Goal: Task Accomplishment & Management: Manage account settings

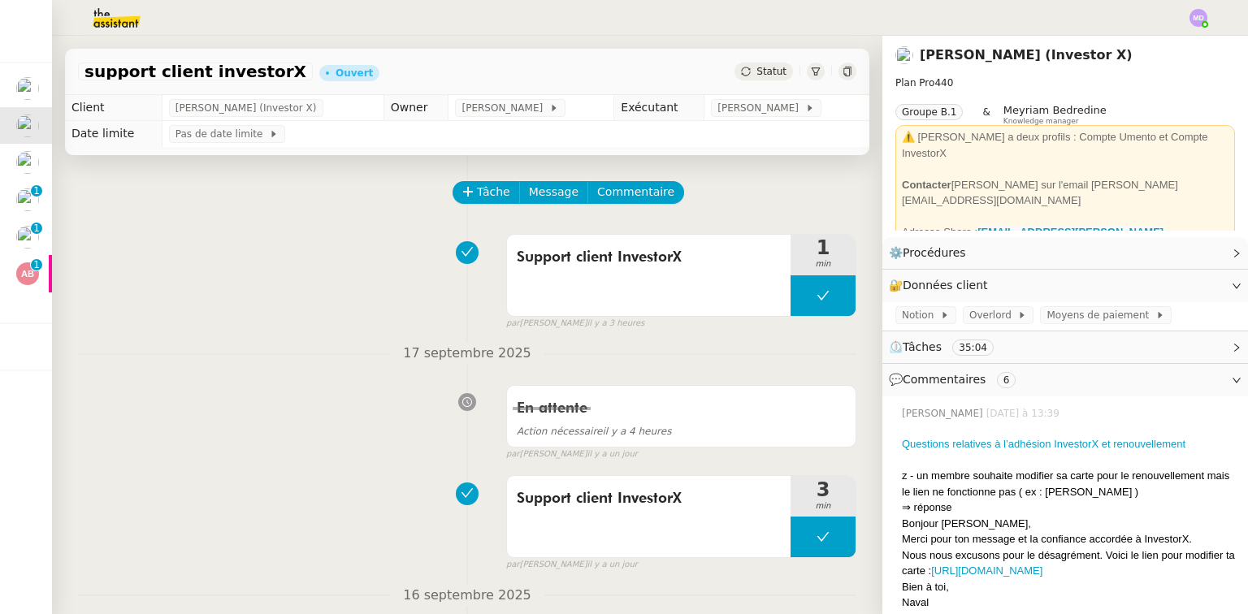
scroll to position [195, 0]
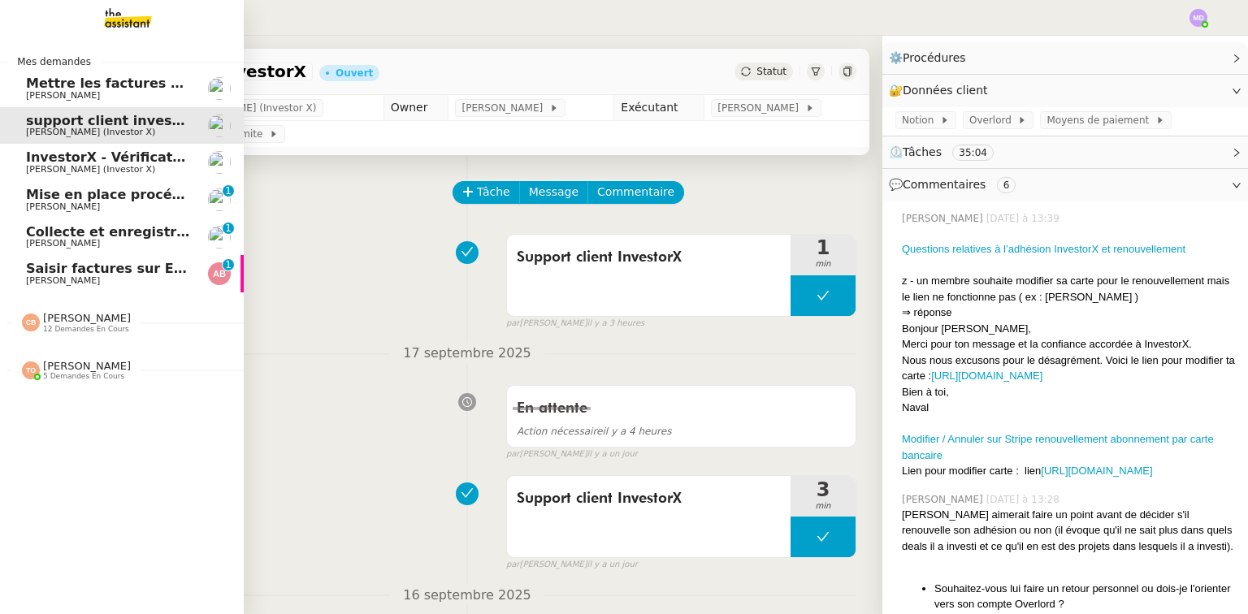
click at [111, 320] on div "Coralie Bordas 12 demandes en cours" at bounding box center [87, 322] width 88 height 21
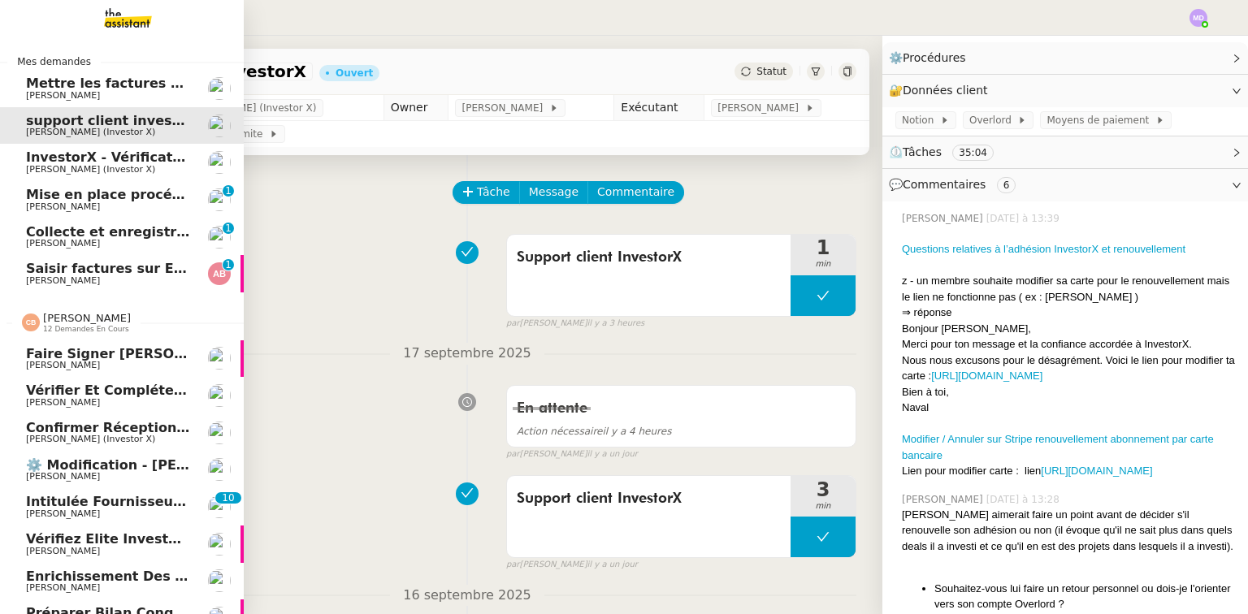
scroll to position [225, 0]
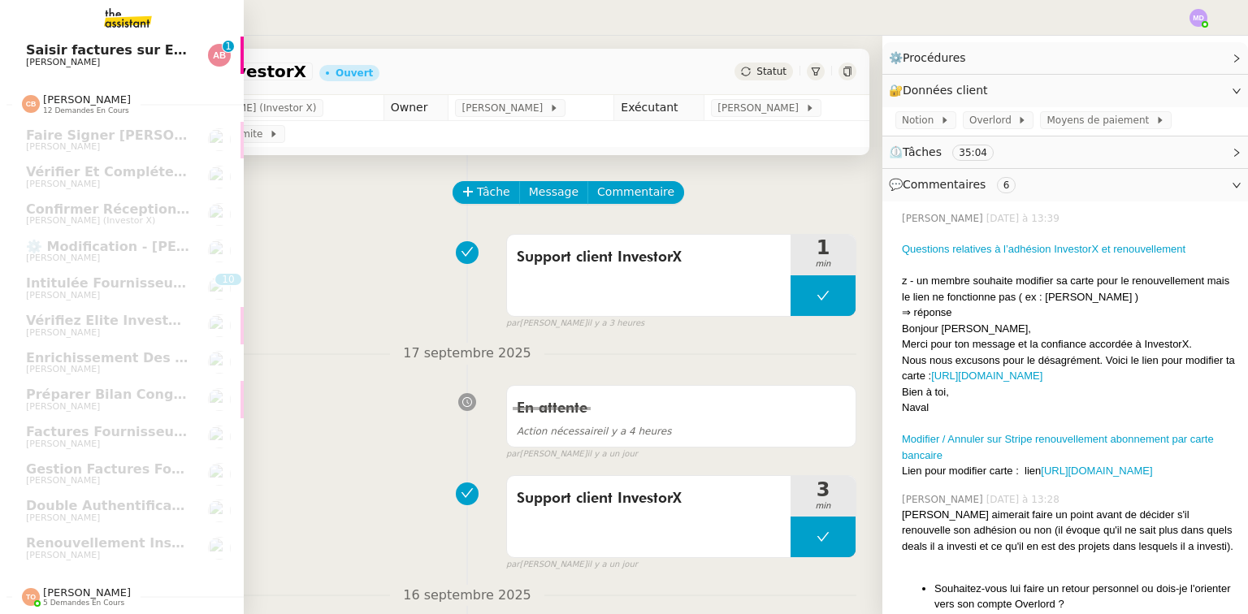
click at [66, 599] on span "5 demandes en cours" at bounding box center [83, 603] width 81 height 9
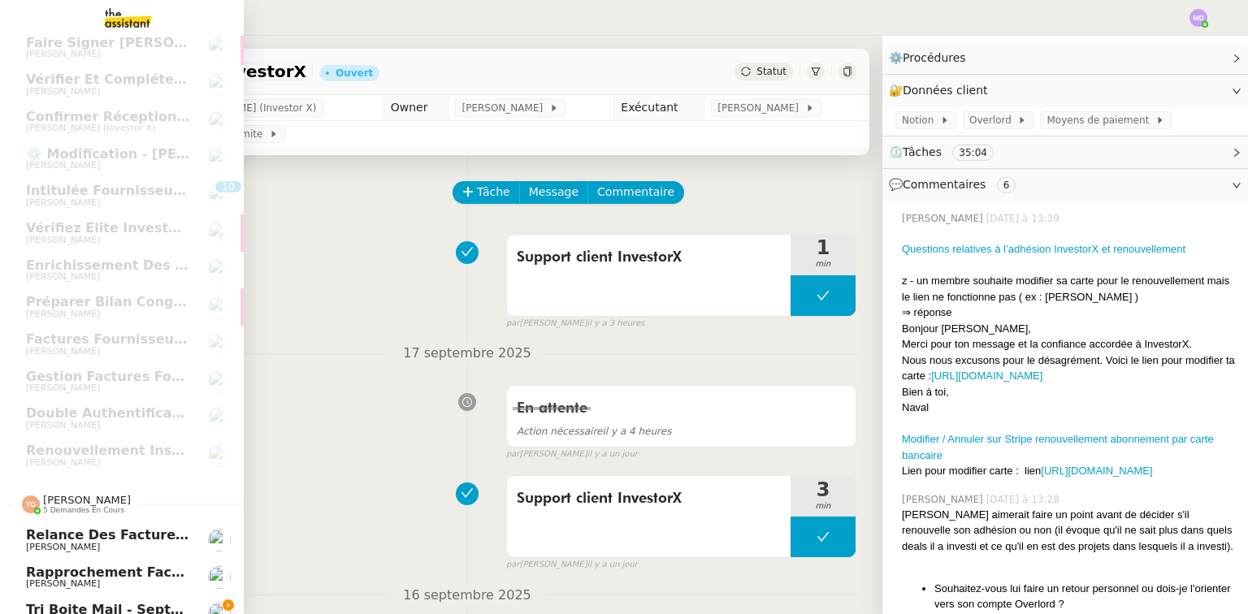
scroll to position [410, 0]
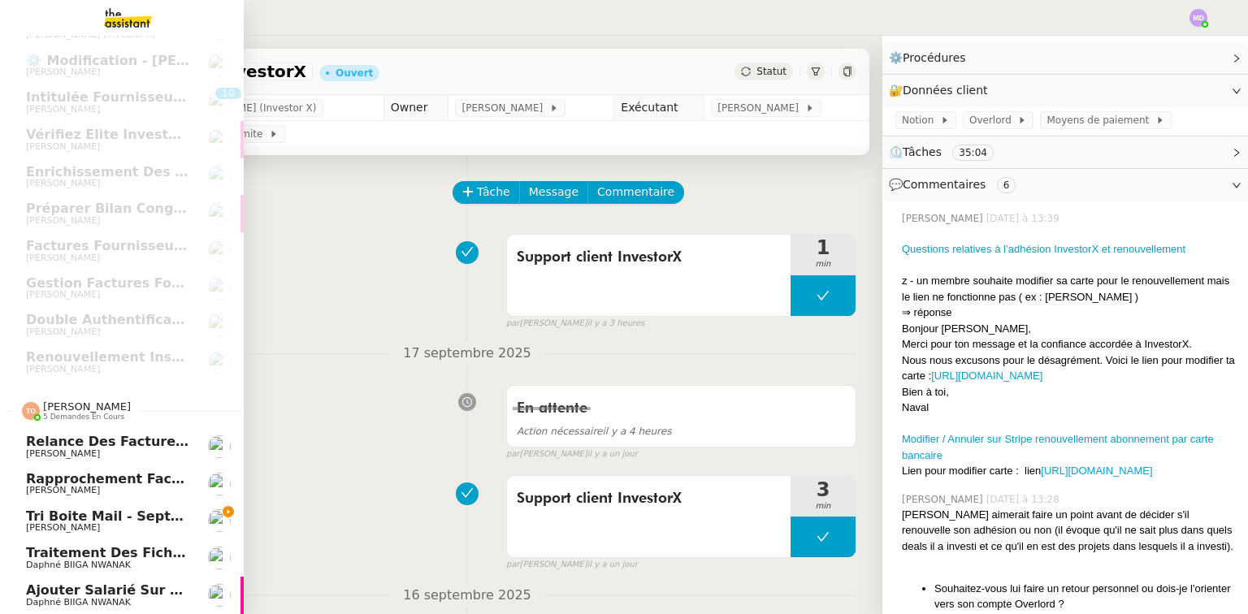
click at [106, 517] on span "Tri boite mail - septembre 2025" at bounding box center [142, 516] width 232 height 15
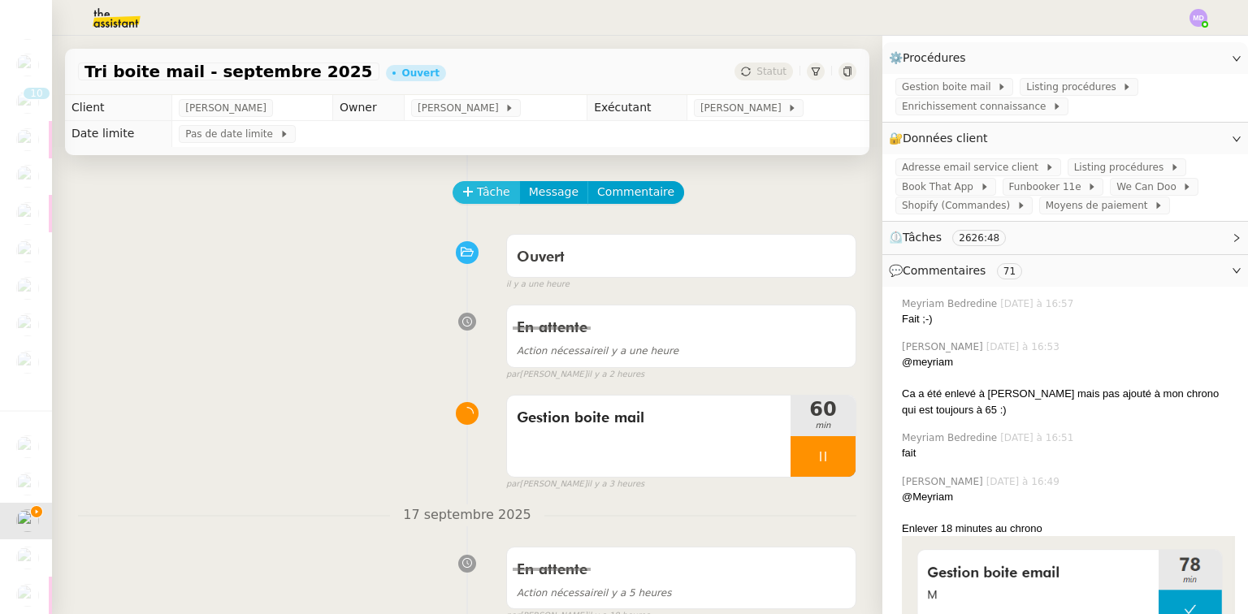
click at [477, 191] on span "Tâche" at bounding box center [493, 192] width 33 height 19
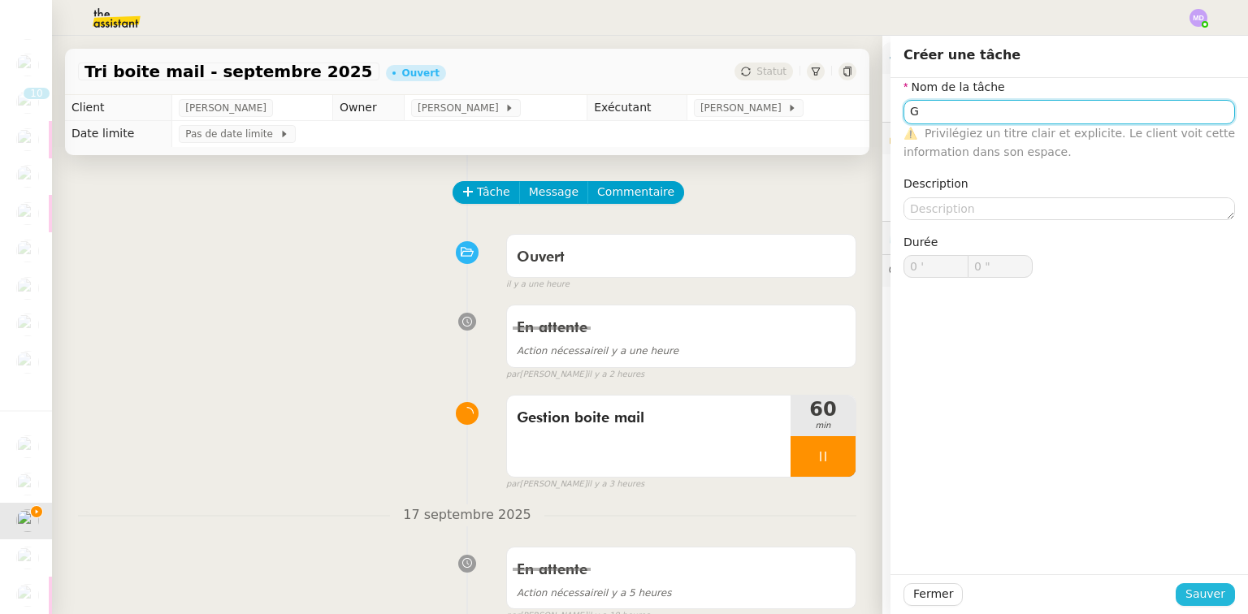
type input "G"
drag, startPoint x: 1192, startPoint y: 594, endPoint x: 877, endPoint y: 429, distance: 355.9
click at [1186, 594] on span "Sauver" at bounding box center [1206, 594] width 40 height 19
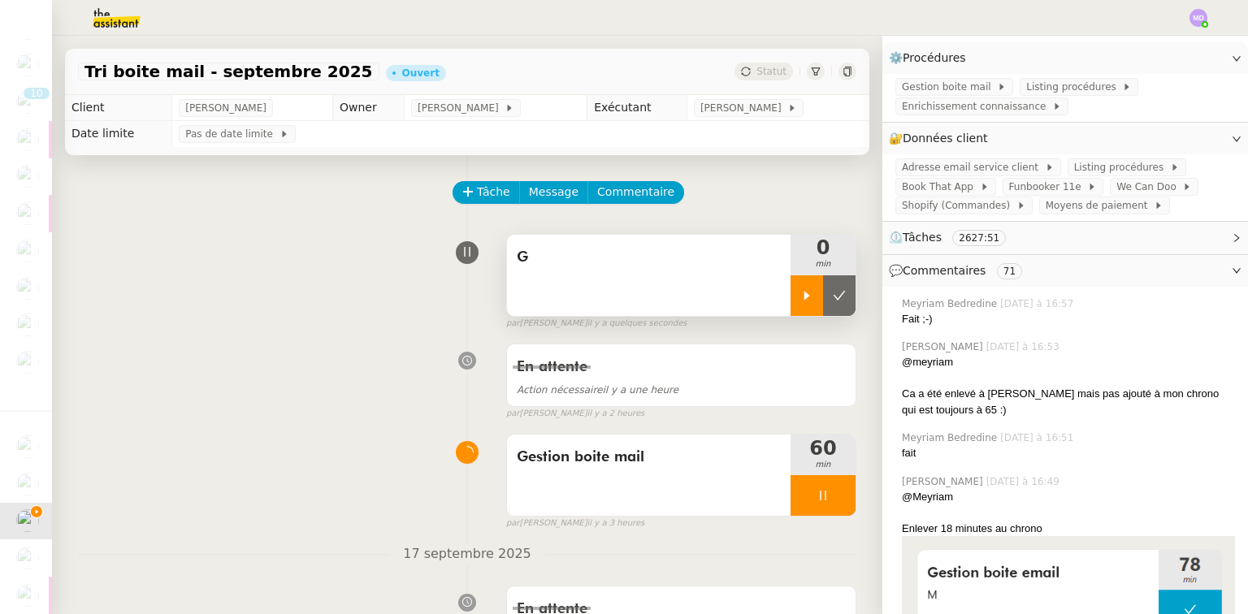
click at [796, 305] on div at bounding box center [807, 296] width 33 height 41
click at [692, 286] on div "G" at bounding box center [649, 275] width 284 height 81
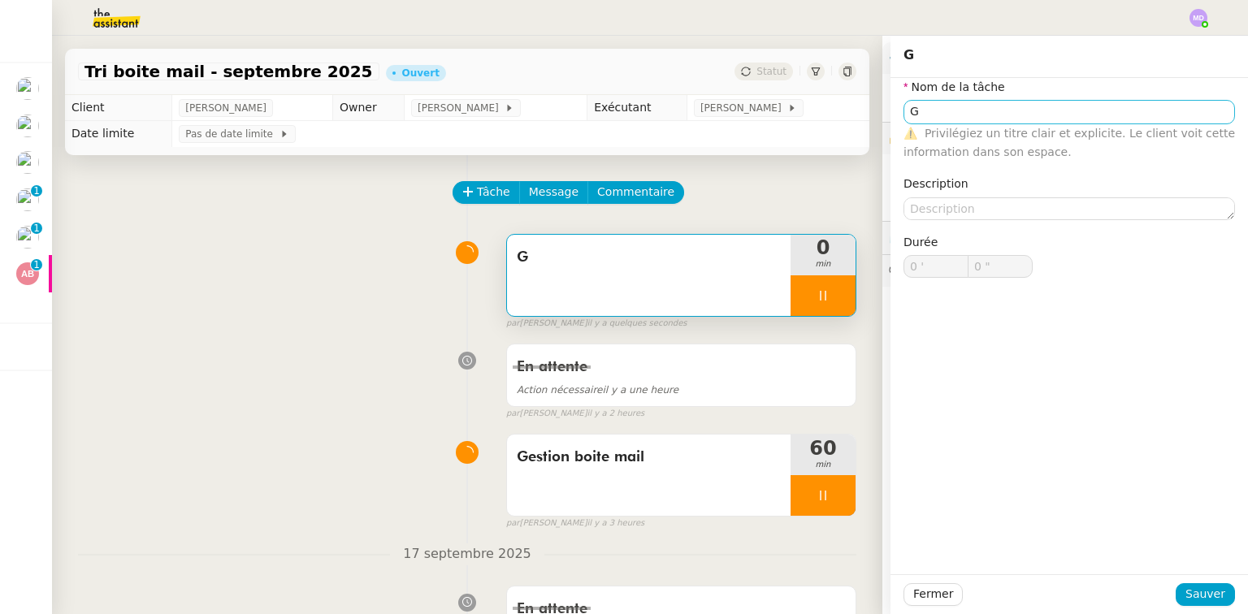
type input "1 ""
click at [955, 98] on nz-form-label "Nom de la tâche" at bounding box center [955, 89] width 102 height 22
click at [951, 111] on input "G" at bounding box center [1070, 112] width 332 height 24
type input "Ges"
type input "2 ""
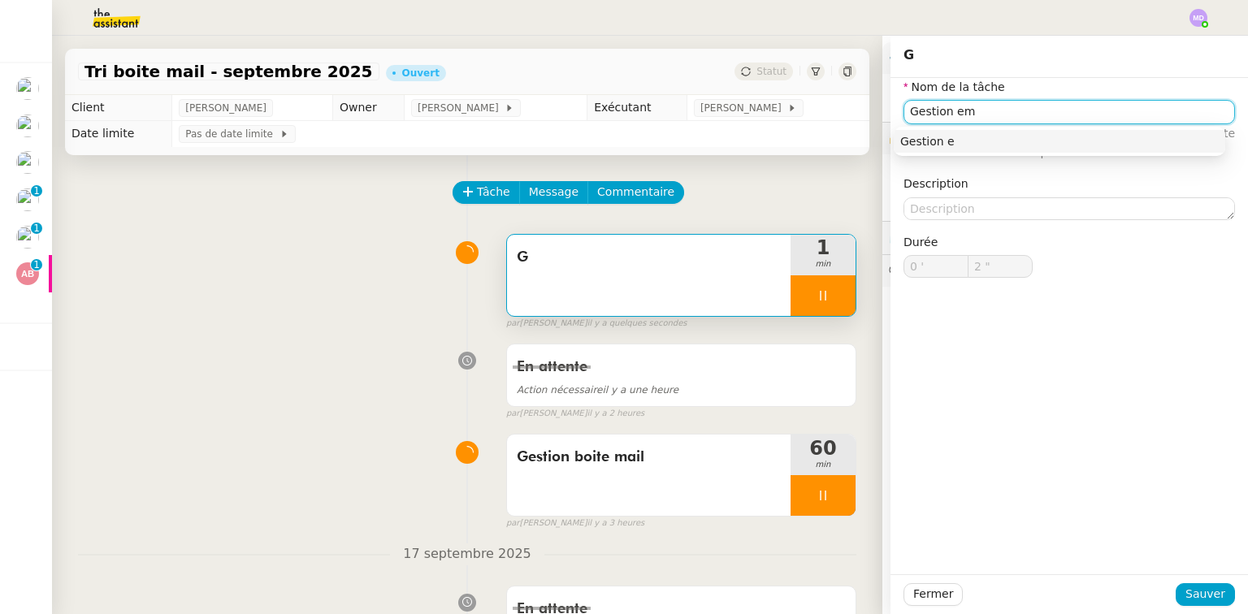
type input "Gestion ema"
type input "3 ""
type input "Gestion email"
type input "15 ""
type input "Gestion email"
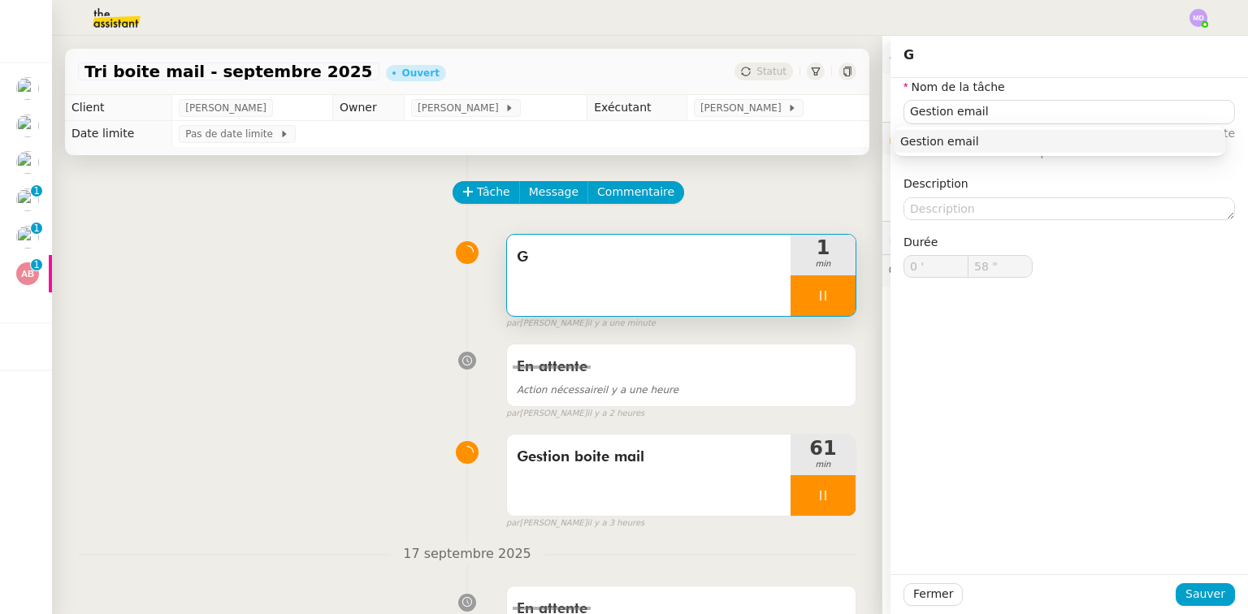
type input "59 ""
type input "1 '"
type input "21 ""
type input "5 '"
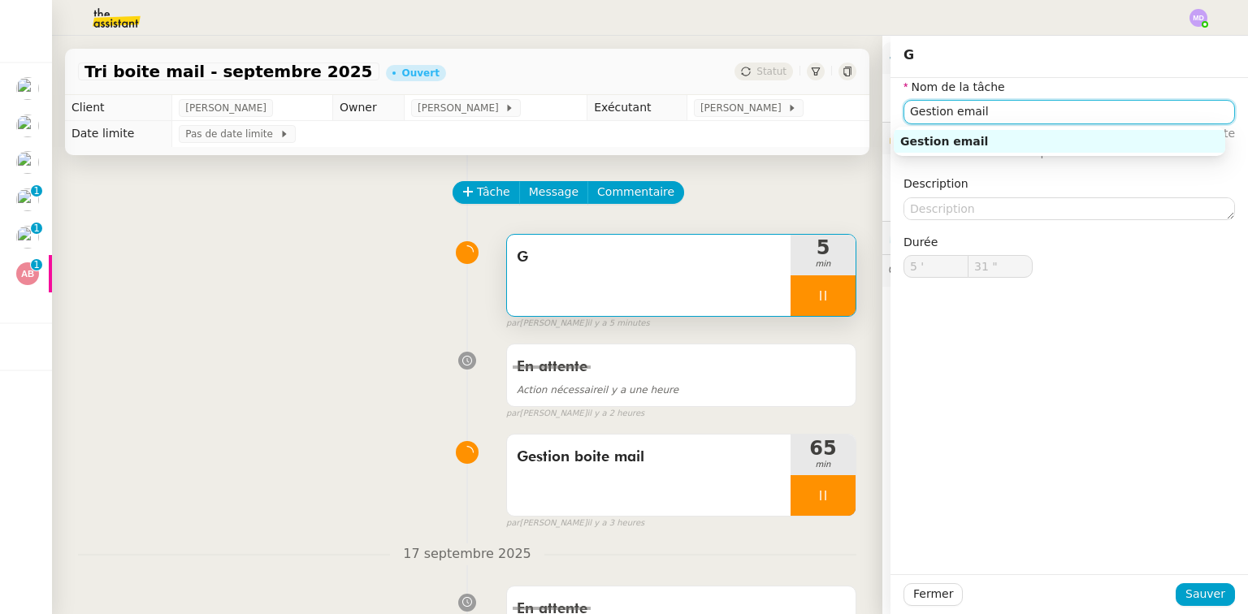
click at [996, 142] on div "Gestion email" at bounding box center [1060, 141] width 319 height 15
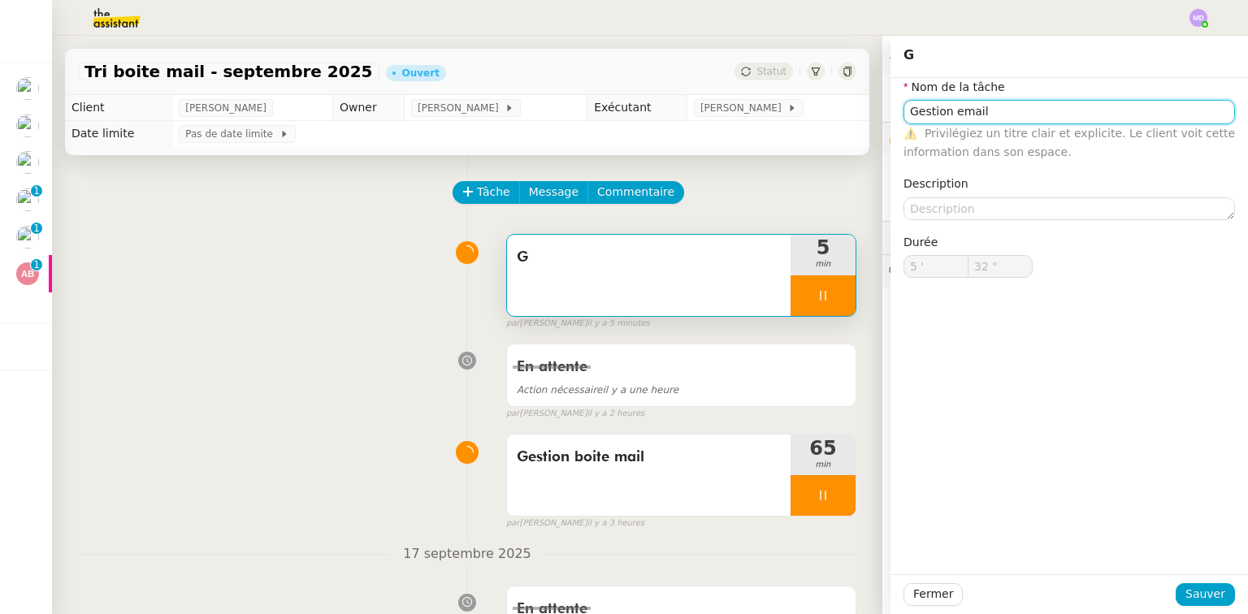
click at [944, 116] on input "Gestion email" at bounding box center [1070, 112] width 332 height 24
type input "33 ""
type input "Gestion triemail"
type input "34 ""
type input "Gestion tri email"
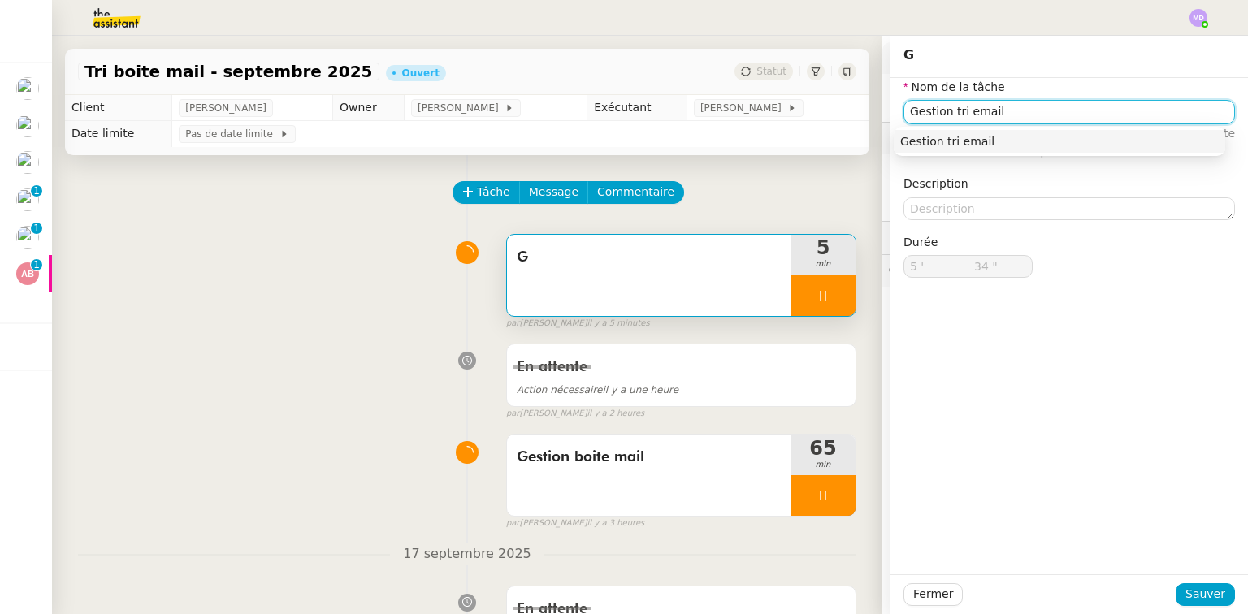
type input "35 ""
type input "Gestion tri email"
click at [1196, 588] on span "Sauver" at bounding box center [1206, 594] width 40 height 19
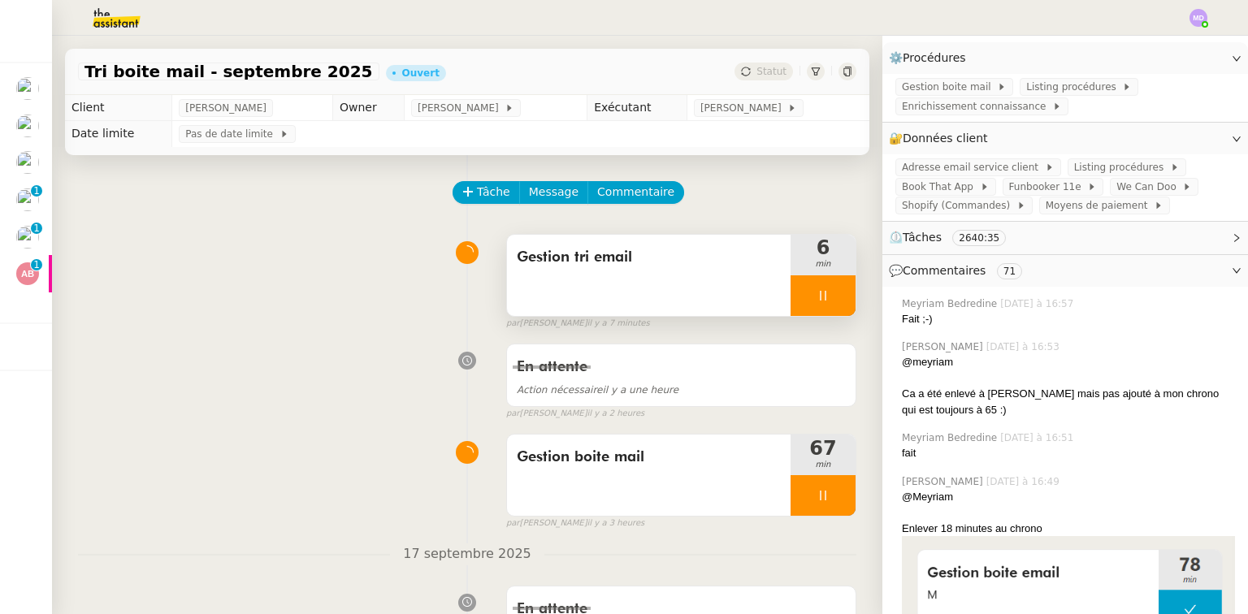
click at [814, 310] on div at bounding box center [823, 296] width 65 height 41
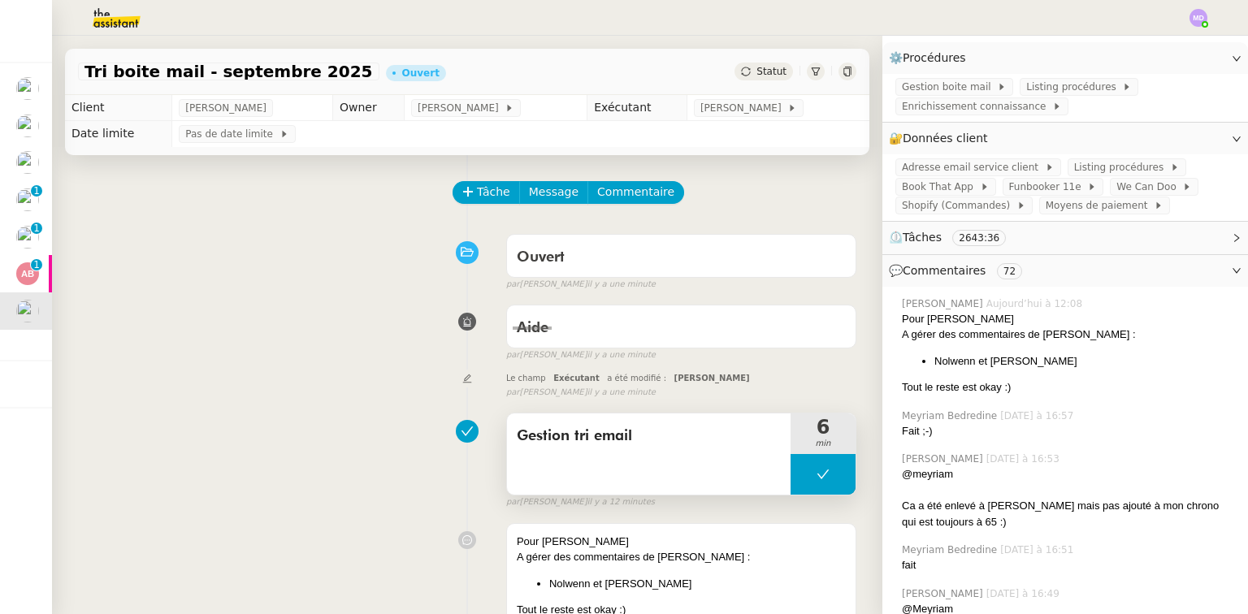
click at [817, 479] on icon at bounding box center [823, 474] width 13 height 13
click at [803, 481] on div at bounding box center [807, 474] width 33 height 41
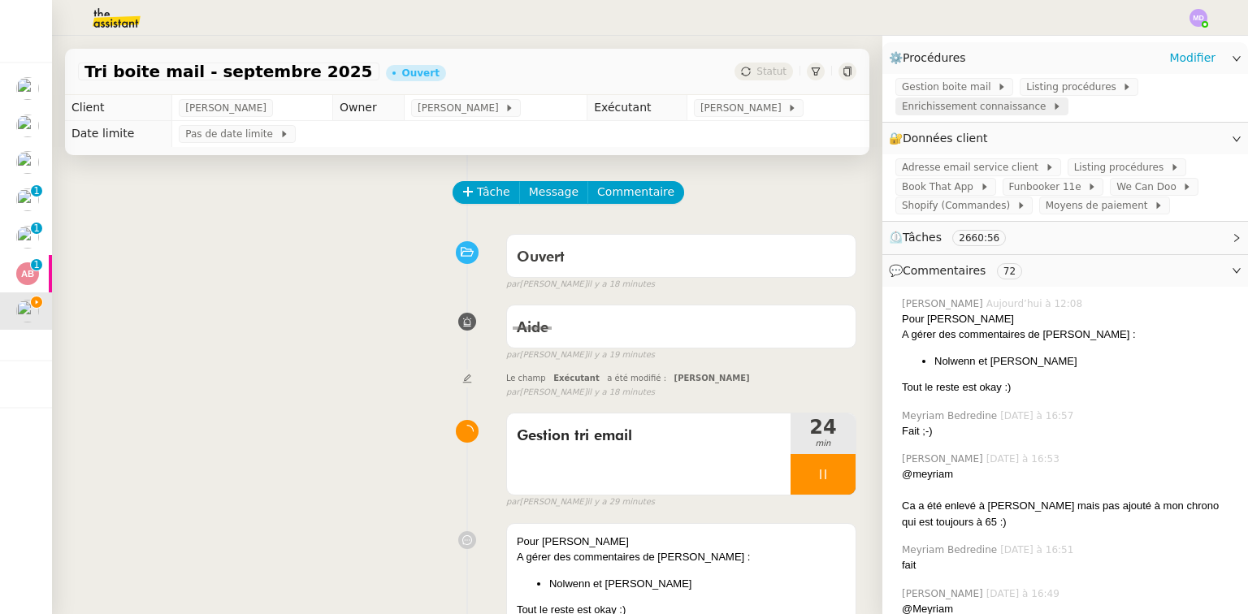
click at [987, 98] on span "Enrichissement connaissance" at bounding box center [977, 106] width 150 height 16
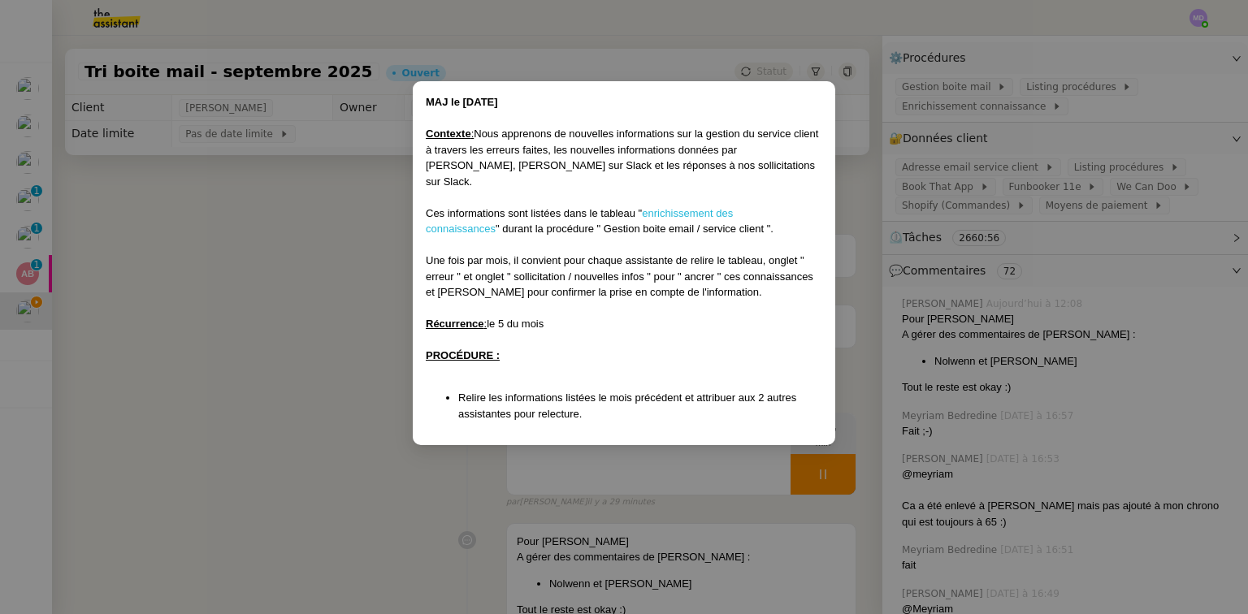
click at [693, 207] on link "enrichissement des connaissances" at bounding box center [579, 221] width 307 height 28
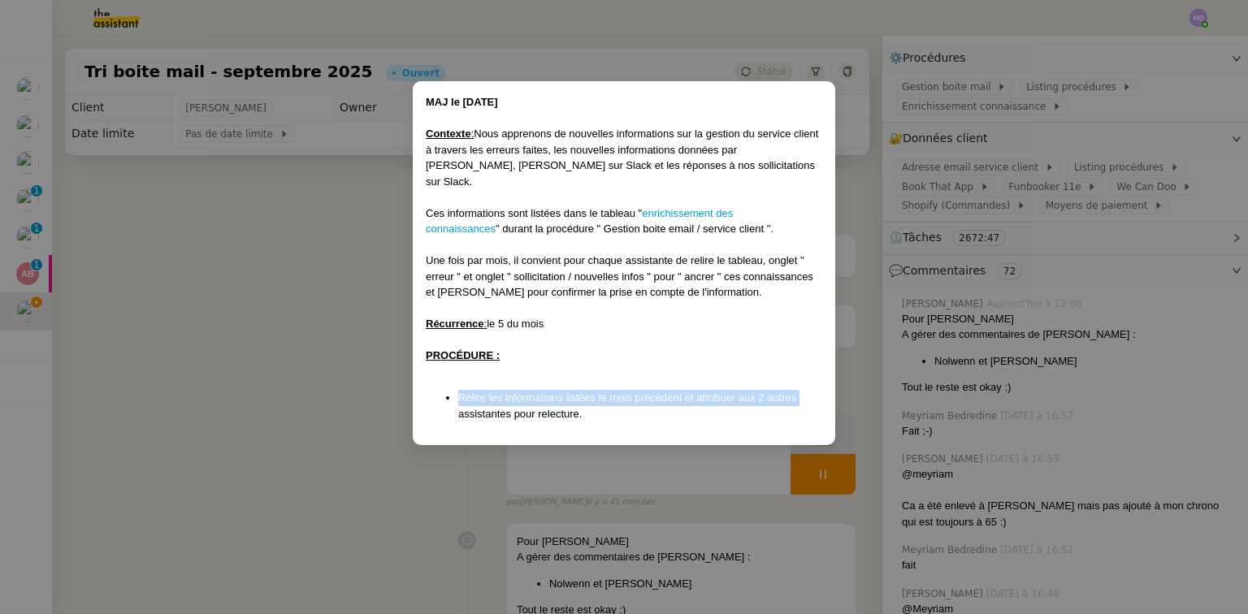
click at [273, 388] on nz-modal-container "MAJ le 26/06/2025 Contexte : Nous apprenons de nouvelles informations sur la ge…" at bounding box center [624, 307] width 1248 height 614
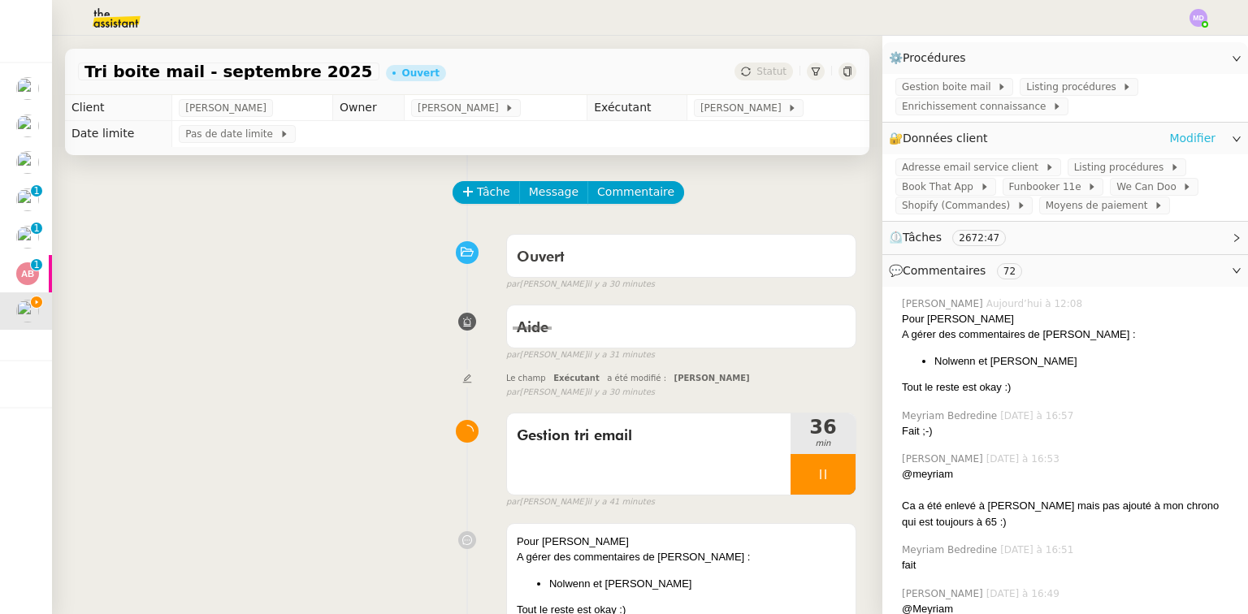
click at [1170, 132] on link "Modifier" at bounding box center [1193, 138] width 46 height 19
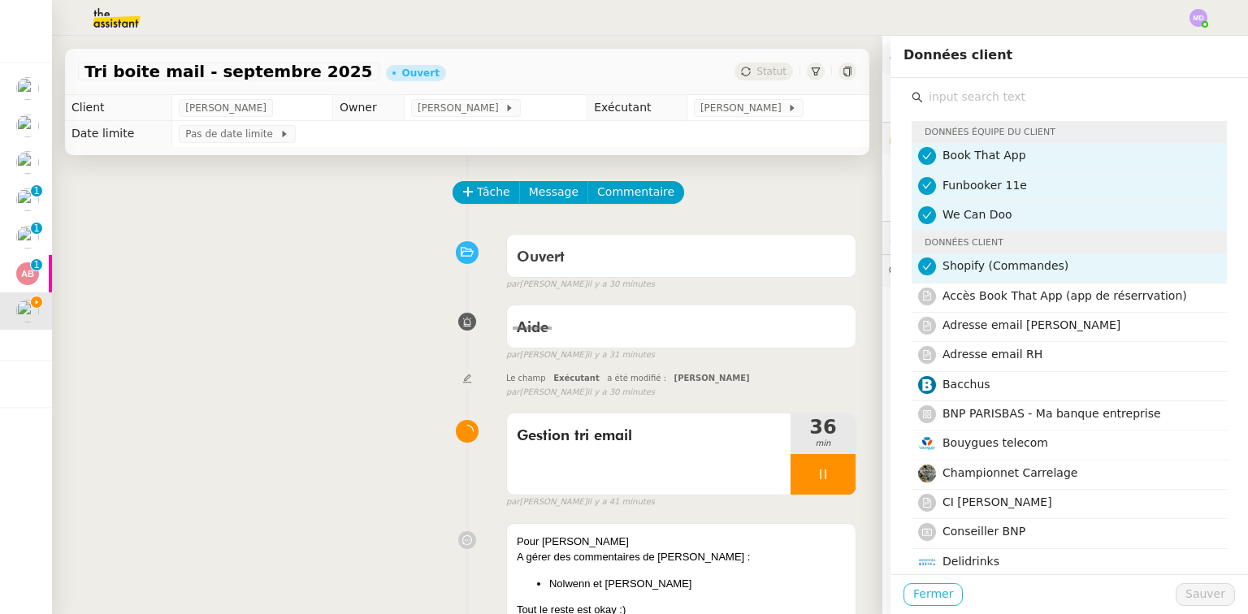
drag, startPoint x: 942, startPoint y: 598, endPoint x: 943, endPoint y: 519, distance: 78.8
click at [942, 598] on button "Fermer" at bounding box center [933, 595] width 59 height 23
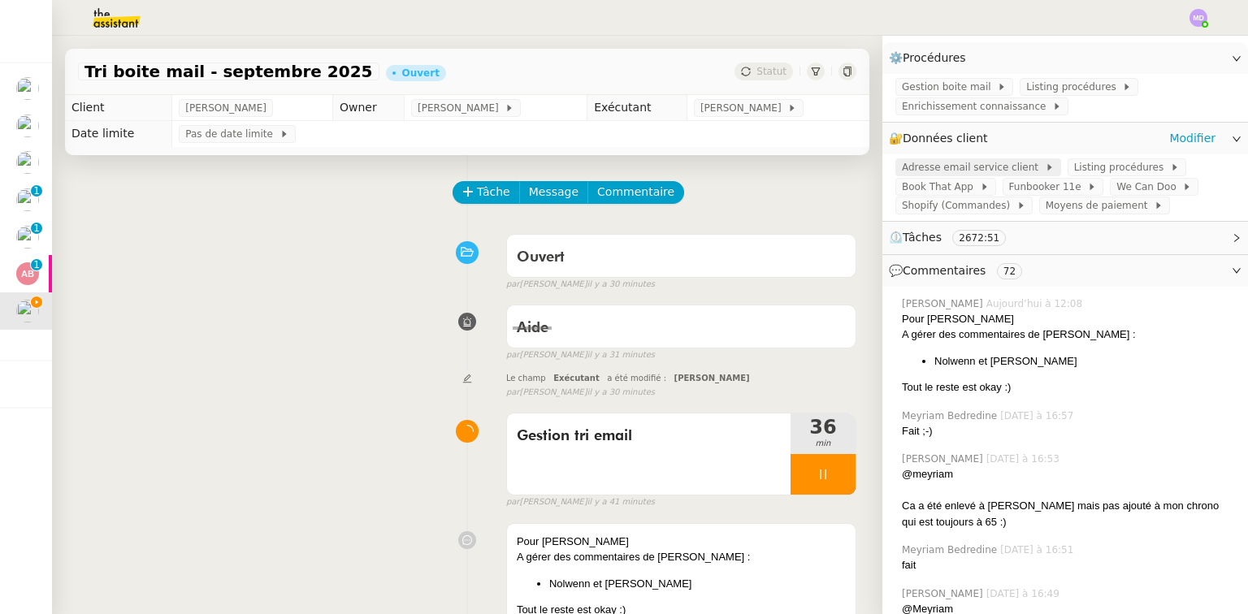
click at [943, 159] on span "Adresse email service client" at bounding box center [973, 167] width 143 height 16
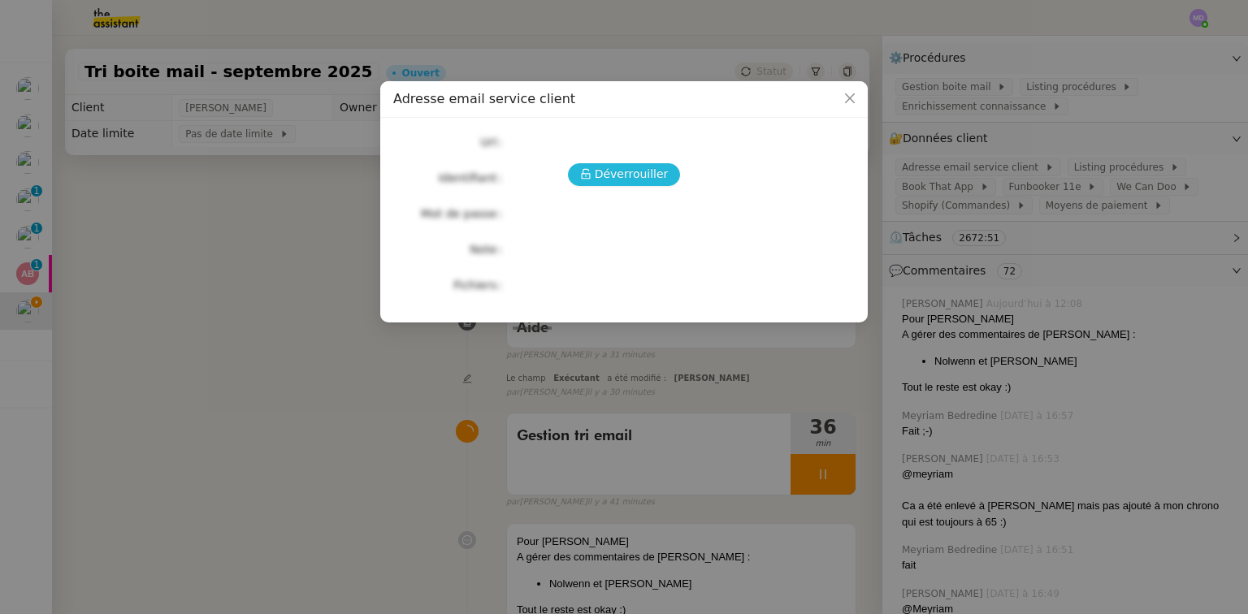
click at [624, 177] on span "Déverrouiller" at bounding box center [632, 174] width 74 height 19
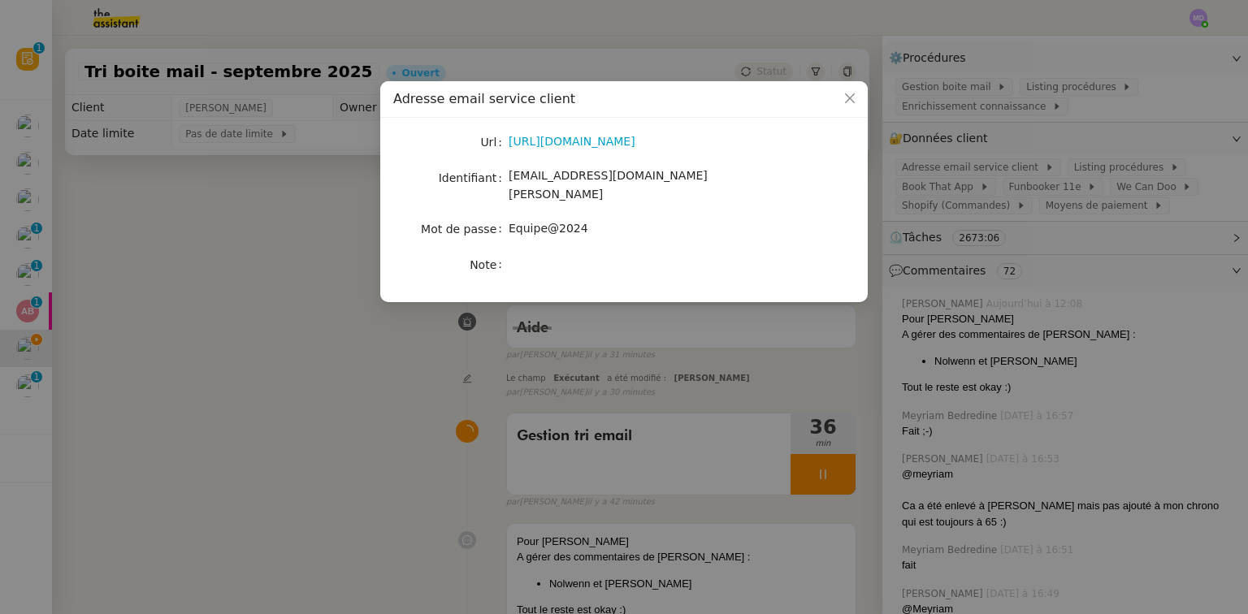
click at [146, 313] on nz-modal-container "Adresse email service client Url https://ex4.mail.ovh.net/owa/#path=/mail Ident…" at bounding box center [624, 307] width 1248 height 614
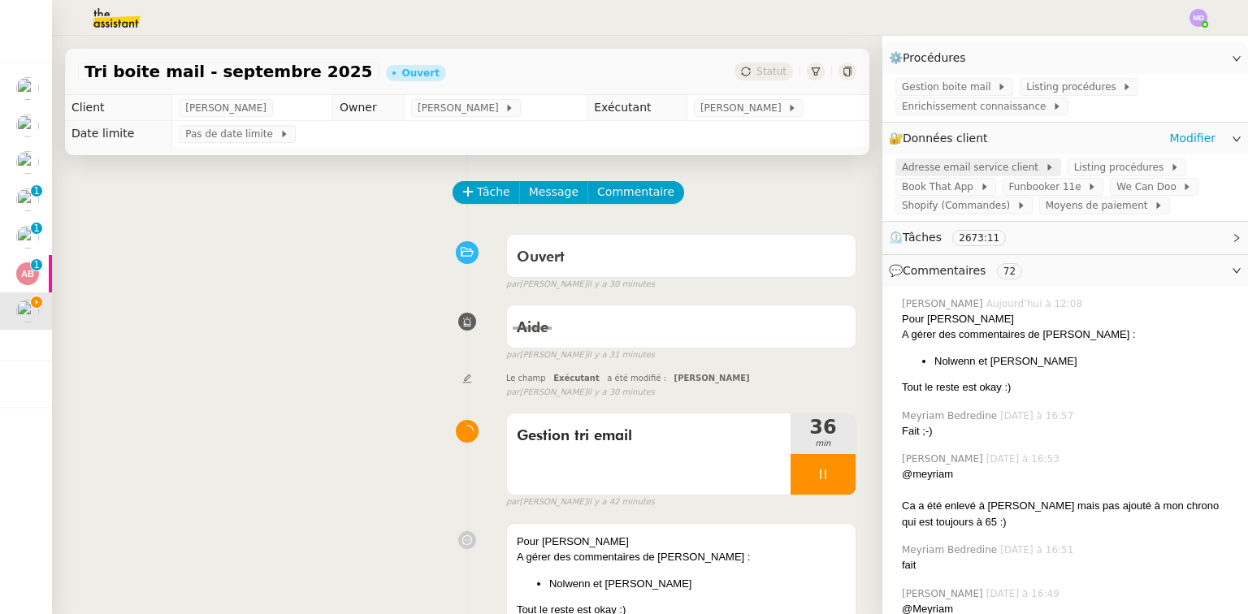
click at [1005, 163] on span "Adresse email service client" at bounding box center [973, 167] width 143 height 16
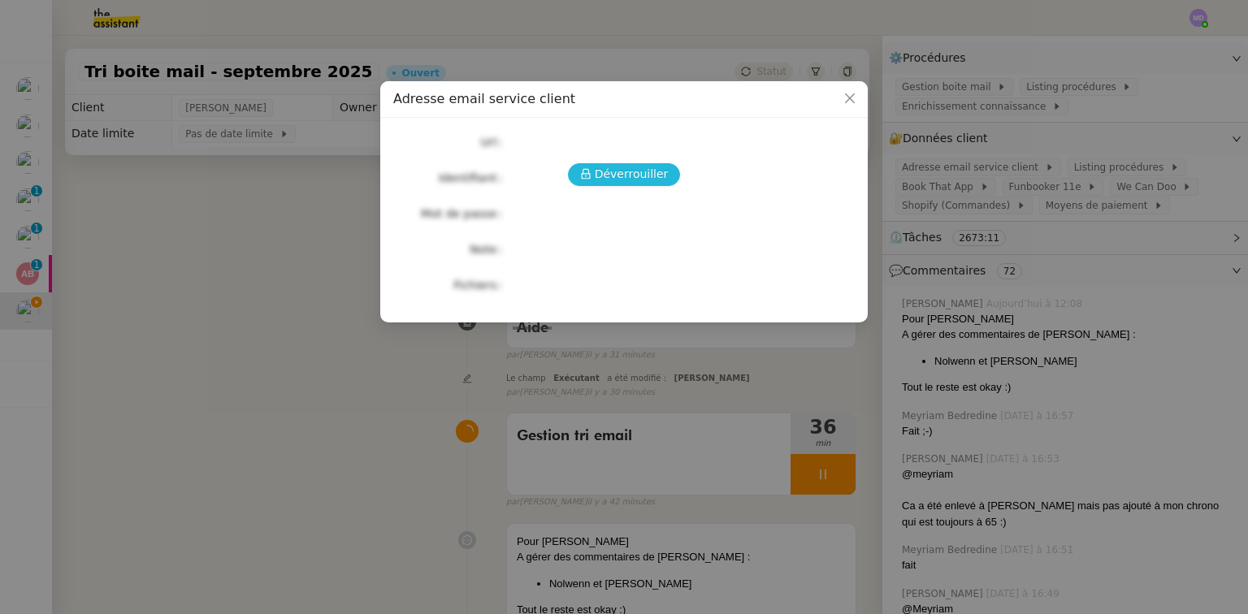
click at [654, 184] on span "Déverrouiller" at bounding box center [632, 174] width 74 height 19
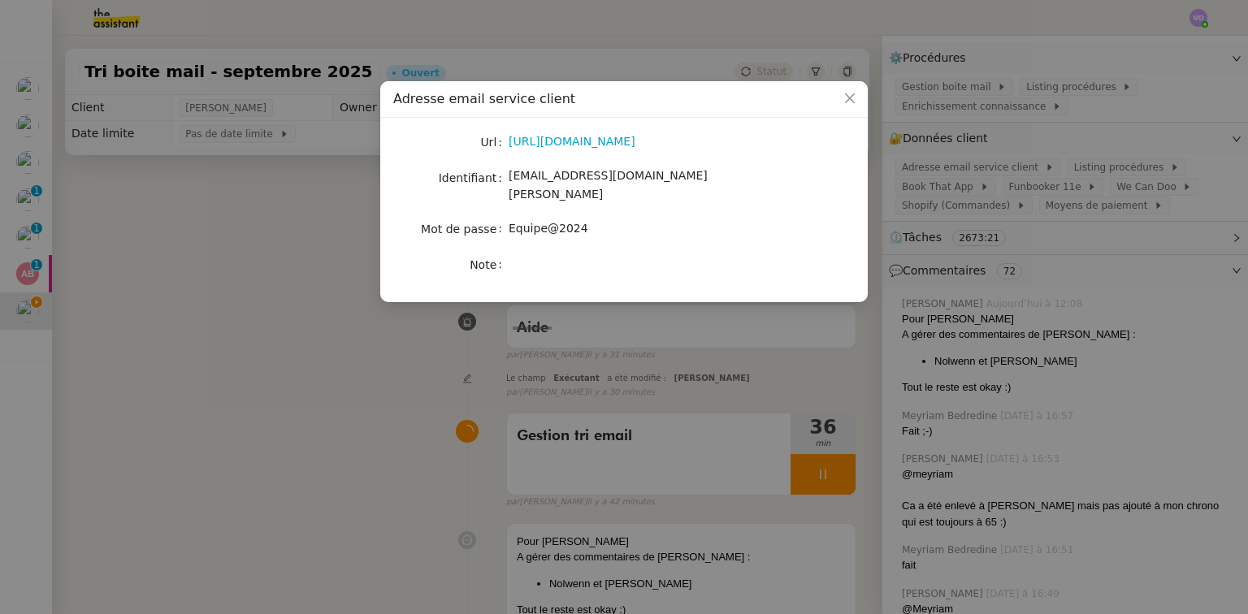
click at [394, 91] on div "Adresse email service client" at bounding box center [624, 99] width 488 height 37
click at [86, 245] on nz-modal-container "Adresse email service client Url https://ex4.mail.ovh.net/owa/#path=/mail Ident…" at bounding box center [624, 307] width 1248 height 614
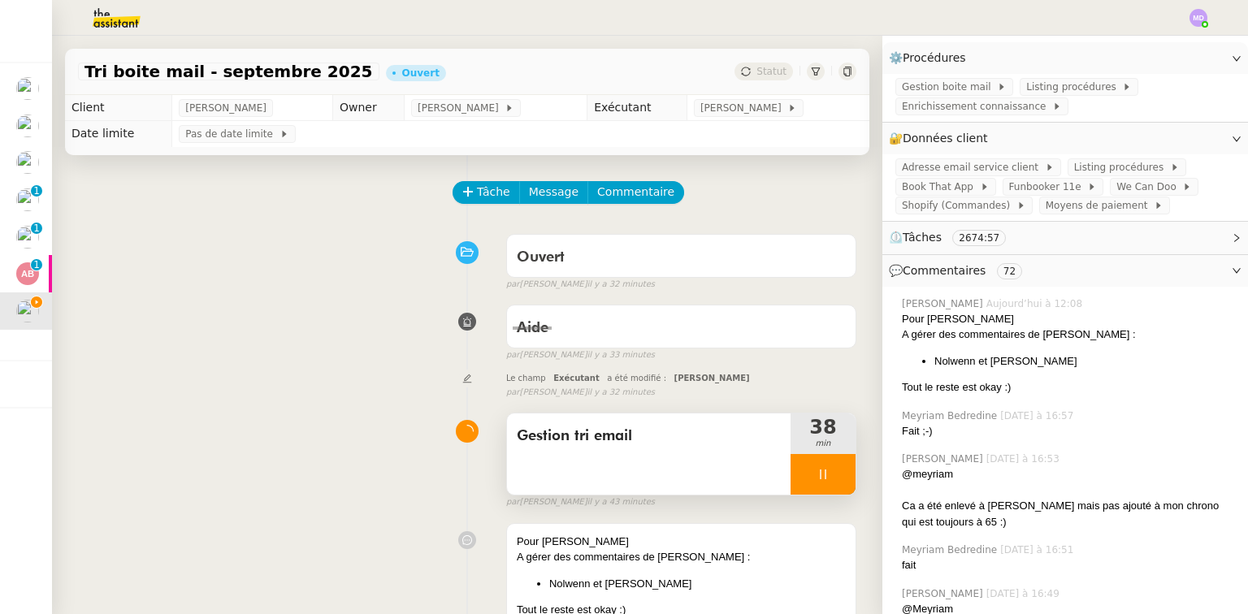
click at [817, 479] on icon at bounding box center [823, 474] width 13 height 13
click at [826, 475] on div at bounding box center [823, 474] width 65 height 41
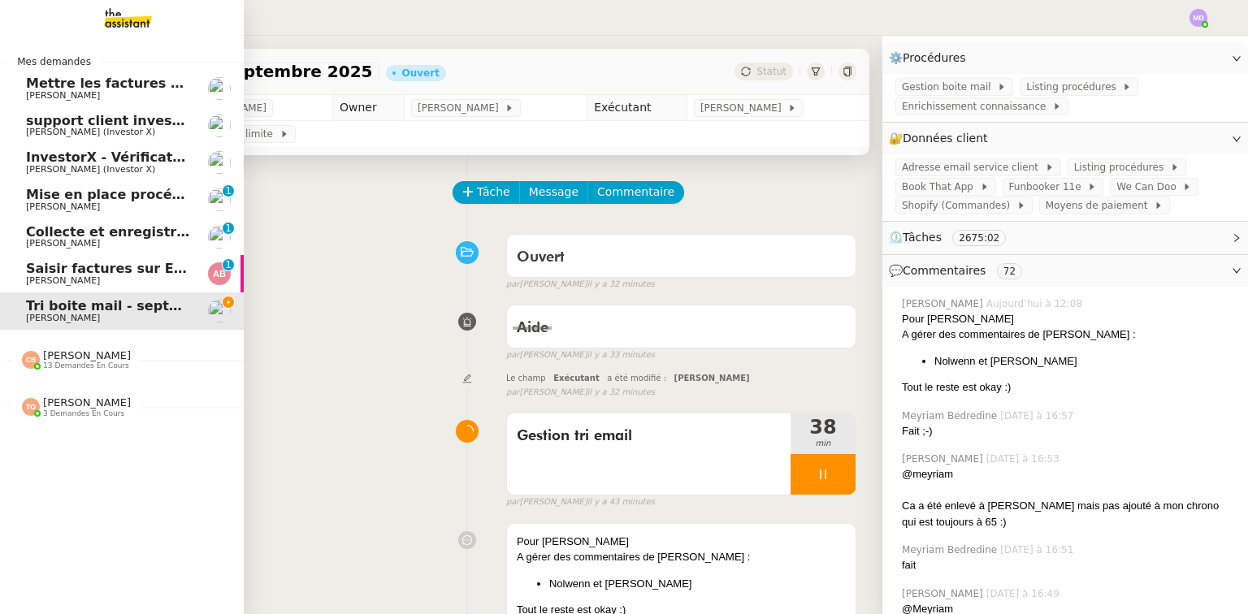
click at [15, 270] on link "Saisir factures sur ENERGYTRACK Anthony Bruley 0 1 2 3 4 5 6 7 8 9" at bounding box center [122, 273] width 244 height 37
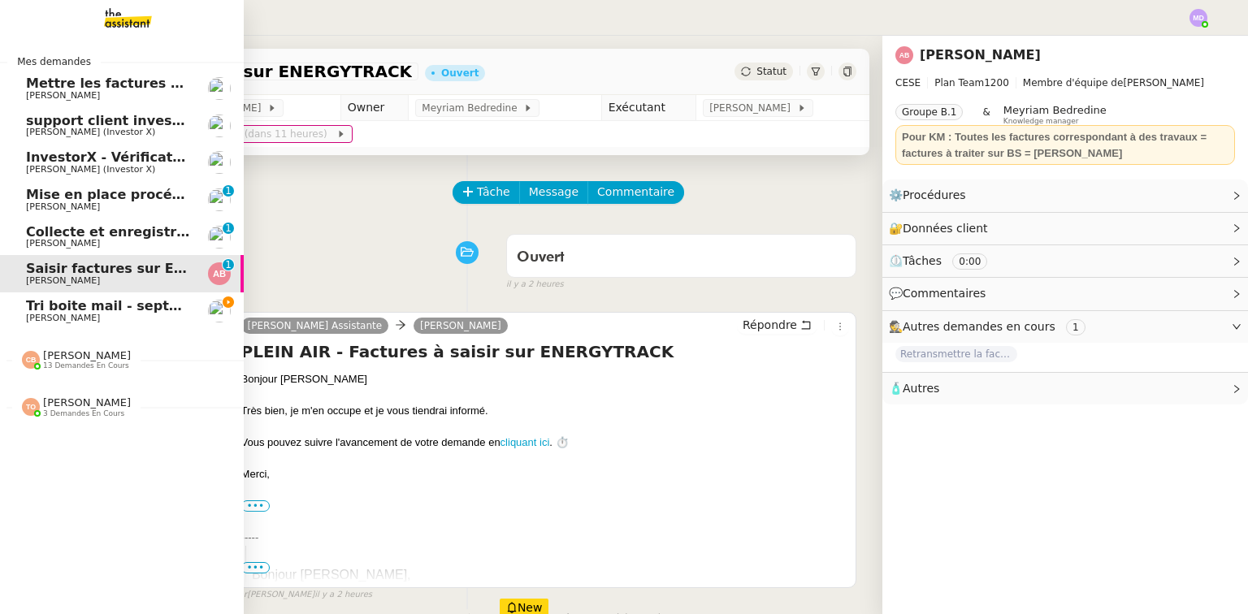
click at [86, 230] on span "Collecte et enregistrement des relevés bancaires et relevés de cartes bancaires…" at bounding box center [387, 231] width 722 height 15
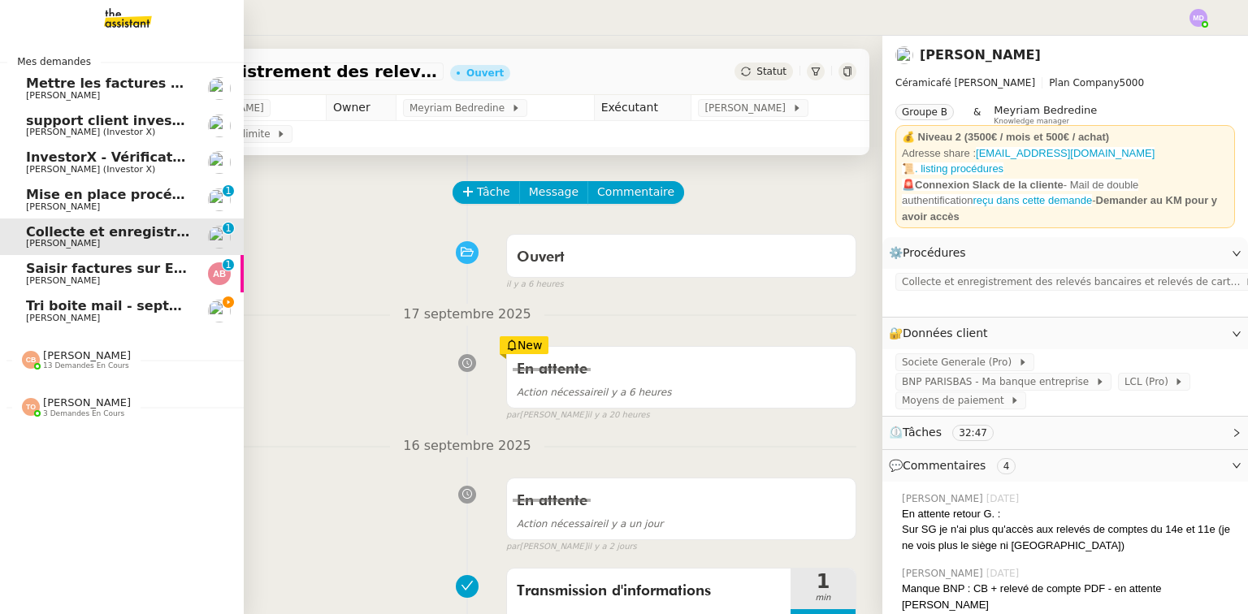
click at [98, 260] on link "Saisir factures sur ENERGYTRACK Anthony Bruley 0 1 2 3 4 5 6 7 8 9" at bounding box center [122, 273] width 244 height 37
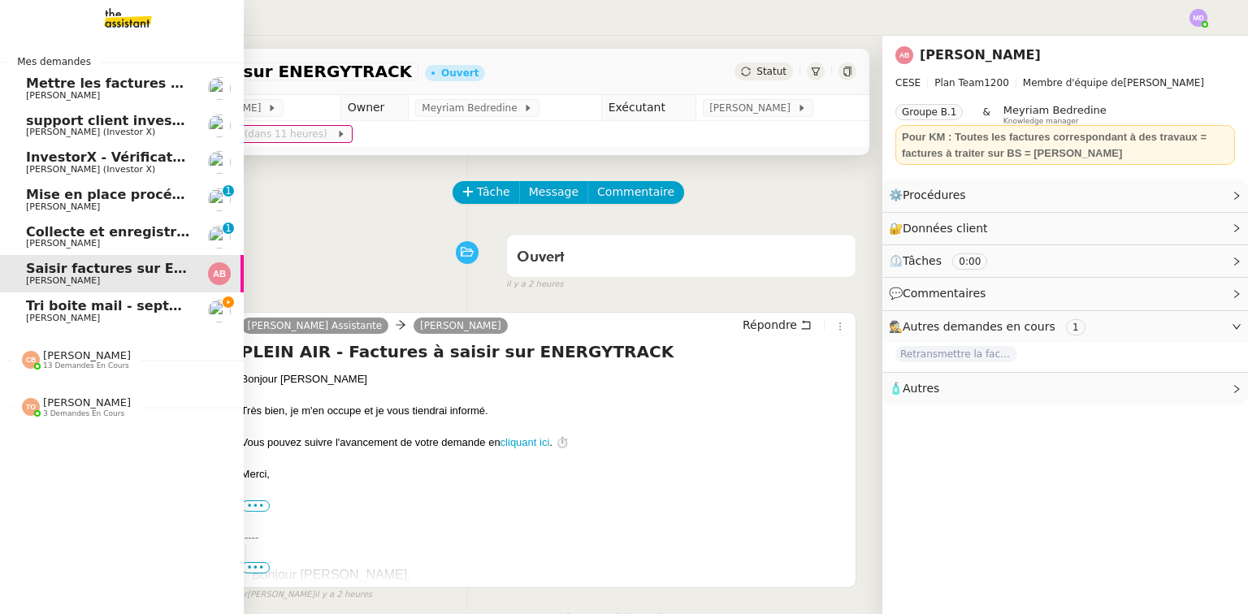
click at [127, 150] on link "InvestorX - Vérification des KYC Cédric Tempestini (Investor X)" at bounding box center [122, 162] width 244 height 37
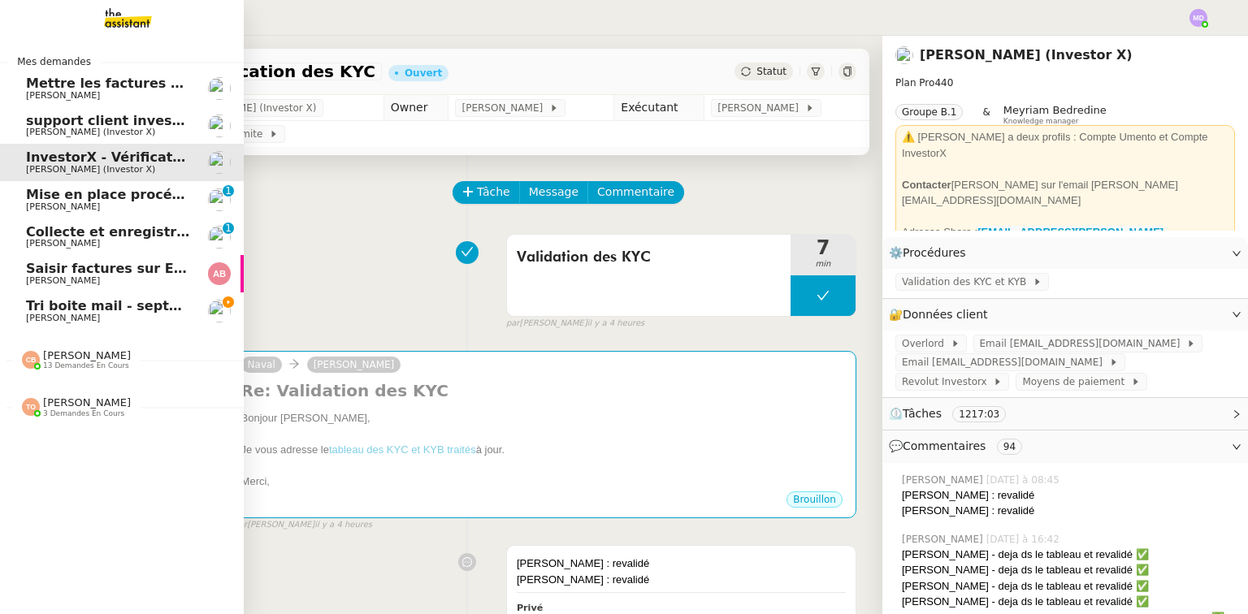
click at [95, 241] on span "[PERSON_NAME]" at bounding box center [63, 243] width 74 height 11
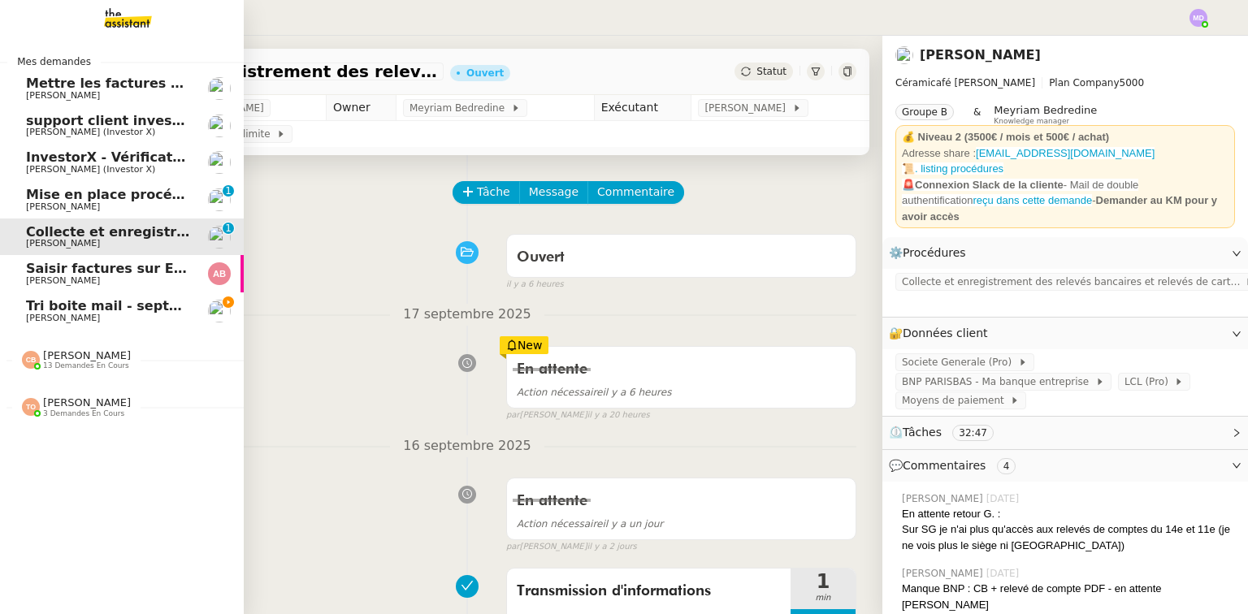
click at [124, 276] on span "Anthony Bruley" at bounding box center [108, 281] width 164 height 10
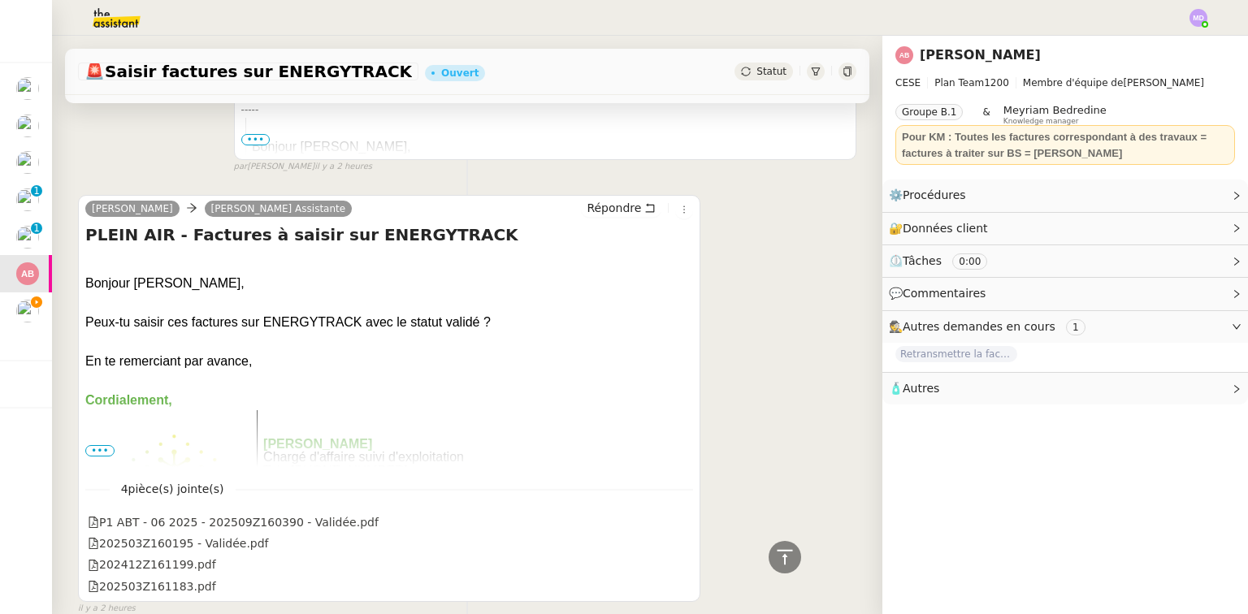
scroll to position [322, 0]
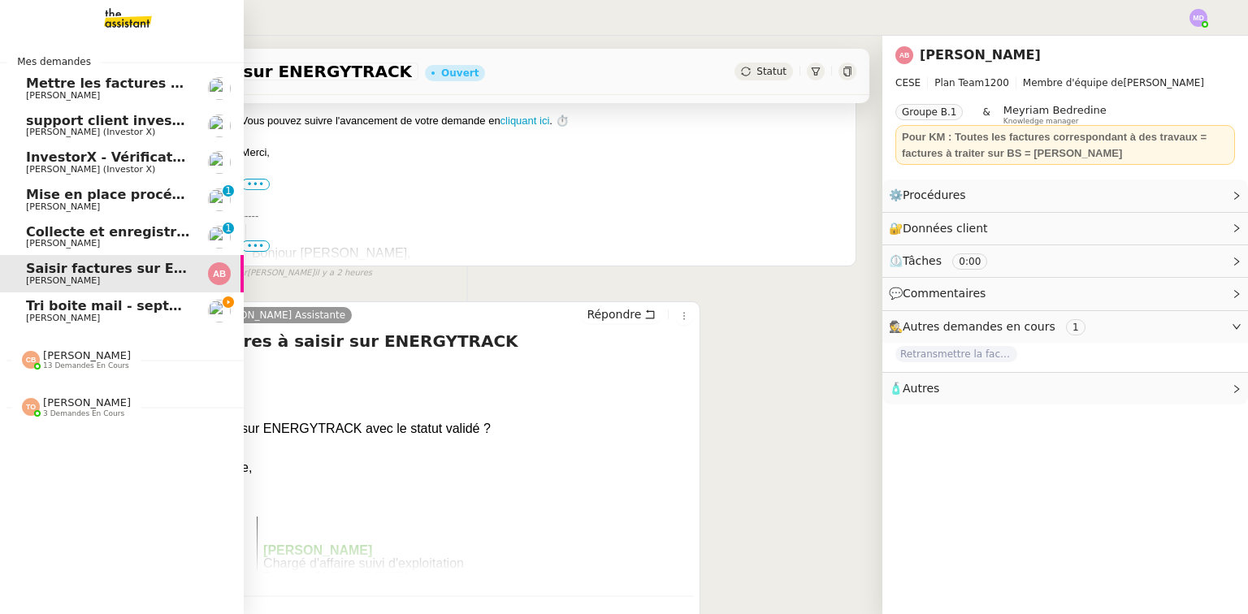
click at [85, 91] on span "Aurélia CESE" at bounding box center [108, 96] width 164 height 10
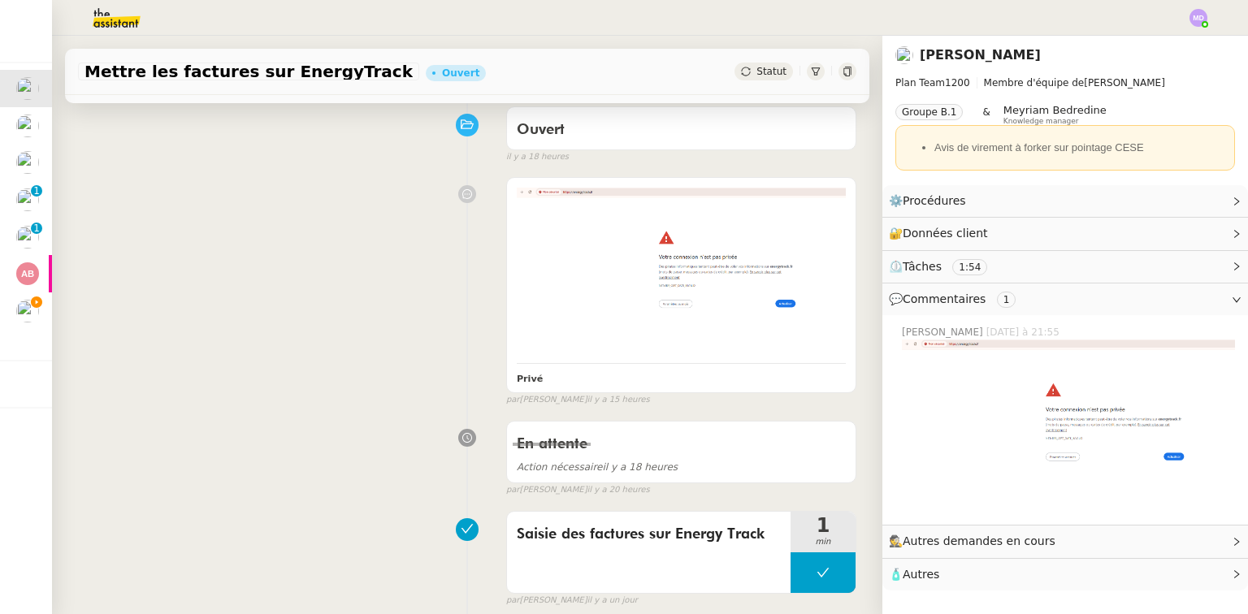
scroll to position [195, 0]
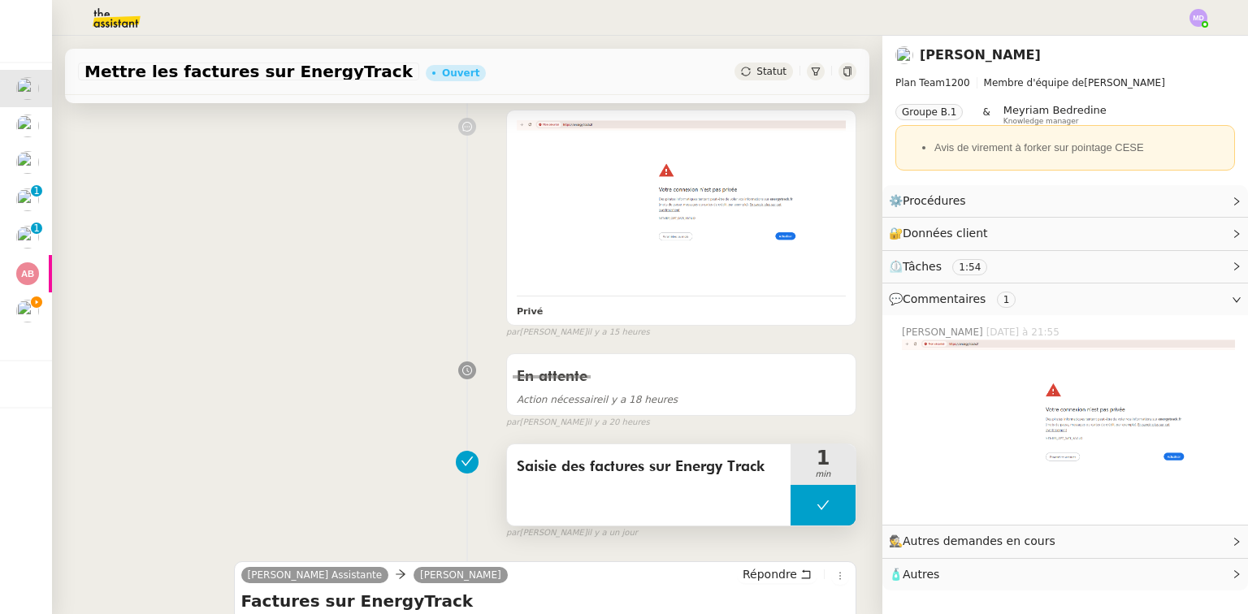
click at [798, 507] on button at bounding box center [823, 505] width 65 height 41
click at [793, 510] on div at bounding box center [807, 505] width 33 height 41
click at [968, 566] on span "🧴 Autres" at bounding box center [1052, 575] width 327 height 19
click at [112, 13] on img at bounding box center [104, 18] width 126 height 36
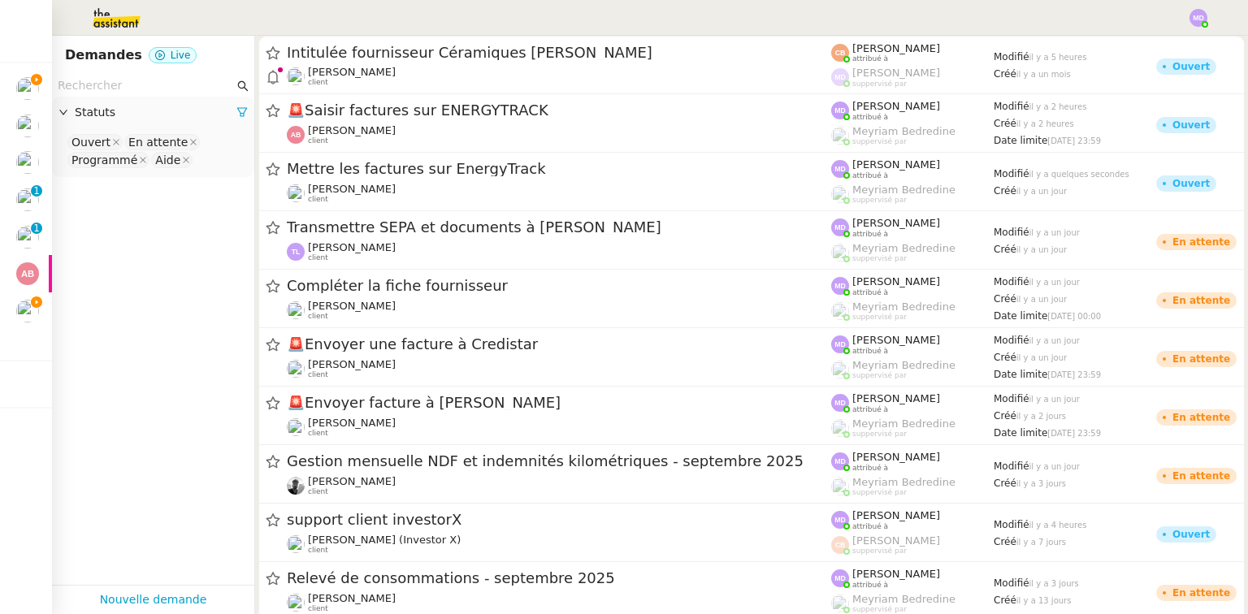
click at [207, 163] on nz-select-top-control "Ouvert En attente Programmé Aide" at bounding box center [153, 151] width 176 height 38
type input "ter"
click at [172, 186] on div "Terminé" at bounding box center [149, 188] width 154 height 15
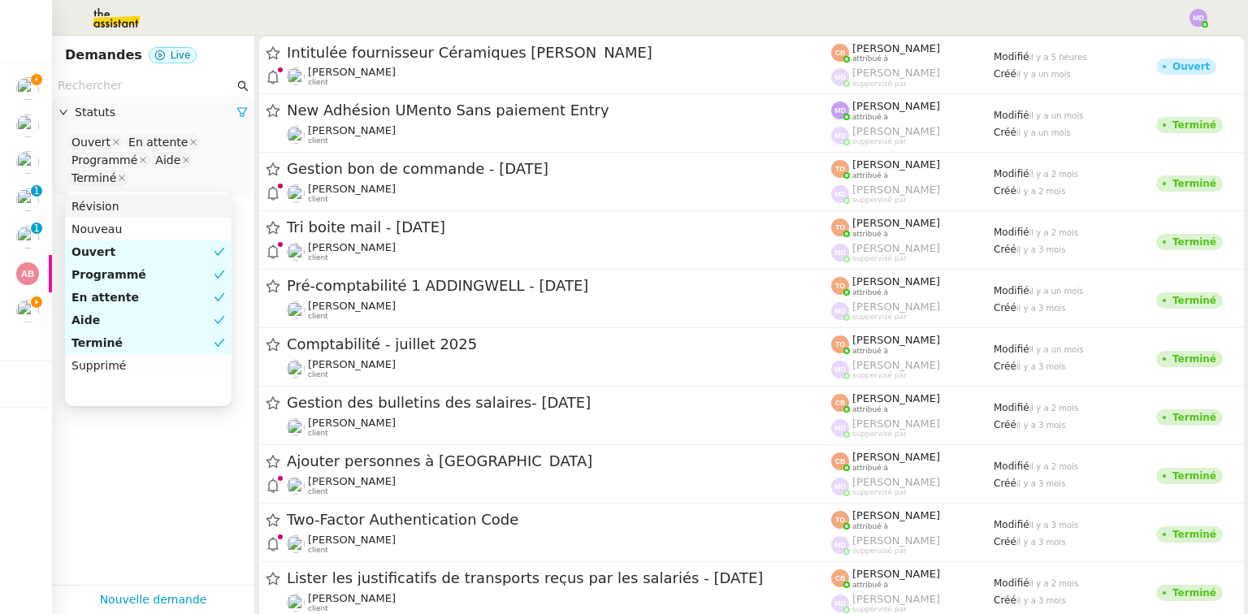
click at [145, 85] on input "text" at bounding box center [146, 85] width 176 height 19
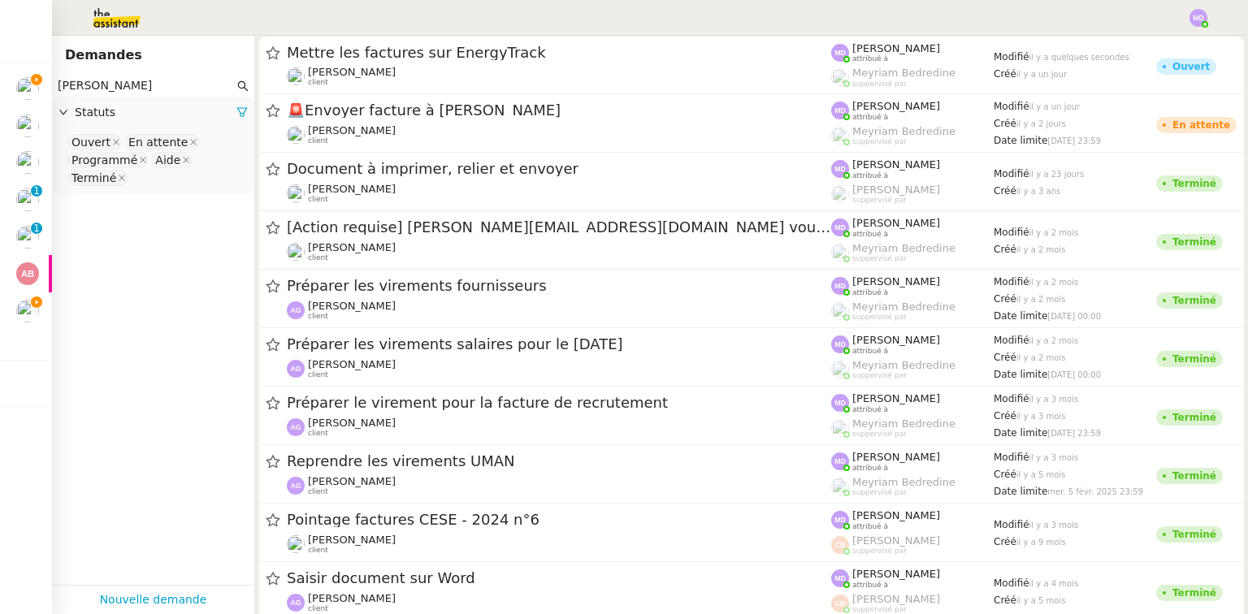
drag, startPoint x: 126, startPoint y: 87, endPoint x: 54, endPoint y: 100, distance: 72.7
click at [54, 100] on div "aurélia Statuts Ouvert En attente Programmé Aide Terminé" at bounding box center [153, 135] width 202 height 120
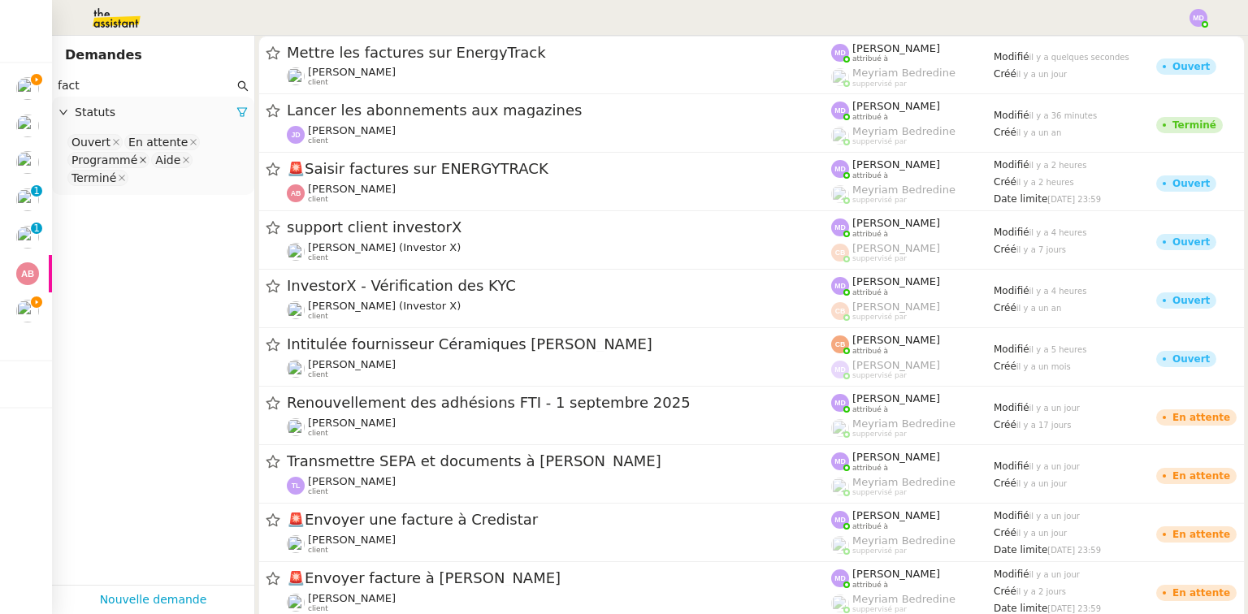
click at [140, 158] on icon at bounding box center [143, 160] width 7 height 7
click at [112, 143] on icon at bounding box center [116, 142] width 8 height 8
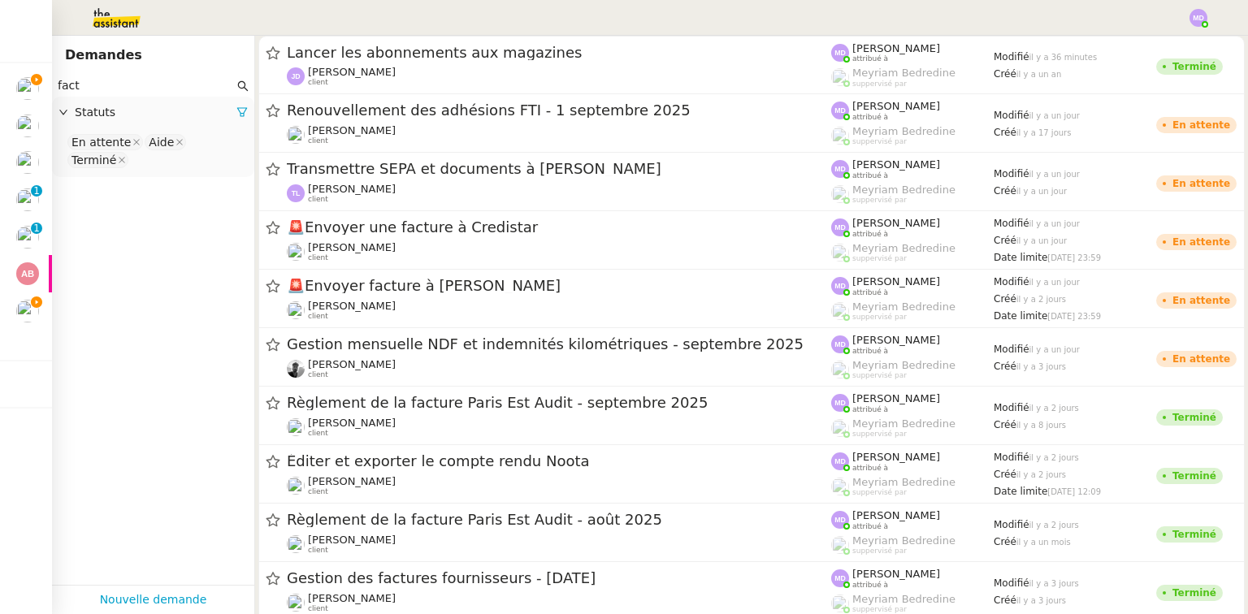
click at [123, 94] on input "fact" at bounding box center [146, 85] width 176 height 19
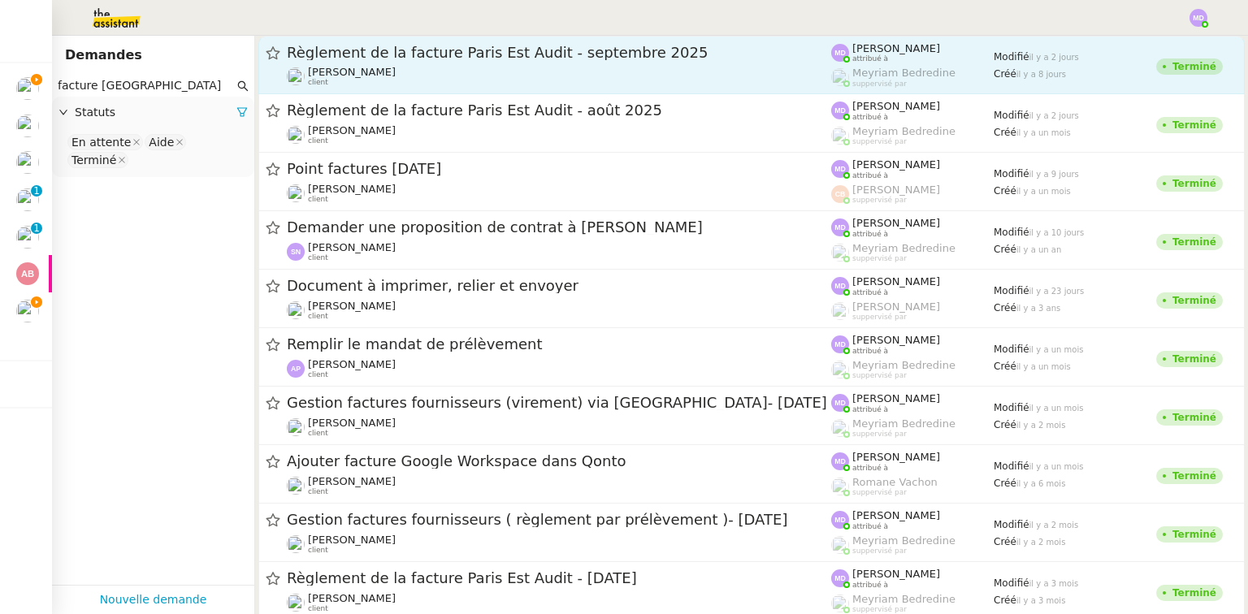
type input "facture paris"
click at [418, 62] on div "Règlement de la facture Paris Est Audit - septembre 2025" at bounding box center [559, 53] width 545 height 20
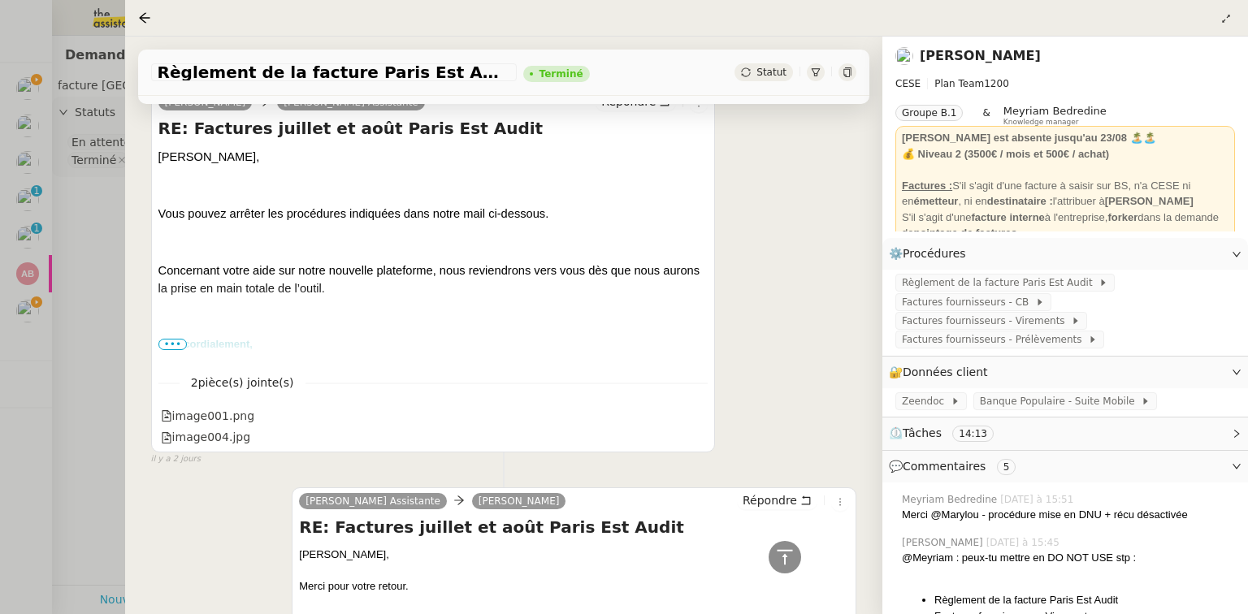
scroll to position [975, 0]
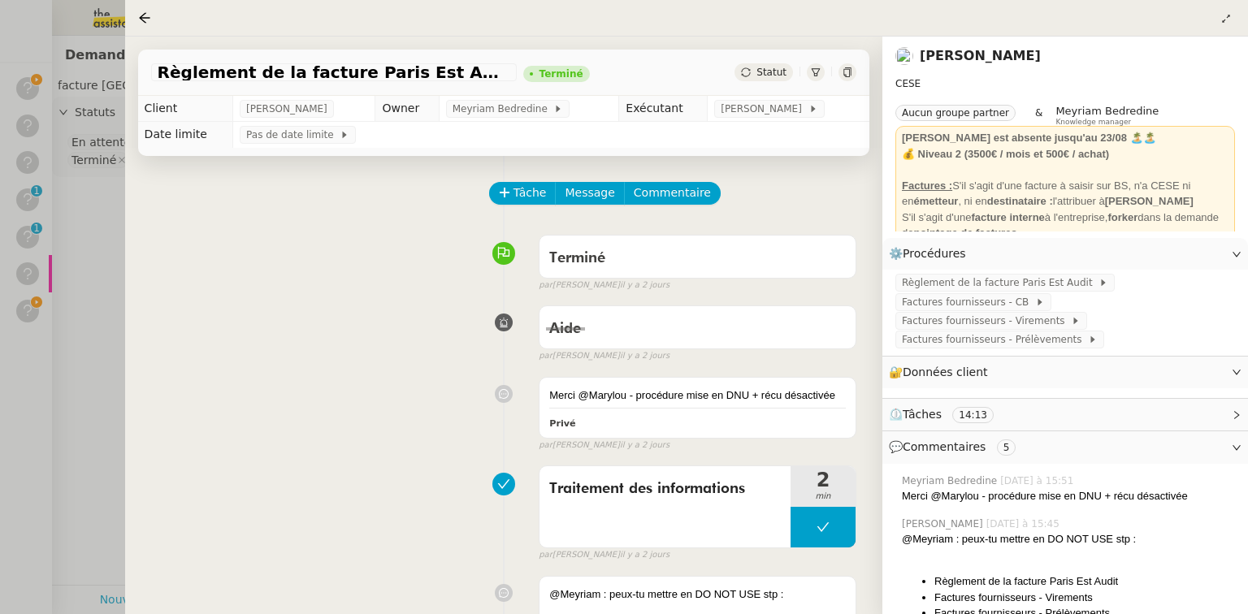
click at [106, 199] on div at bounding box center [624, 307] width 1248 height 614
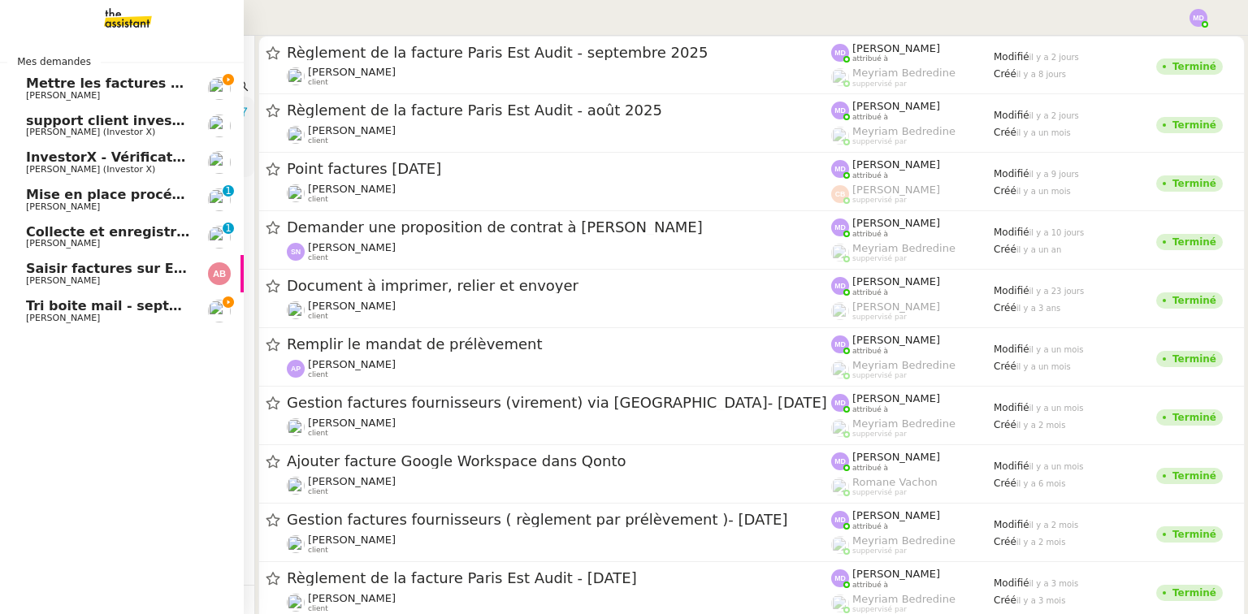
click at [140, 305] on span "Tri boite mail - septembre 2025" at bounding box center [141, 305] width 231 height 15
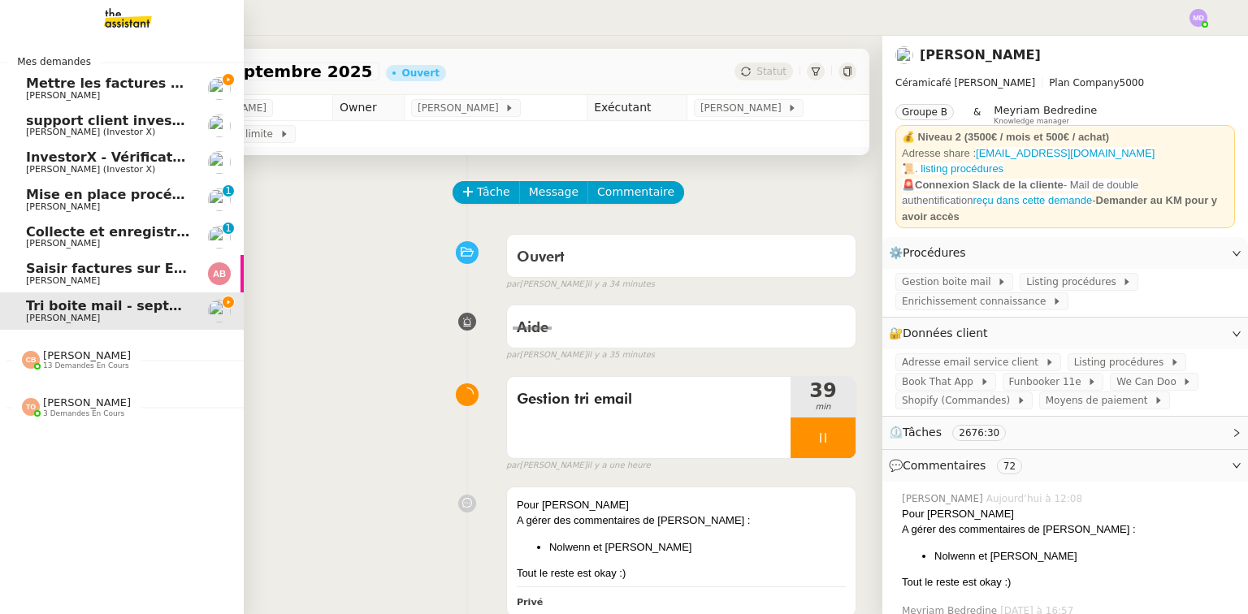
click at [134, 89] on span "Mettre les factures sur EnergyTrack" at bounding box center [157, 83] width 263 height 15
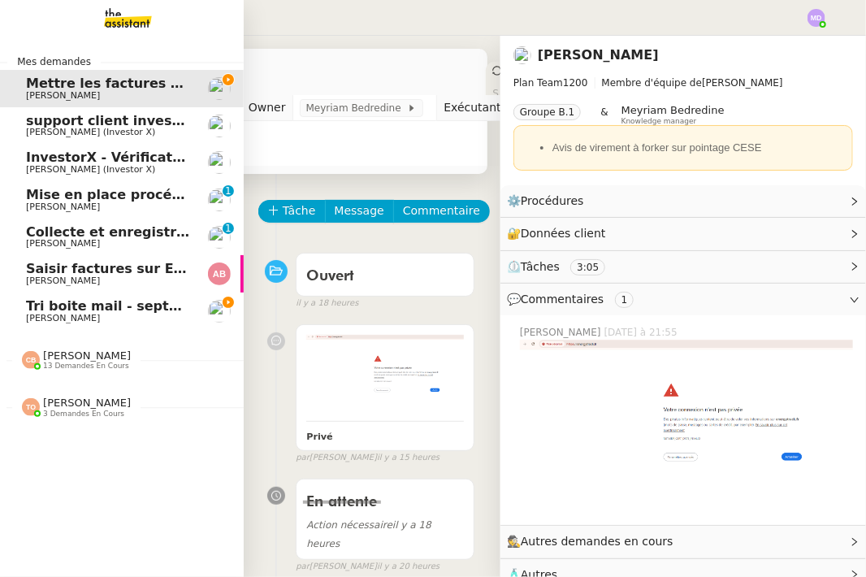
click at [20, 296] on link "Tri boite mail - [DATE] [PERSON_NAME]" at bounding box center [122, 311] width 244 height 37
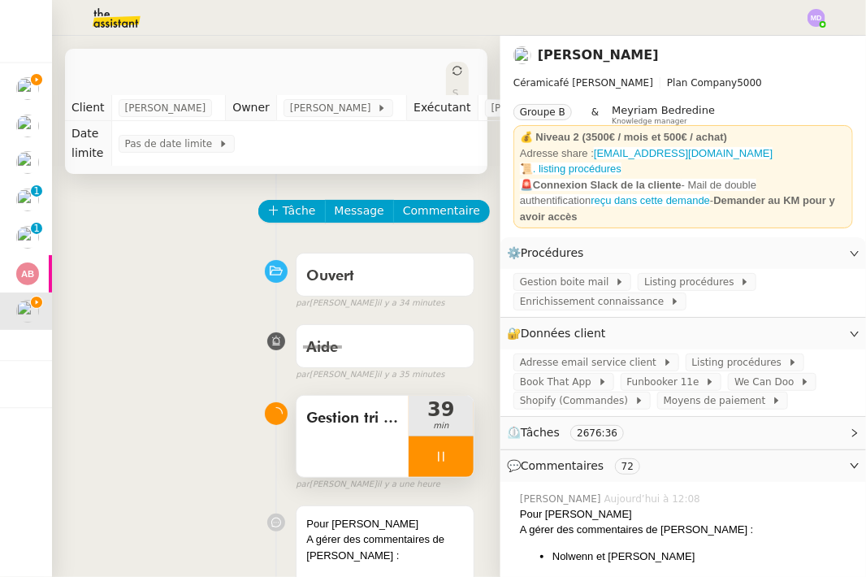
click at [422, 442] on div at bounding box center [441, 456] width 65 height 41
click at [445, 449] on button at bounding box center [457, 456] width 33 height 41
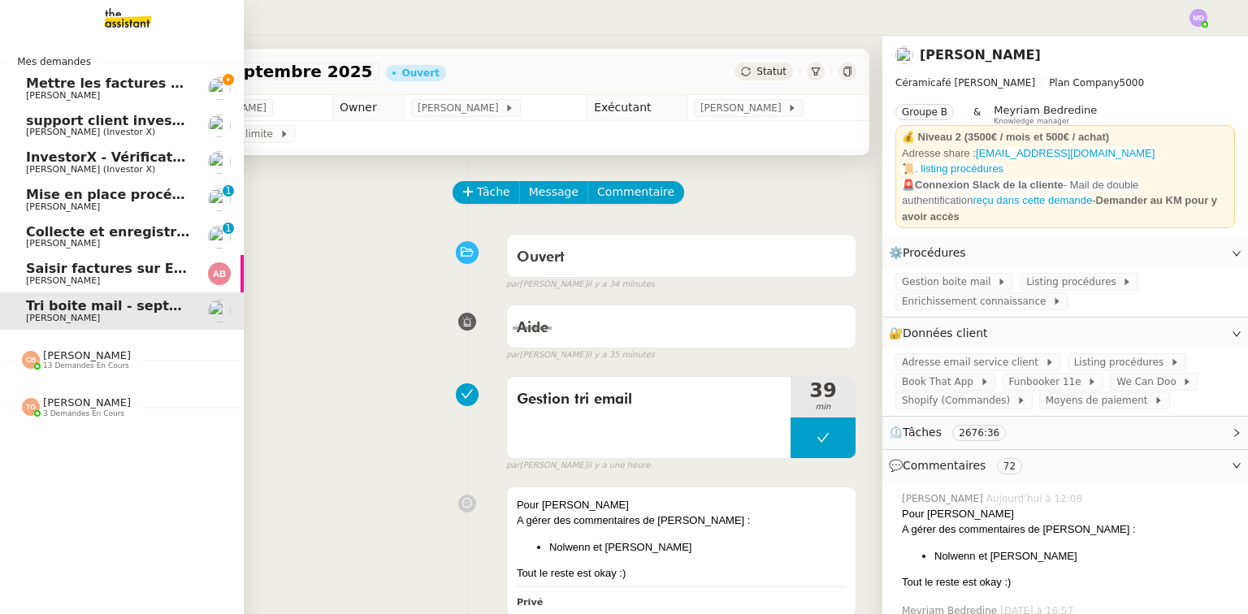
click at [42, 88] on span "Mettre les factures sur EnergyTrack" at bounding box center [157, 83] width 263 height 15
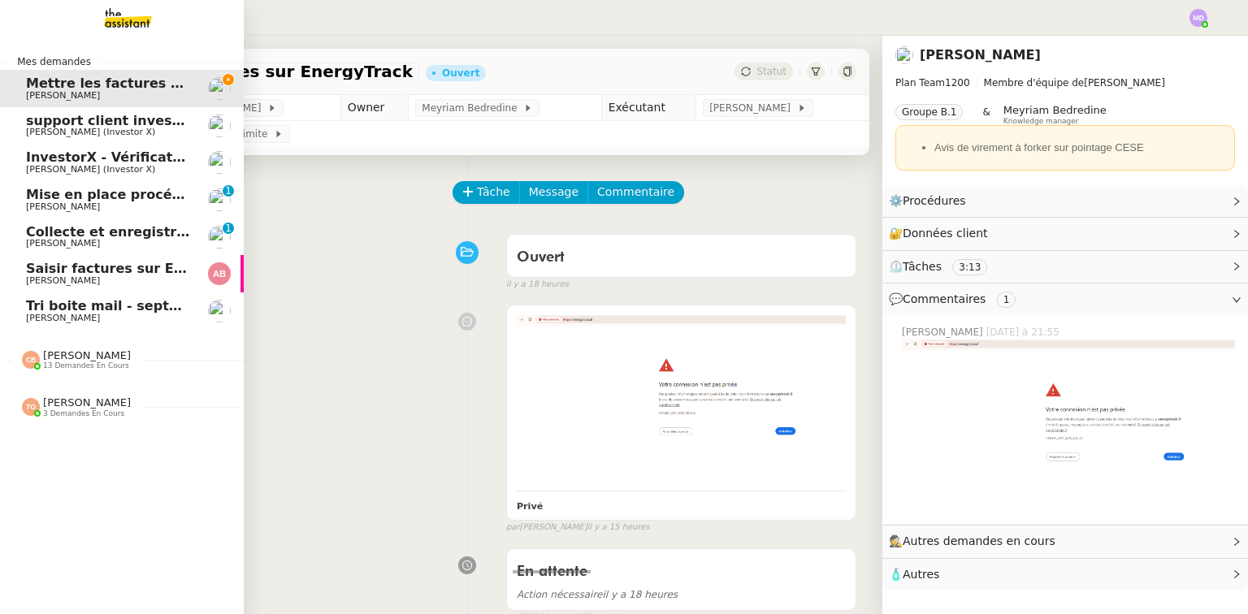
click at [37, 271] on span "Saisir factures sur ENERGYTRACK" at bounding box center [148, 268] width 245 height 15
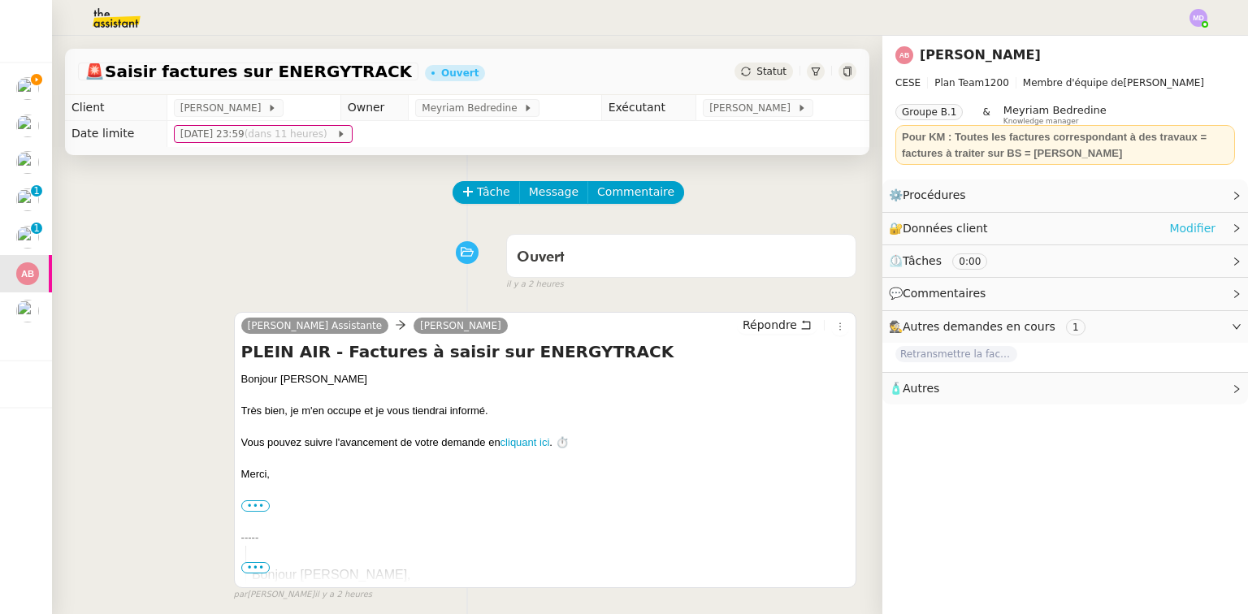
click at [1186, 223] on link "Modifier" at bounding box center [1193, 228] width 46 height 19
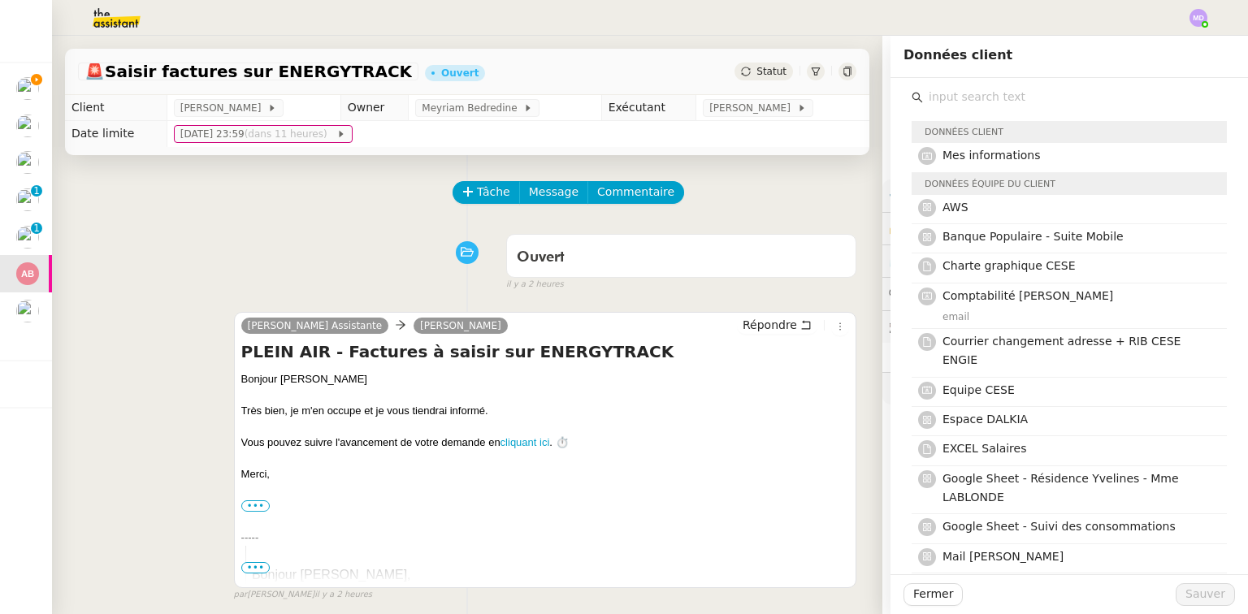
click at [943, 93] on input "text" at bounding box center [1075, 97] width 304 height 22
type input "d"
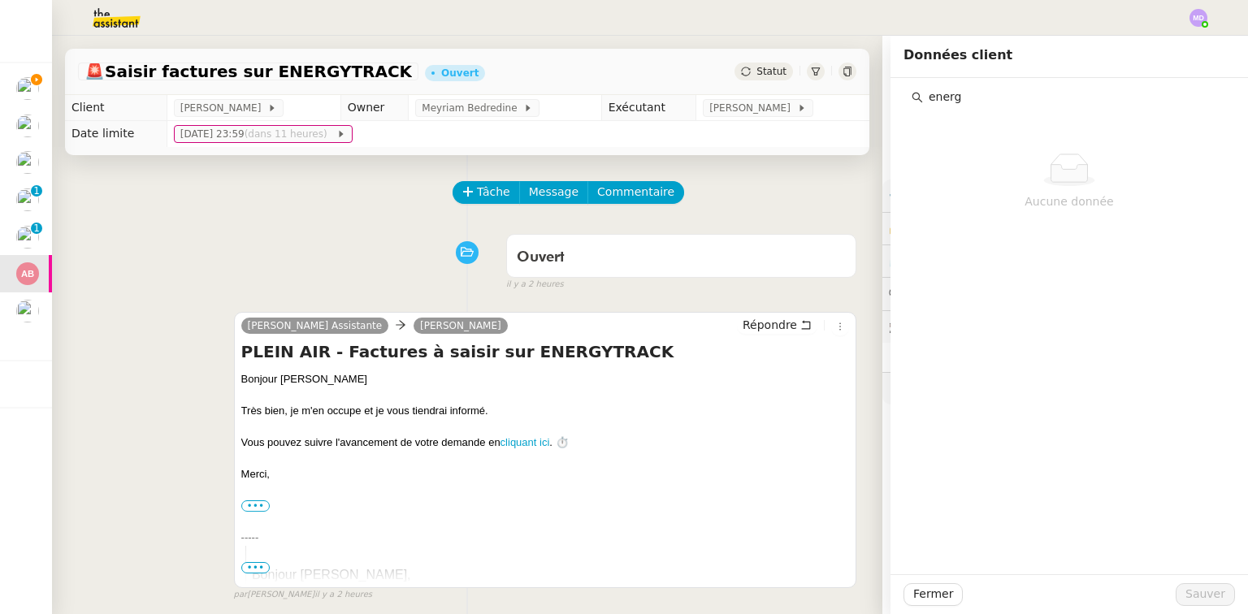
drag, startPoint x: 940, startPoint y: 99, endPoint x: 902, endPoint y: 104, distance: 37.7
click at [912, 104] on div "energ" at bounding box center [1069, 97] width 315 height 22
type input "g"
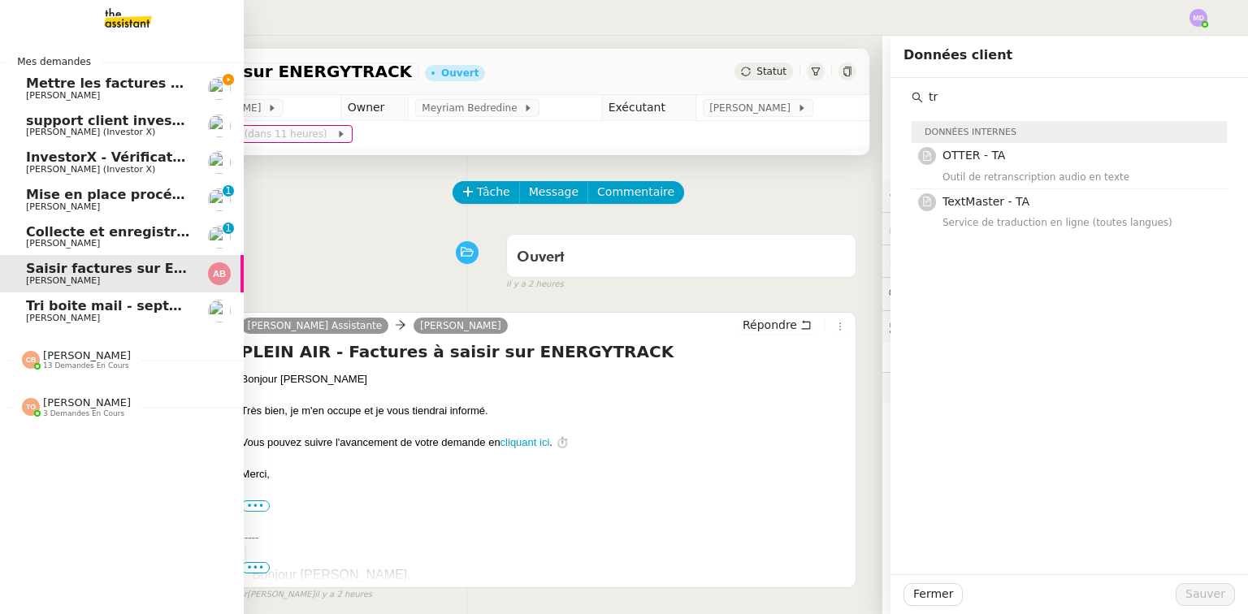
type input "tr"
click at [107, 20] on img at bounding box center [115, 18] width 126 height 36
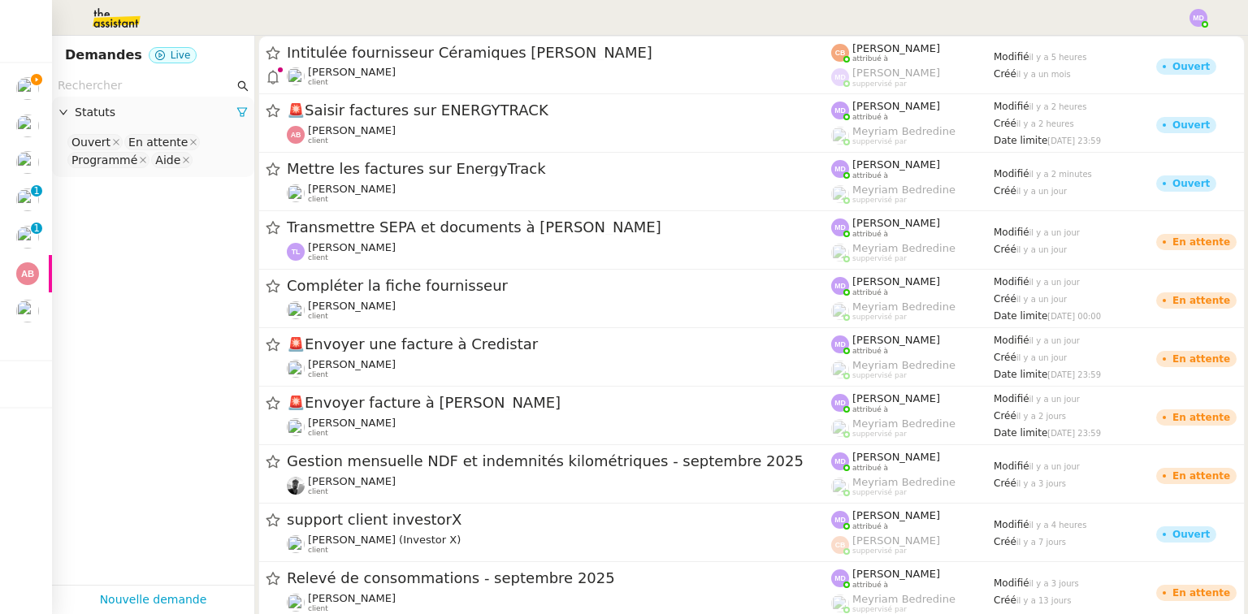
click at [86, 88] on input "text" at bounding box center [146, 85] width 176 height 19
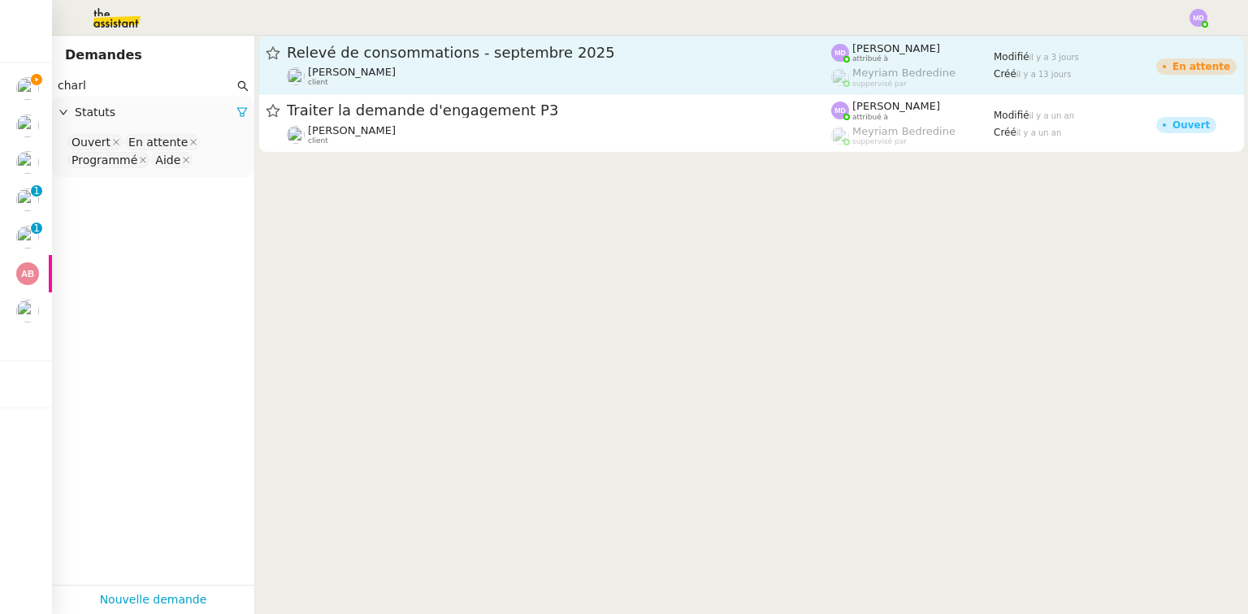
type input "charl"
click at [378, 58] on span "Relevé de consommations - septembre 2025" at bounding box center [559, 53] width 545 height 15
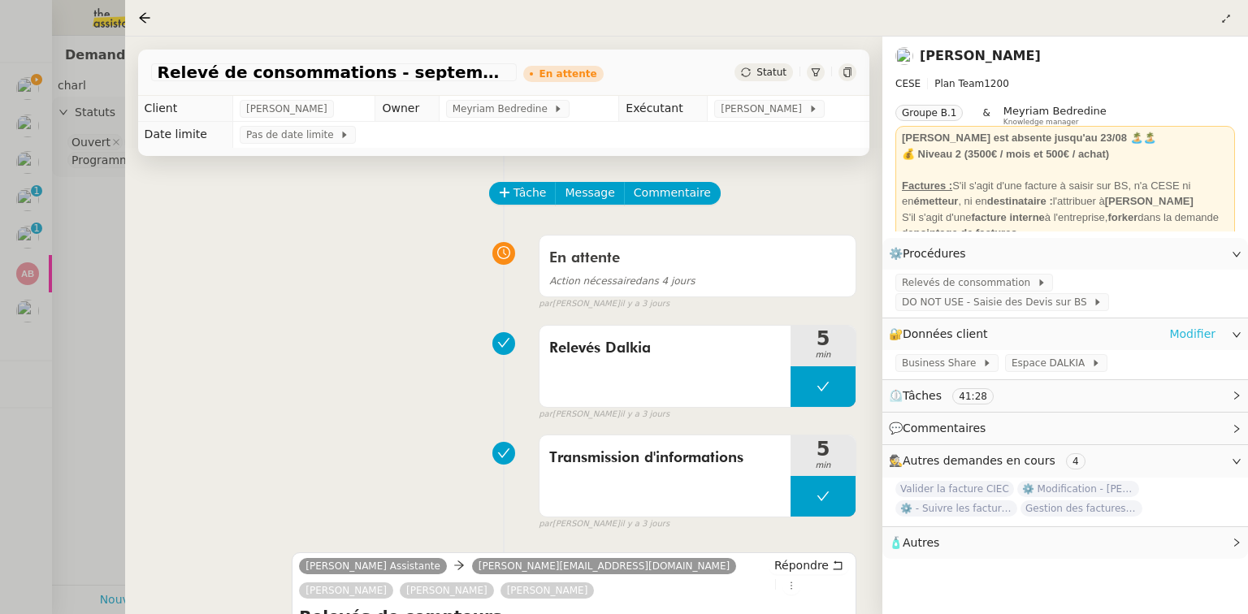
click at [1203, 332] on link "Modifier" at bounding box center [1193, 334] width 46 height 19
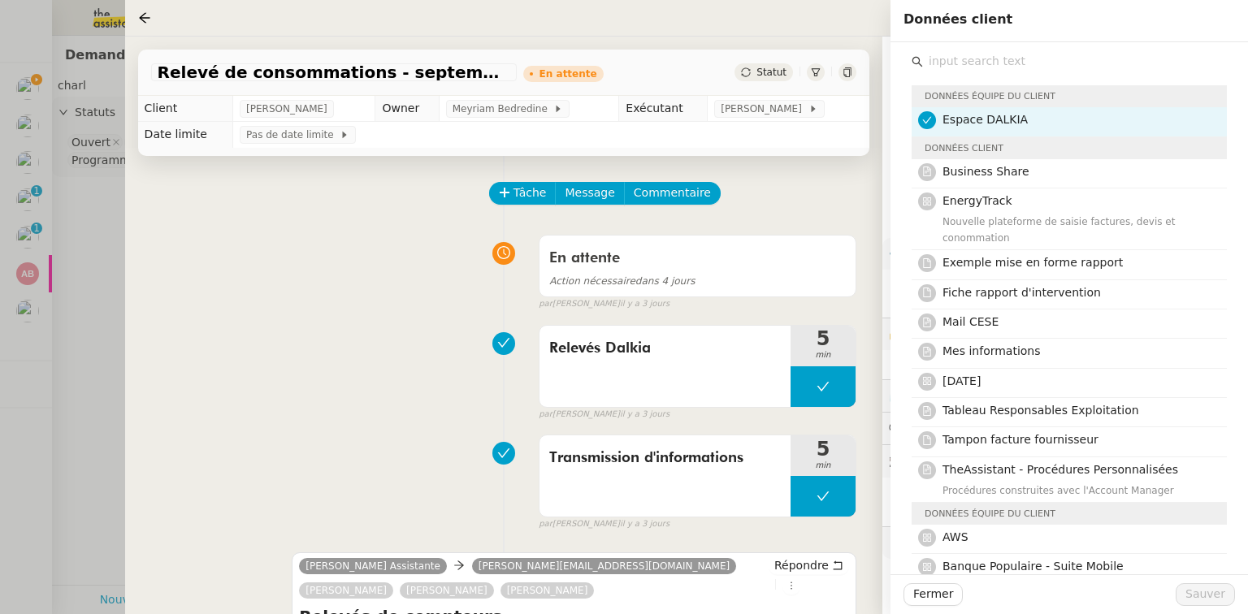
click at [990, 67] on input "text" at bounding box center [1075, 61] width 304 height 22
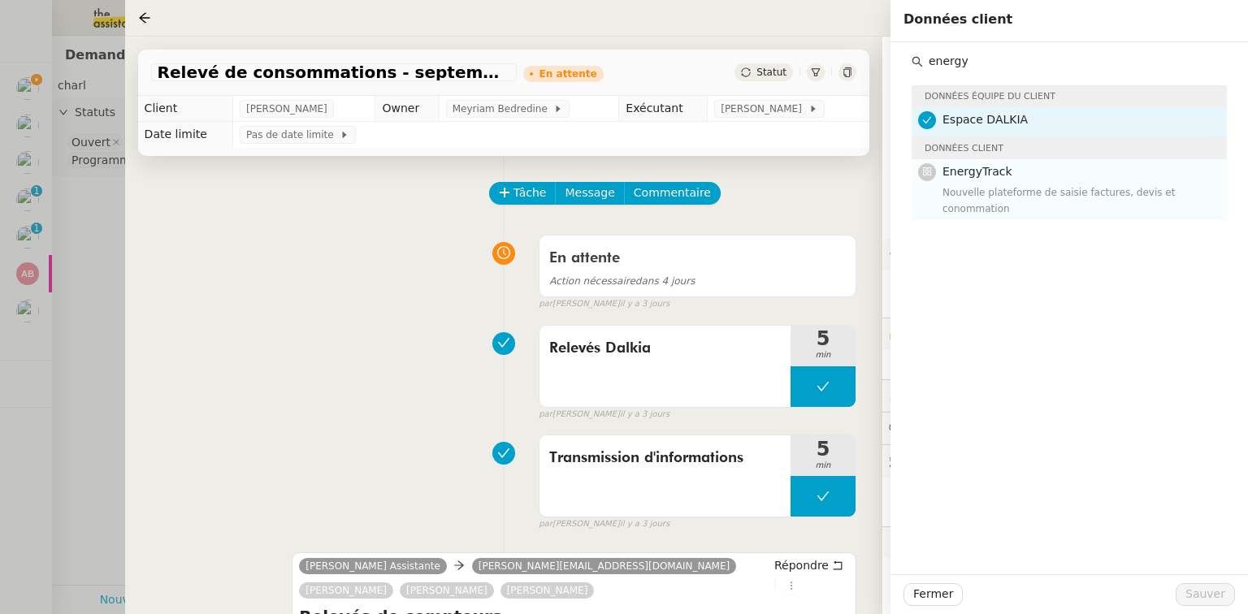
type input "energy"
click at [979, 187] on div "Nouvelle plateforme de saisie factures, devis et conommation" at bounding box center [1080, 201] width 275 height 33
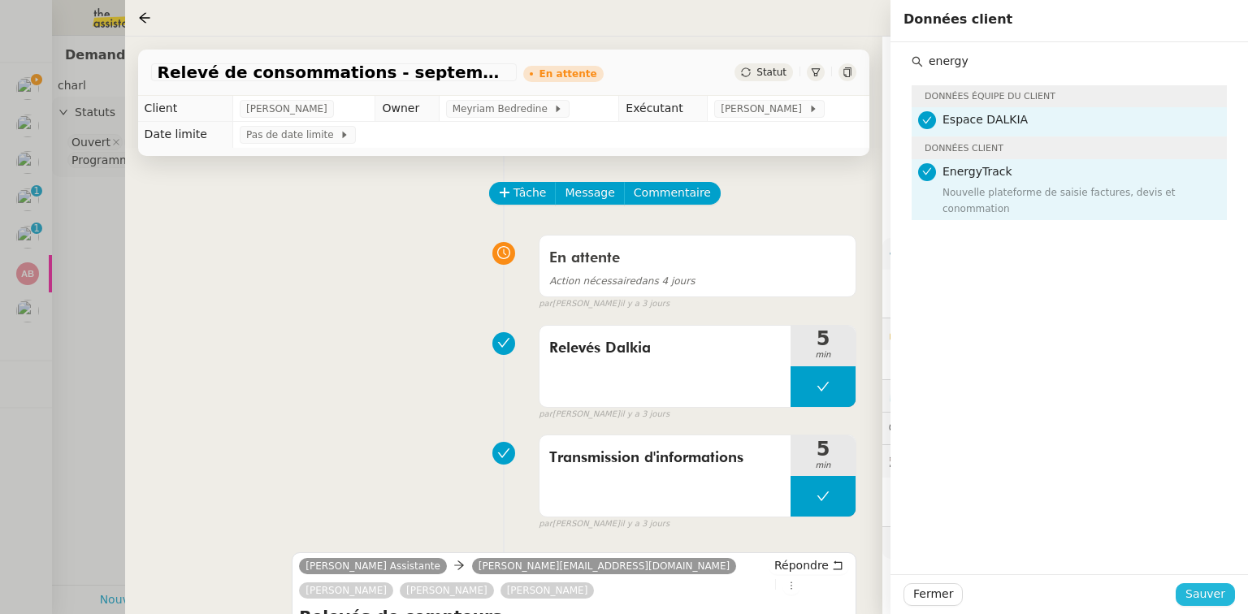
click at [1201, 588] on span "Sauver" at bounding box center [1206, 594] width 40 height 19
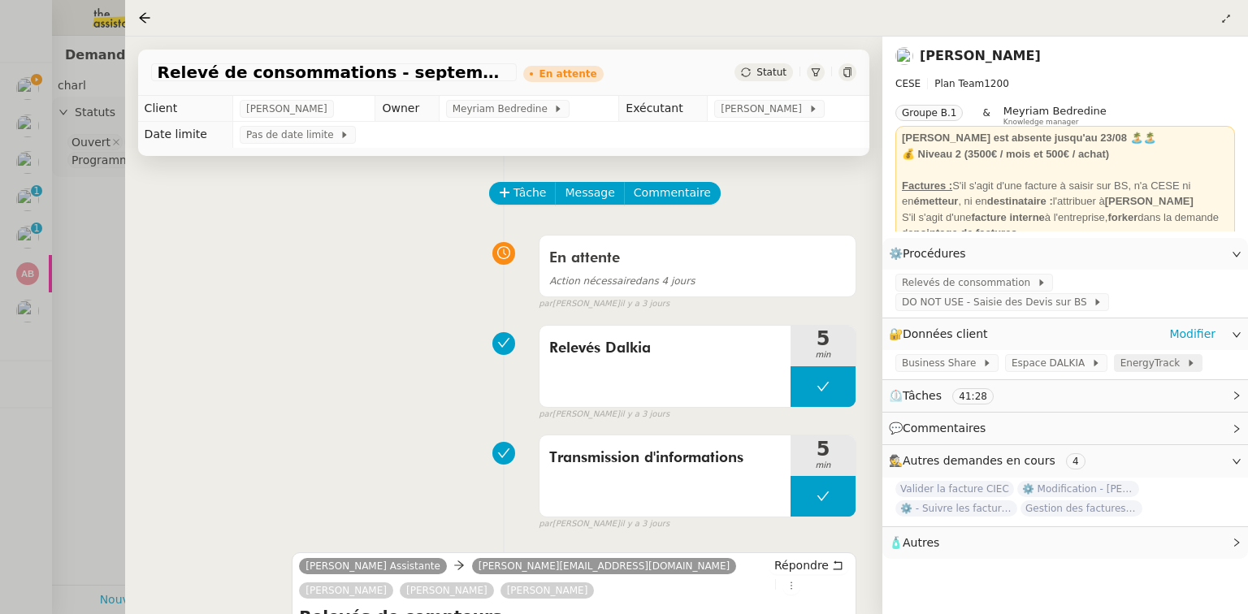
click at [1126, 370] on span "EnergyTrack" at bounding box center [1154, 363] width 66 height 16
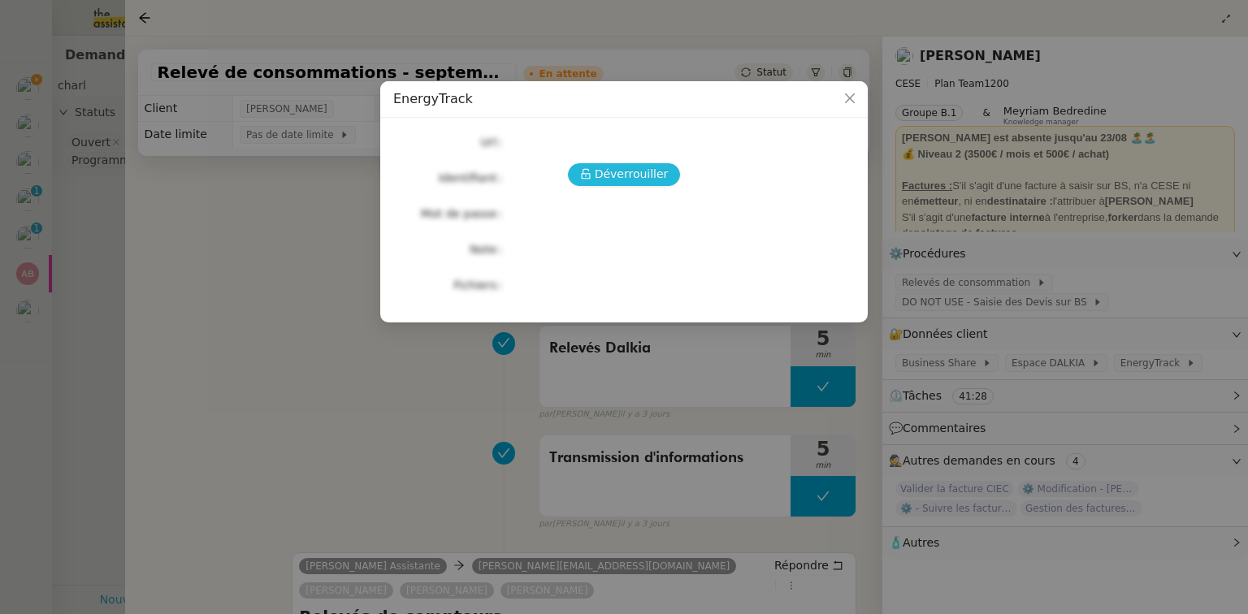
click at [590, 167] on button "Déverrouiller" at bounding box center [624, 174] width 113 height 23
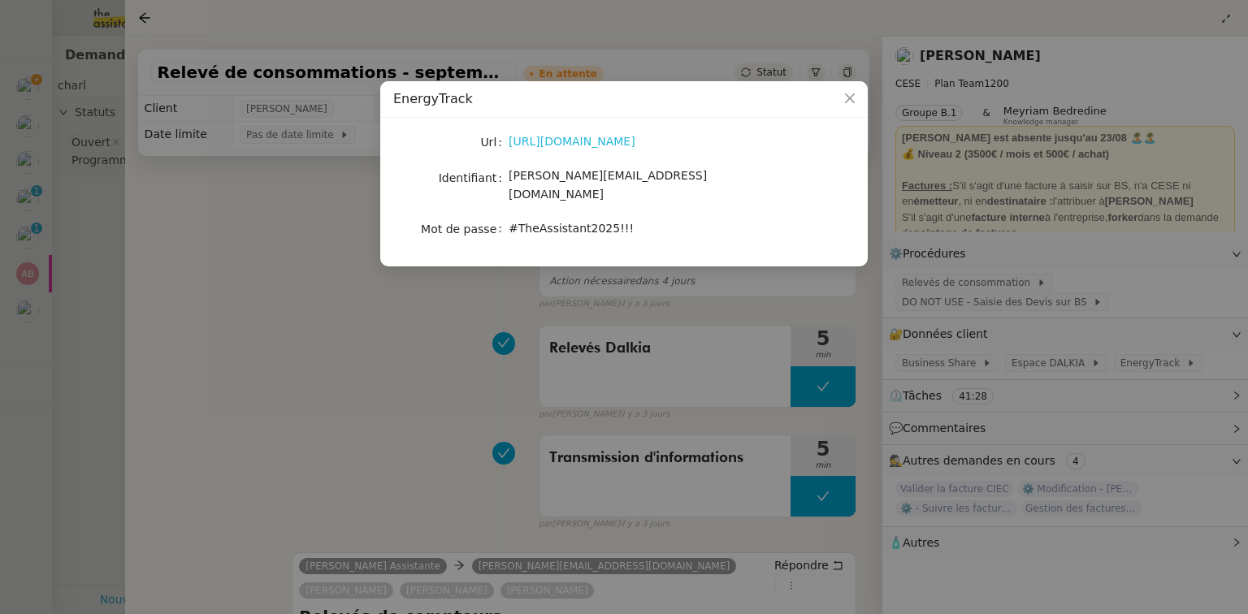
click at [575, 146] on link "https://energytrack.fr/" at bounding box center [572, 141] width 127 height 13
click at [553, 182] on span "camille.assistante@cese.fr" at bounding box center [608, 185] width 198 height 32
copy span "camille.assistante@cese.fr"
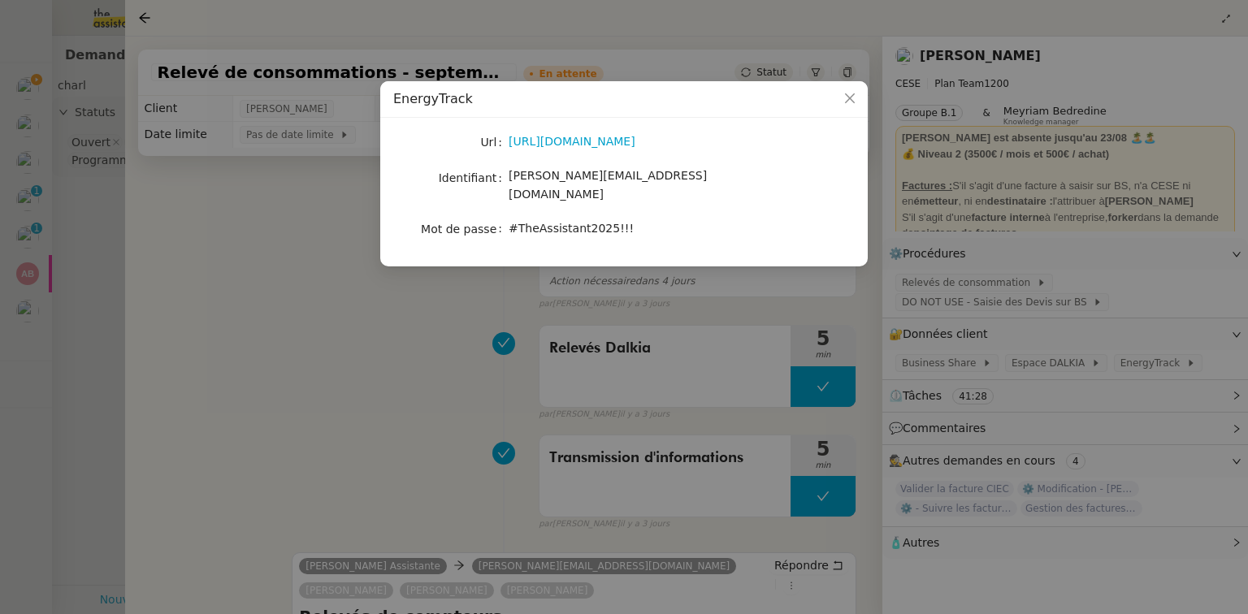
click at [98, 185] on nz-modal-container "EnergyTrack Url https://energytrack.fr/ Identifiant camille.assistante@cese.fr …" at bounding box center [624, 307] width 1248 height 614
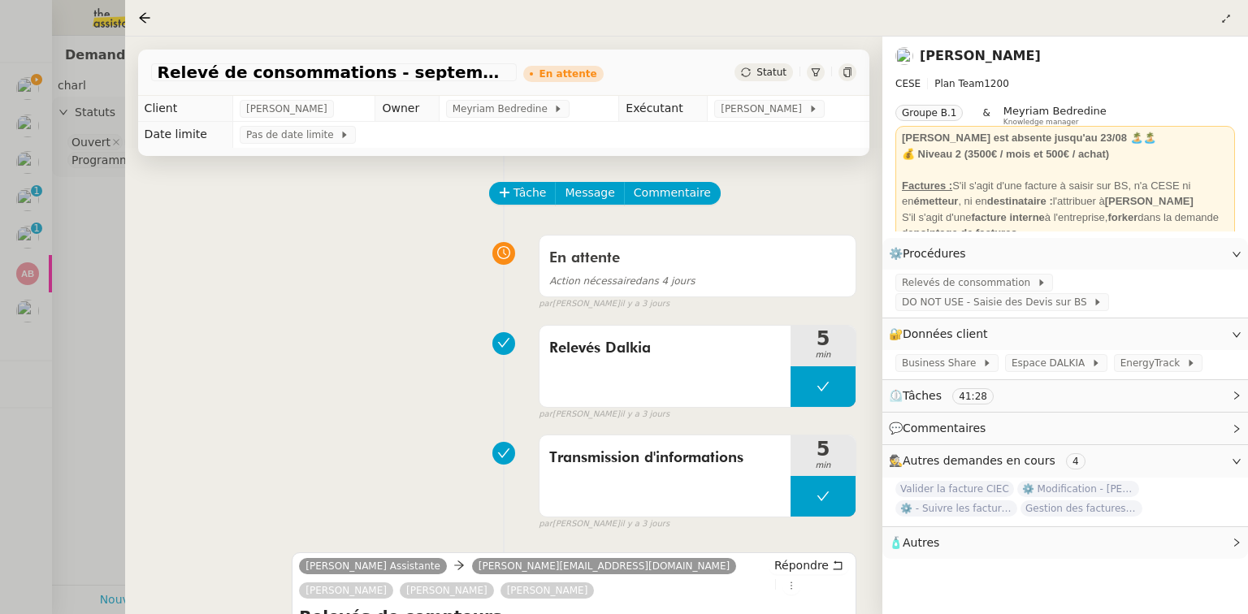
click at [13, 87] on div at bounding box center [624, 307] width 1248 height 614
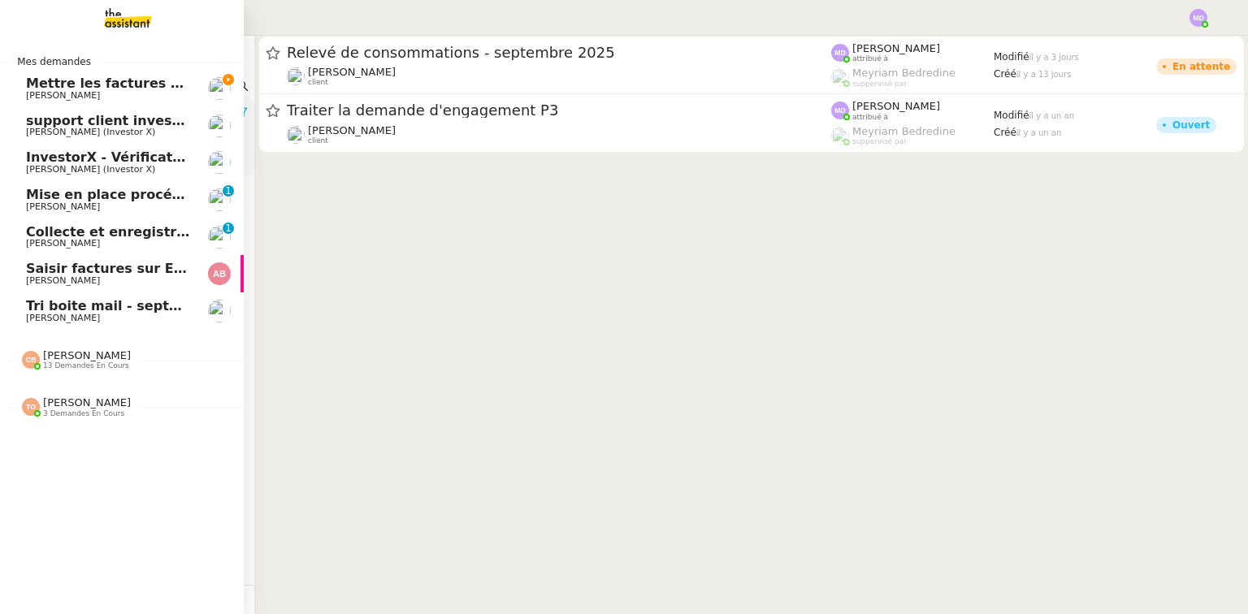
click at [36, 89] on span "Mettre les factures sur EnergyTrack" at bounding box center [157, 83] width 263 height 15
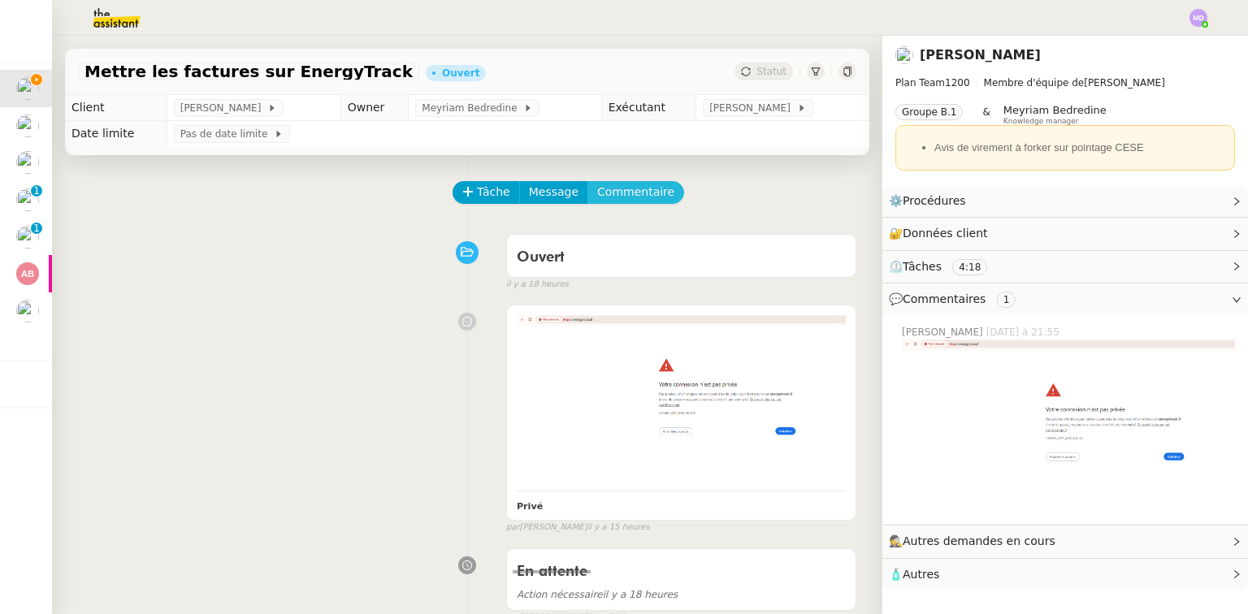
click at [602, 190] on span "Commentaire" at bounding box center [635, 192] width 77 height 19
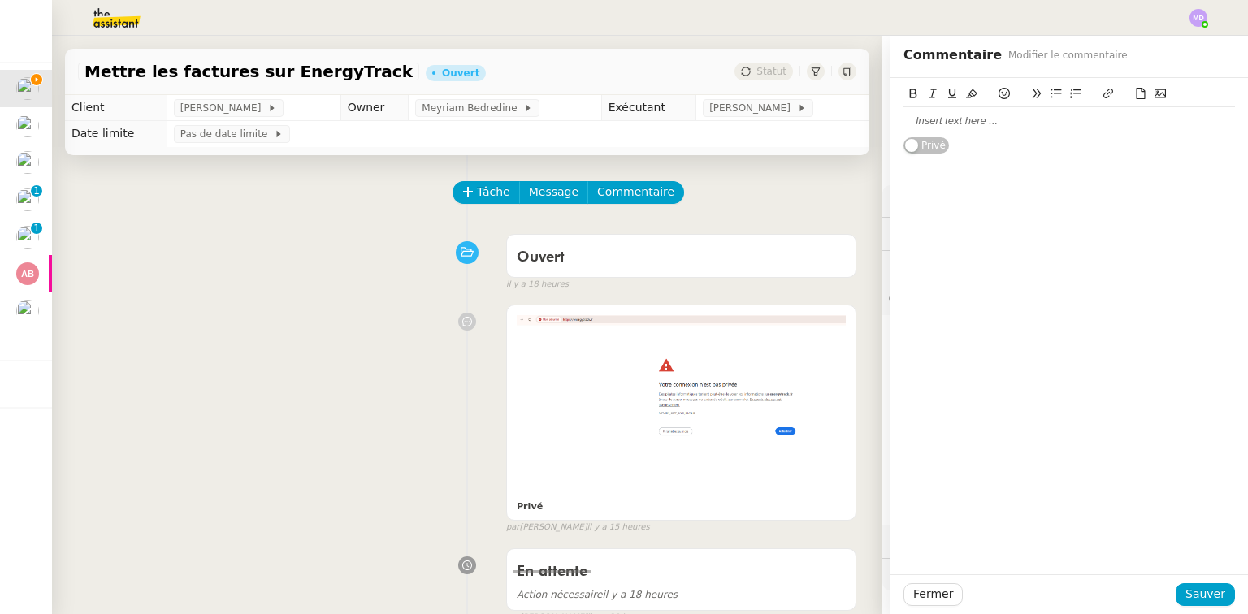
click at [935, 127] on div at bounding box center [1070, 121] width 332 height 15
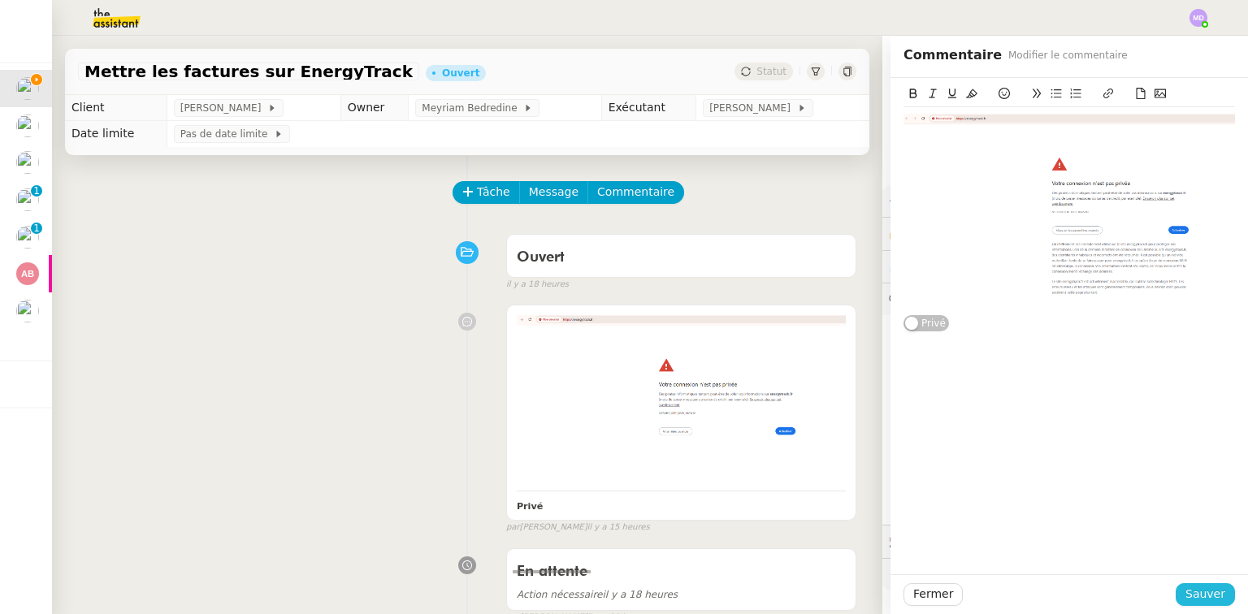
click at [1201, 598] on span "Sauver" at bounding box center [1206, 594] width 40 height 19
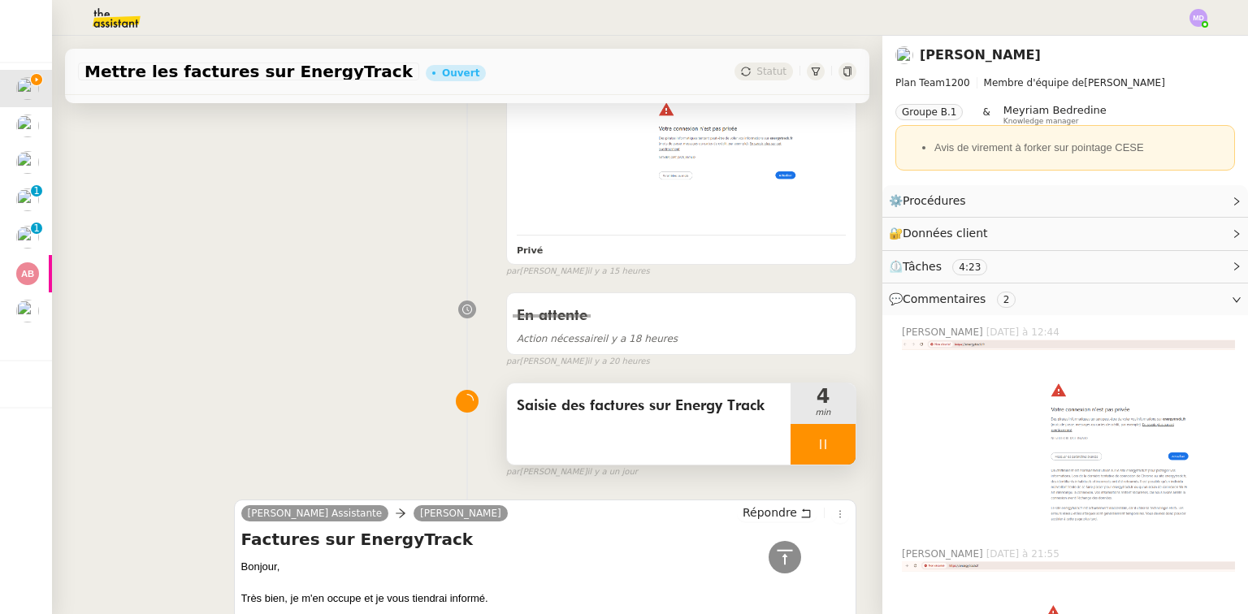
scroll to position [585, 0]
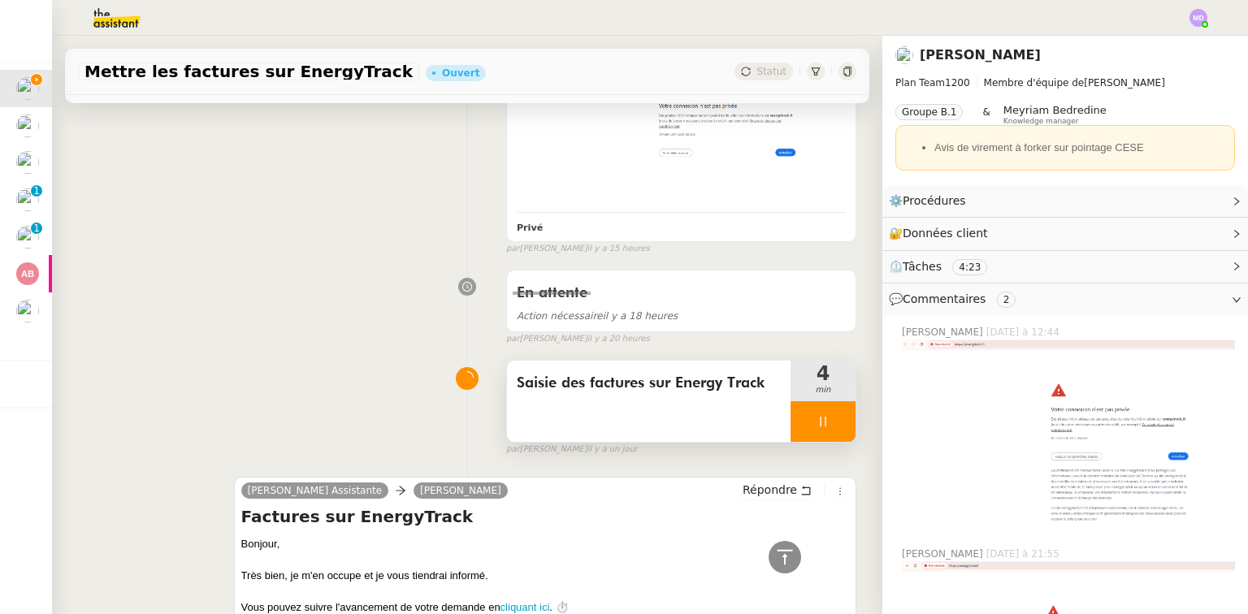
click at [817, 419] on icon at bounding box center [823, 421] width 13 height 13
click at [834, 418] on icon at bounding box center [840, 421] width 12 height 9
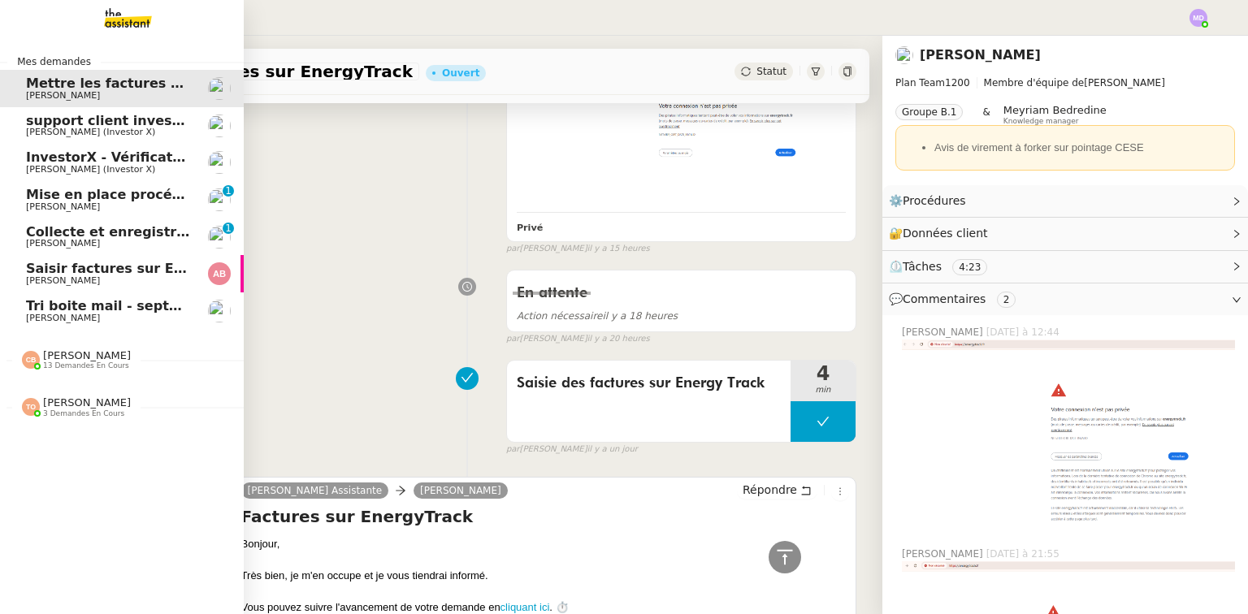
click at [42, 237] on span "Collecte et enregistrement des relevés bancaires et relevés de cartes bancaires…" at bounding box center [387, 231] width 722 height 15
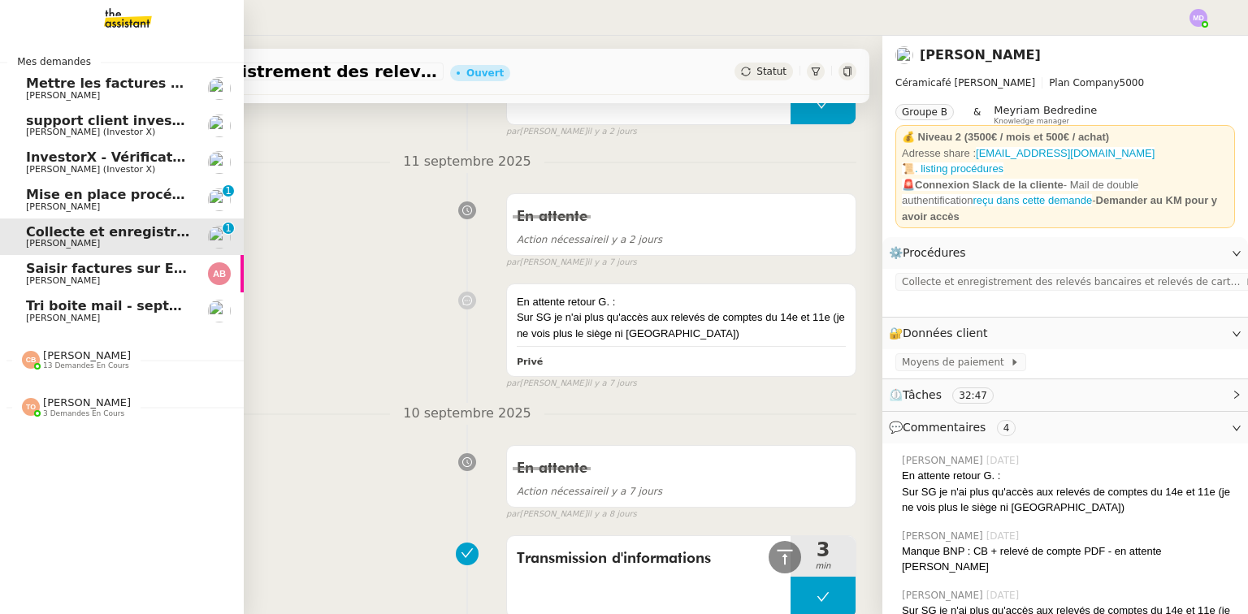
click at [76, 279] on span "Anthony Bruley" at bounding box center [63, 281] width 74 height 11
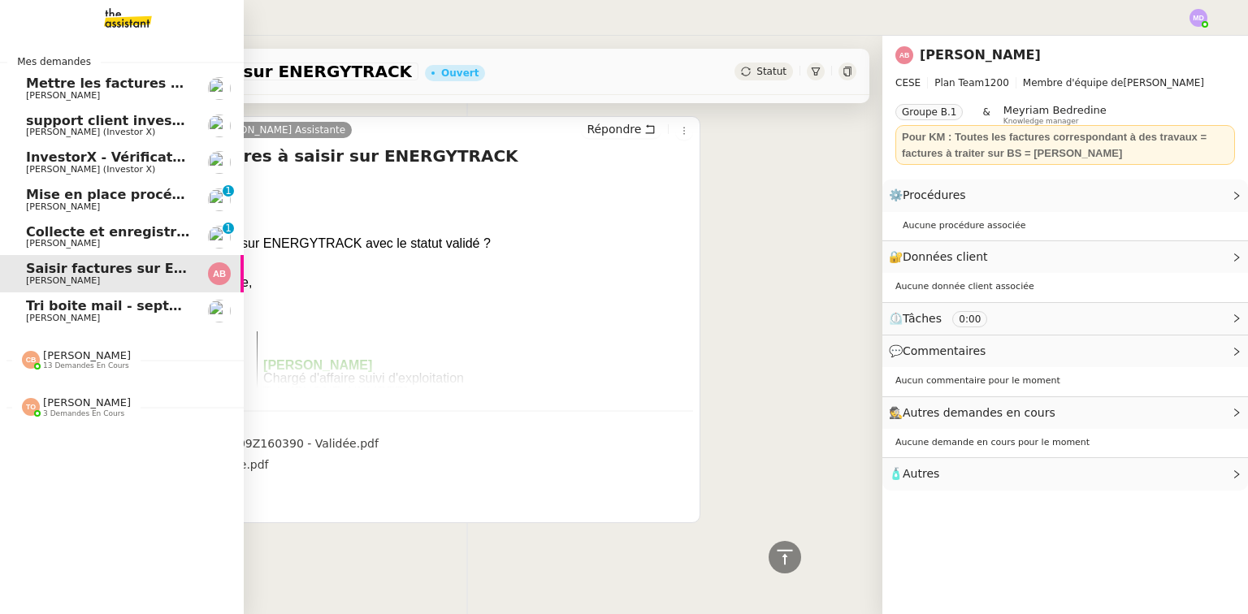
click at [77, 298] on link "Tri boite mail - [DATE] [PERSON_NAME]" at bounding box center [122, 311] width 244 height 37
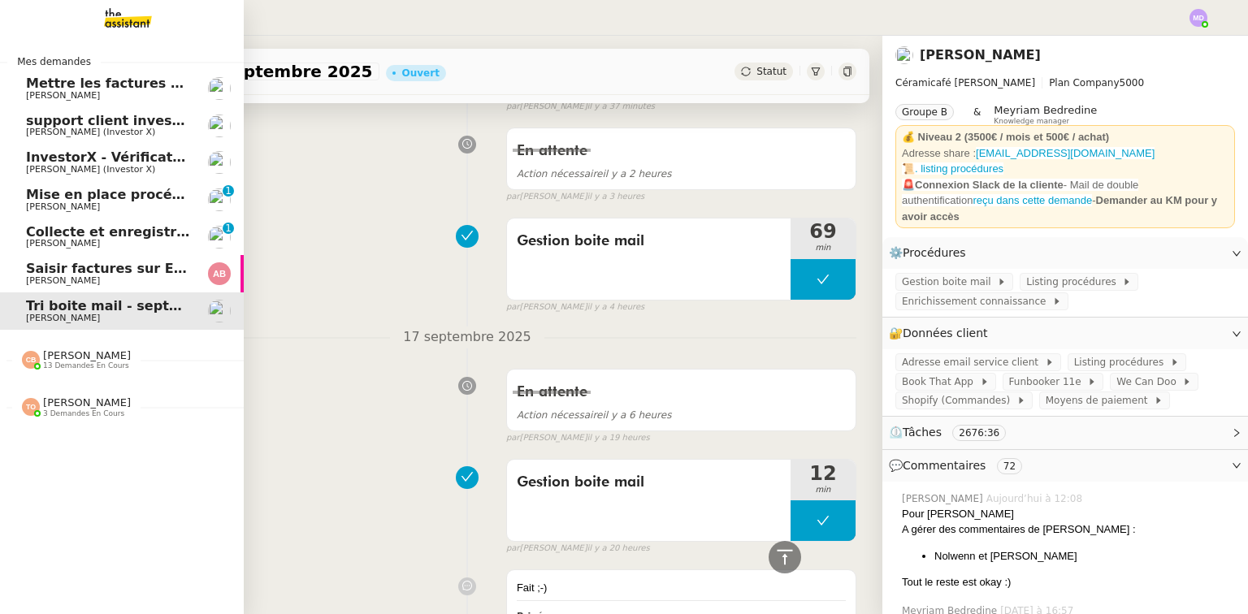
scroll to position [526, 0]
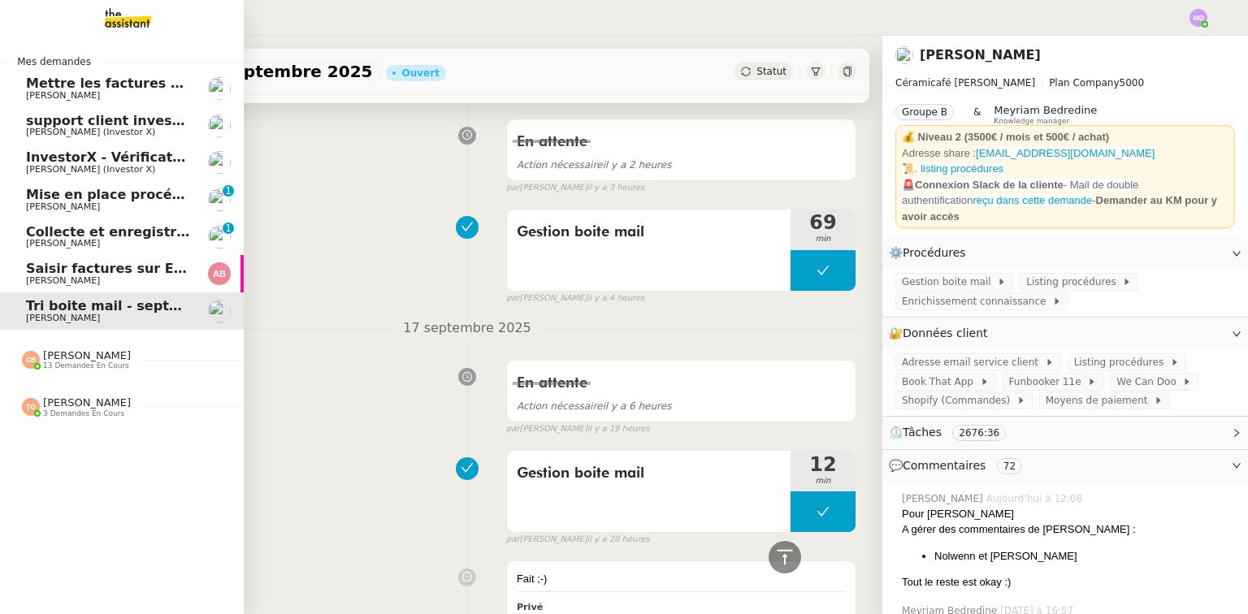
click at [119, 160] on span "InvestorX - Vérification des KYC" at bounding box center [142, 157] width 232 height 15
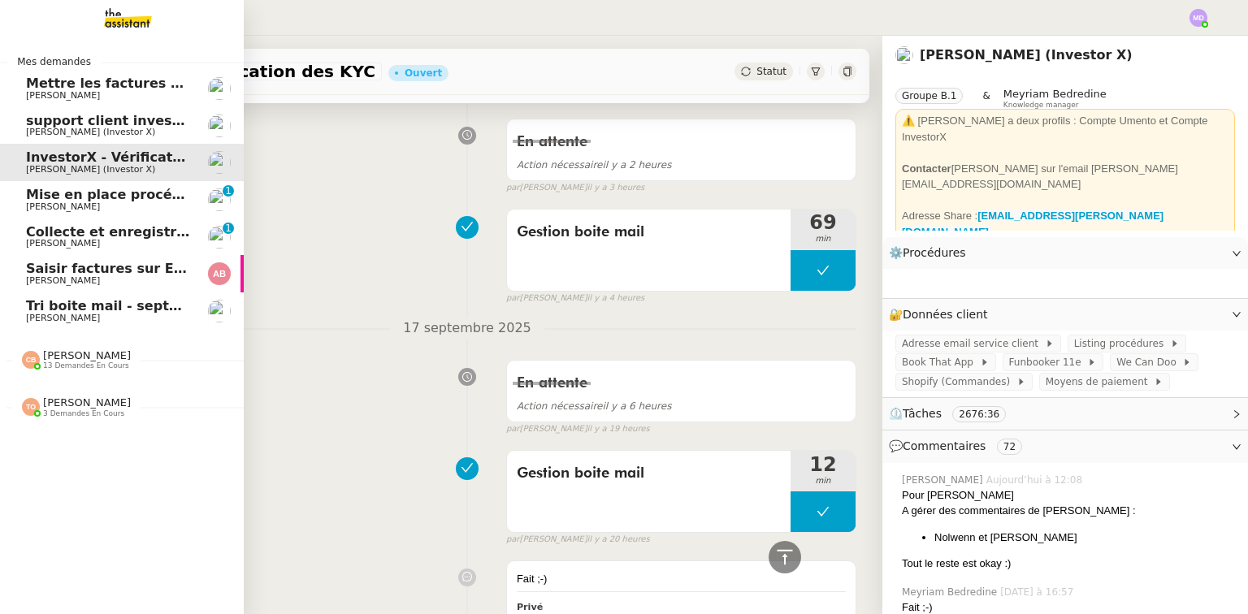
click at [39, 126] on span "support client investorX" at bounding box center [114, 120] width 177 height 15
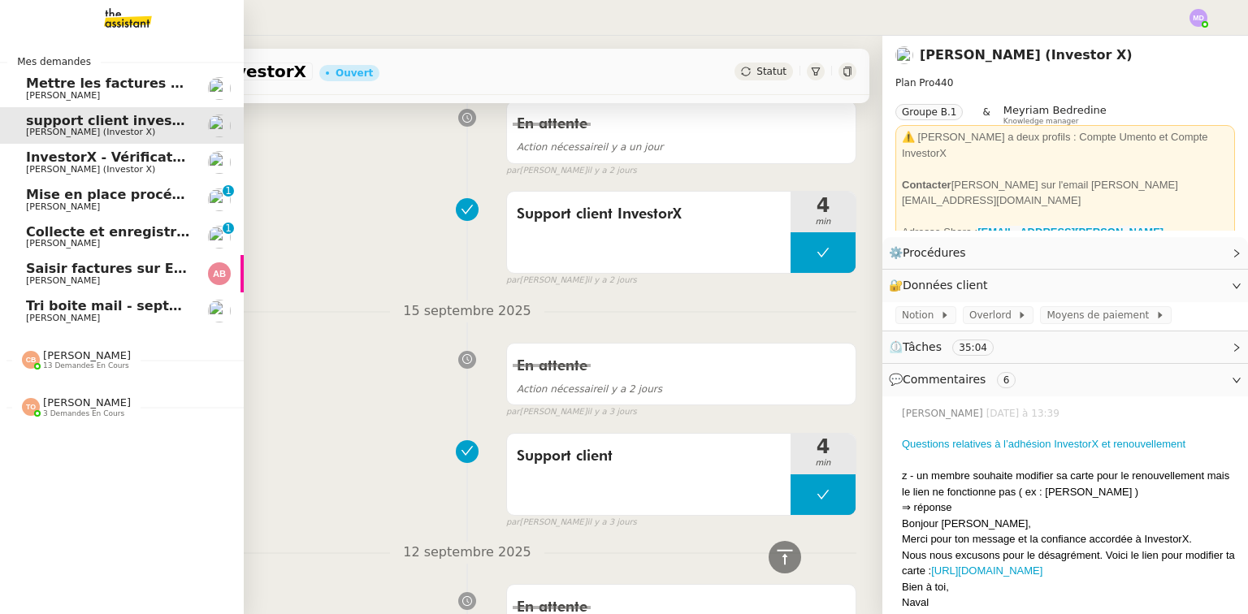
click at [163, 161] on span "InvestorX - Vérification des KYC" at bounding box center [142, 157] width 232 height 15
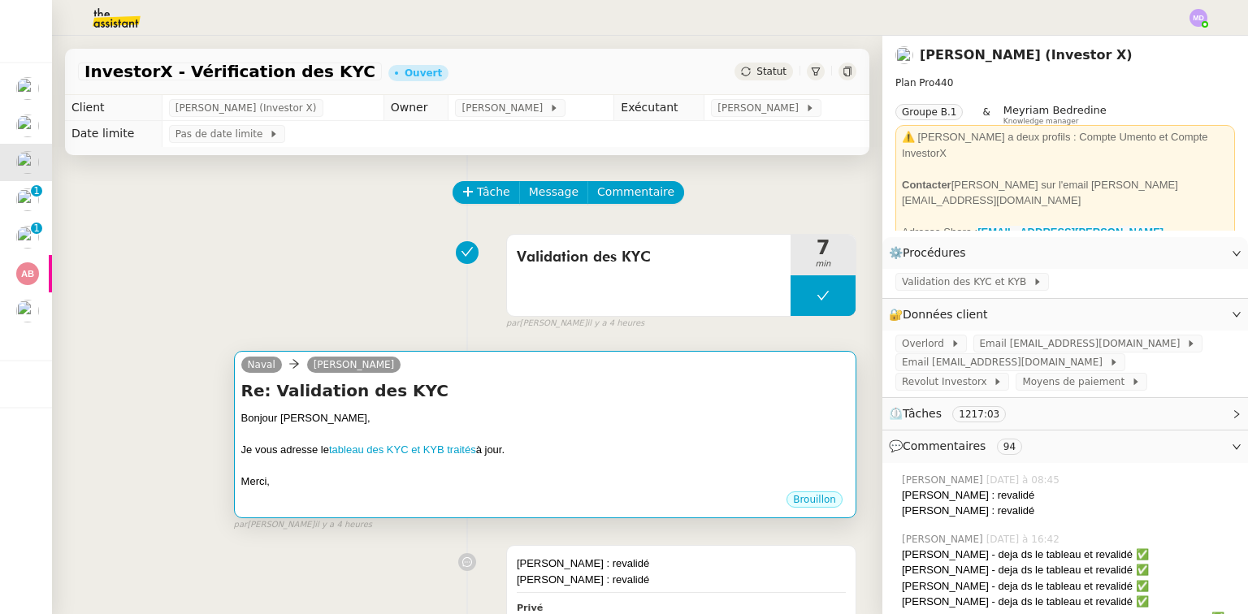
click at [541, 413] on div "Bonjour Cédric," at bounding box center [545, 418] width 608 height 16
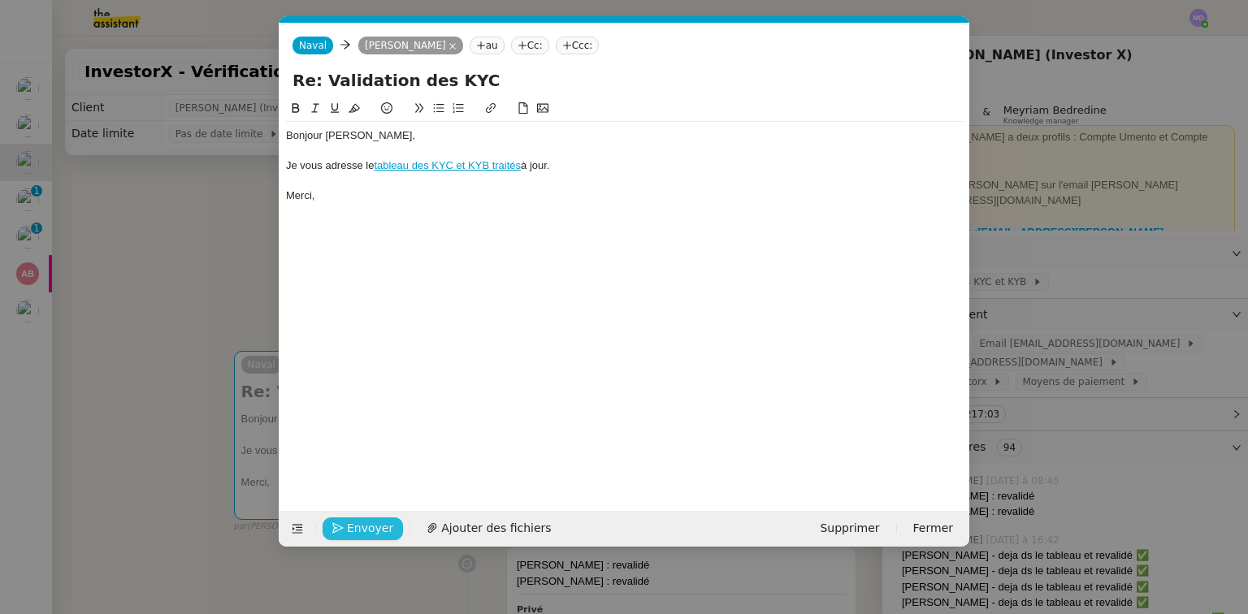
scroll to position [0, 34]
click at [363, 527] on span "Envoyer" at bounding box center [370, 528] width 46 height 19
click at [363, 527] on span "Confirmer l'envoi" at bounding box center [396, 528] width 98 height 19
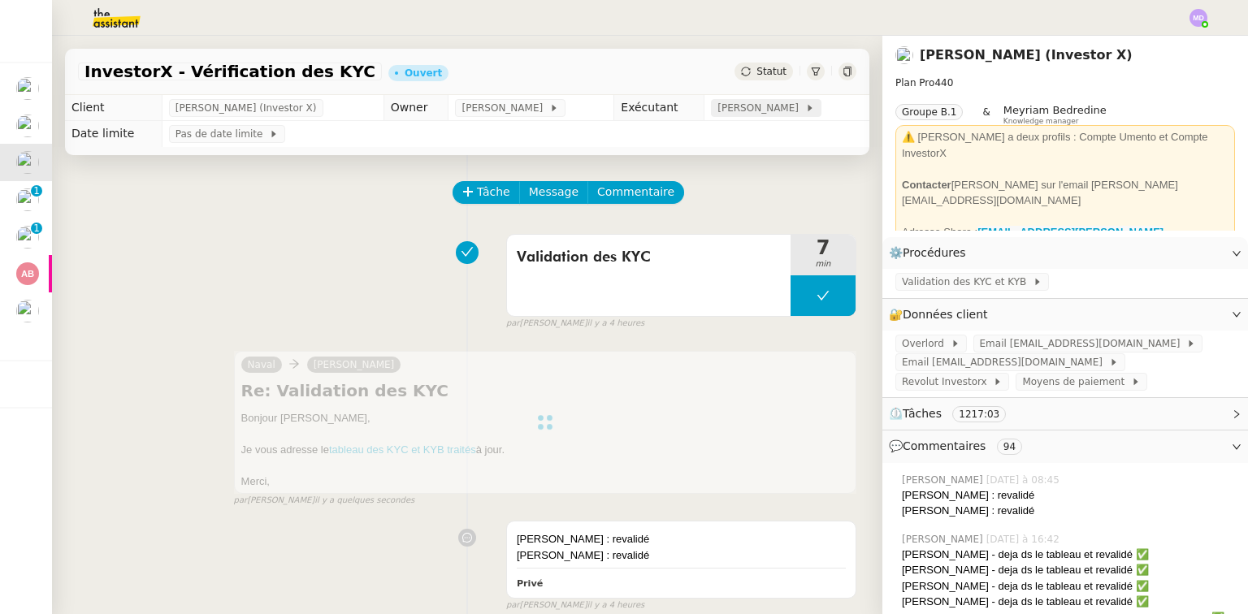
click at [719, 112] on span "[PERSON_NAME]" at bounding box center [761, 108] width 87 height 16
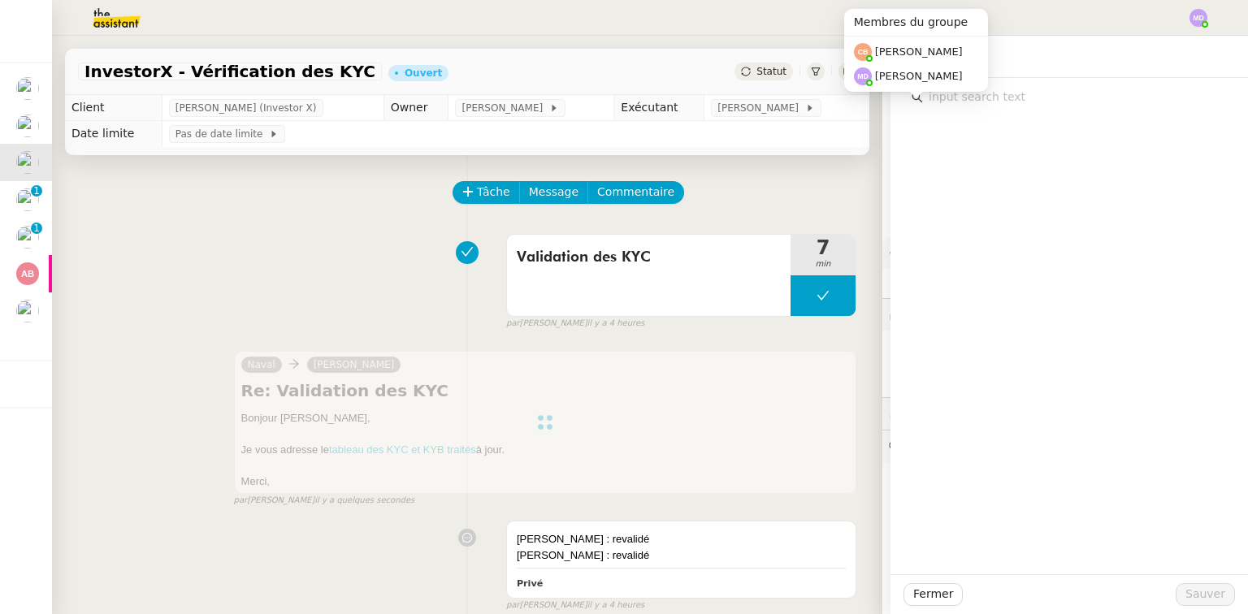
click at [953, 113] on div at bounding box center [1070, 326] width 358 height 497
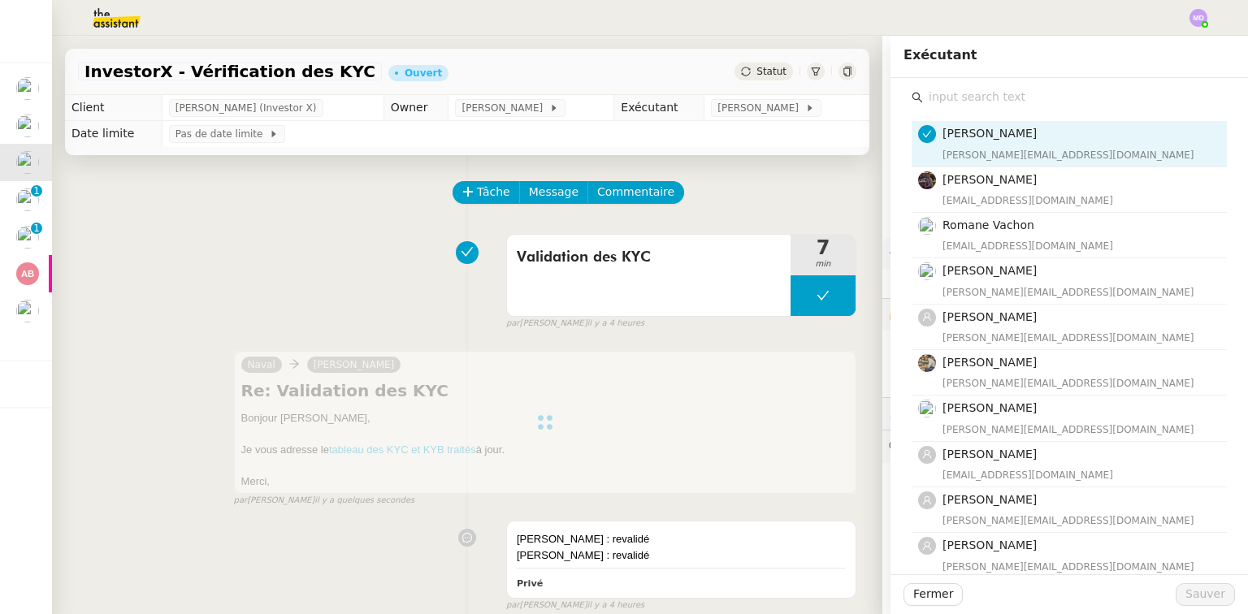
click at [961, 101] on input "text" at bounding box center [1075, 97] width 304 height 22
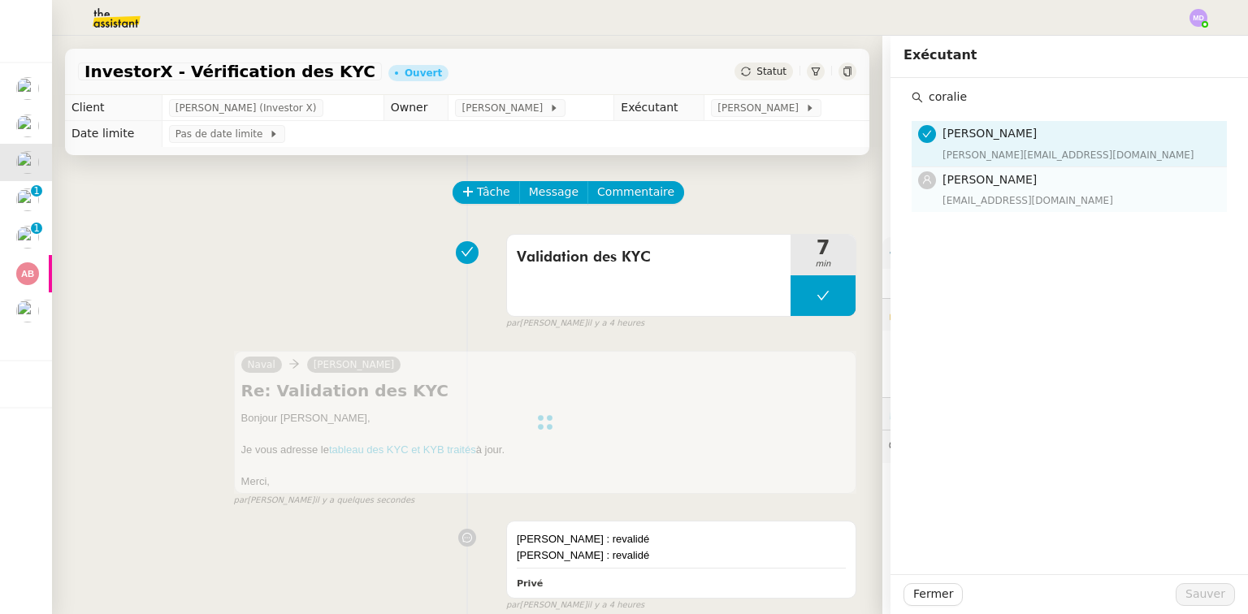
type input "coralie"
click at [969, 167] on nz-list-item "Coralie Bordas coralie@team.theassistant.com" at bounding box center [1069, 189] width 315 height 45
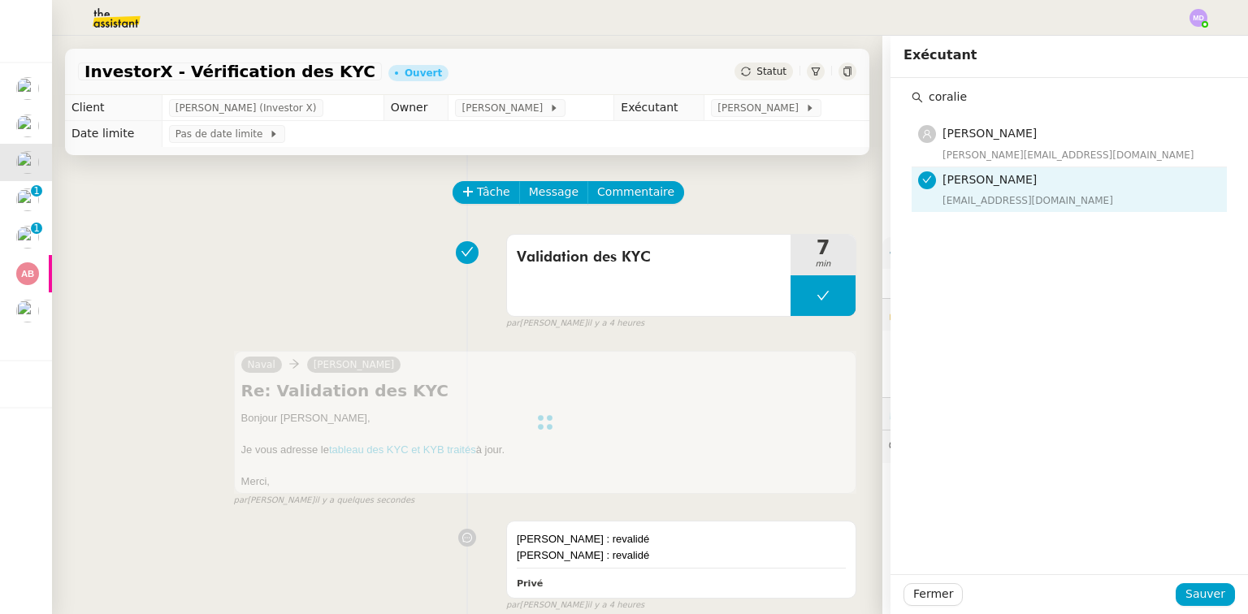
click at [1195, 582] on div "Fermer Sauver" at bounding box center [1070, 595] width 358 height 40
click at [1191, 592] on span "Sauver" at bounding box center [1206, 594] width 40 height 19
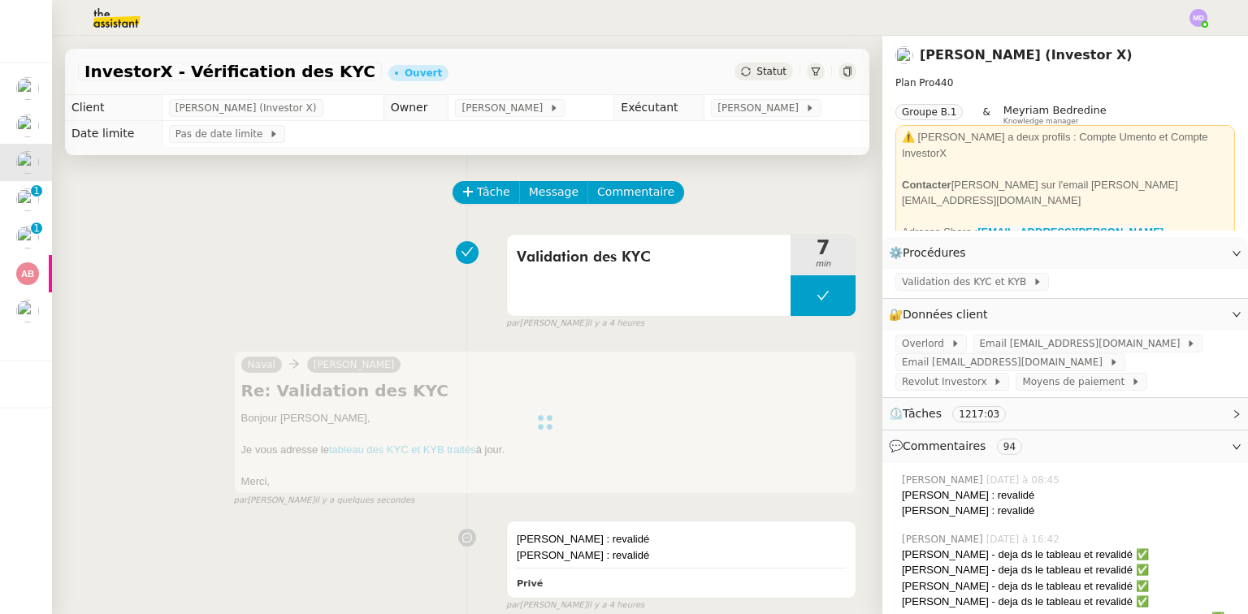
click at [757, 67] on span "Statut" at bounding box center [772, 71] width 30 height 11
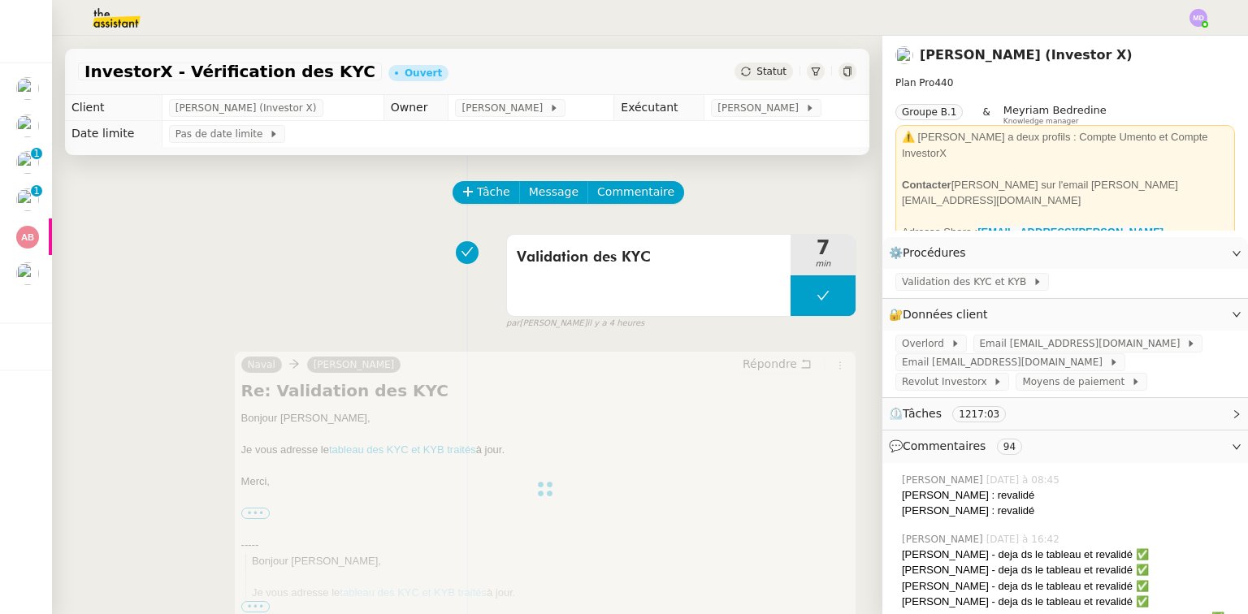
click at [757, 66] on span "Statut" at bounding box center [772, 71] width 30 height 11
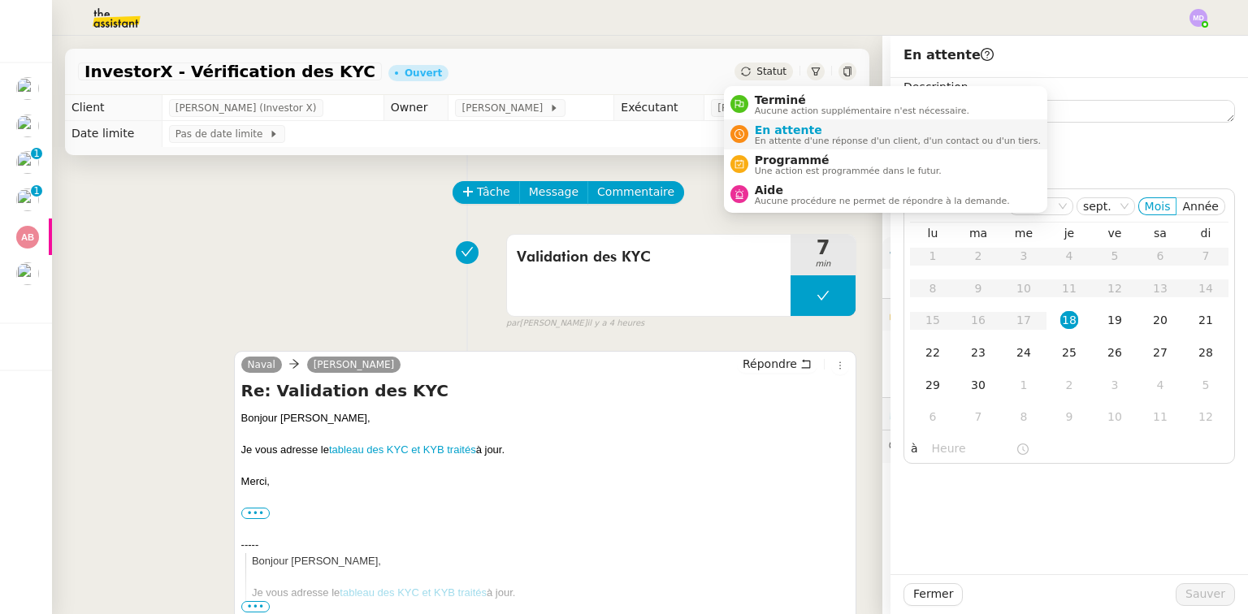
click at [772, 140] on span "En attente d'une réponse d'un client, d'un contact ou d'un tiers." at bounding box center [898, 141] width 286 height 9
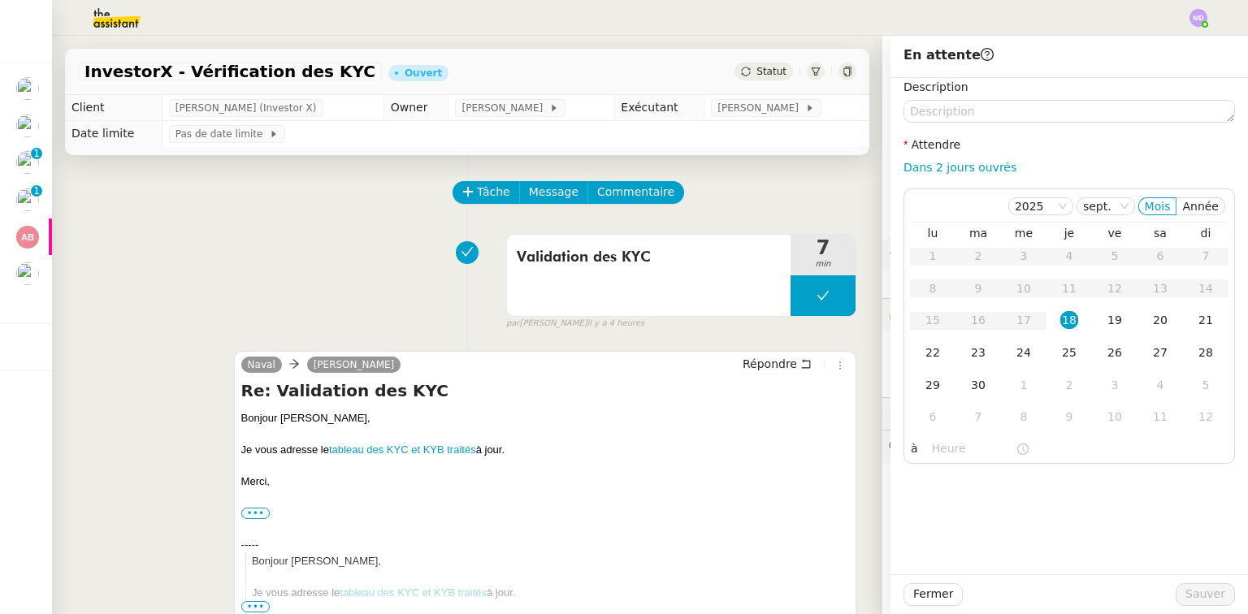
click at [959, 168] on link "Dans 2 jours ouvrés" at bounding box center [960, 167] width 113 height 13
type input "07:00"
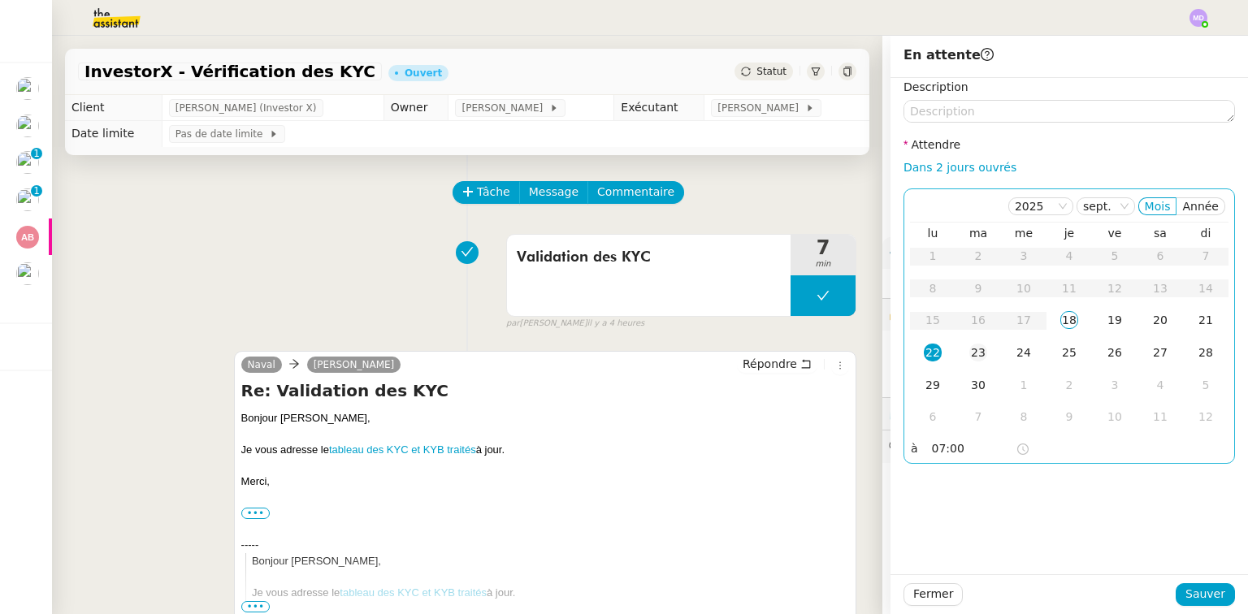
drag, startPoint x: 971, startPoint y: 343, endPoint x: 971, endPoint y: 354, distance: 11.4
click at [971, 345] on td "23" at bounding box center [979, 353] width 46 height 33
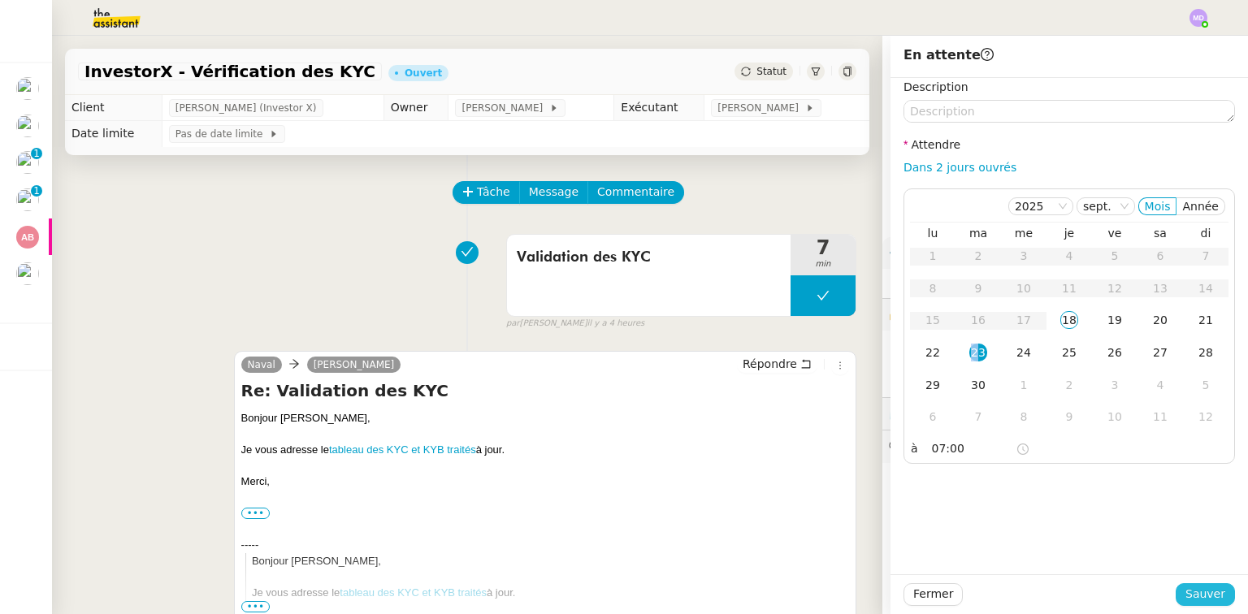
click at [1192, 595] on span "Sauver" at bounding box center [1206, 594] width 40 height 19
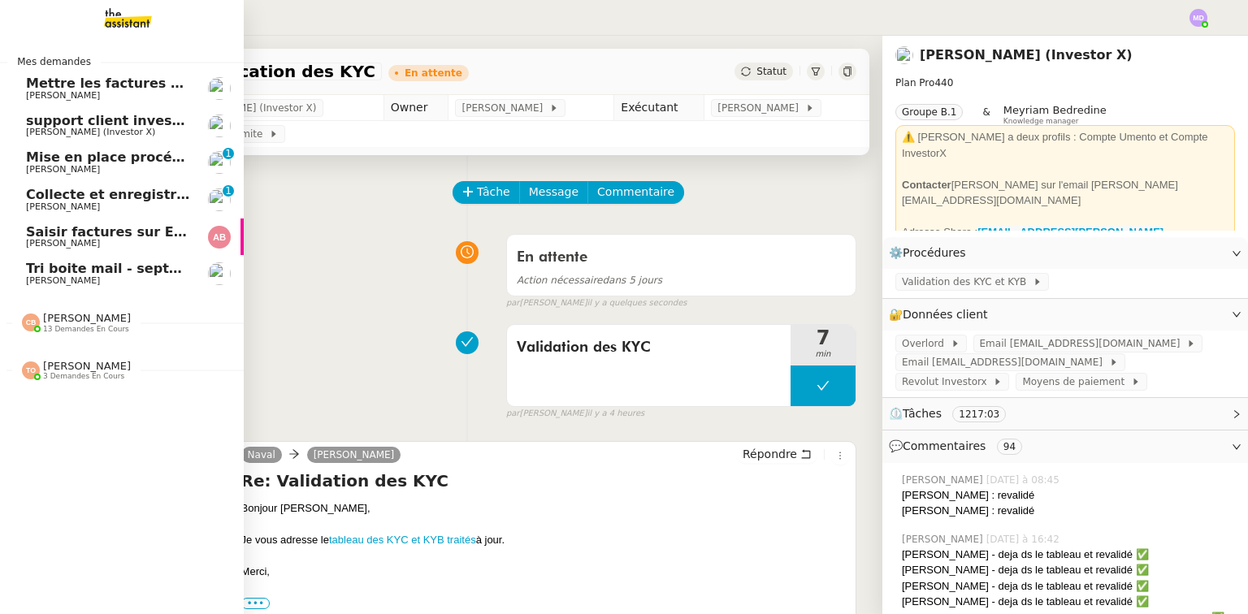
click at [98, 124] on span "support client investorX" at bounding box center [114, 120] width 177 height 15
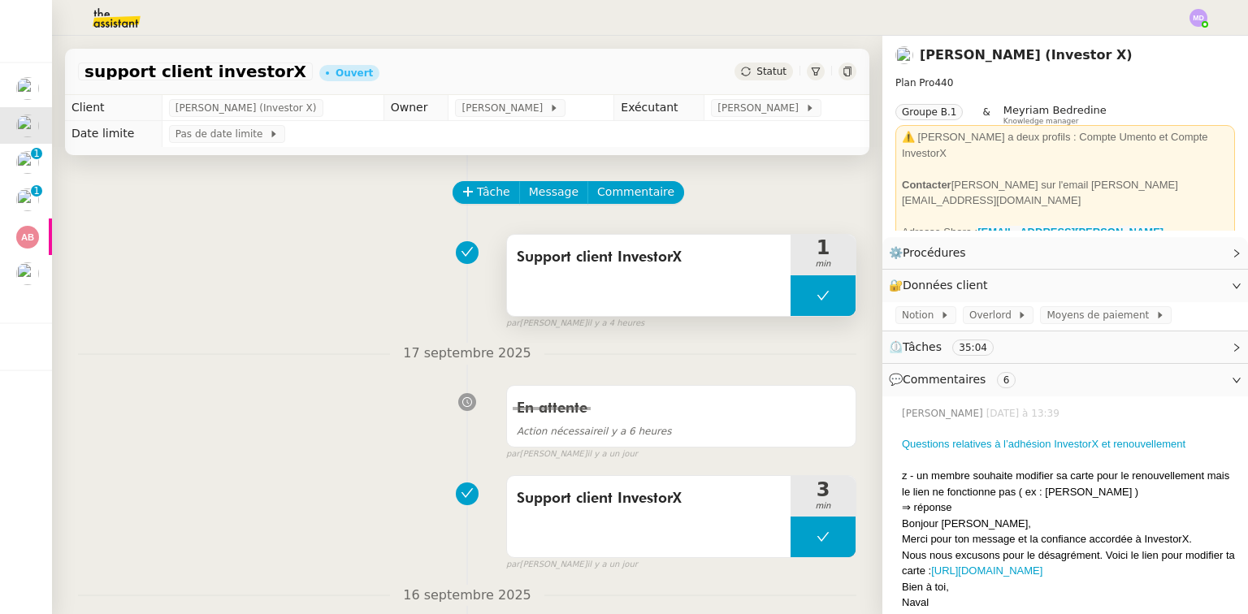
click at [817, 297] on icon at bounding box center [823, 295] width 13 height 13
click at [801, 302] on icon at bounding box center [807, 295] width 13 height 13
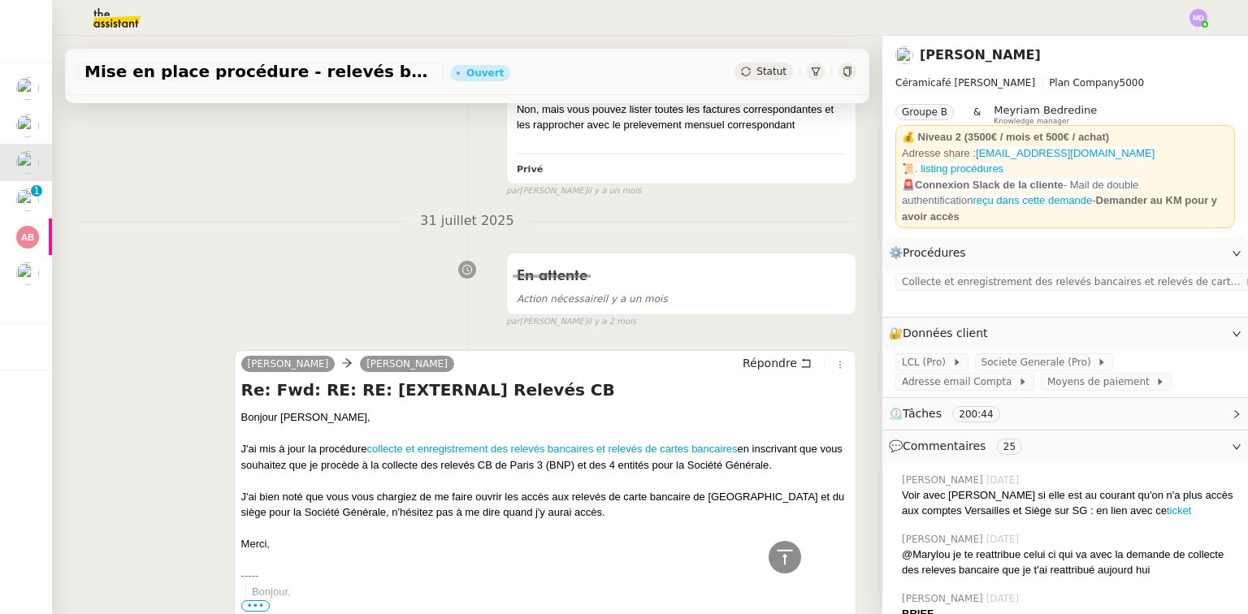
scroll to position [3901, 0]
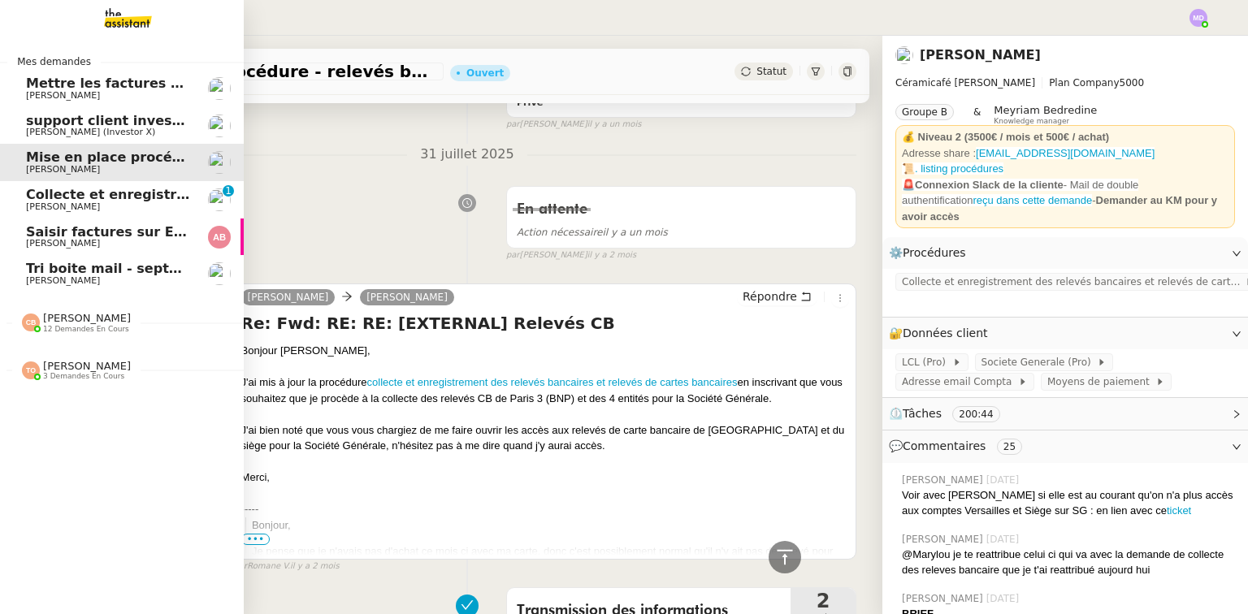
drag, startPoint x: 15, startPoint y: 198, endPoint x: 72, endPoint y: 230, distance: 65.5
click at [14, 198] on link "Collecte et enregistrement des relevés bancaires et relevés de cartes bancaires…" at bounding box center [122, 199] width 244 height 37
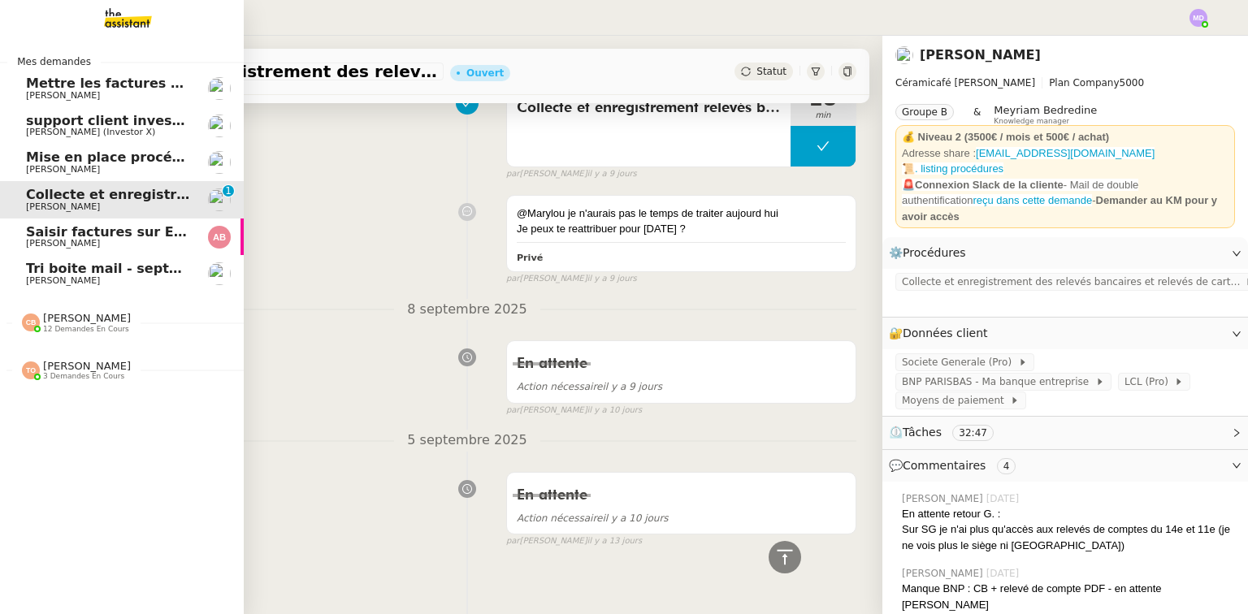
click at [73, 230] on span "Saisir factures sur ENERGYTRACK" at bounding box center [148, 231] width 245 height 15
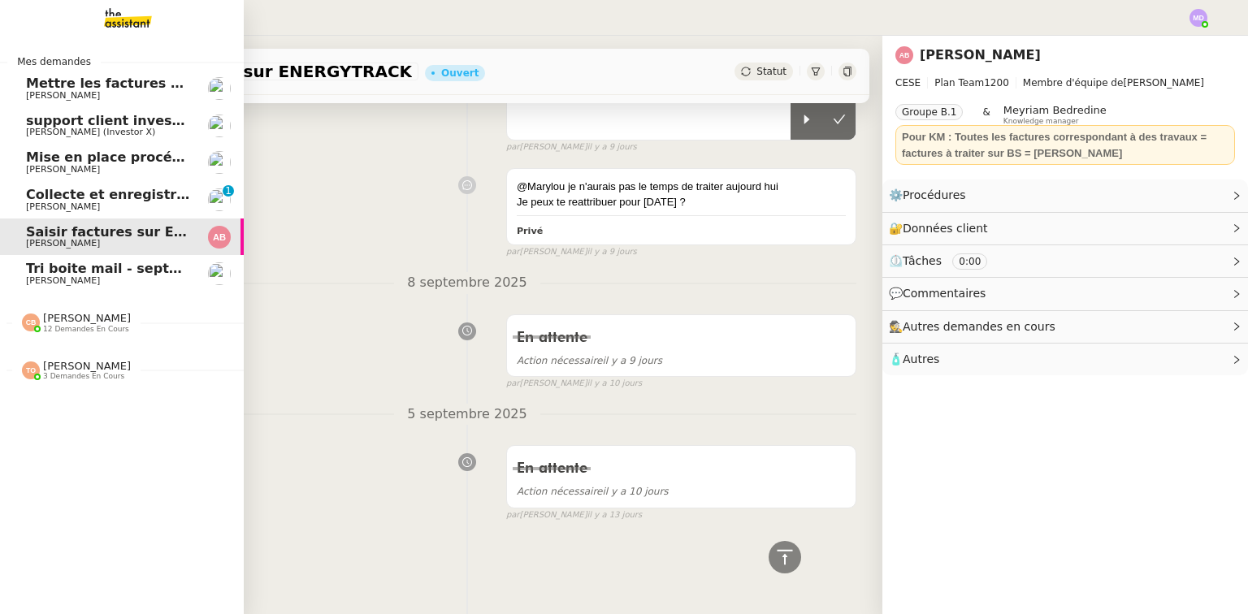
scroll to position [517, 0]
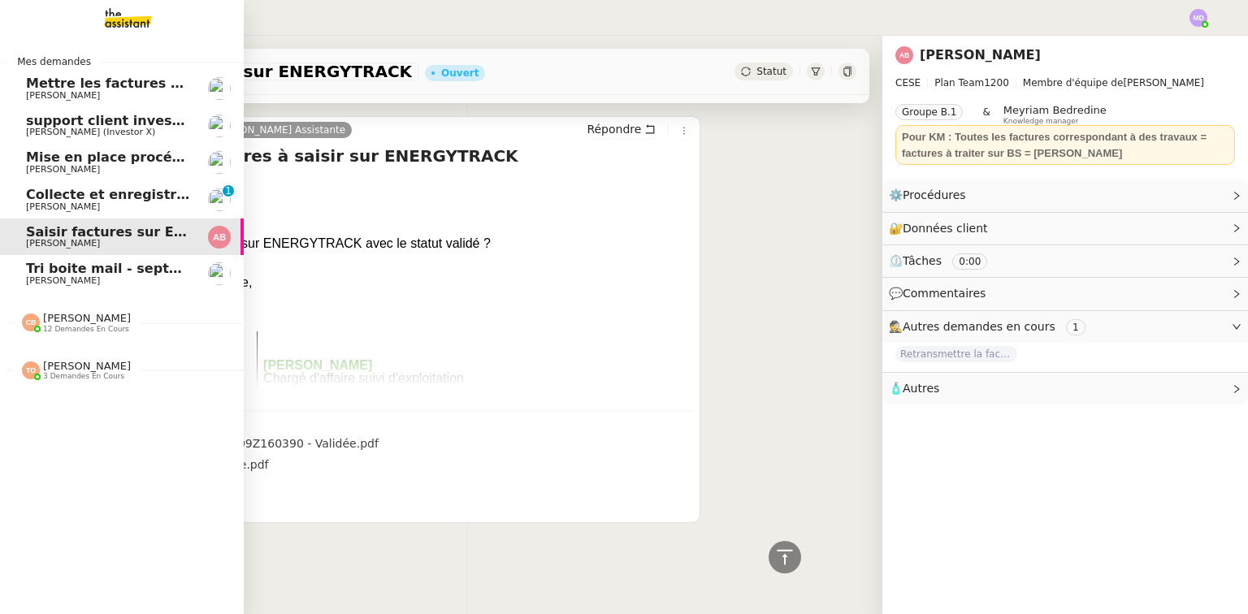
click at [76, 315] on span "[PERSON_NAME]" at bounding box center [87, 318] width 88 height 12
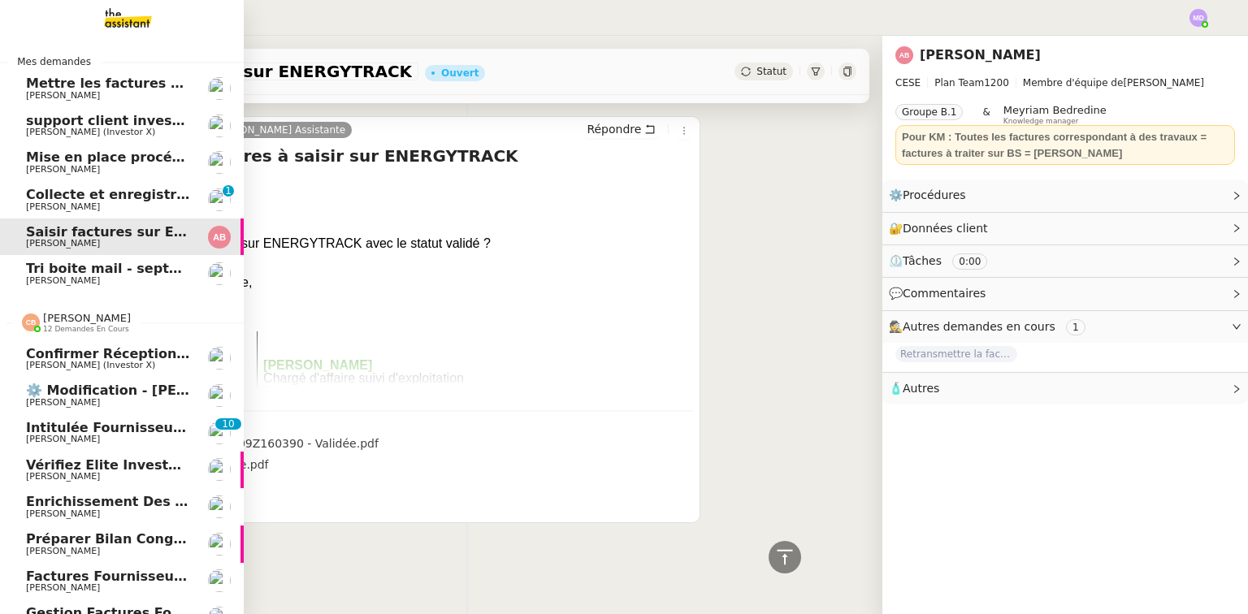
click at [176, 402] on span "[PERSON_NAME]" at bounding box center [108, 403] width 164 height 10
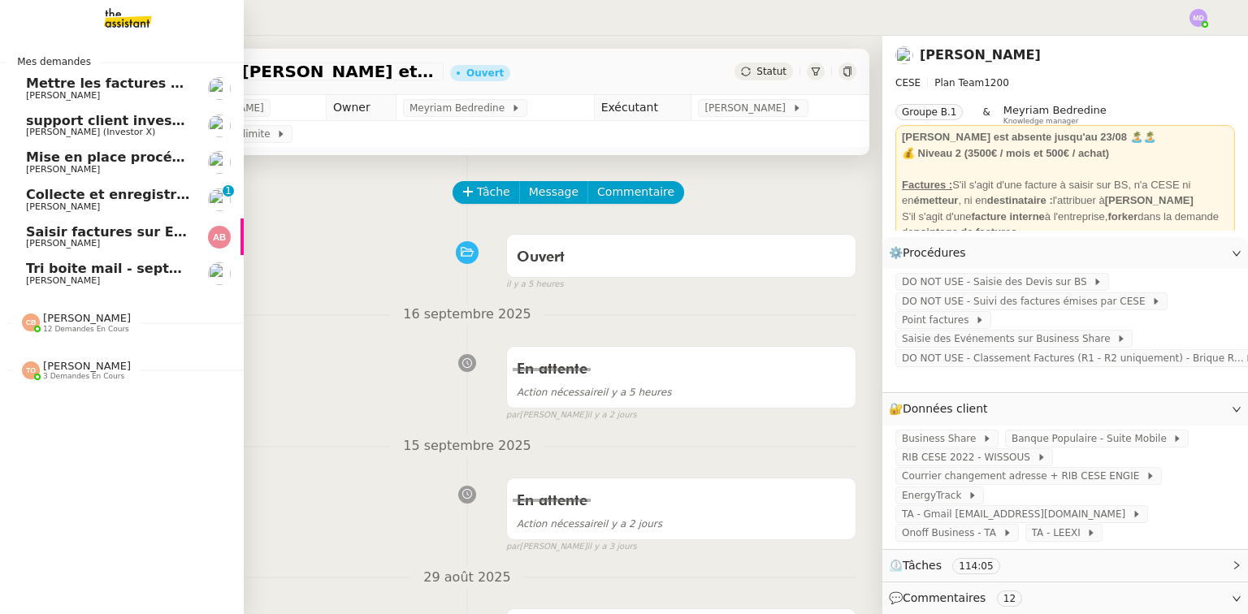
click at [29, 272] on span "Tri boite mail - septembre 2025" at bounding box center [141, 268] width 231 height 15
click at [109, 237] on span "Saisir factures sur ENERGYTRACK" at bounding box center [148, 231] width 245 height 15
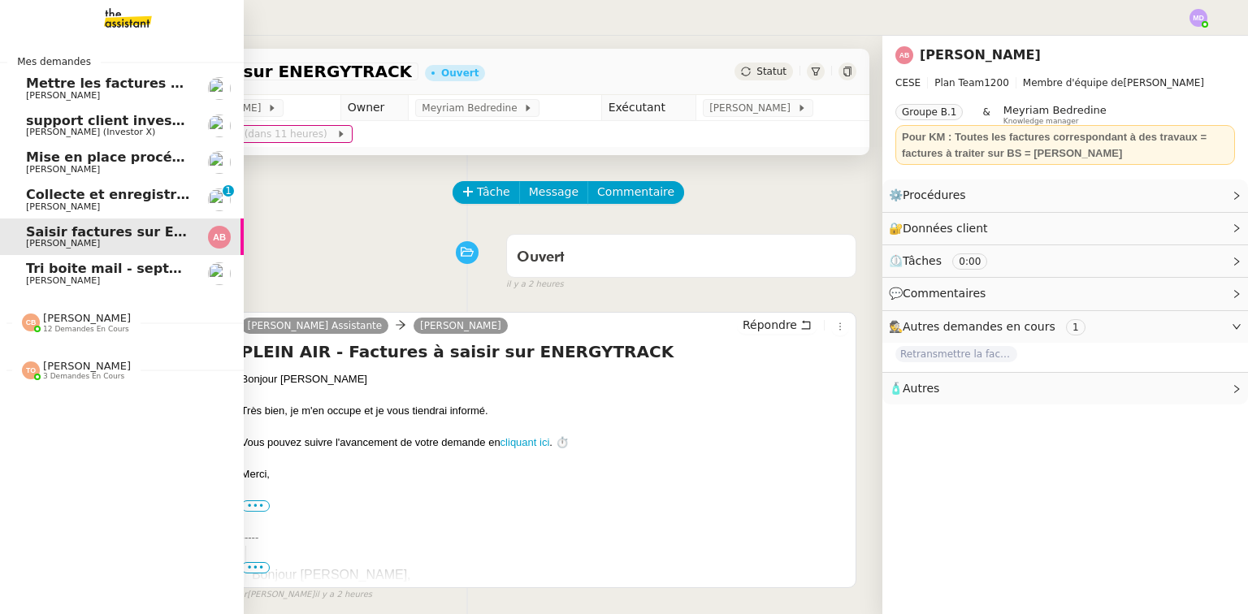
click at [86, 162] on span "Mise en place procédure - relevés bancaires mensuels" at bounding box center [224, 157] width 397 height 15
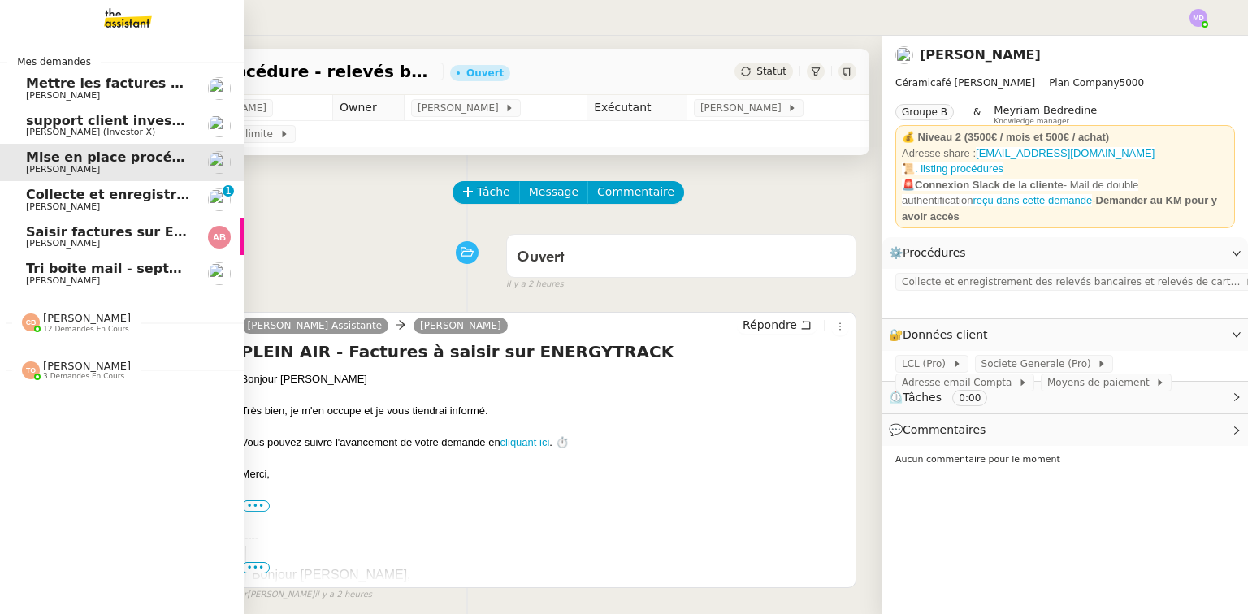
click at [98, 127] on span "support client investorX" at bounding box center [114, 120] width 177 height 15
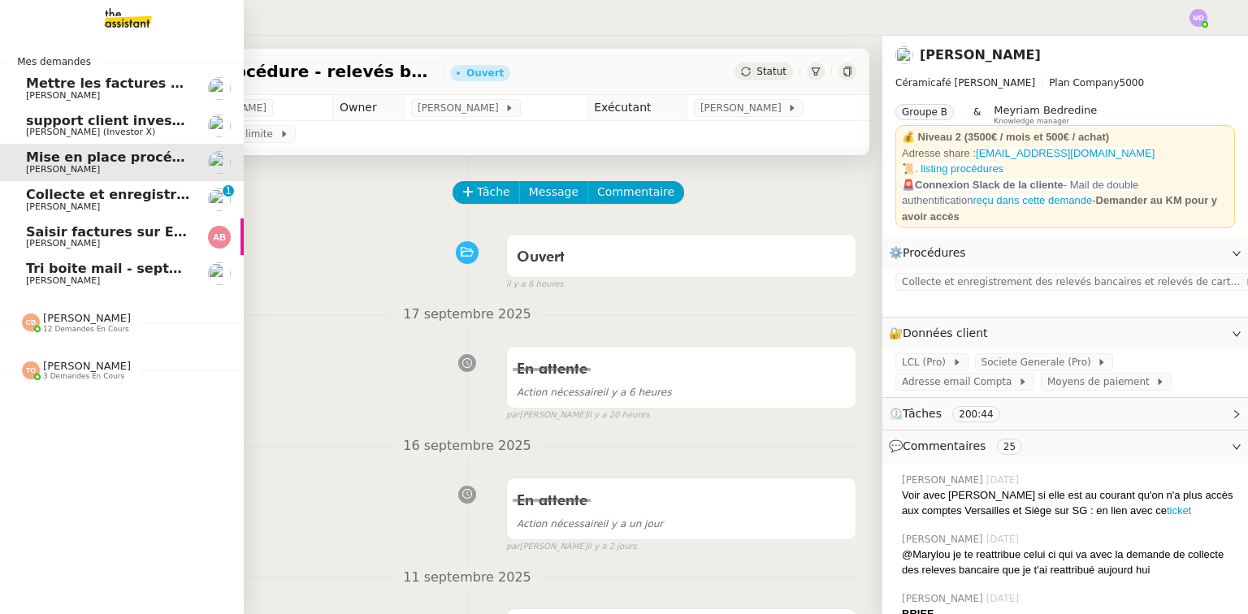
click at [115, 89] on span "Mettre les factures sur EnergyTrack" at bounding box center [157, 83] width 263 height 15
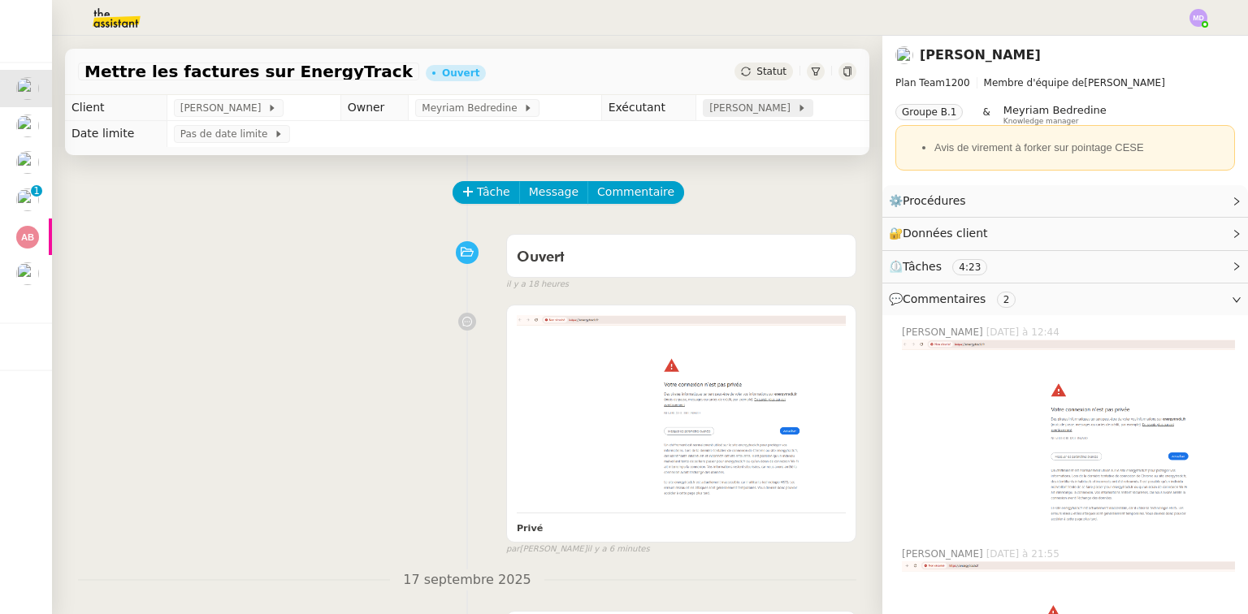
click at [754, 109] on span "[PERSON_NAME]" at bounding box center [753, 108] width 87 height 16
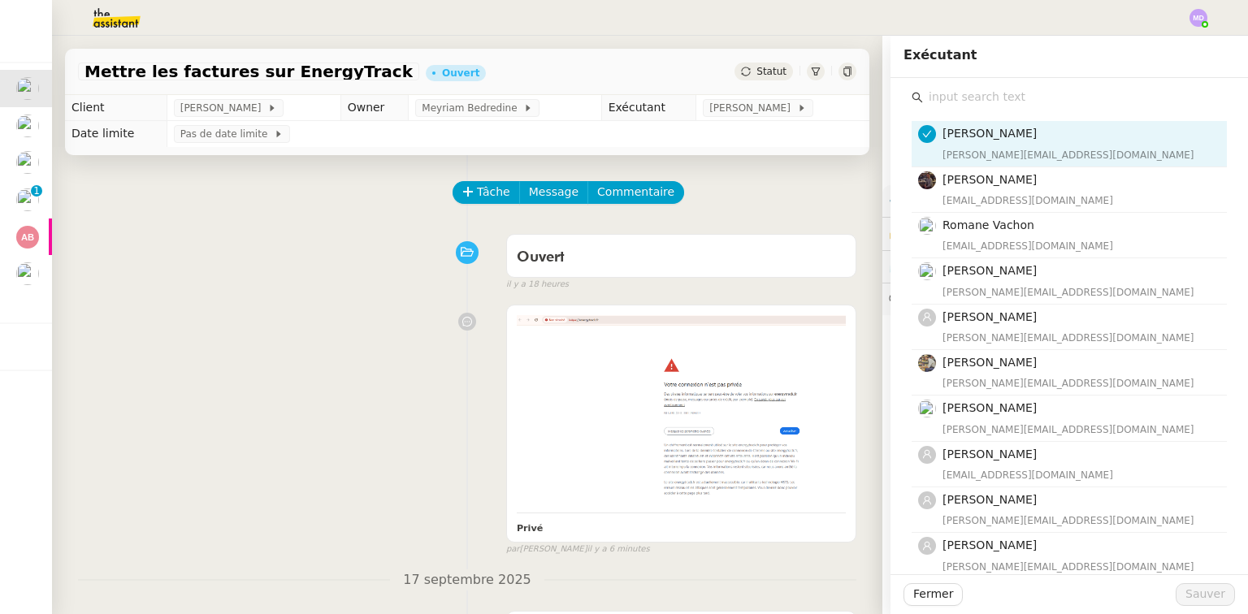
click at [933, 94] on input "text" at bounding box center [1075, 97] width 304 height 22
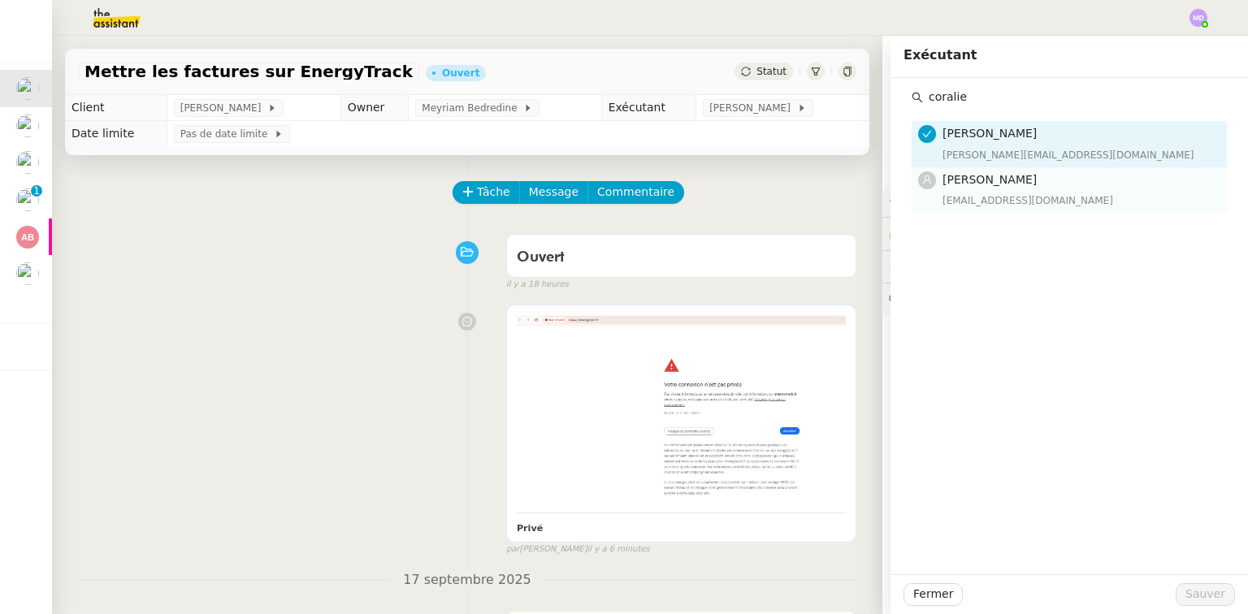
type input "coralie"
click at [959, 172] on h4 "[PERSON_NAME]" at bounding box center [1080, 180] width 275 height 19
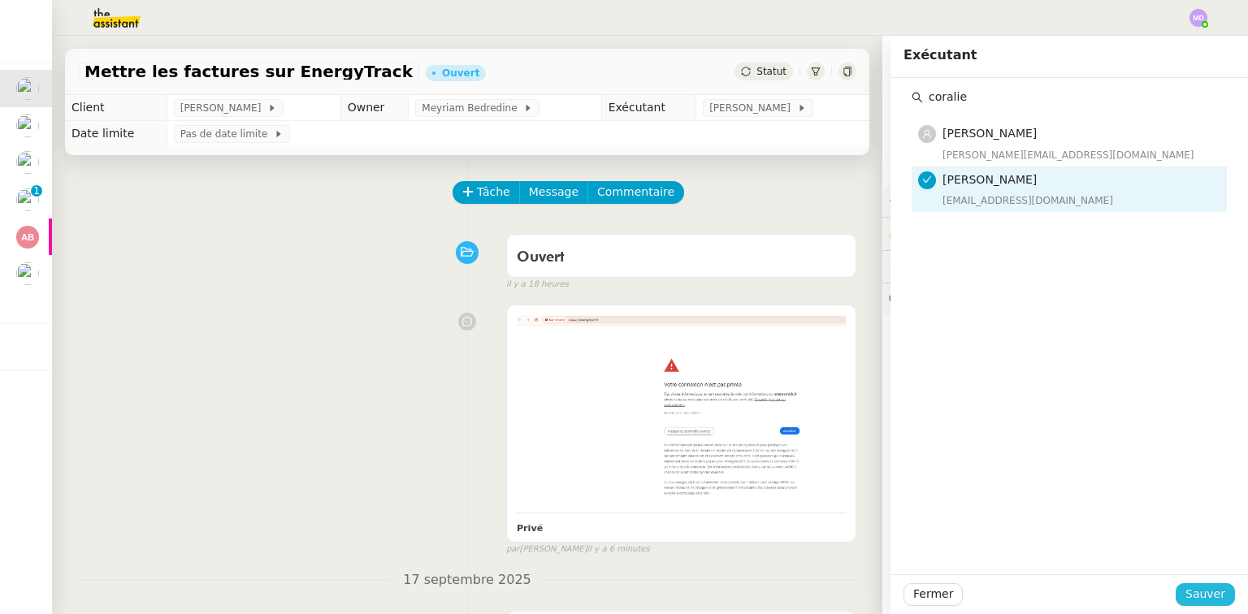
click at [1207, 592] on span "Sauver" at bounding box center [1206, 594] width 40 height 19
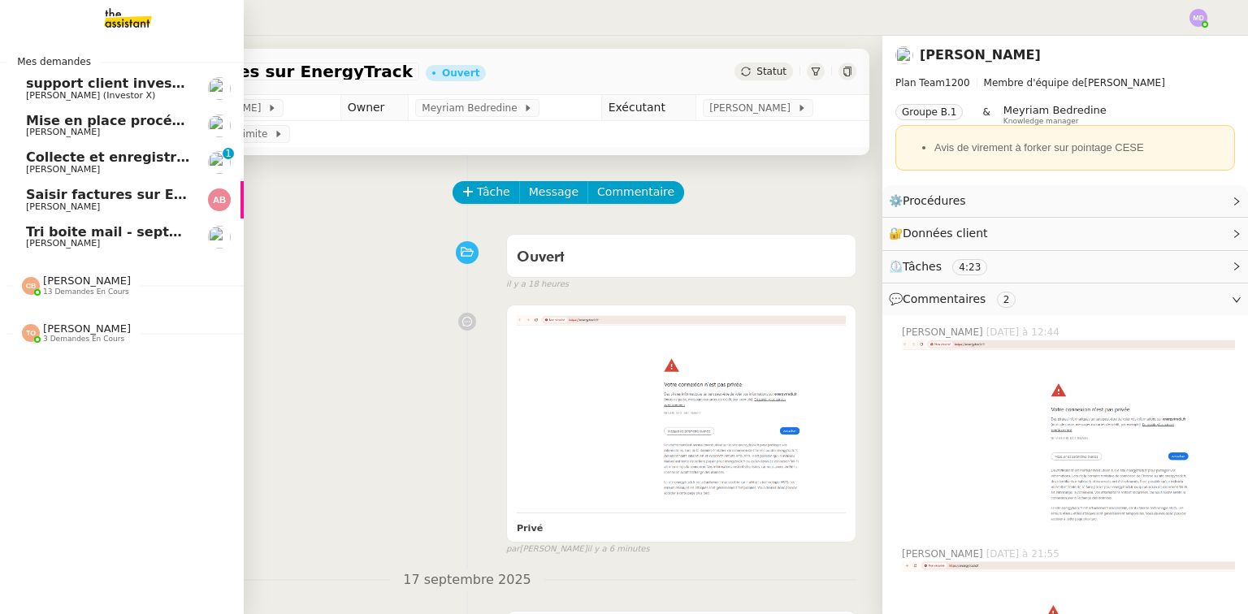
click at [40, 200] on span "Saisir factures sur ENERGYTRACK" at bounding box center [148, 194] width 245 height 15
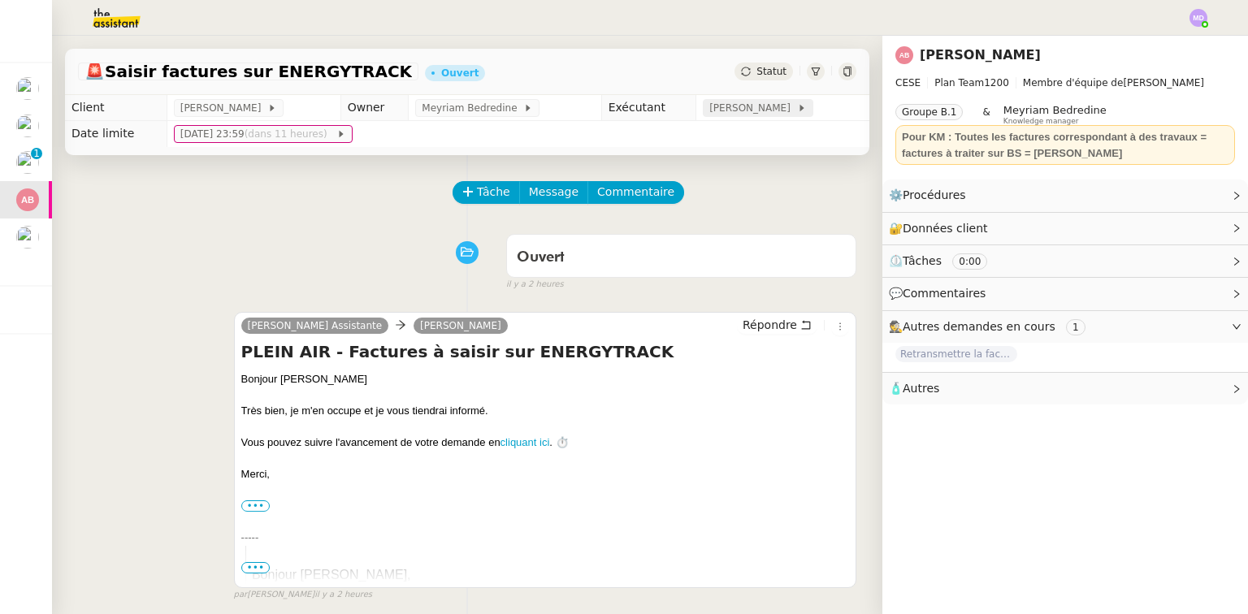
click at [758, 104] on span "[PERSON_NAME]" at bounding box center [753, 108] width 87 height 16
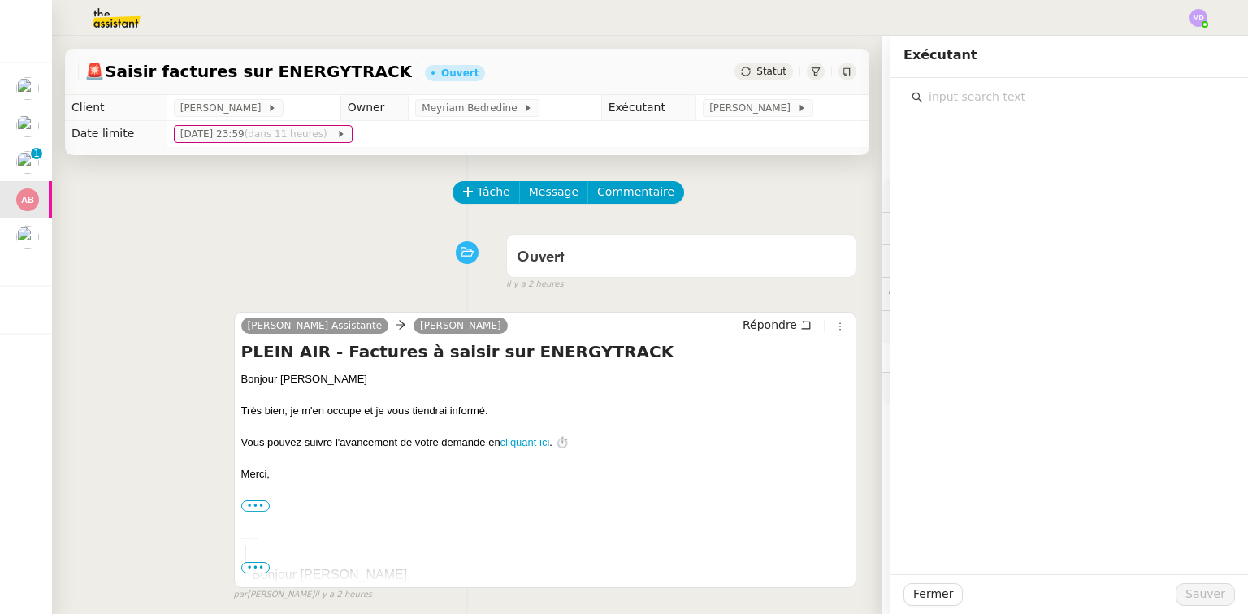
click at [975, 91] on input "text" at bounding box center [1075, 97] width 304 height 22
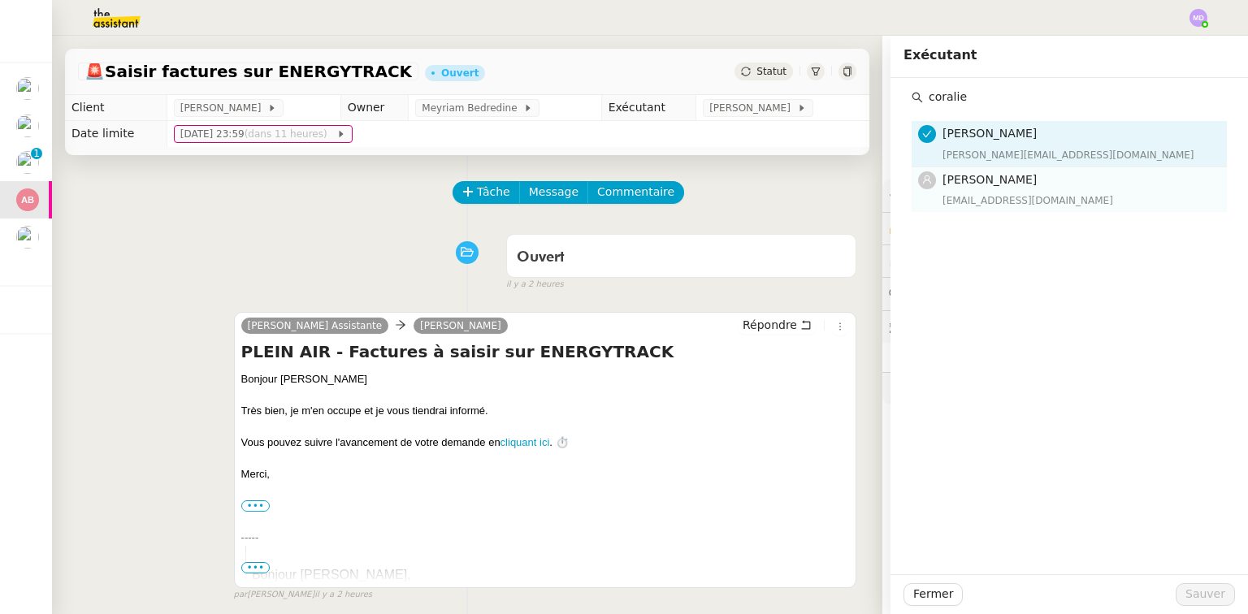
type input "coralie"
click at [989, 204] on div "[EMAIL_ADDRESS][DOMAIN_NAME]" at bounding box center [1080, 201] width 275 height 16
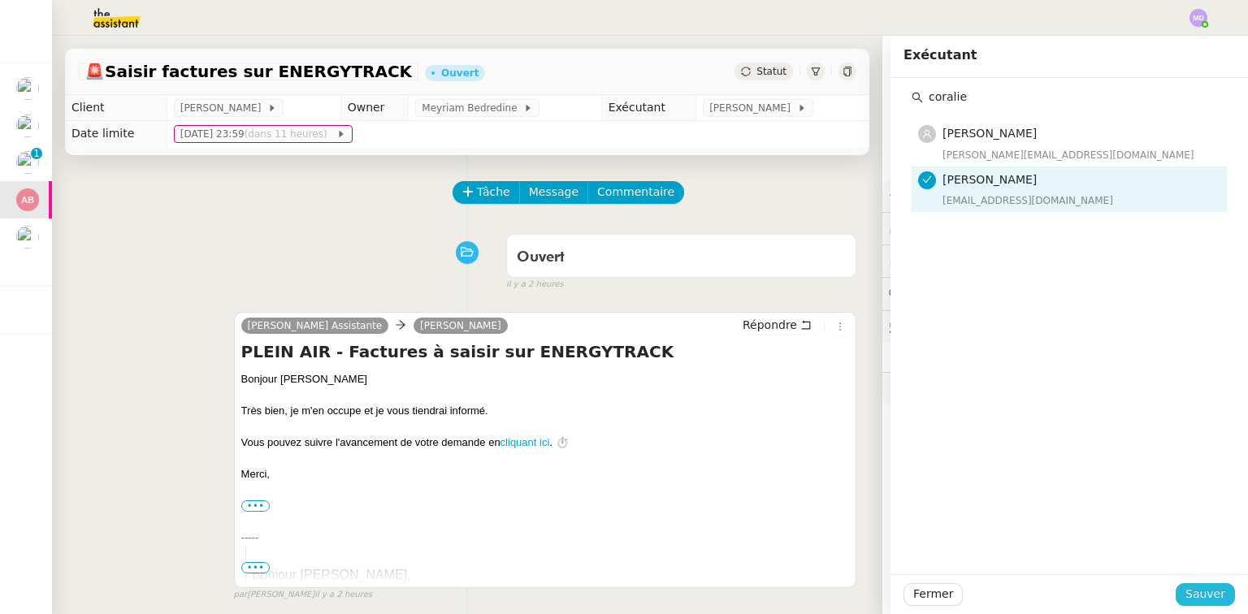
click at [1209, 594] on span "Sauver" at bounding box center [1206, 594] width 40 height 19
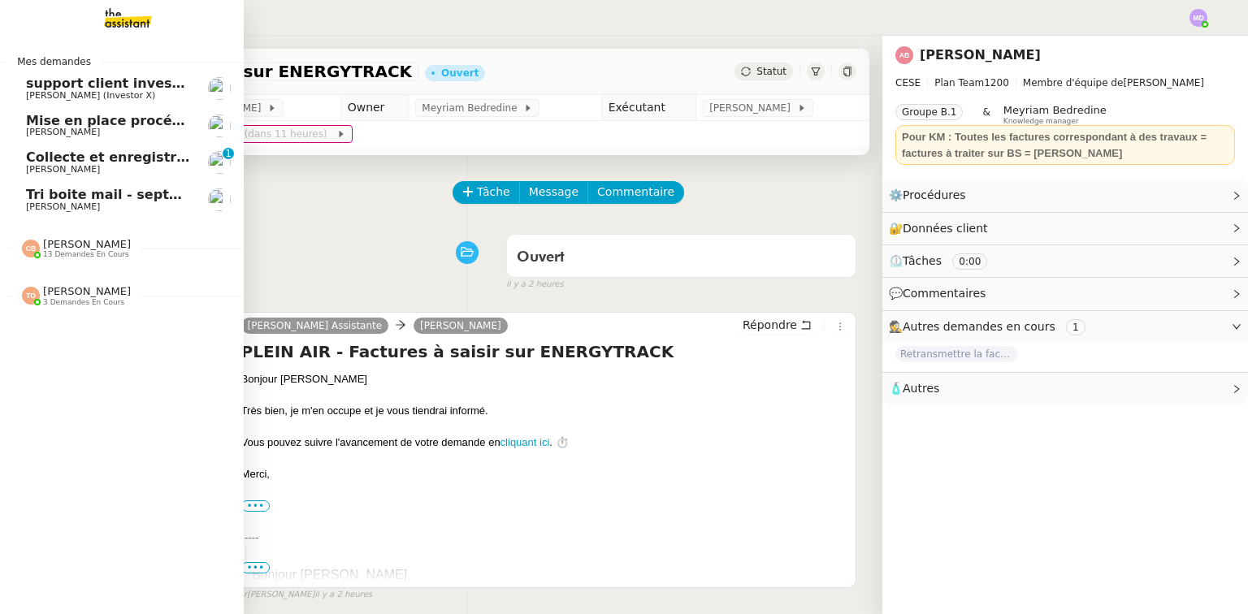
click at [46, 198] on span "Tri boite mail - septembre 2025" at bounding box center [141, 194] width 231 height 15
click at [101, 160] on span "Collecte et enregistrement des relevés bancaires et relevés de cartes bancaires…" at bounding box center [387, 157] width 722 height 15
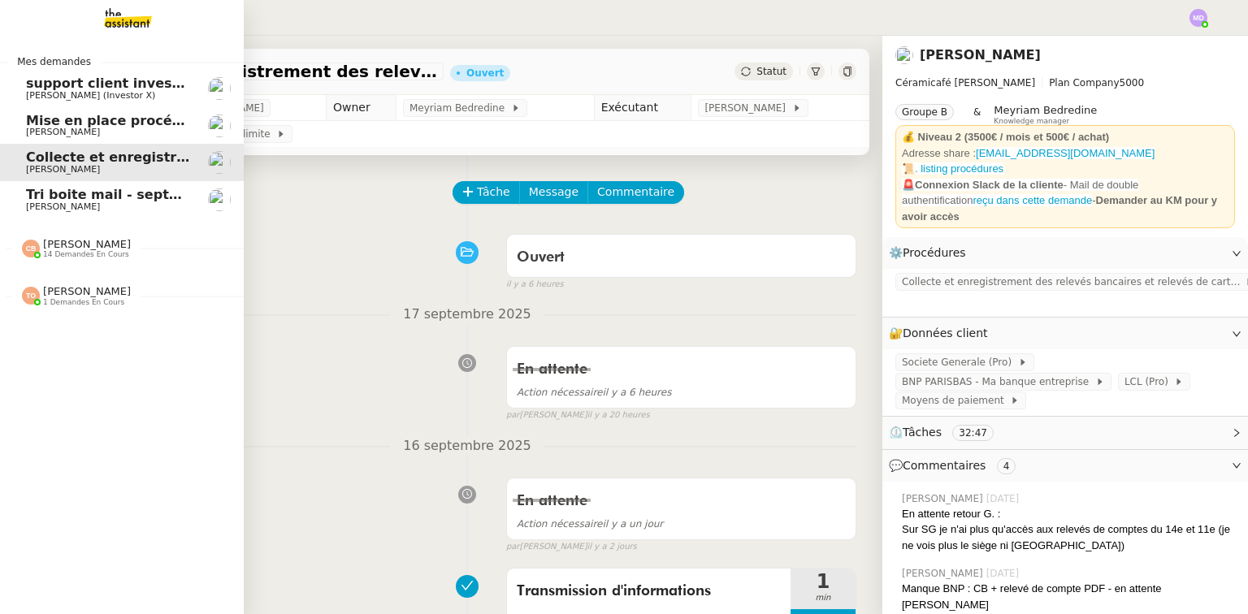
click at [33, 96] on span "[PERSON_NAME] (Investor X)" at bounding box center [90, 95] width 129 height 11
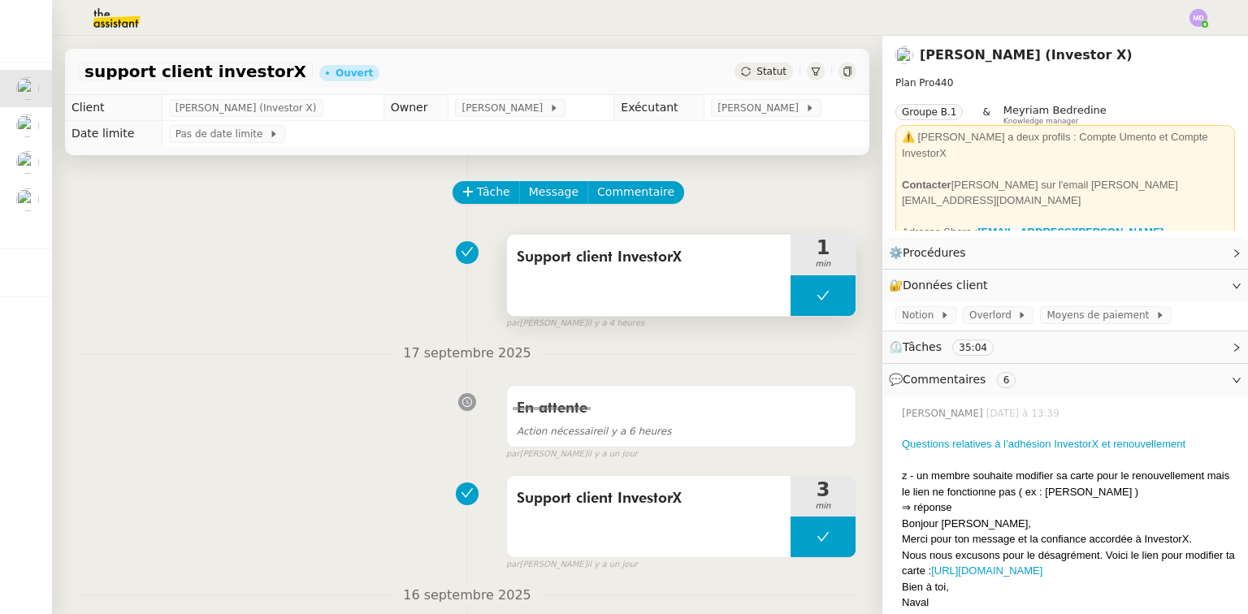
click at [771, 304] on div "Support client InvestorX" at bounding box center [649, 275] width 284 height 81
click at [791, 302] on button at bounding box center [823, 296] width 65 height 41
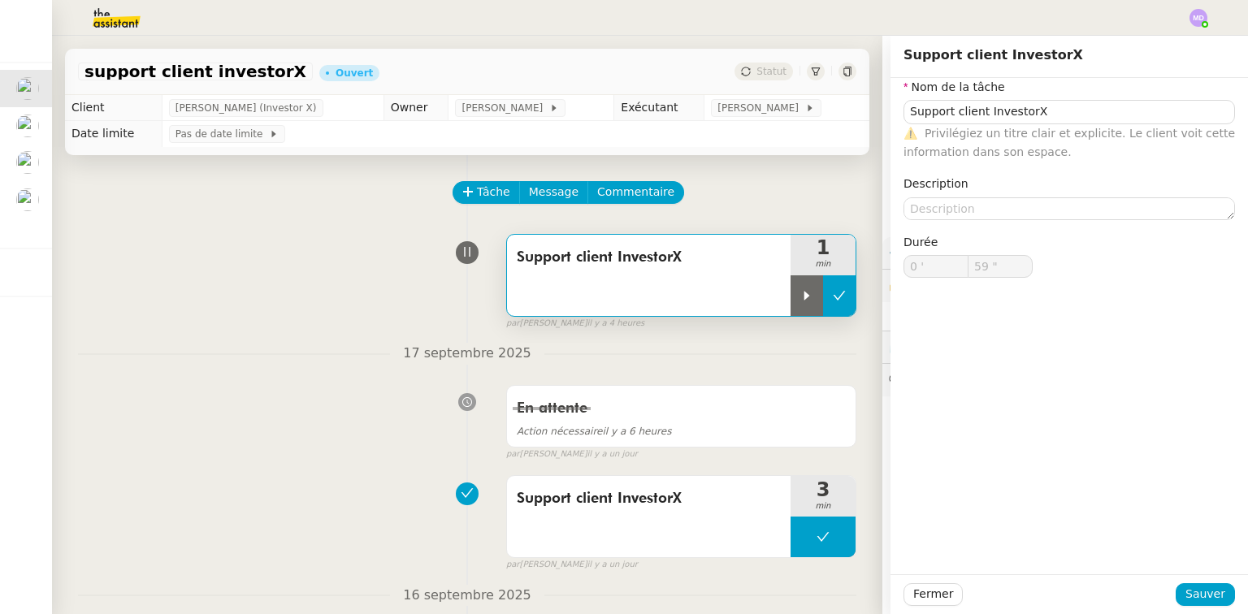
click at [801, 302] on icon at bounding box center [807, 295] width 13 height 13
type input "Support client InvestorX"
type input "0 '"
type input "59 ""
type input "Support client InvestorX"
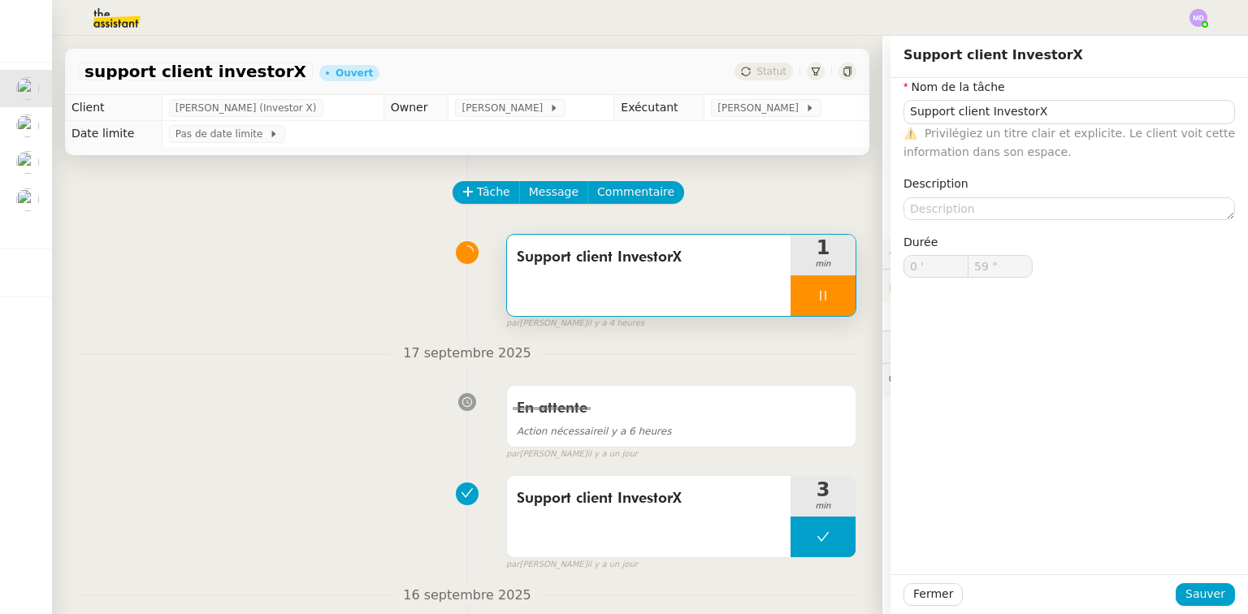
type input "0 '"
type input "59 ""
type input "Support client InvestorX"
type input "0 '"
type input "59 ""
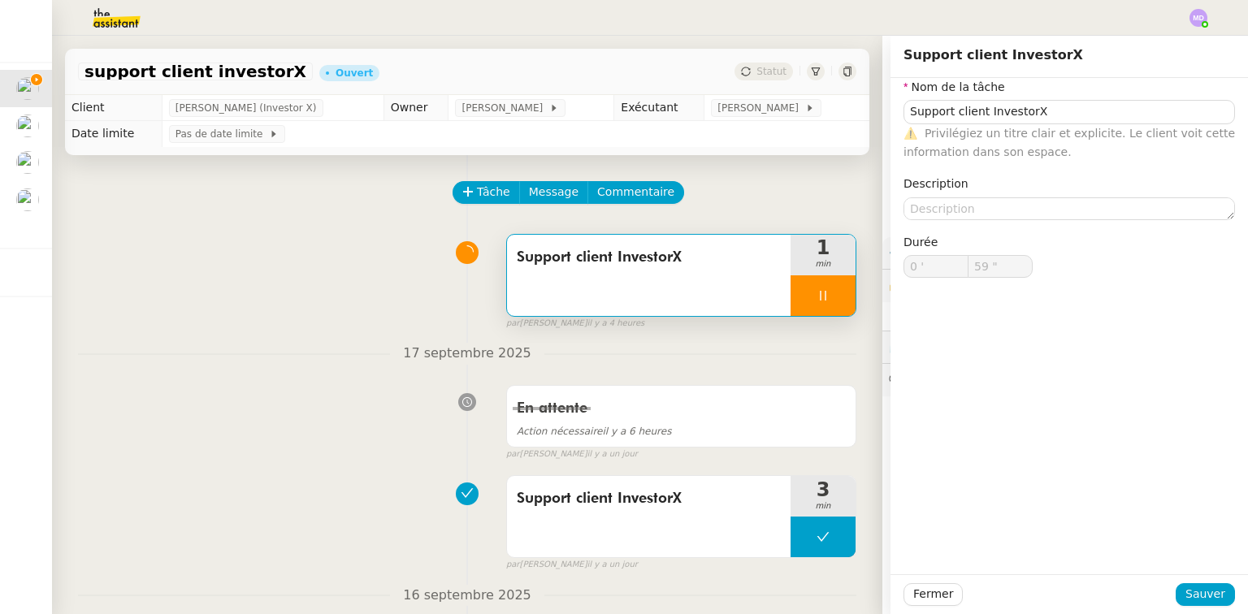
type input "Support client InvestorX"
type input "0 '"
type input "59 ""
type input "1 '"
click at [836, 307] on div at bounding box center [823, 296] width 65 height 41
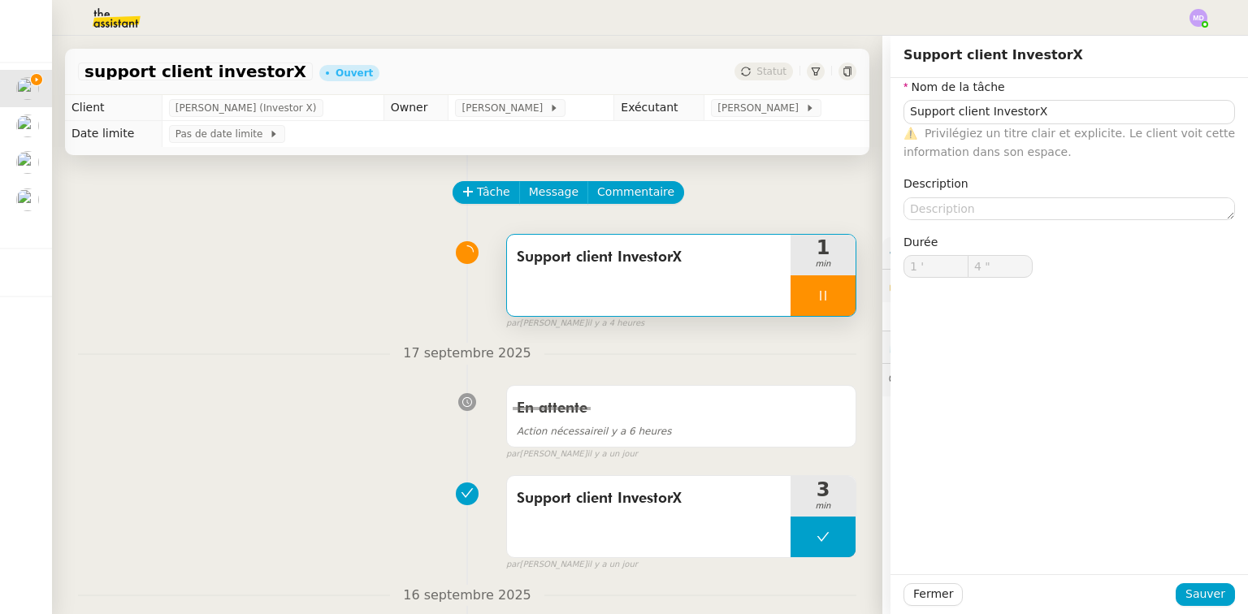
type input "5 ""
click at [836, 307] on button at bounding box center [839, 296] width 33 height 41
type input "Support client InvestorX"
type input "1 '"
type input "4 ""
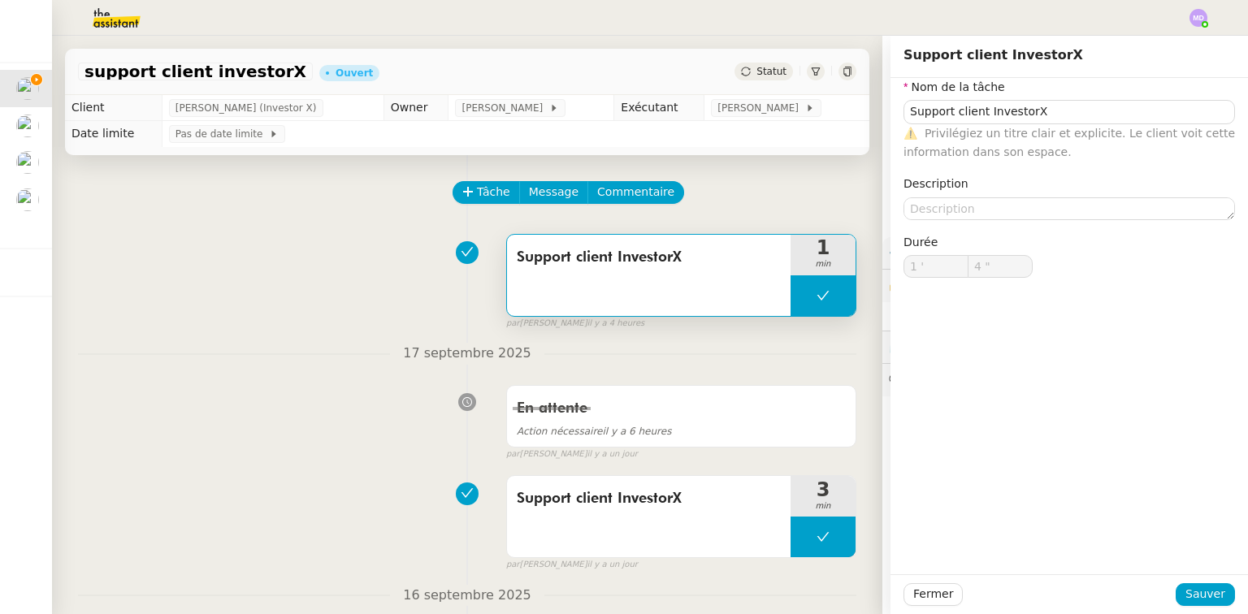
type input "Support client InvestorX"
type input "1 '"
type input "4 ""
type input "Support client InvestorX"
type input "1 '"
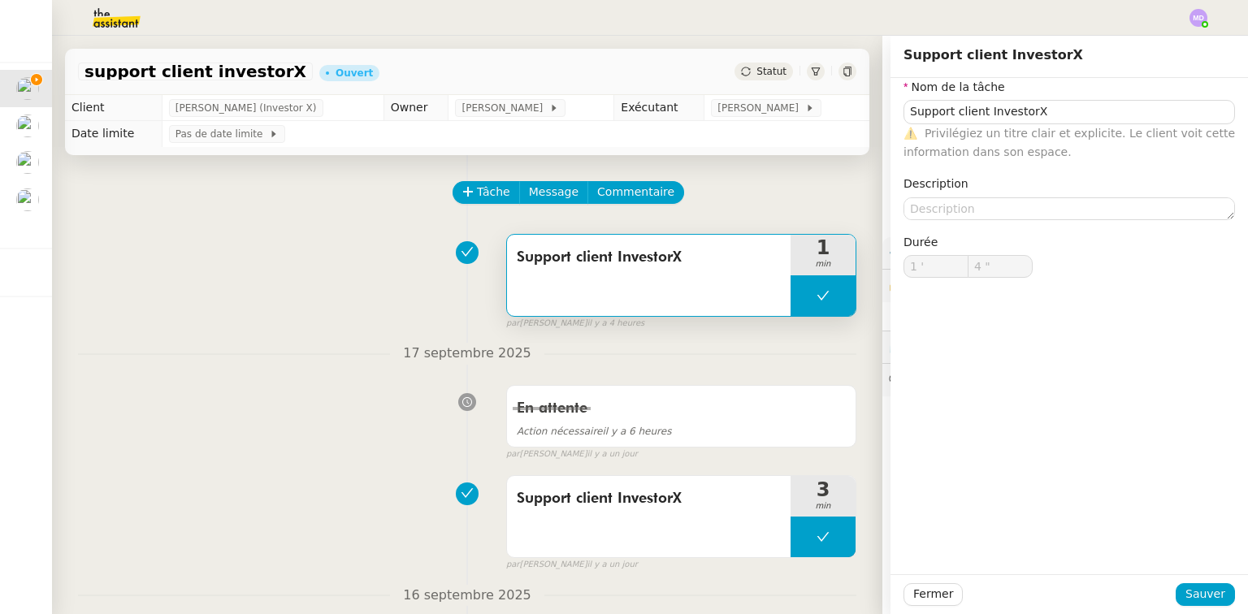
type input "4 ""
type input "Support client InvestorX"
type input "1 '"
type input "4 ""
click at [761, 107] on span "[PERSON_NAME]" at bounding box center [761, 108] width 87 height 16
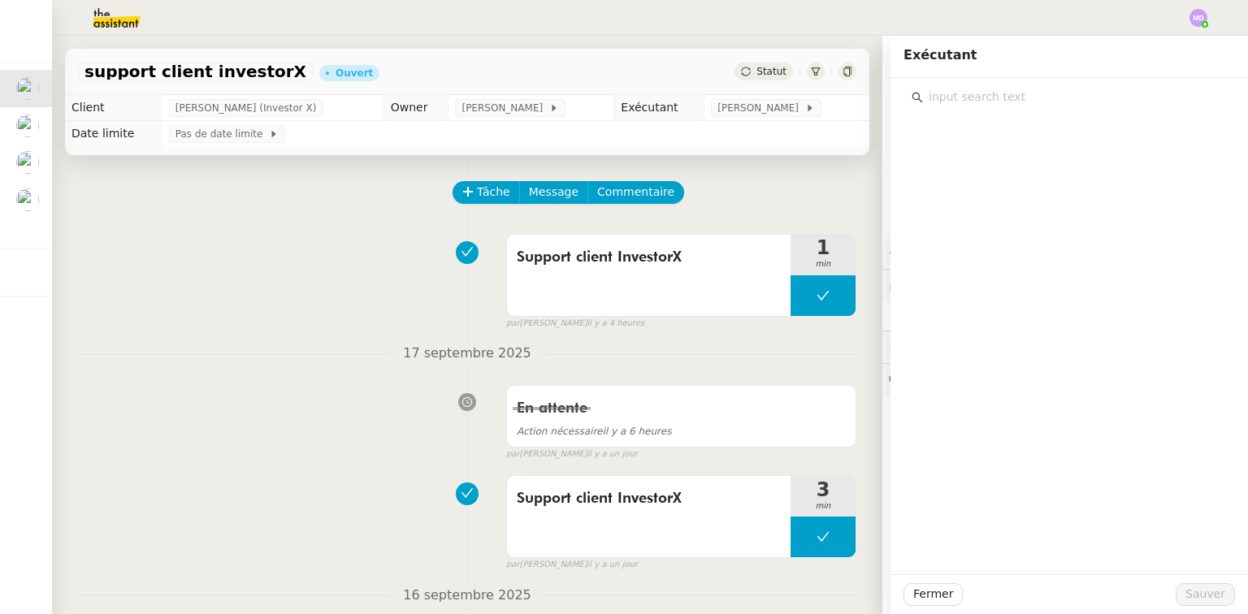
click at [969, 101] on input "text" at bounding box center [1075, 97] width 304 height 22
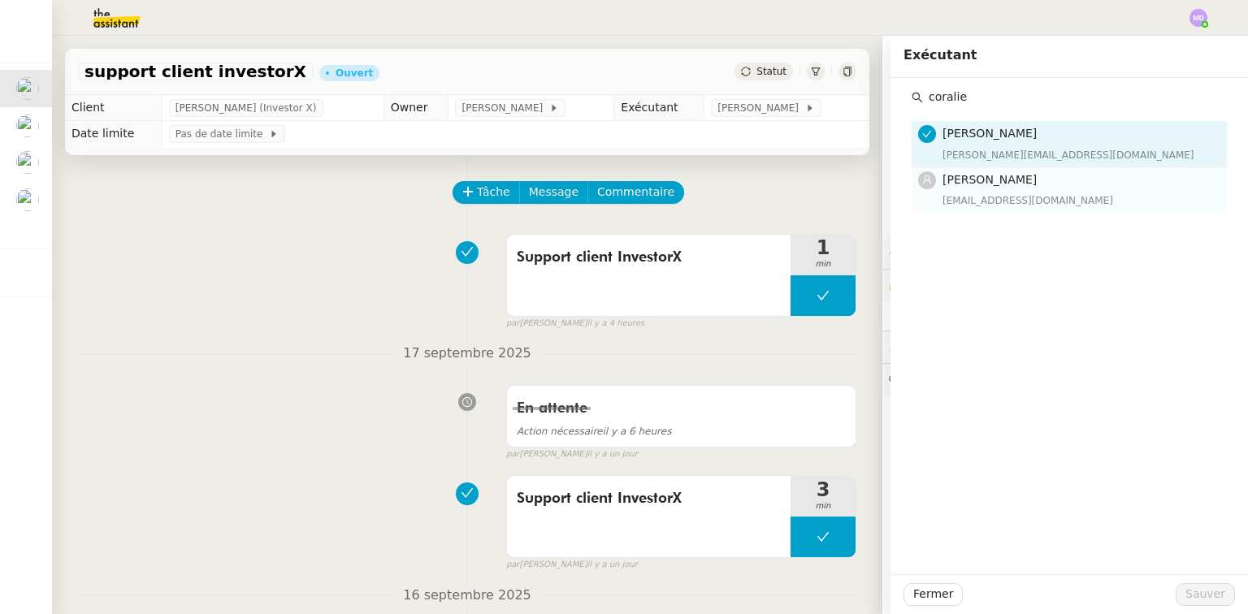
type input "coralie"
click at [971, 182] on span "[PERSON_NAME]" at bounding box center [990, 179] width 94 height 13
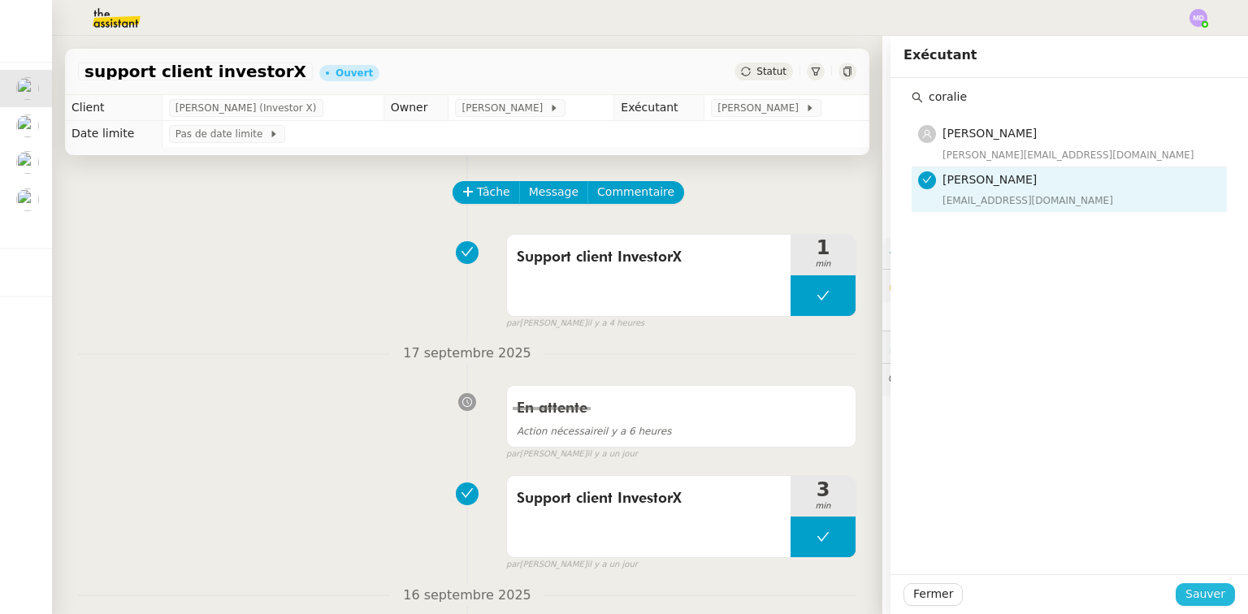
click at [1188, 597] on span "Sauver" at bounding box center [1206, 594] width 40 height 19
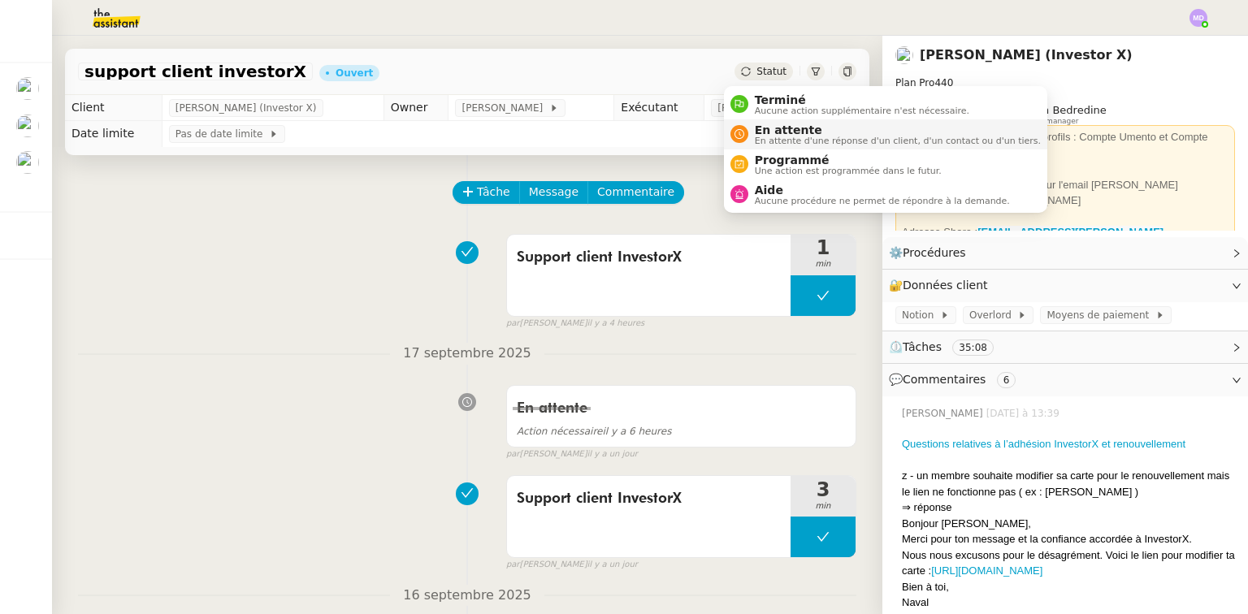
click at [761, 133] on span "En attente" at bounding box center [898, 130] width 286 height 13
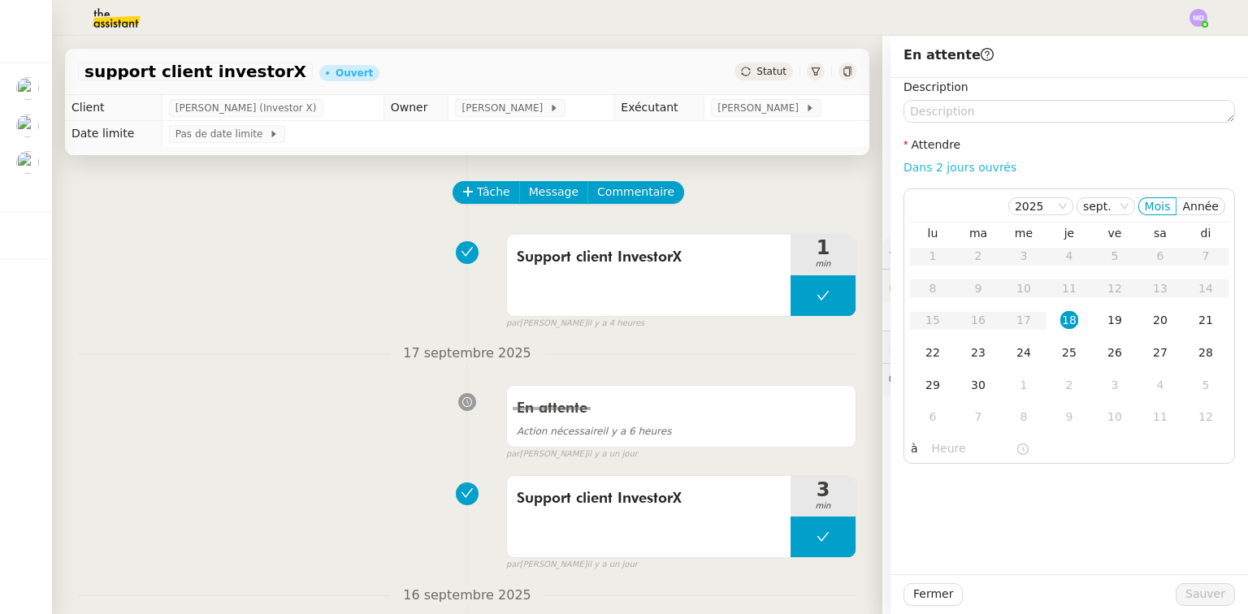
drag, startPoint x: 923, startPoint y: 163, endPoint x: 936, endPoint y: 173, distance: 17.4
click at [923, 163] on link "Dans 2 jours ouvrés" at bounding box center [960, 167] width 113 height 13
type input "07:00"
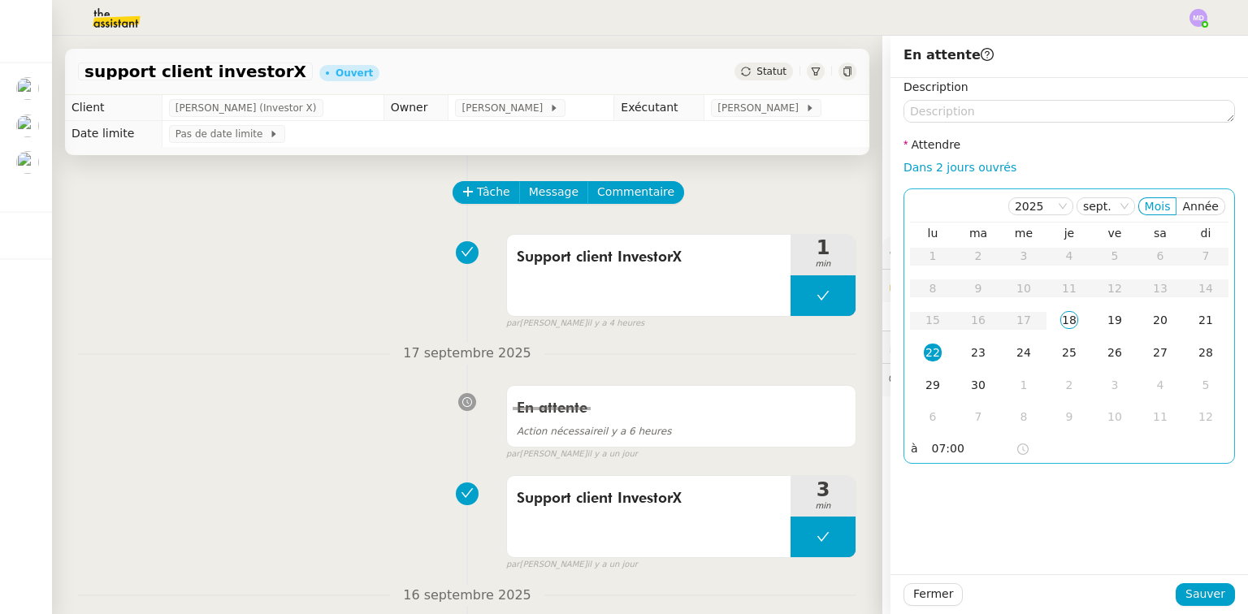
drag, startPoint x: 1109, startPoint y: 322, endPoint x: 1131, endPoint y: 451, distance: 131.2
click at [1109, 323] on div "19" at bounding box center [1115, 320] width 18 height 18
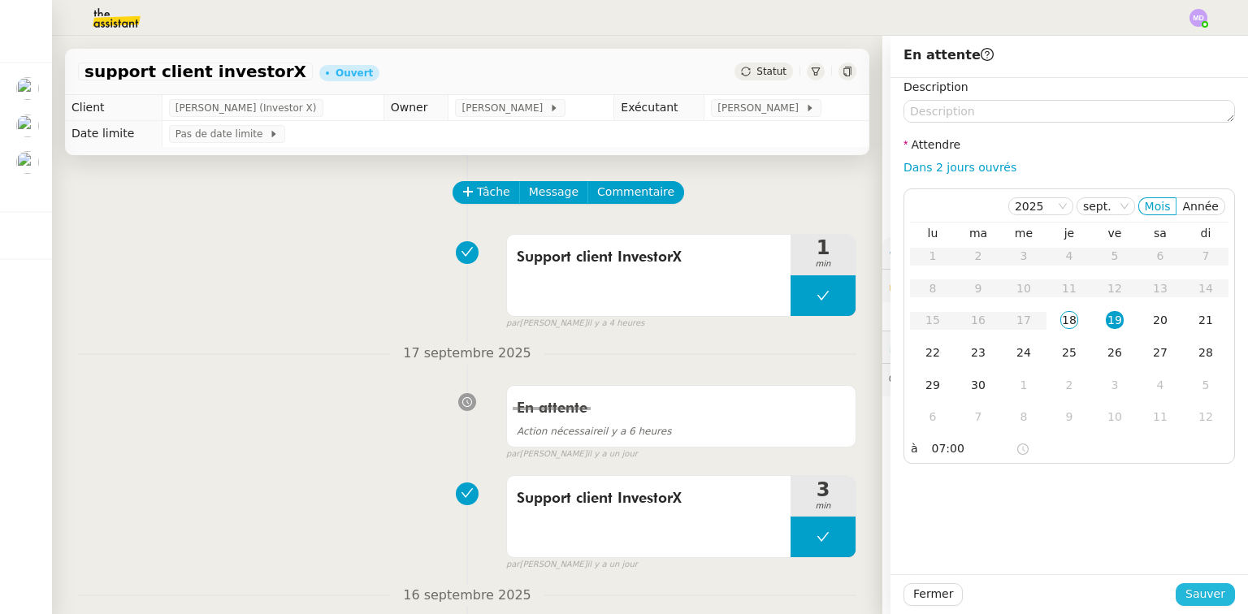
click at [1205, 601] on span "Sauver" at bounding box center [1206, 594] width 40 height 19
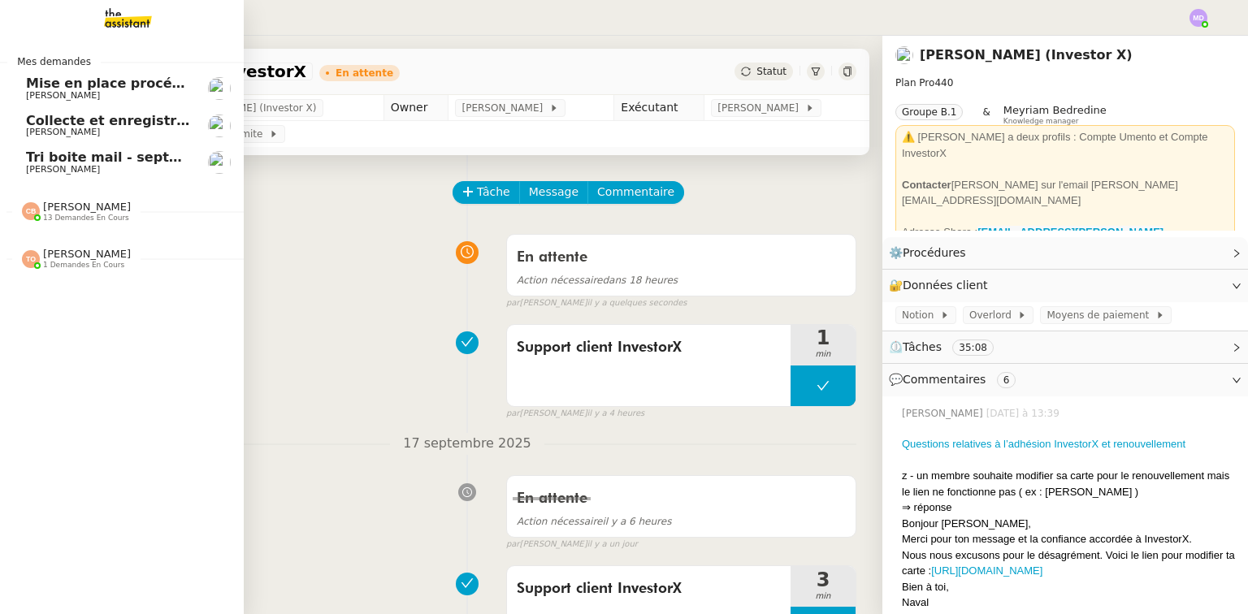
click at [50, 154] on span "Tri boite mail - septembre 2025" at bounding box center [141, 157] width 231 height 15
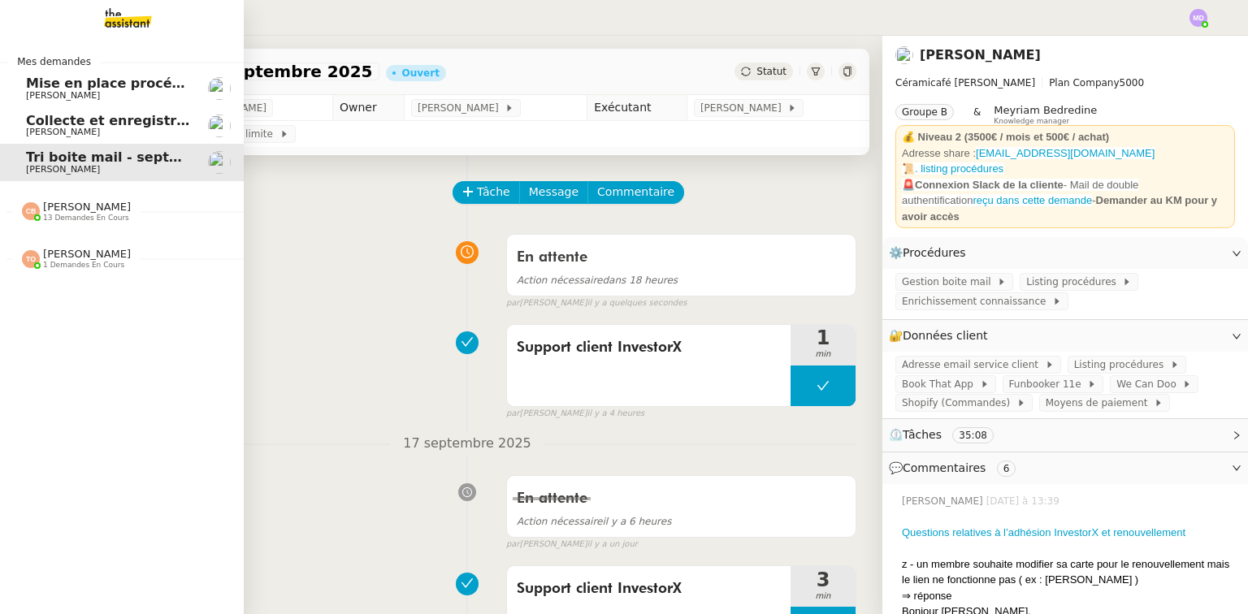
click at [88, 90] on span "[PERSON_NAME]" at bounding box center [63, 95] width 74 height 11
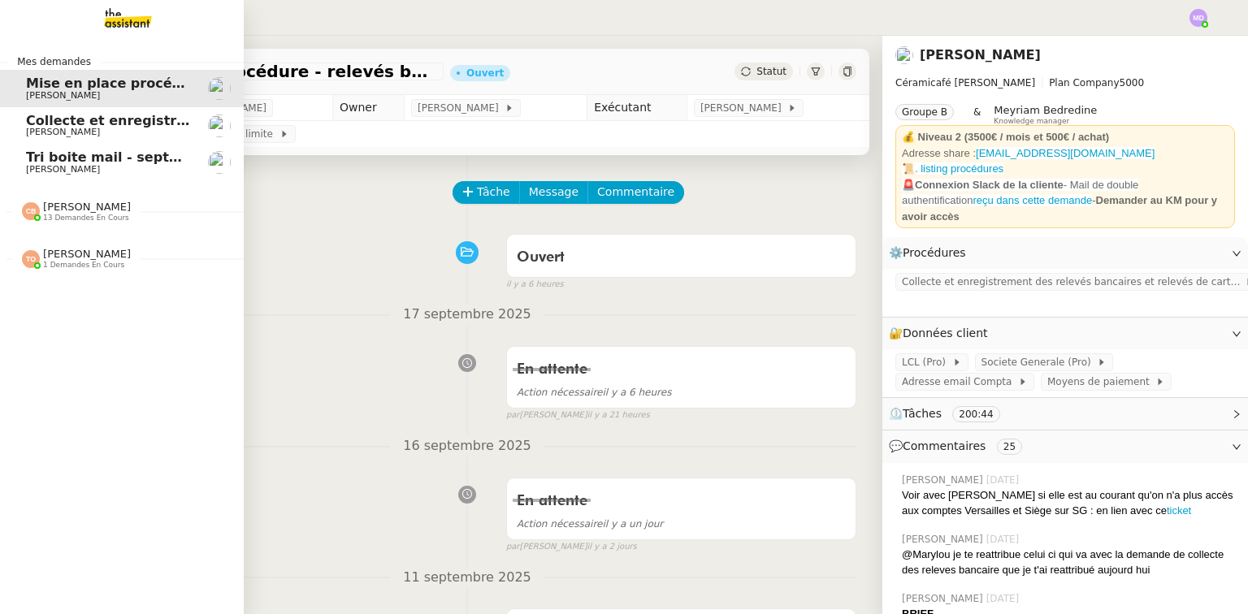
click at [89, 208] on span "[PERSON_NAME]" at bounding box center [87, 207] width 88 height 12
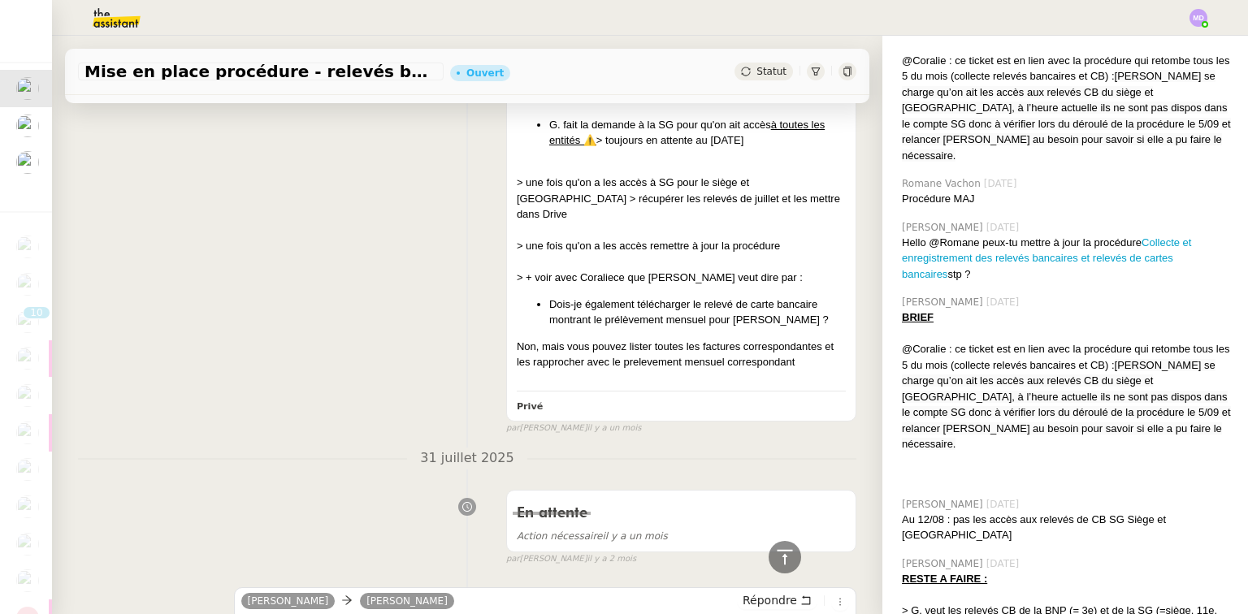
scroll to position [3771, 0]
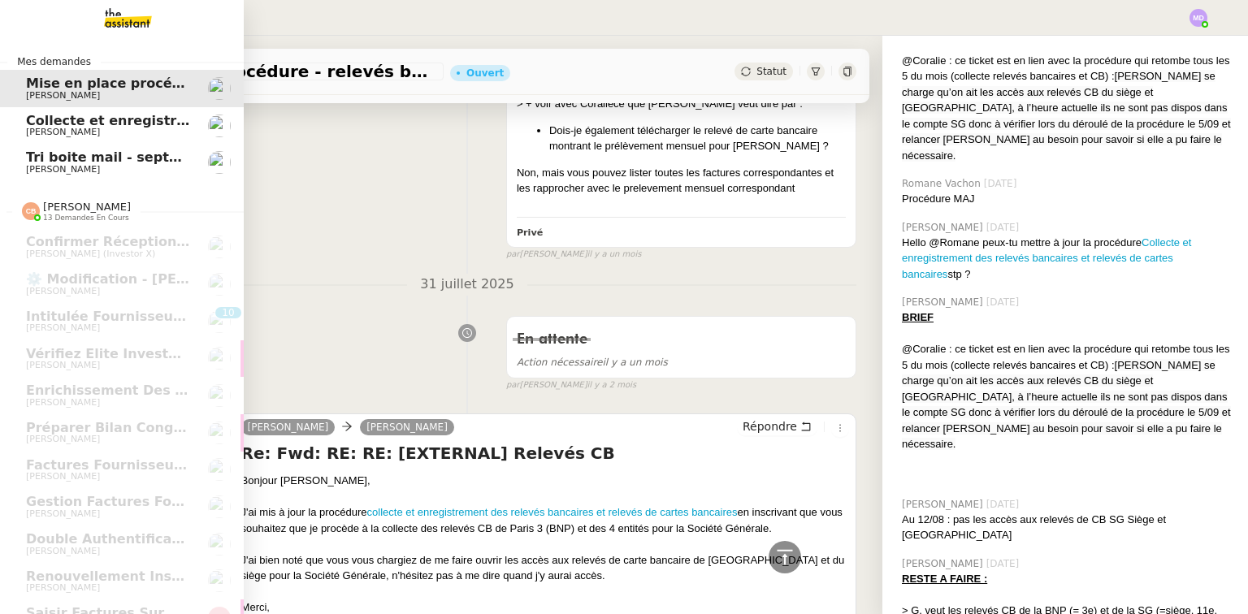
click at [39, 127] on span "[PERSON_NAME]" at bounding box center [63, 132] width 74 height 11
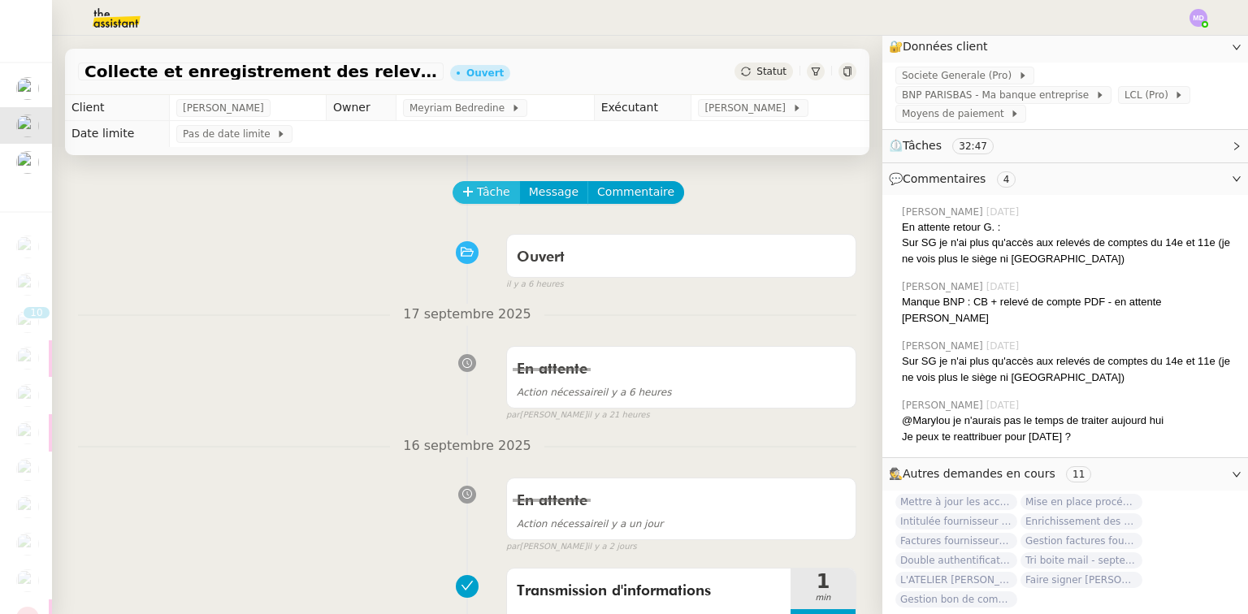
click at [462, 195] on icon at bounding box center [467, 191] width 11 height 11
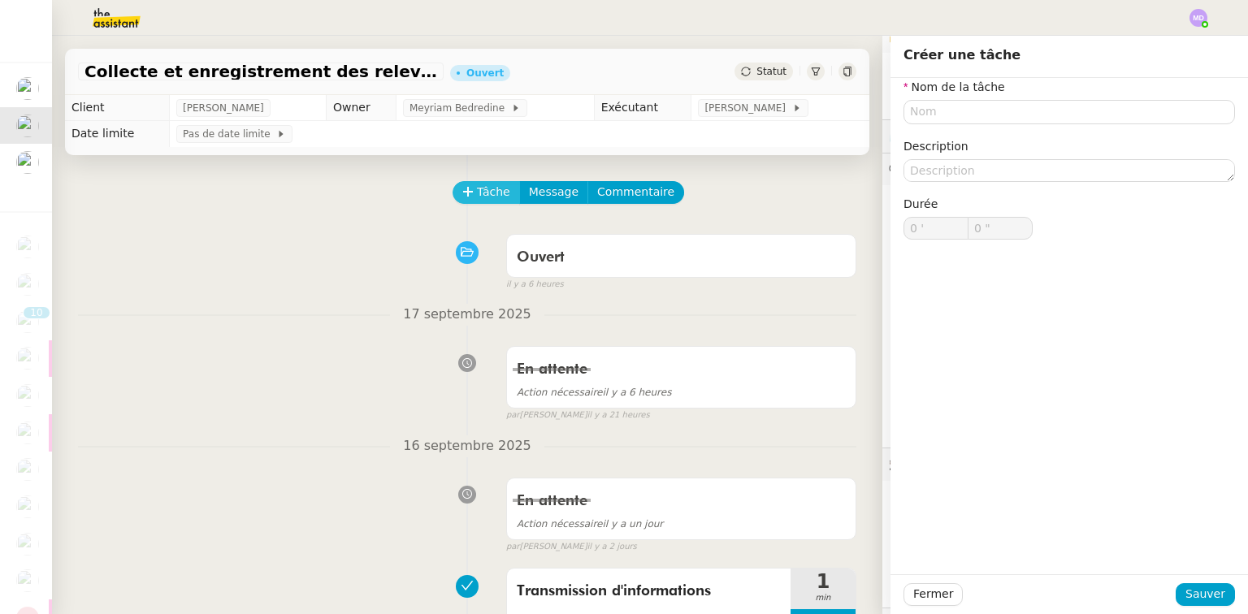
scroll to position [287, 0]
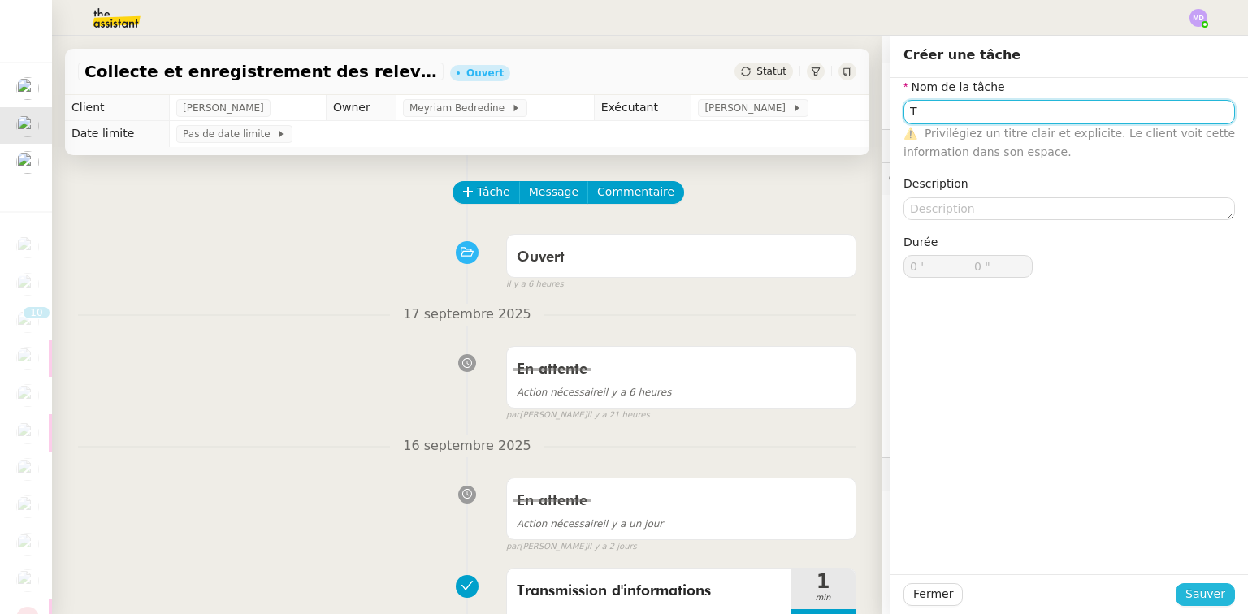
type input "T"
click at [1189, 593] on span "Sauver" at bounding box center [1206, 594] width 40 height 19
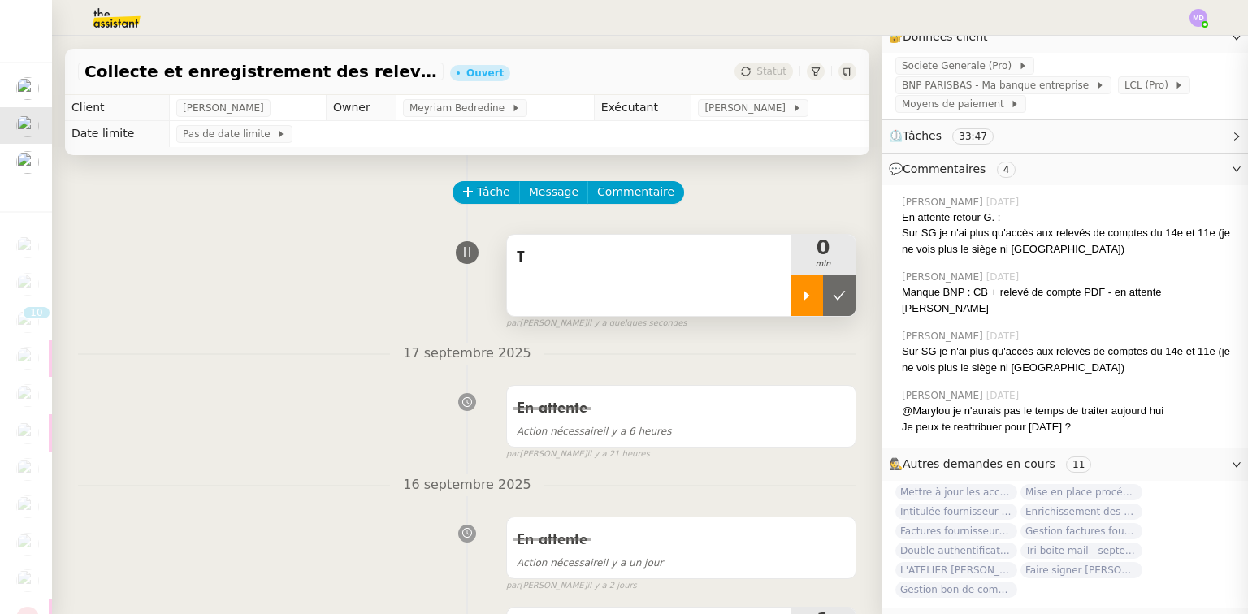
click at [791, 294] on div at bounding box center [807, 296] width 33 height 41
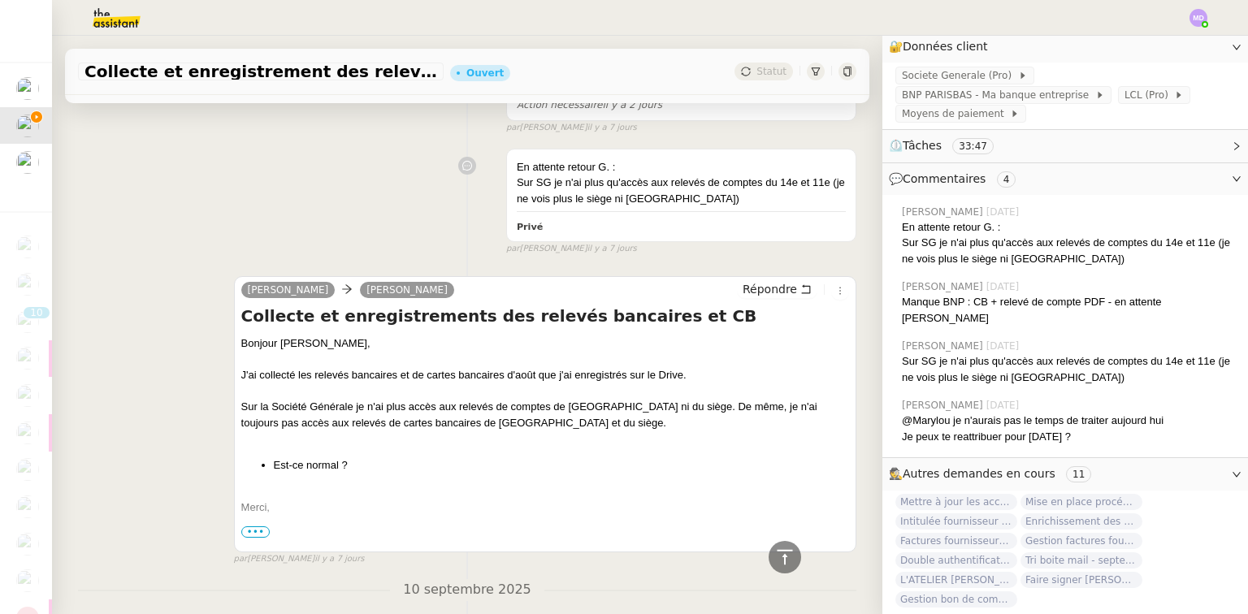
scroll to position [845, 0]
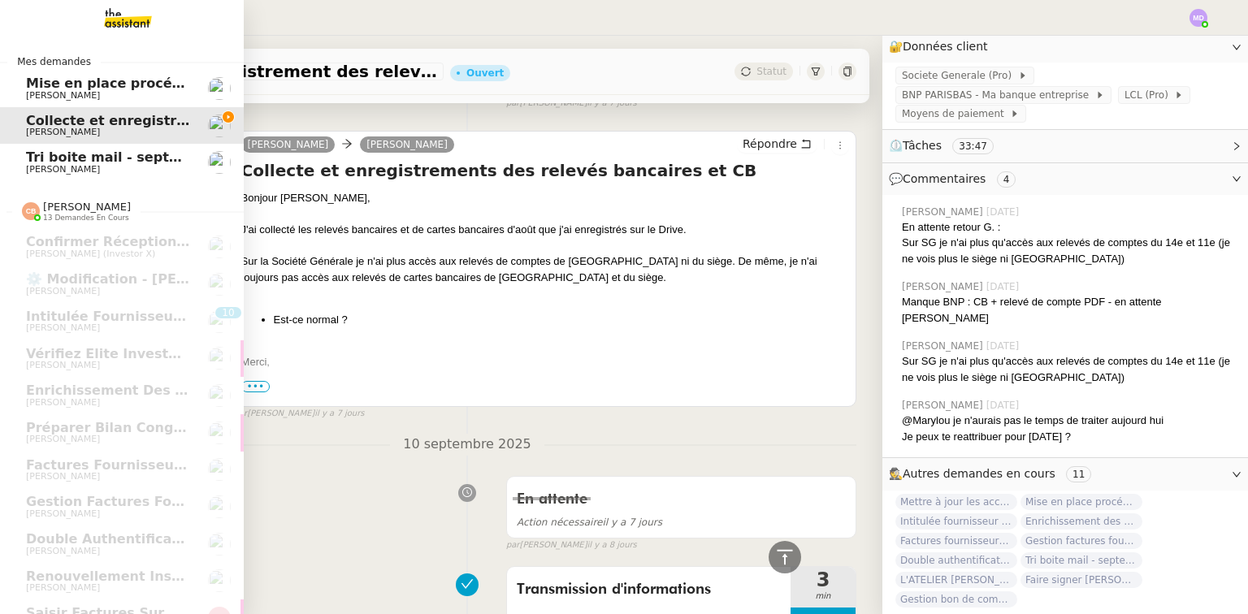
click at [76, 83] on span "Mise en place procédure - relevés bancaires mensuels" at bounding box center [224, 83] width 397 height 15
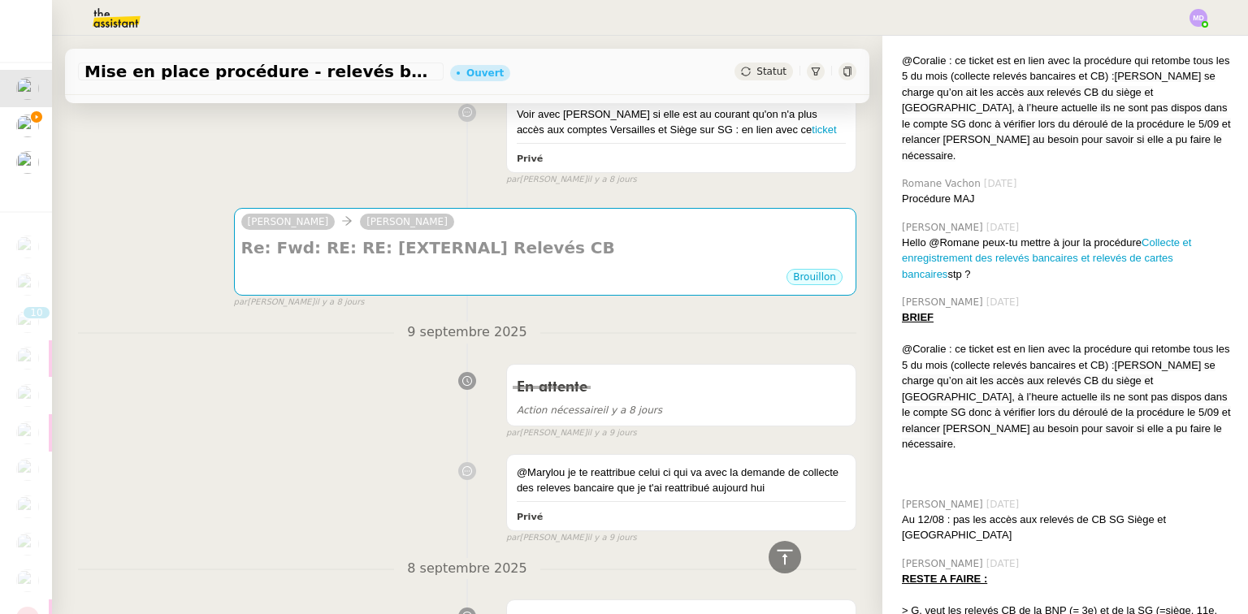
click at [182, 128] on div "Voir avec Coralie si elle est au courant qu'on n'a plus accès aux comptes Versa…" at bounding box center [467, 138] width 779 height 98
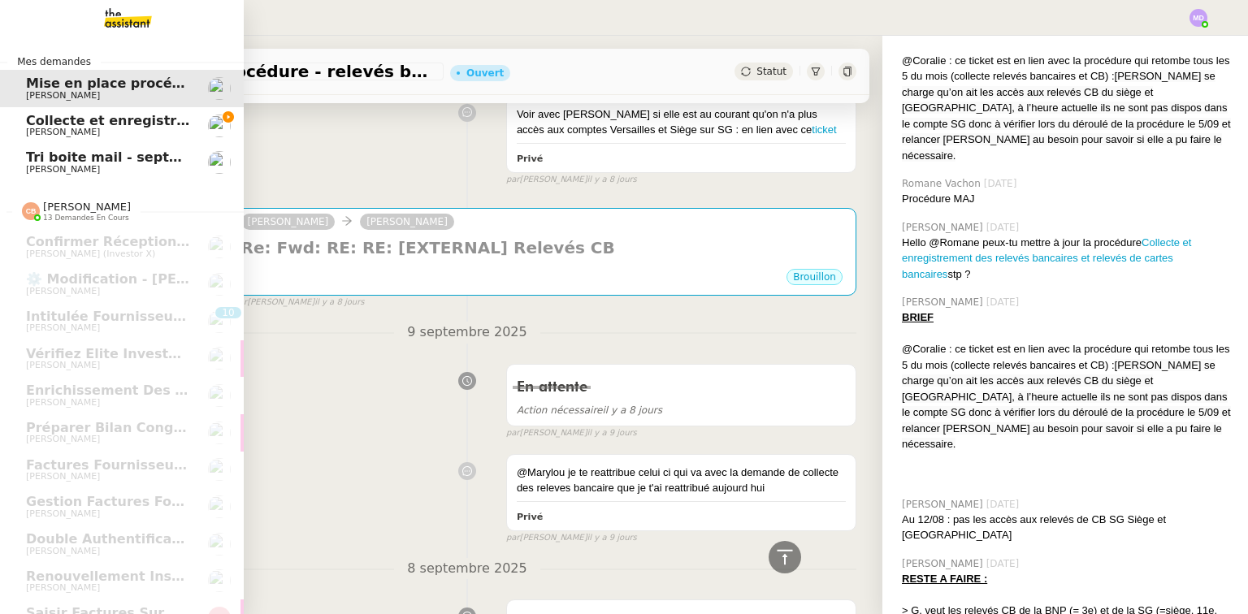
click at [32, 112] on link "Collecte et enregistrement des relevés bancaires et relevés de cartes bancaires…" at bounding box center [122, 125] width 244 height 37
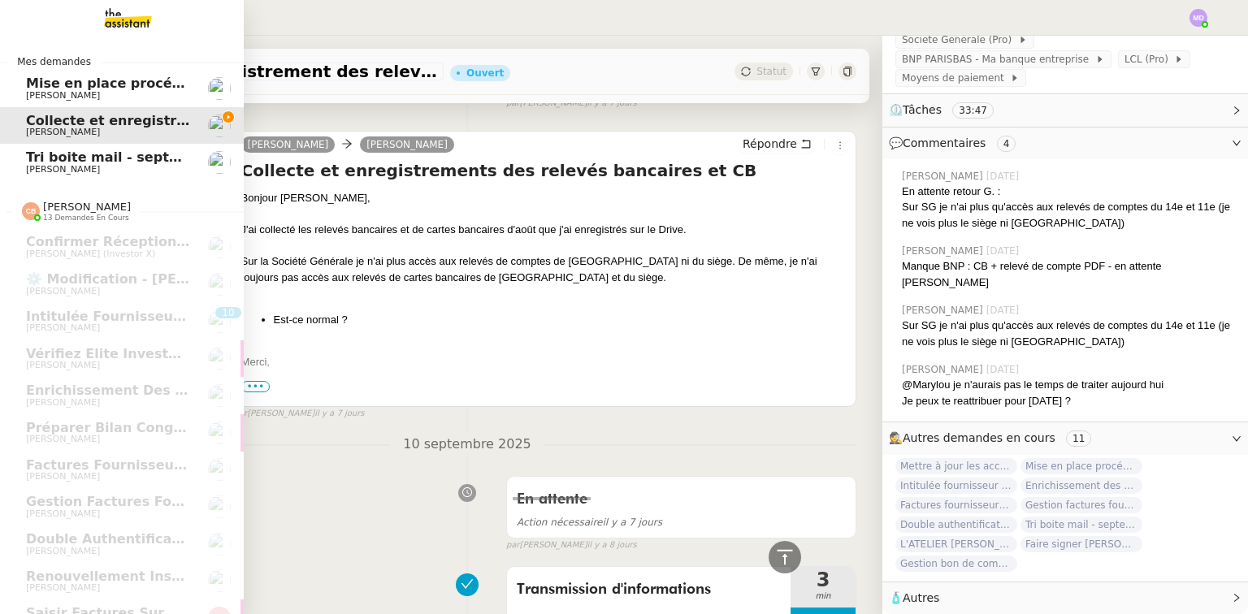
scroll to position [287, 0]
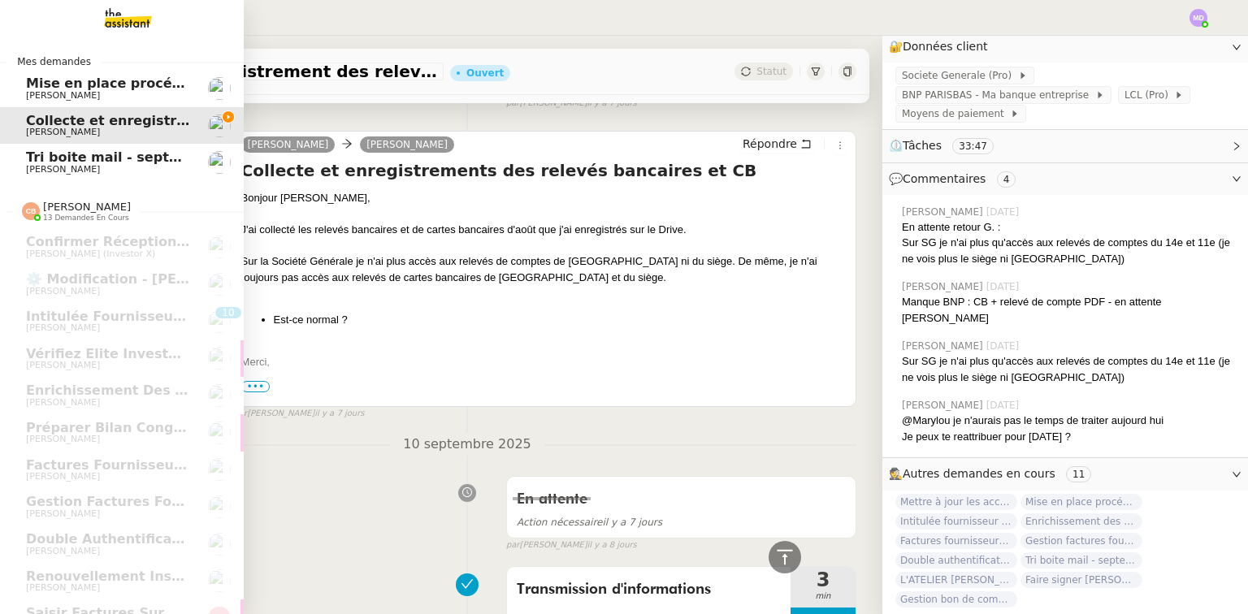
click at [23, 86] on link "Mise en place procédure - relevés bancaires mensuels Genevieve Landsmann" at bounding box center [122, 88] width 244 height 37
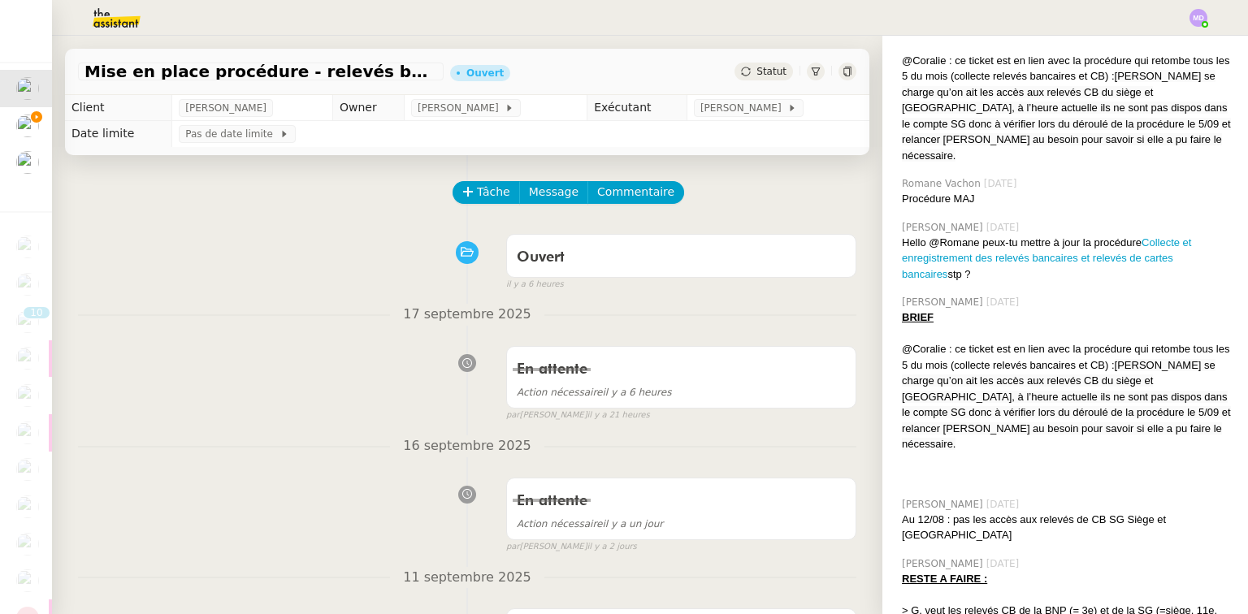
click at [629, 208] on div "Tâche Message Commentaire" at bounding box center [655, 200] width 402 height 39
click at [630, 197] on span "Commentaire" at bounding box center [635, 192] width 77 height 19
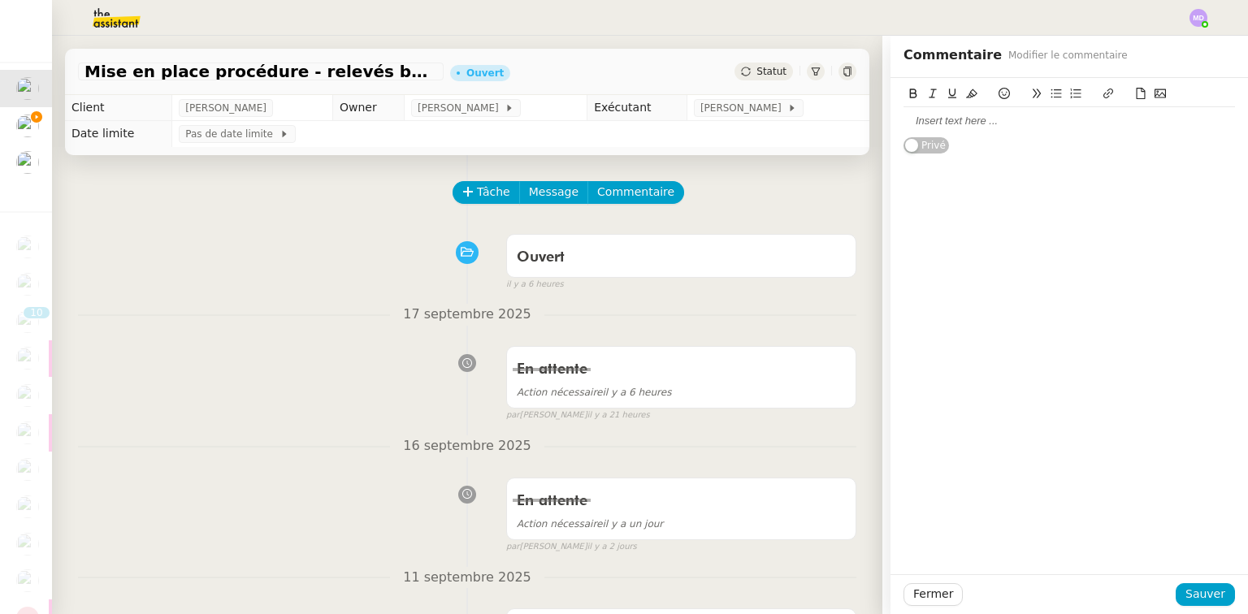
click at [914, 123] on div at bounding box center [1070, 121] width 332 height 15
click at [1115, 123] on div "Je clôture ici et poursuis les relances sur ce ticket" at bounding box center [1070, 121] width 332 height 15
drag, startPoint x: 1115, startPoint y: 123, endPoint x: 1105, endPoint y: 105, distance: 20.4
click at [1115, 123] on div "Je clôture ici et poursuis les relances sur ce ticket" at bounding box center [1070, 121] width 332 height 15
click at [1103, 98] on icon at bounding box center [1108, 93] width 11 height 11
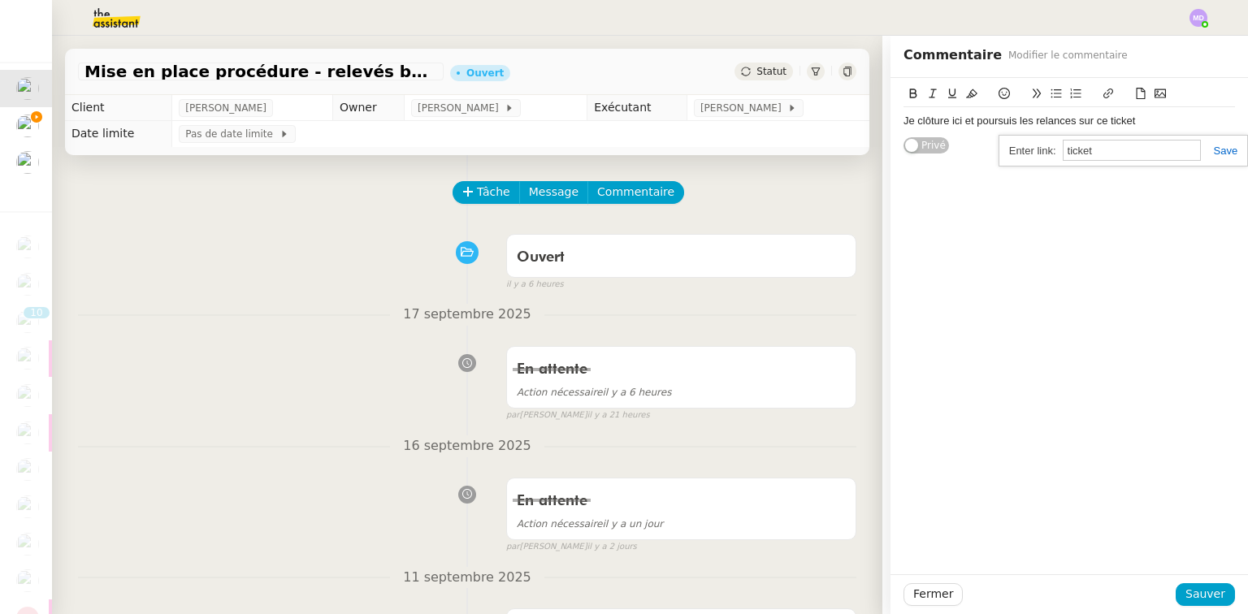
paste input "https://dashboard.theassistant.com/ticket/YAW9q57AcV9cs7UmU63k/info/general"
type input "https://dashboard.theassistant.com/ticket/YAW9q57AcV9cs7UmU63k/info/general"
click at [1211, 149] on link at bounding box center [1219, 151] width 37 height 12
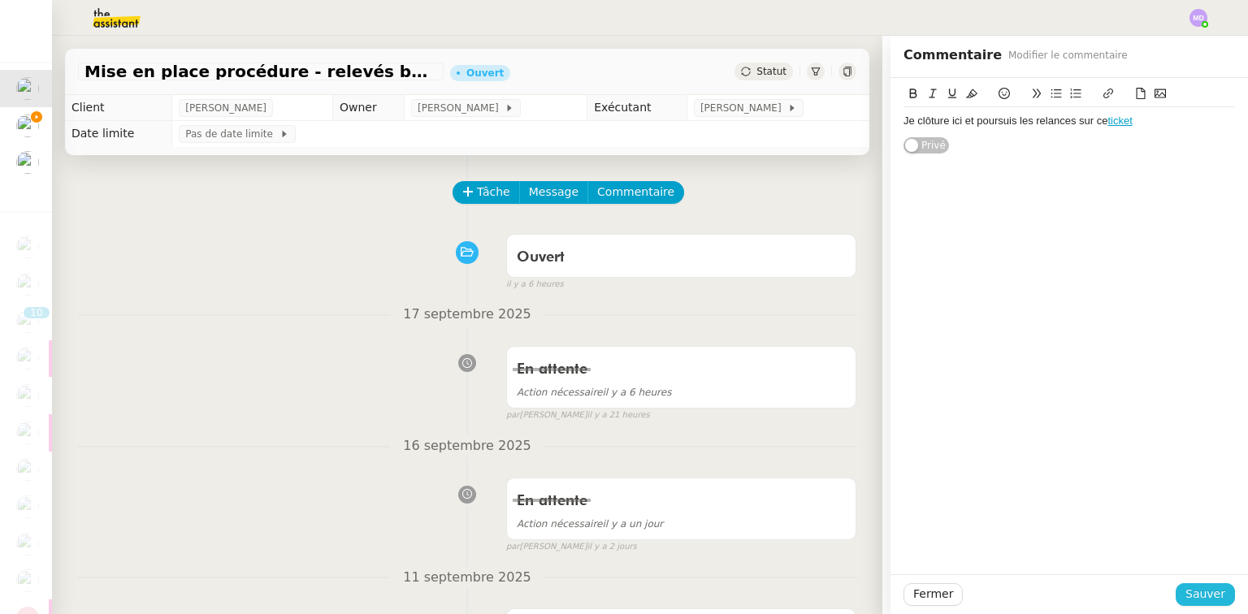
click at [1205, 592] on span "Sauver" at bounding box center [1206, 594] width 40 height 19
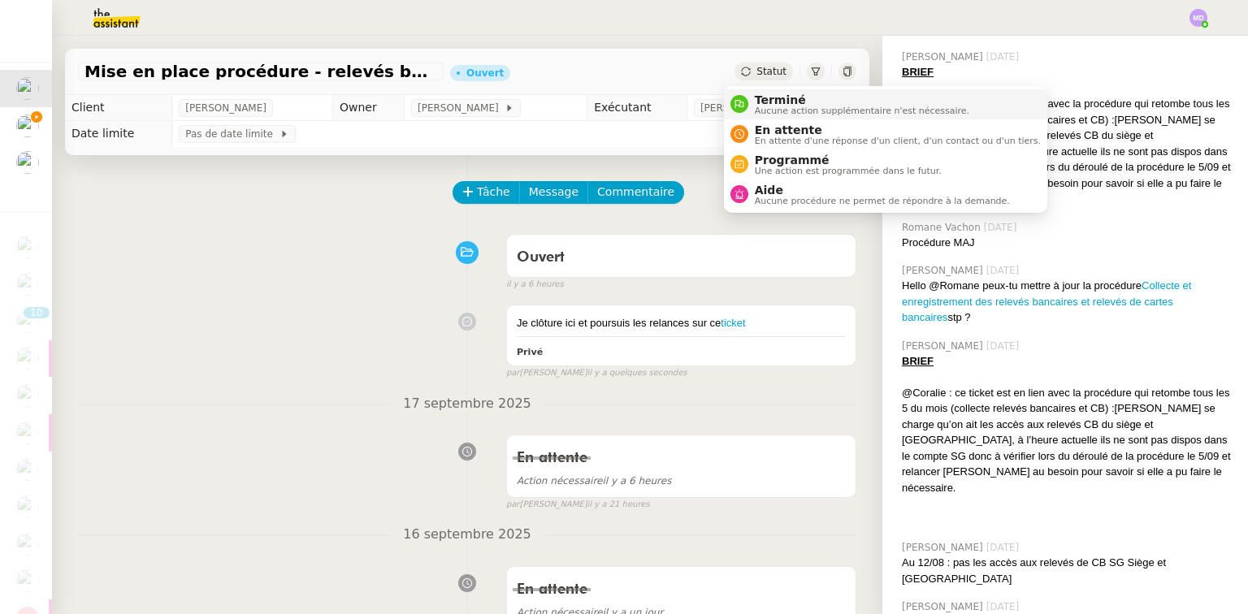
click at [766, 93] on span "Terminé" at bounding box center [862, 99] width 215 height 13
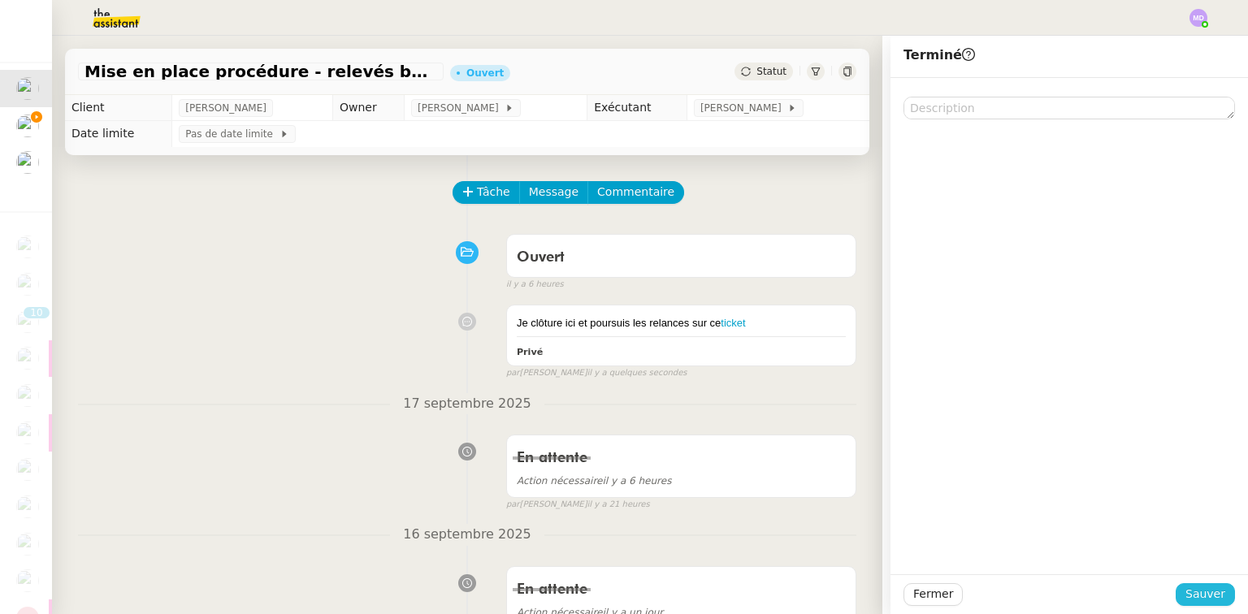
click at [1214, 589] on span "Sauver" at bounding box center [1206, 594] width 40 height 19
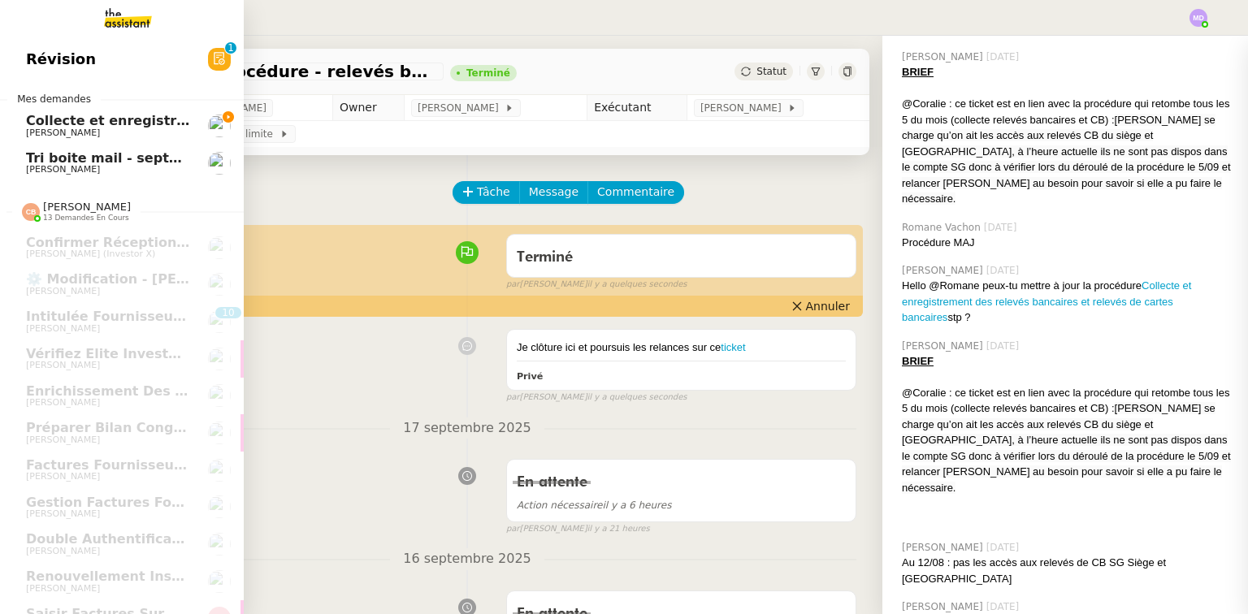
click at [37, 124] on span "Collecte et enregistrement des relevés bancaires et relevés de cartes bancaires…" at bounding box center [387, 120] width 722 height 15
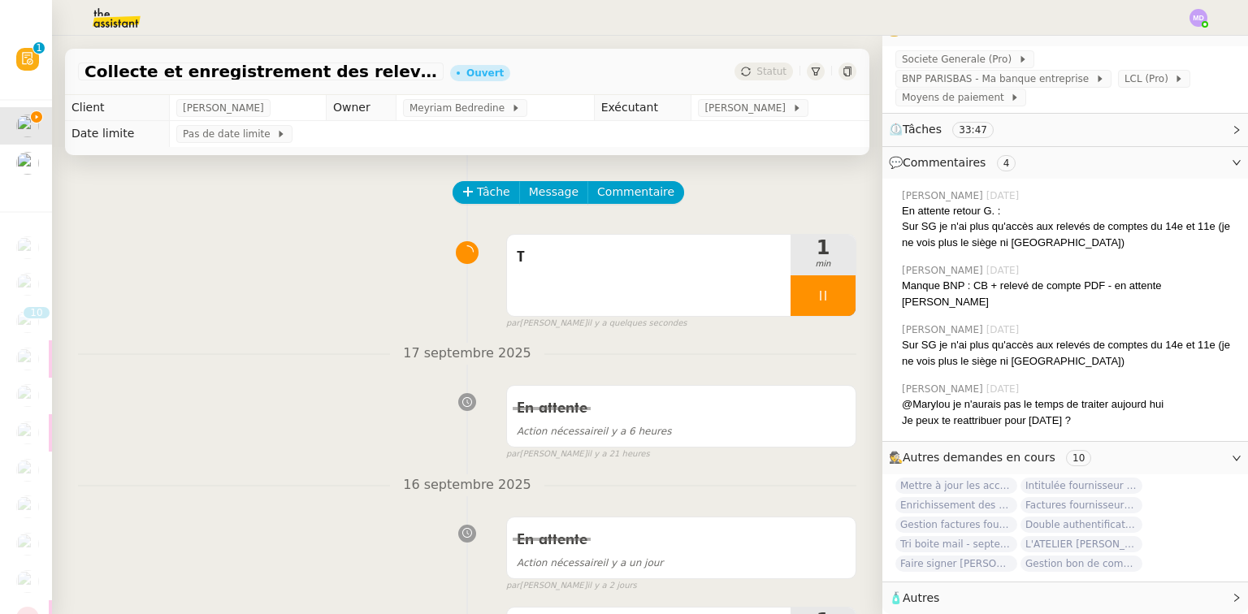
scroll to position [267, 0]
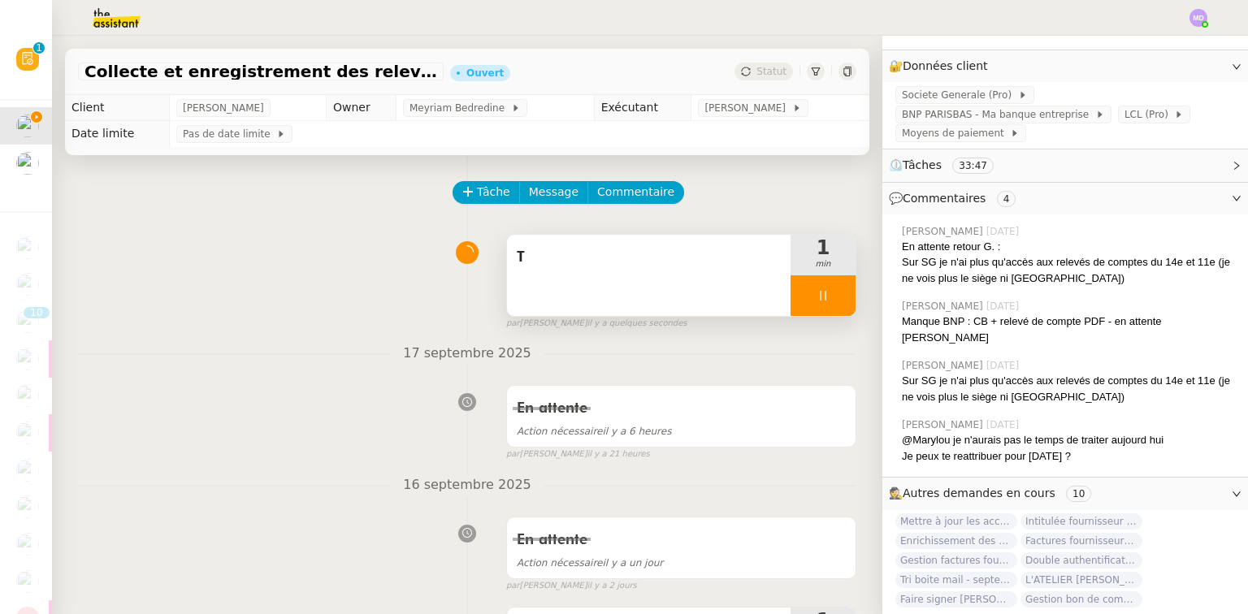
click at [602, 287] on div "T" at bounding box center [649, 275] width 284 height 81
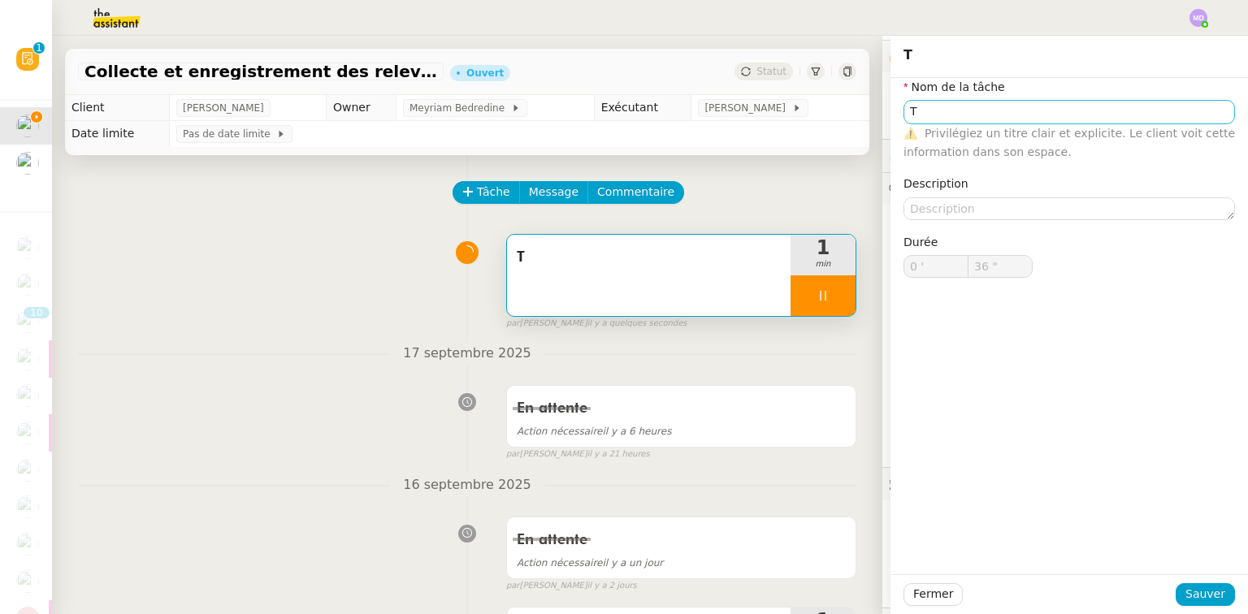
scroll to position [267, 0]
click at [962, 109] on input "T" at bounding box center [1070, 112] width 332 height 24
type input "Tran"
type input "37 ""
type input "Transmission"
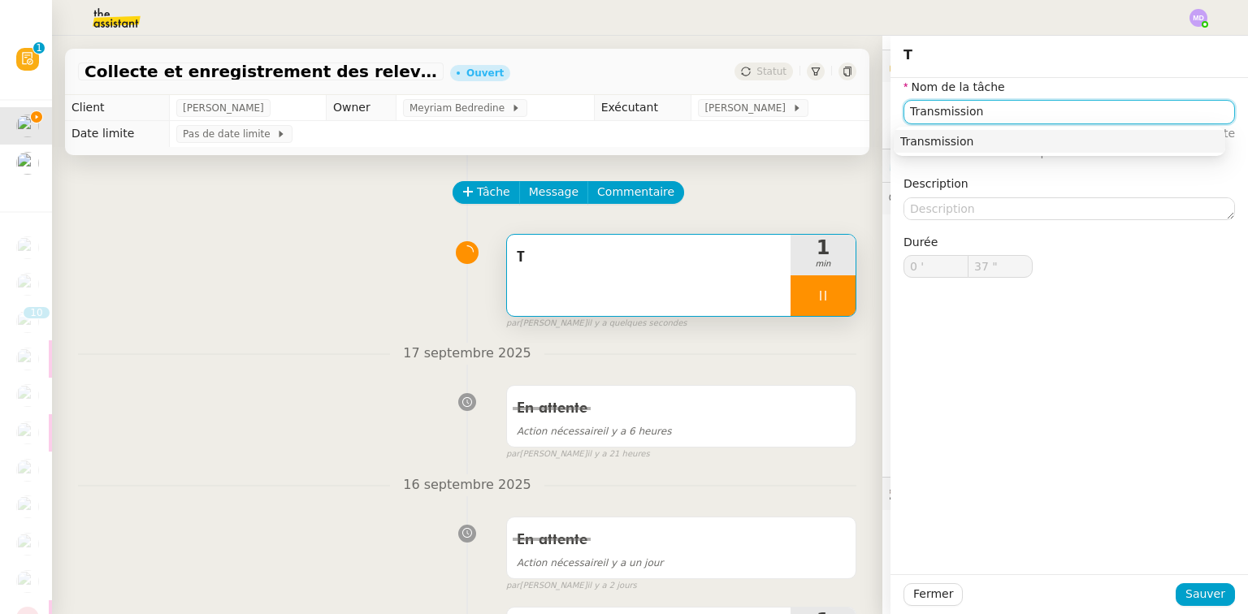
type input "38 ""
type input "Transmission d'information"
type input "39 ""
type input "Transmission d'informations"
type input "40 ""
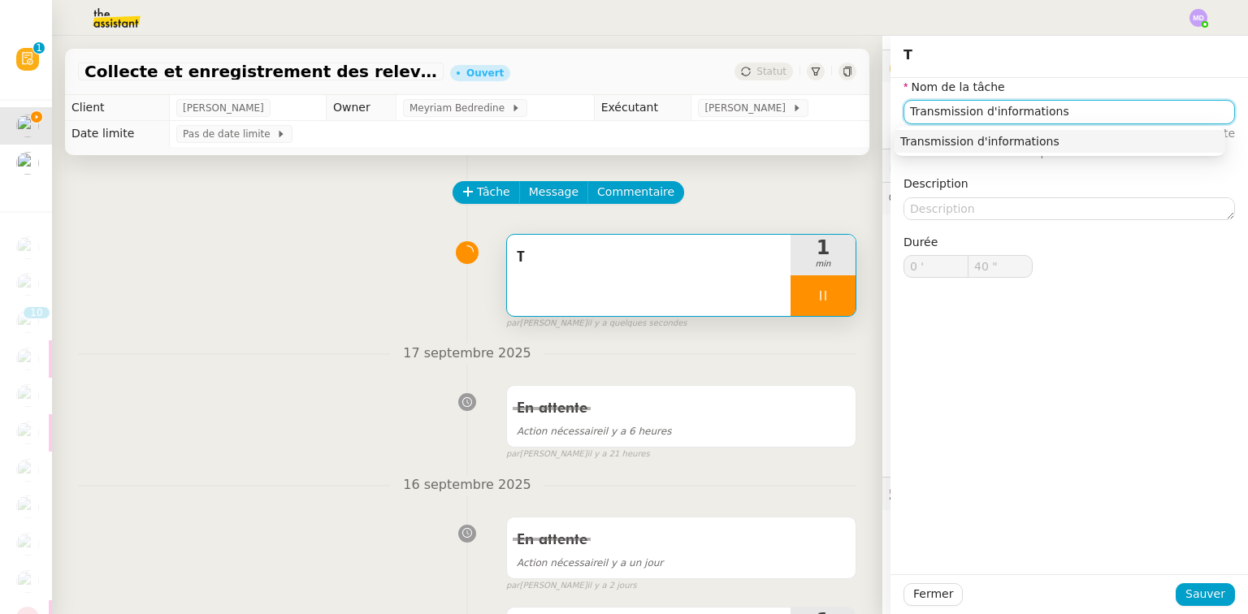
click at [962, 137] on div "Transmission d'informations" at bounding box center [1060, 141] width 319 height 15
type input "Transmission d'informations"
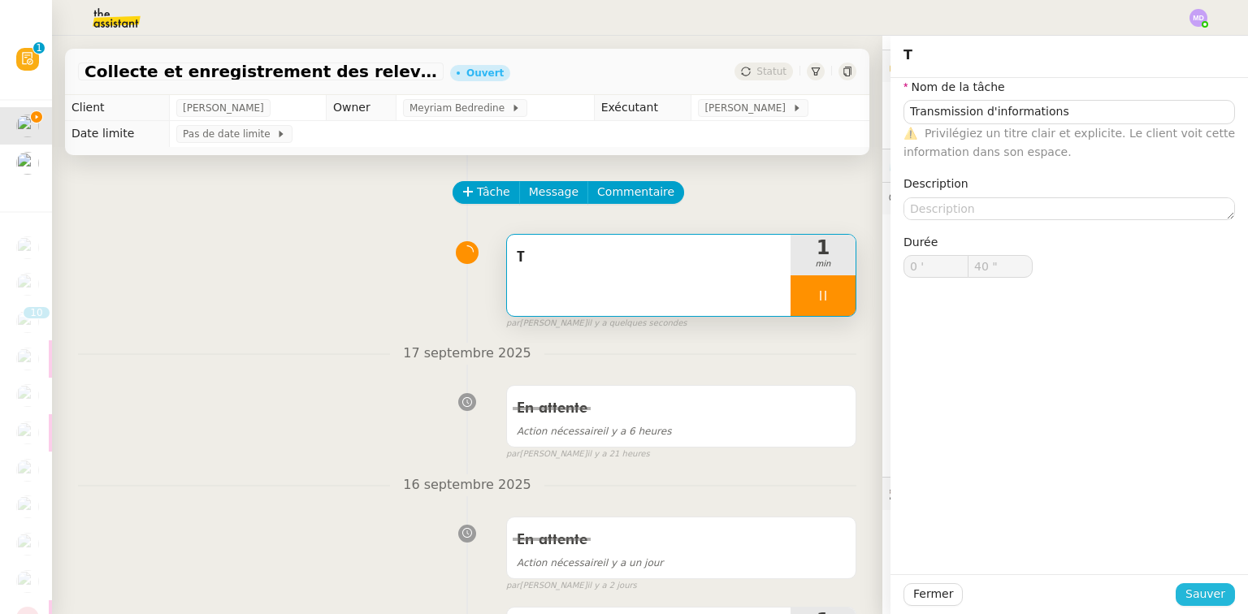
drag, startPoint x: 1193, startPoint y: 592, endPoint x: 1177, endPoint y: 584, distance: 18.2
click at [1192, 592] on span "Sauver" at bounding box center [1206, 594] width 40 height 19
type input "41 ""
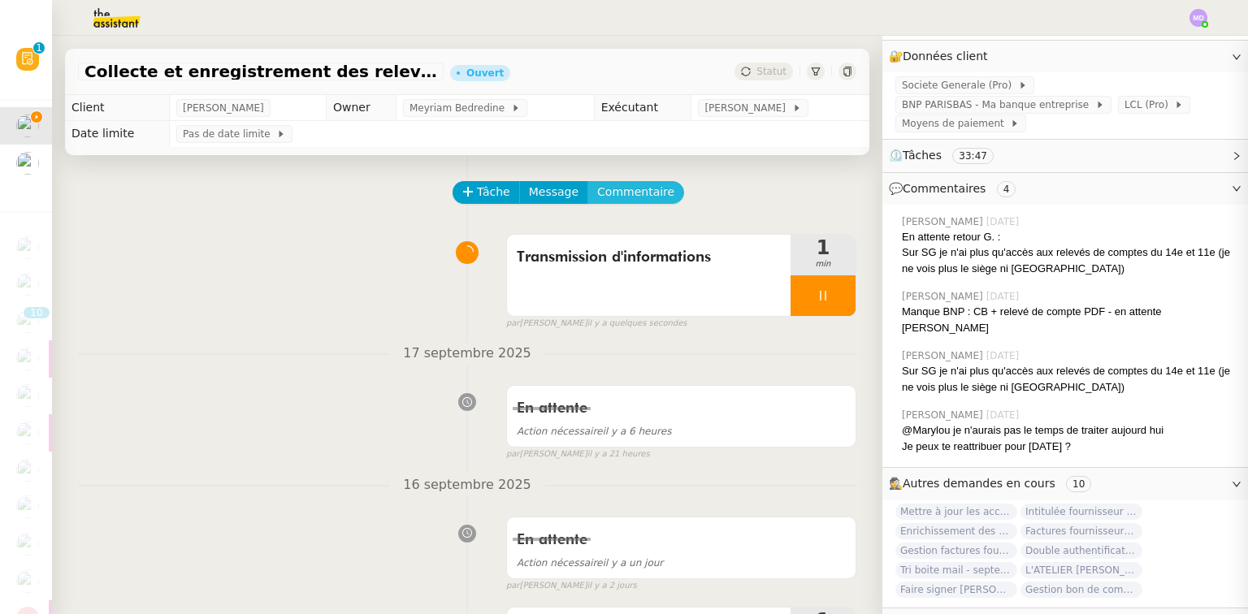
click at [625, 196] on span "Commentaire" at bounding box center [635, 192] width 77 height 19
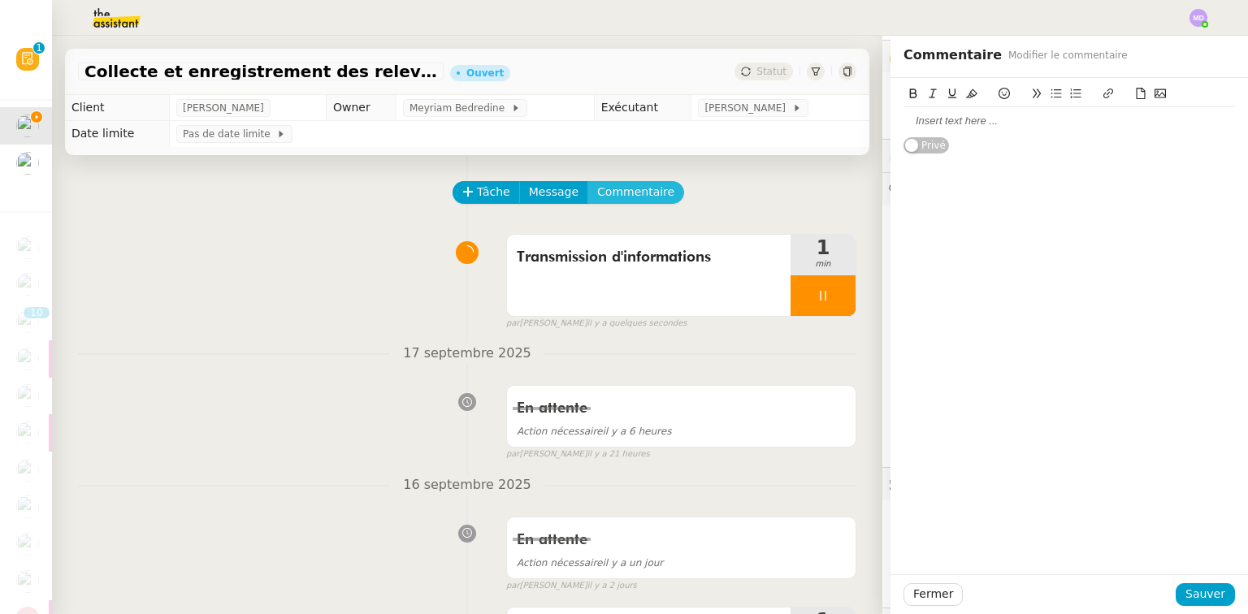
scroll to position [267, 0]
click at [1001, 122] on div at bounding box center [1070, 121] width 332 height 15
drag, startPoint x: 1190, startPoint y: 576, endPoint x: 1192, endPoint y: 592, distance: 15.5
click at [1192, 586] on div "Fermer Sauver" at bounding box center [1070, 595] width 358 height 40
click at [1192, 593] on span "Sauver" at bounding box center [1206, 594] width 40 height 19
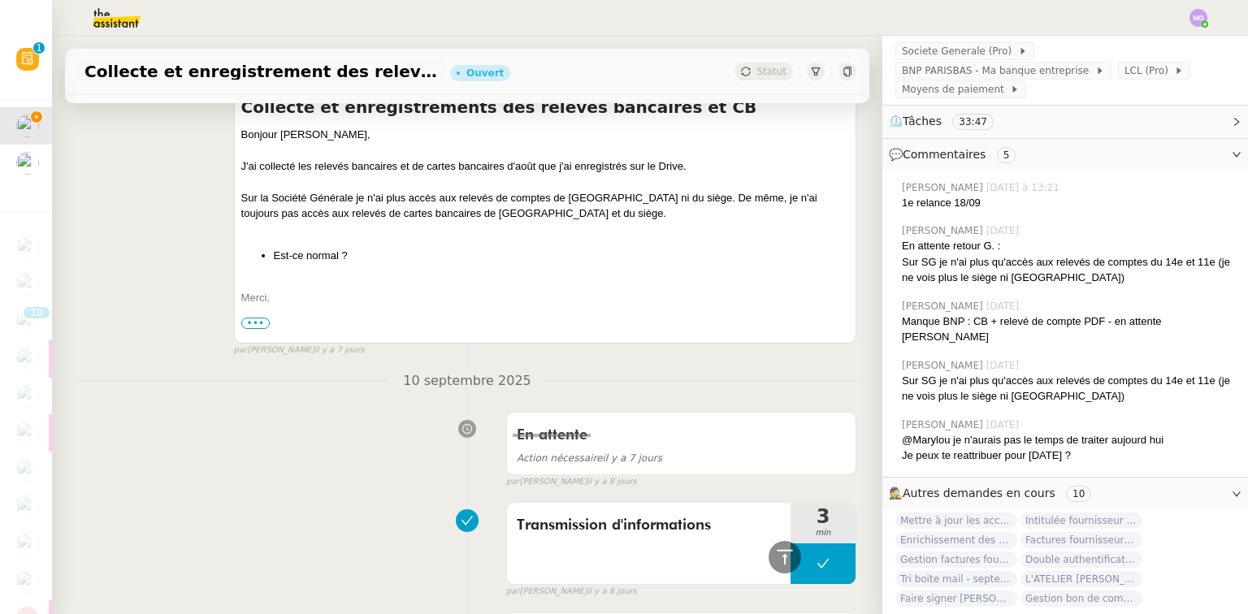
scroll to position [975, 0]
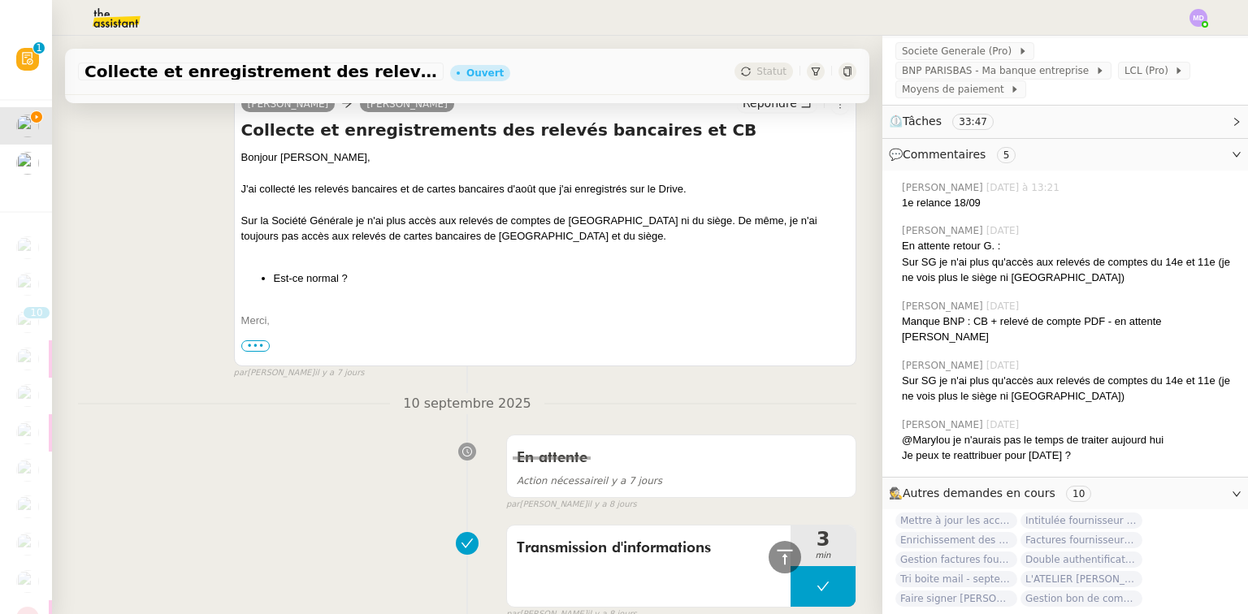
click at [246, 345] on span "•••" at bounding box center [255, 346] width 29 height 11
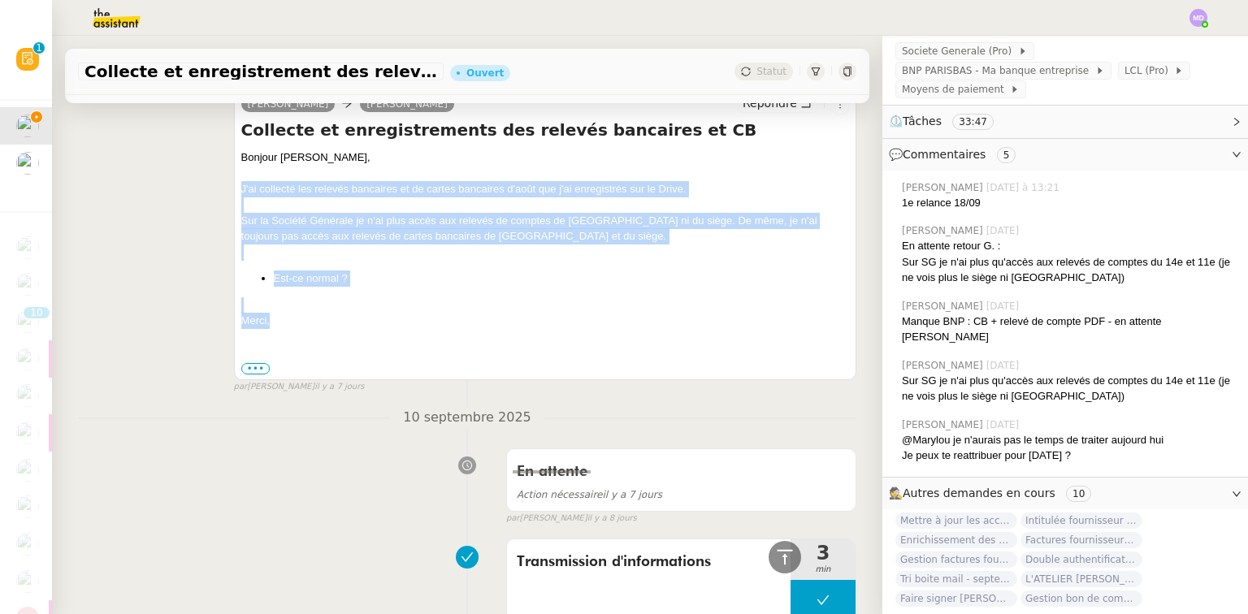
drag, startPoint x: 270, startPoint y: 328, endPoint x: 232, endPoint y: 189, distance: 144.1
click at [234, 189] on div "Charlie Genevieve Landsmann Répondre Collecte et enregistrements des relevés ba…" at bounding box center [545, 235] width 623 height 290
copy div "J'ai collecté les relevés bancaires et de cartes bancaires d'août que j'ai enre…"
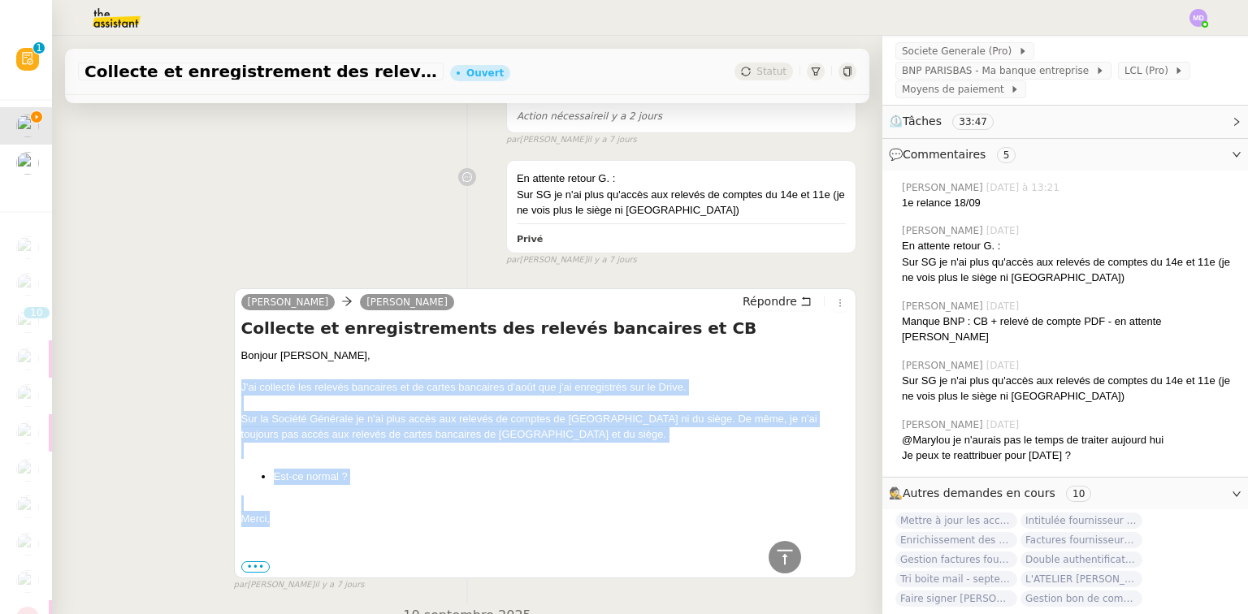
scroll to position [650, 0]
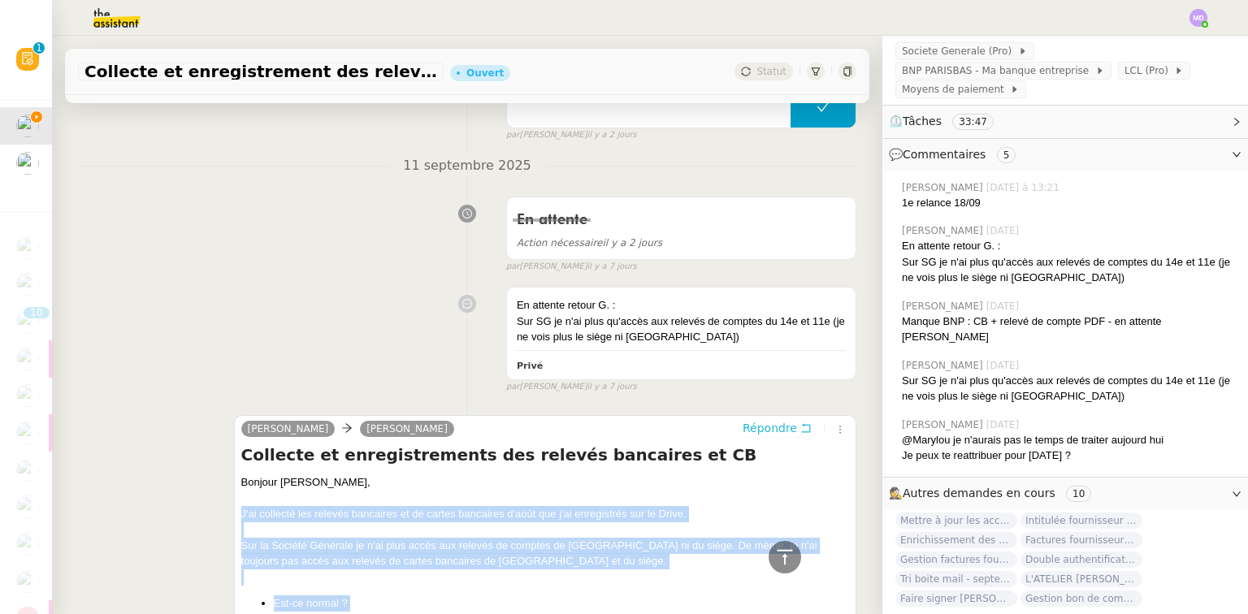
click at [749, 423] on span "Répondre" at bounding box center [770, 428] width 54 height 16
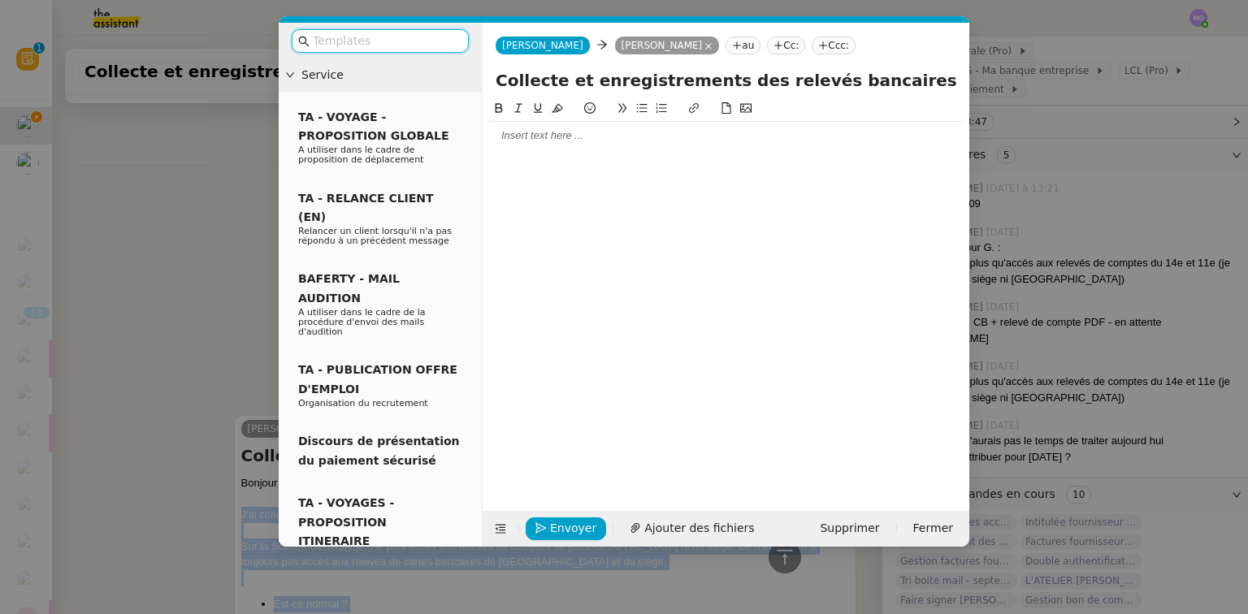
scroll to position [315, 0]
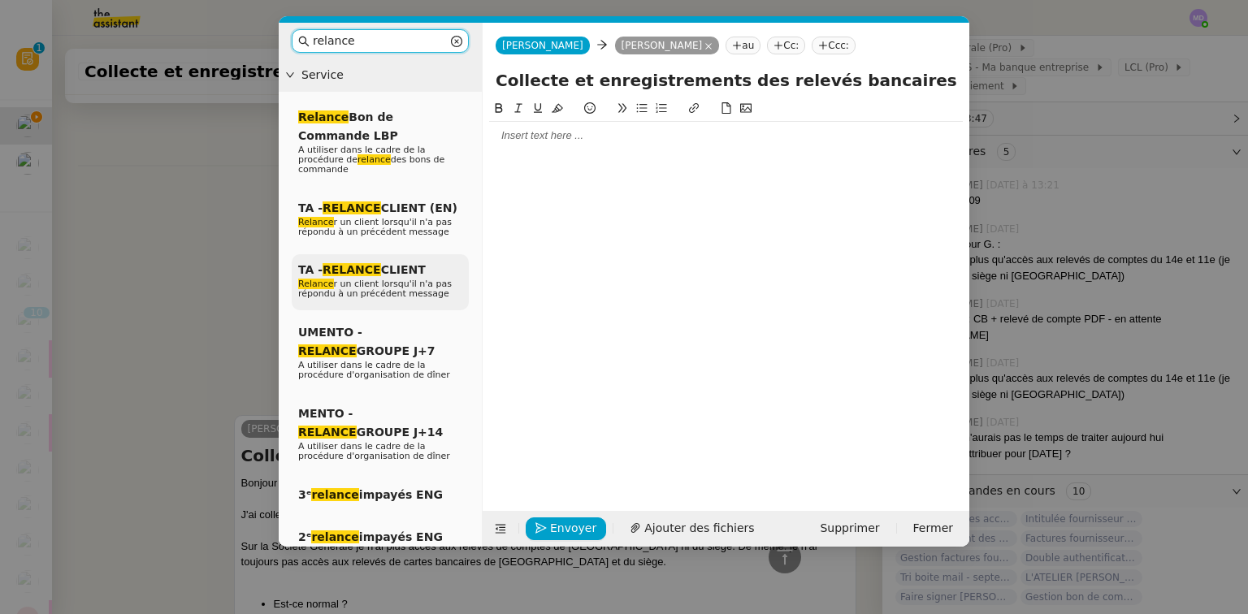
type input "relance"
click at [400, 279] on span "Relance r un client lorsqu'il n'a pas répondu à un précédent message" at bounding box center [375, 289] width 154 height 20
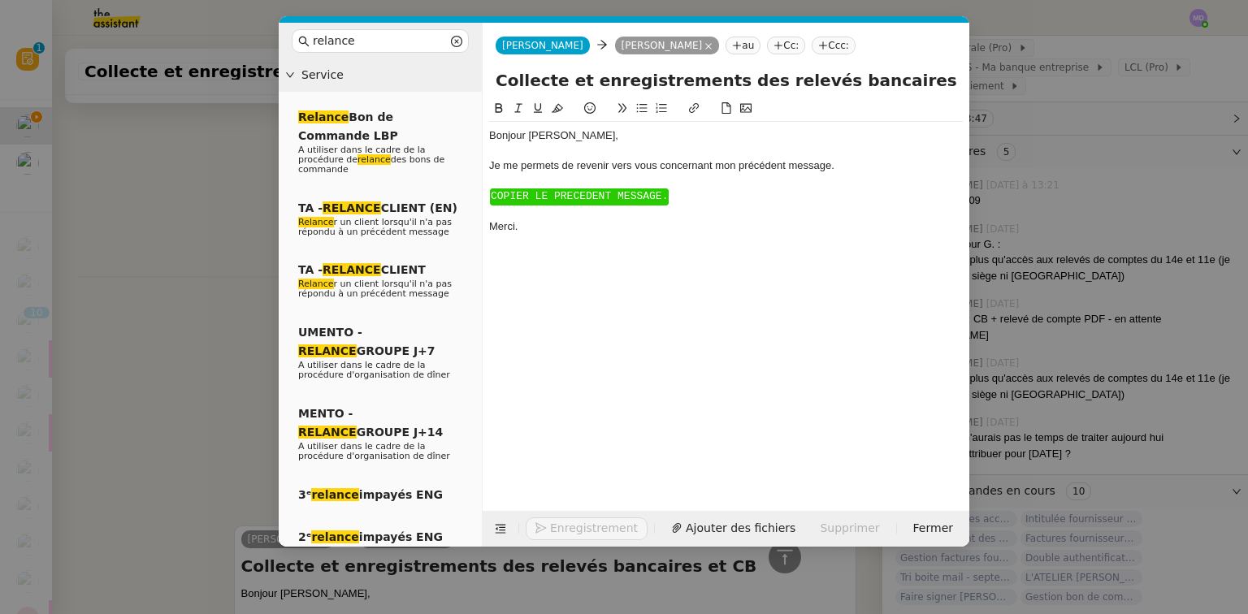
scroll to position [886, 0]
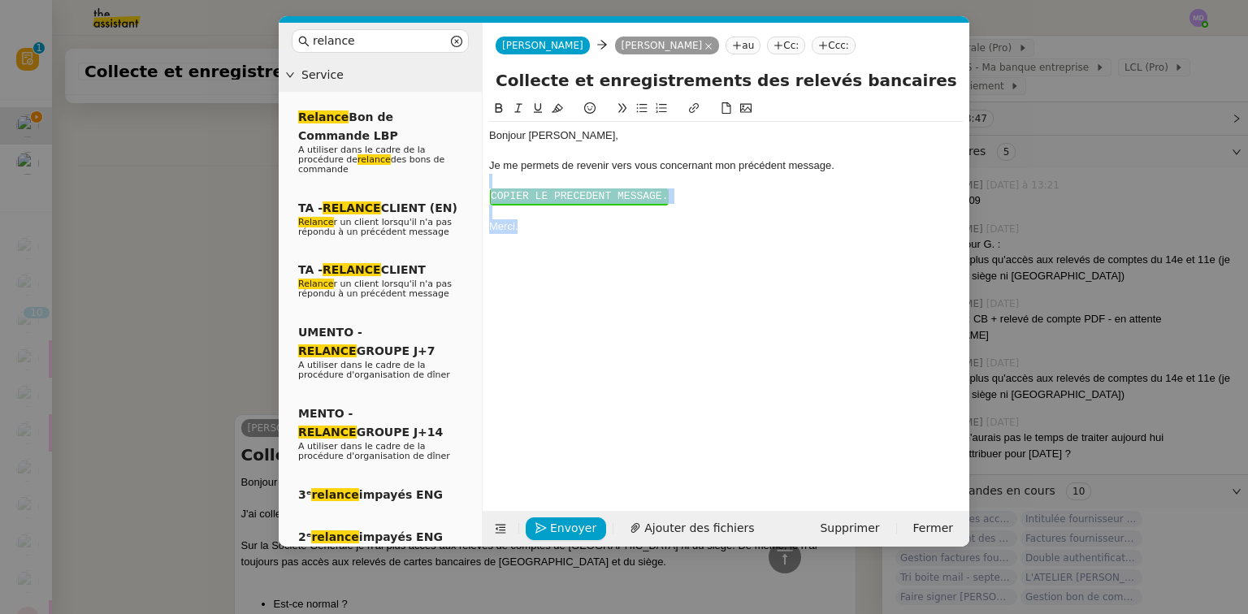
drag, startPoint x: 504, startPoint y: 182, endPoint x: 546, endPoint y: 237, distance: 69.6
click at [546, 237] on div "Bonjour ﻿Genevieve﻿, Je me permets de revenir vers vous concernant mon précéden…" at bounding box center [726, 181] width 474 height 119
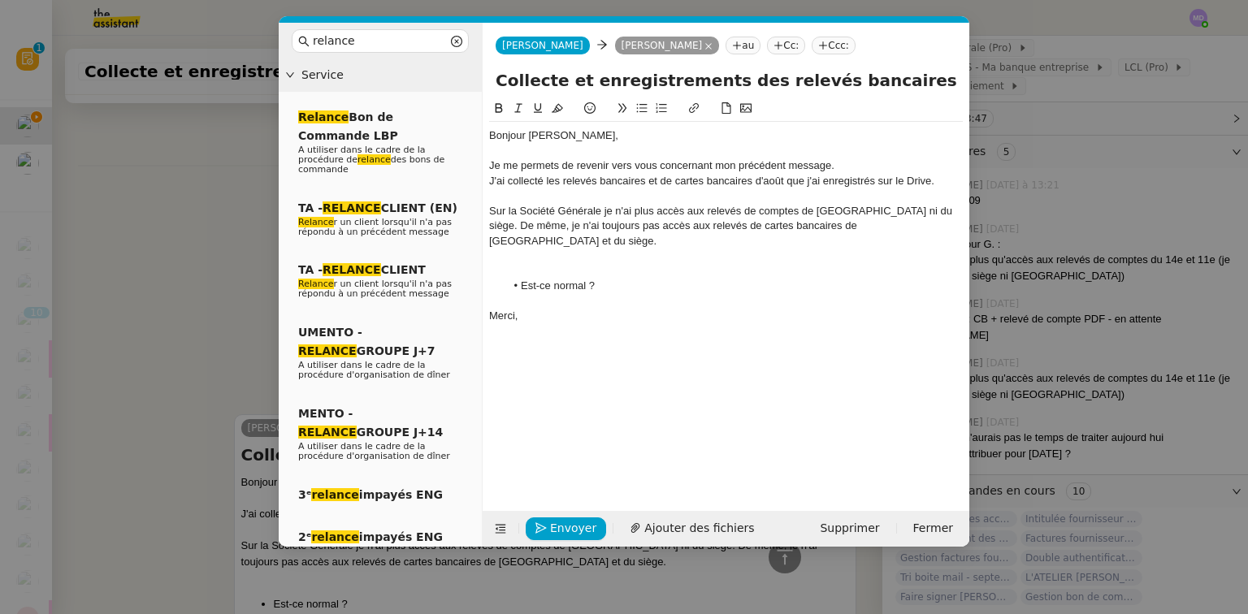
scroll to position [986, 0]
click at [884, 166] on div "Je me permets de revenir vers vous concernant mon précédent message." at bounding box center [726, 165] width 474 height 15
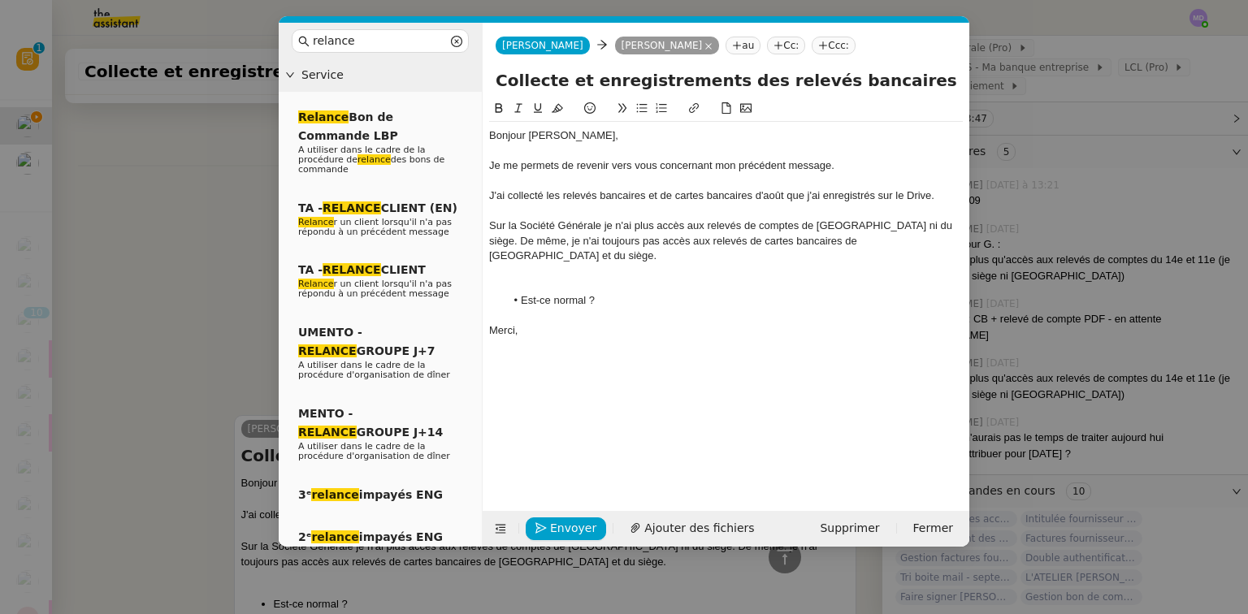
scroll to position [988, 0]
click at [223, 237] on nz-modal-container "relance Service Relance Bon de Commande LBP A utiliser dans le cadre de la proc…" at bounding box center [624, 307] width 1248 height 614
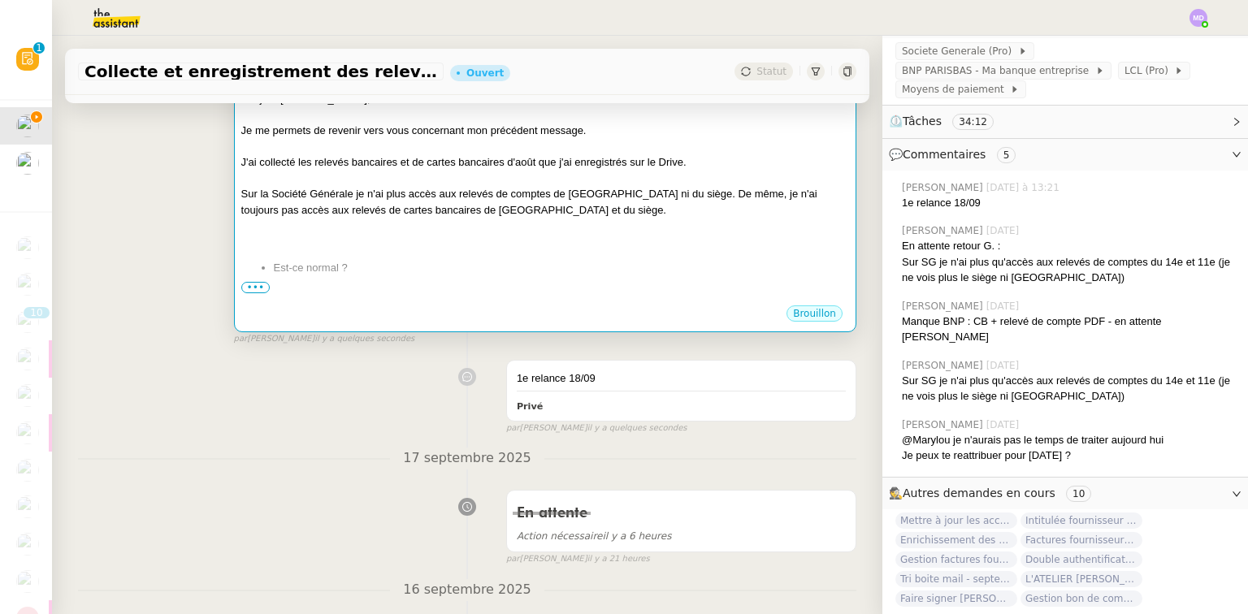
scroll to position [455, 0]
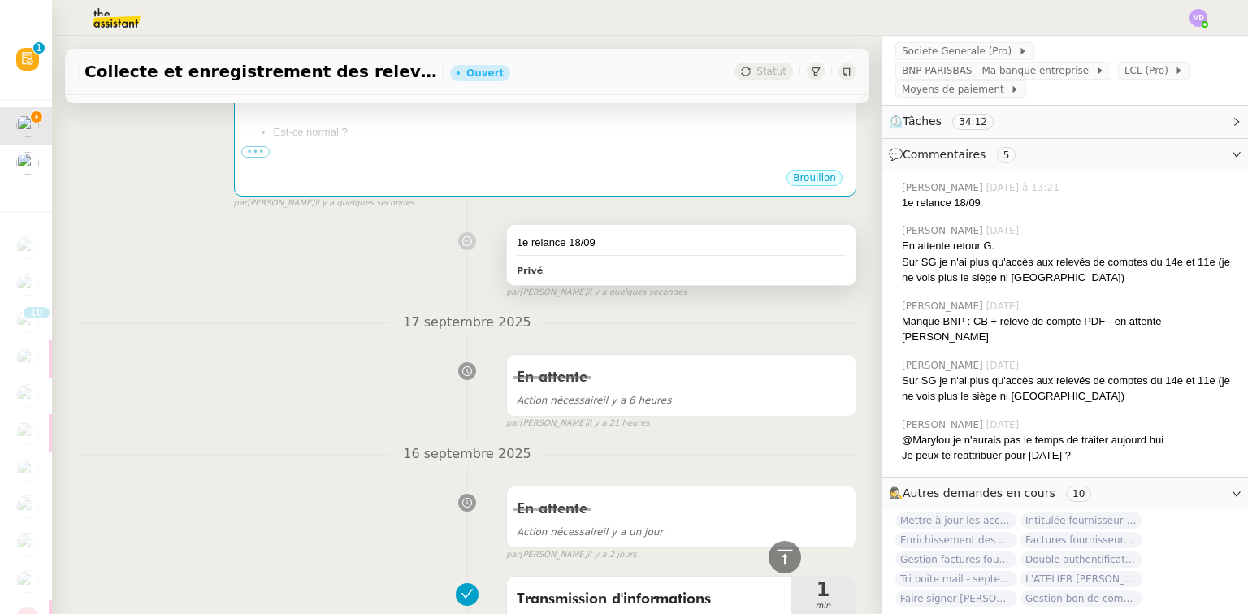
click at [662, 242] on div "1e relance 18/09" at bounding box center [681, 243] width 329 height 16
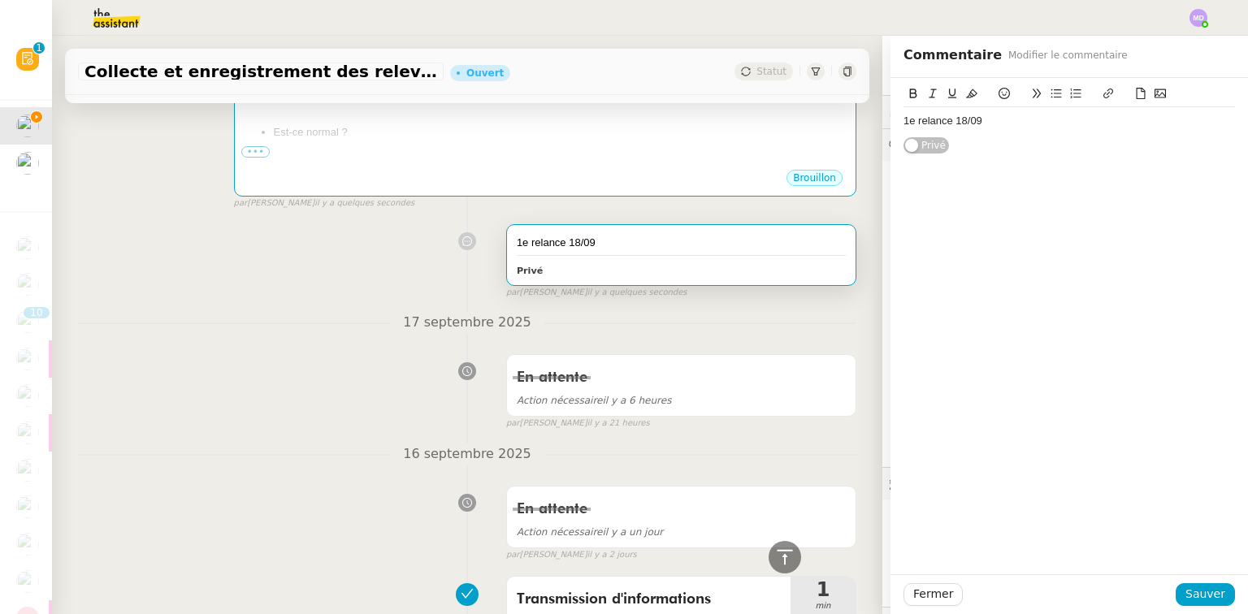
scroll to position [311, 0]
drag, startPoint x: 1011, startPoint y: 123, endPoint x: 841, endPoint y: 124, distance: 169.9
click at [842, 124] on app-ticket "Collecte et enregistrement des relevés bancaires et relevés de cartes bancaires…" at bounding box center [650, 325] width 1196 height 579
click at [989, 123] on div "Coralie traiter sr ce ticket" at bounding box center [1070, 121] width 332 height 15
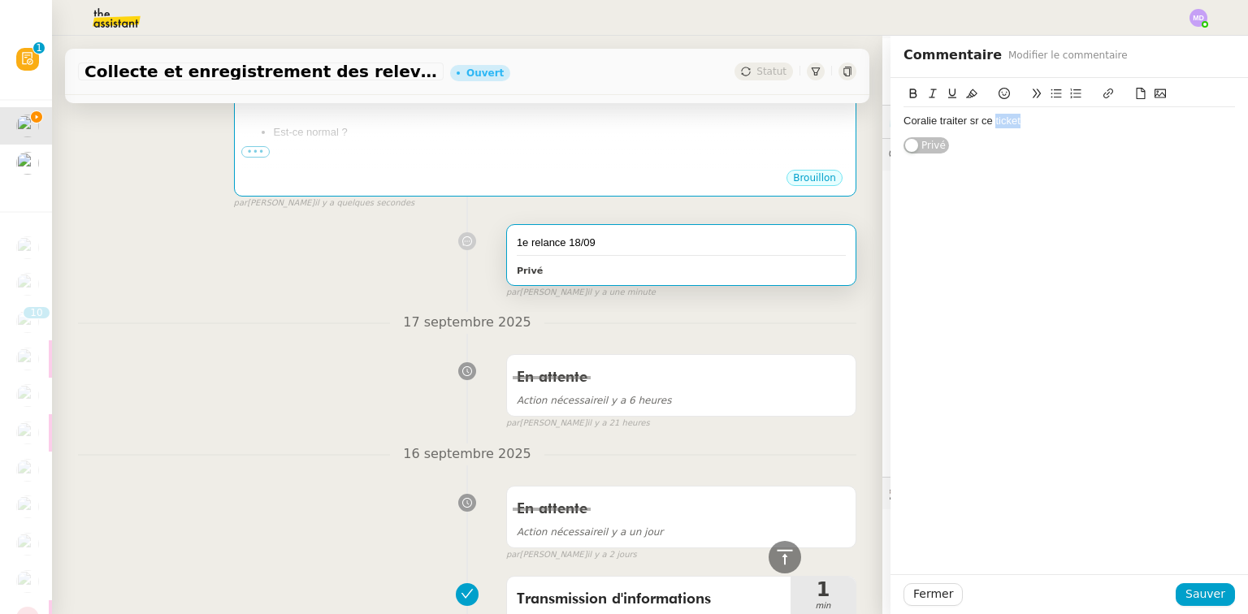
click at [1103, 89] on icon at bounding box center [1108, 93] width 11 height 11
paste input "https://dashboard.theassistant.com/tickets/agentId%3DnePipkeGymfXLCiNlpyvMFZkW7…"
type input "https://dashboard.theassistant.com/tickets/agentId%3DnePipkeGymfXLCiNlpyvMFZkW7…"
click at [1102, 153] on link at bounding box center [1104, 151] width 37 height 12
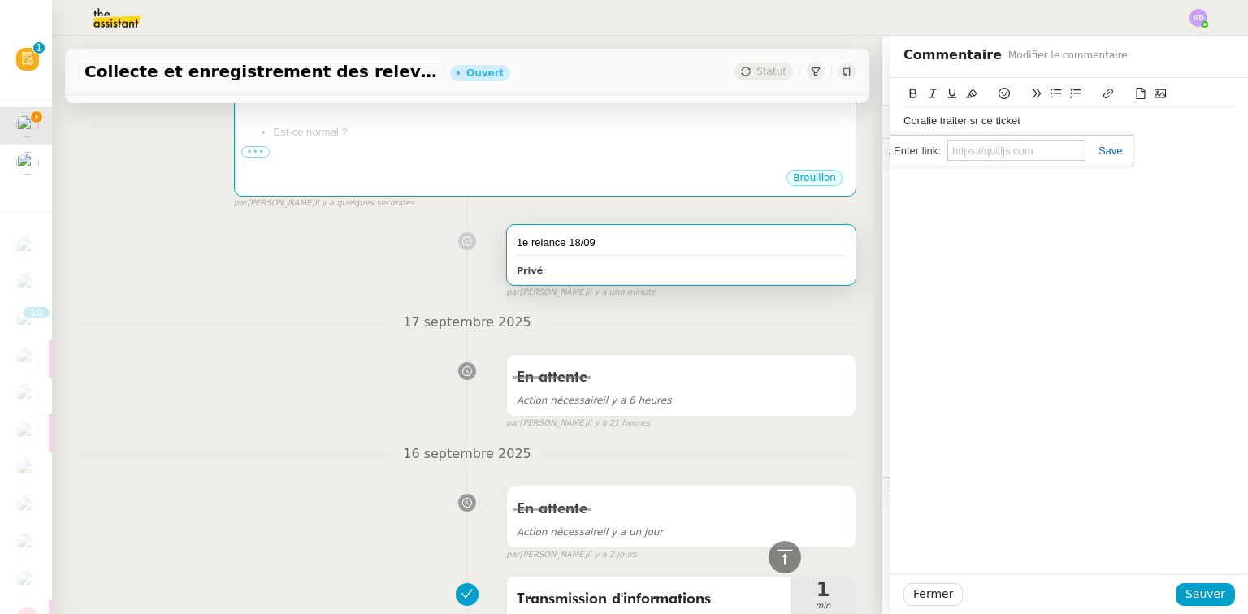
scroll to position [0, 0]
drag, startPoint x: 1186, startPoint y: 602, endPoint x: 1118, endPoint y: 569, distance: 76.0
click at [1186, 602] on span "Sauver" at bounding box center [1206, 594] width 40 height 19
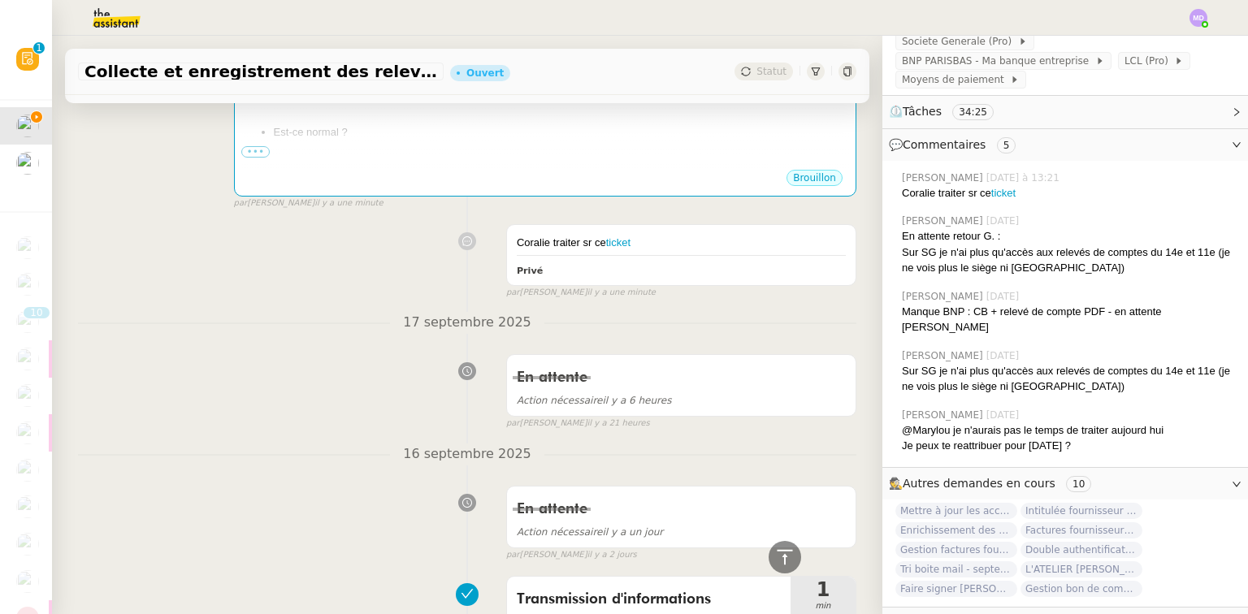
scroll to position [311, 0]
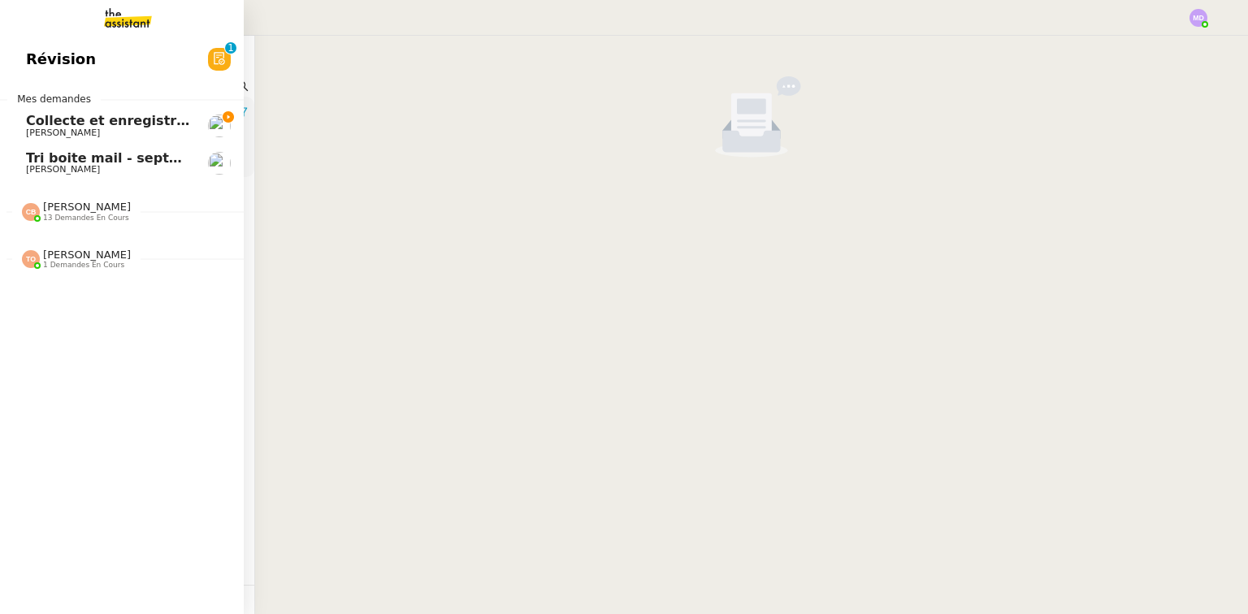
click at [21, 117] on link "Collecte et enregistrement des relevés bancaires et relevés de cartes bancaires…" at bounding box center [122, 125] width 244 height 37
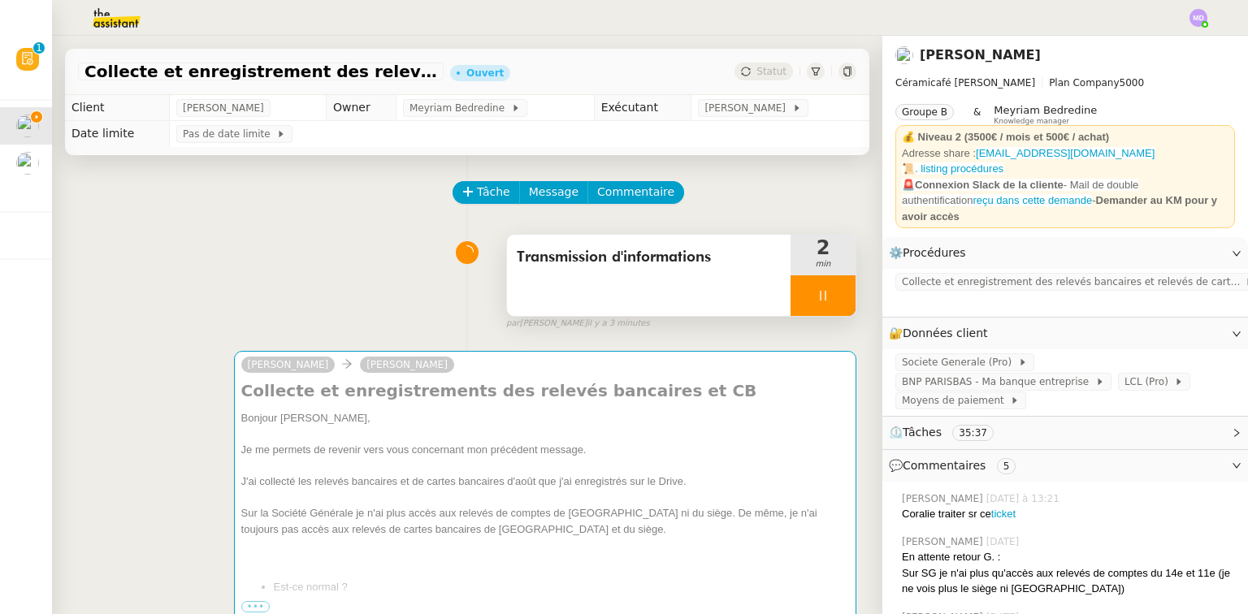
click at [602, 254] on span "Transmission d'informations" at bounding box center [649, 257] width 264 height 24
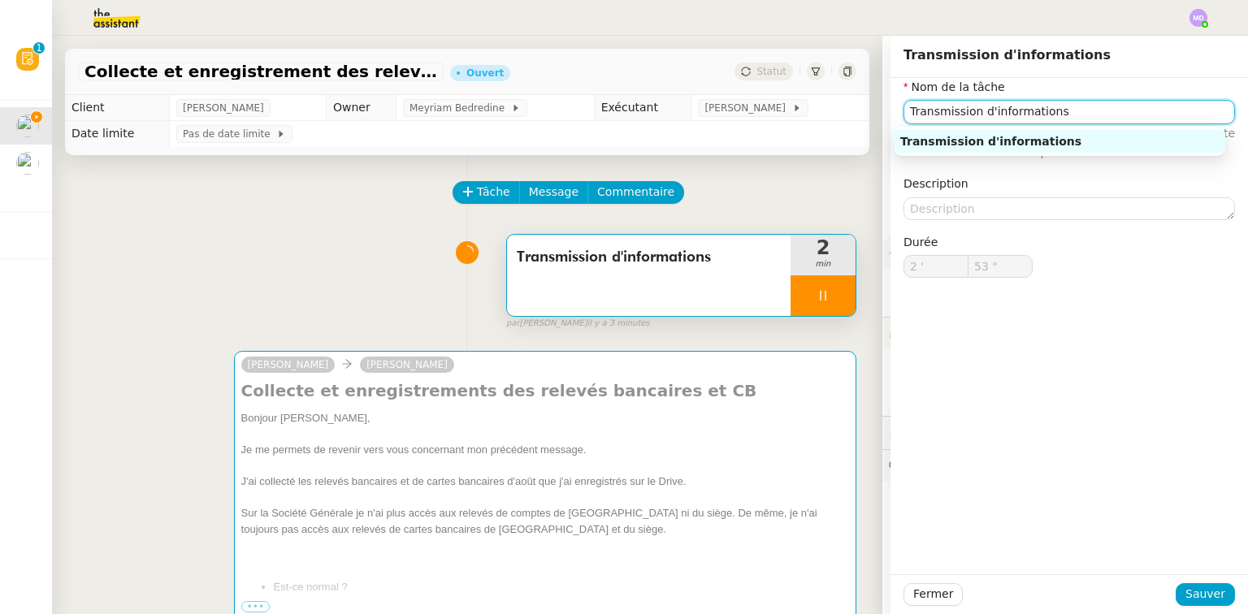
click at [959, 116] on input "Transmission d'informations" at bounding box center [1070, 112] width 332 height 24
drag, startPoint x: 976, startPoint y: 112, endPoint x: 913, endPoint y: 117, distance: 63.6
click at [913, 117] on input "Transmission d'informations" at bounding box center [1070, 112] width 332 height 24
type input "55 ""
type input "Traitement informations"
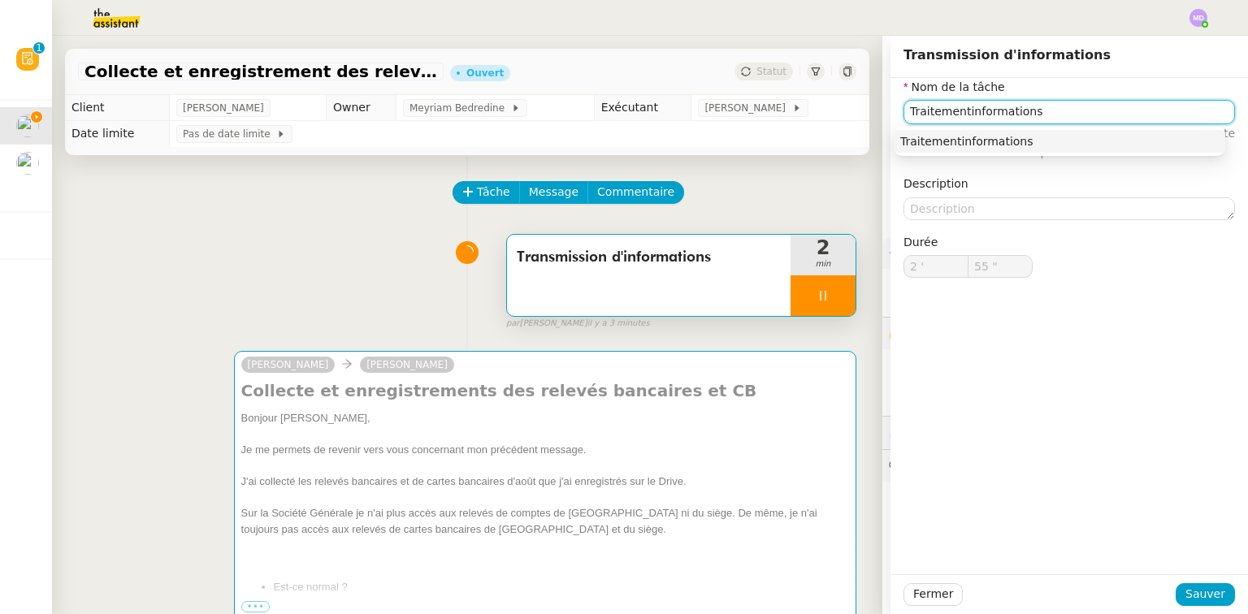
type input "56 ""
type input "Traitement des informations"
type input "57 ""
click at [953, 137] on div "Traitement des informations" at bounding box center [1060, 141] width 319 height 15
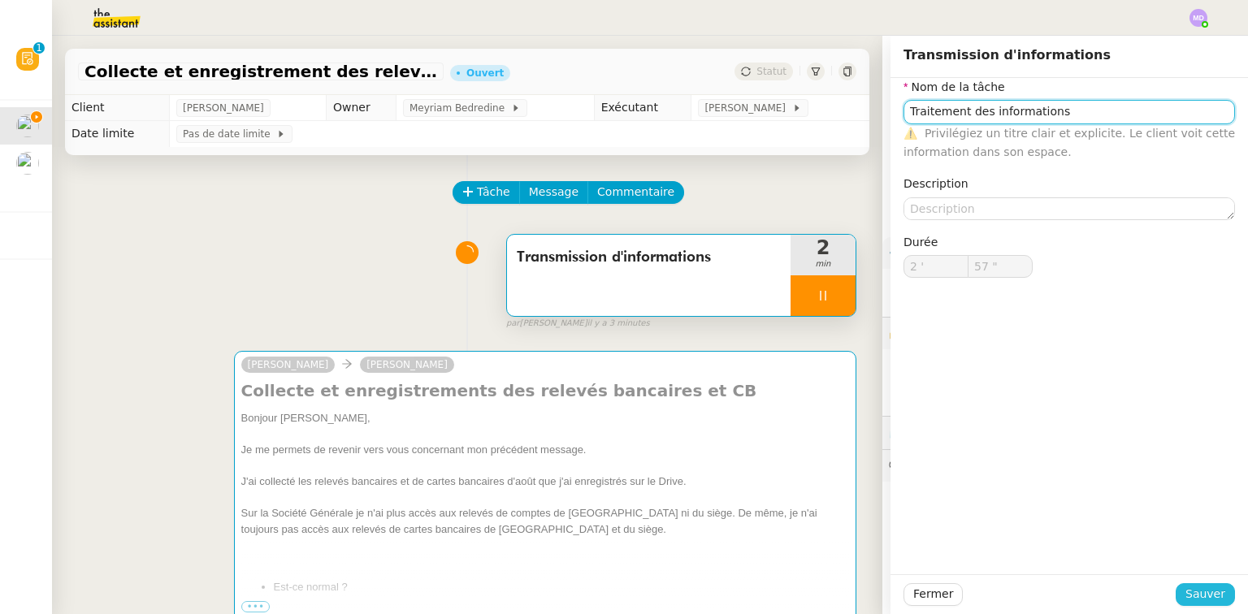
type input "Traitement des informations"
type input "58 ""
click at [1190, 597] on span "Sauver" at bounding box center [1206, 594] width 40 height 19
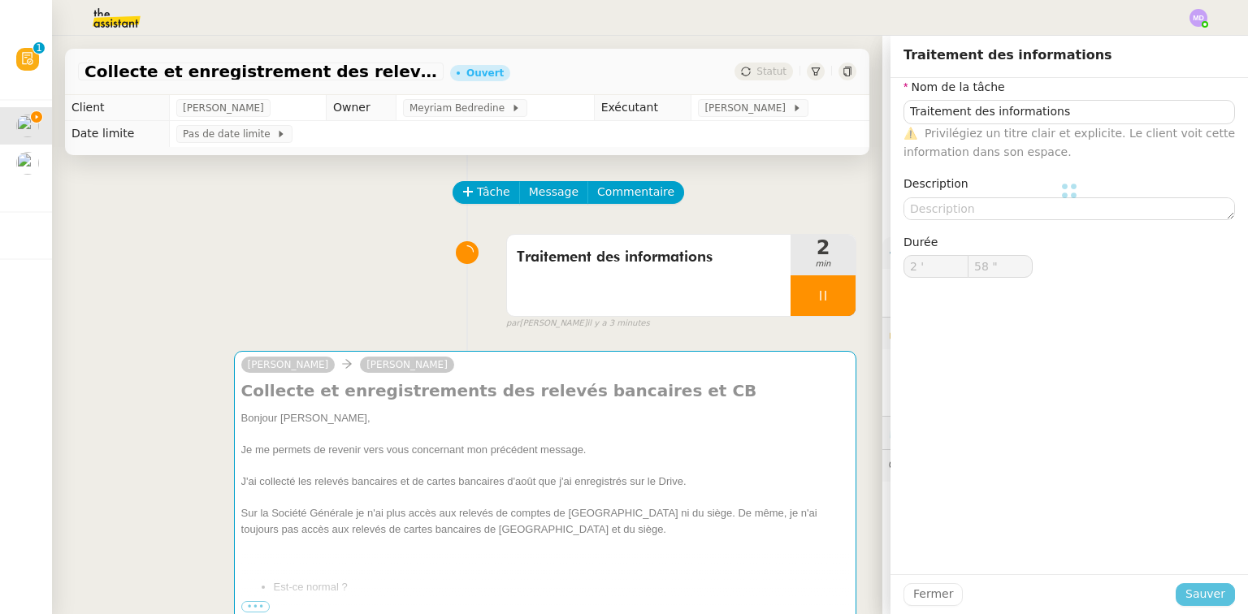
type input "59 ""
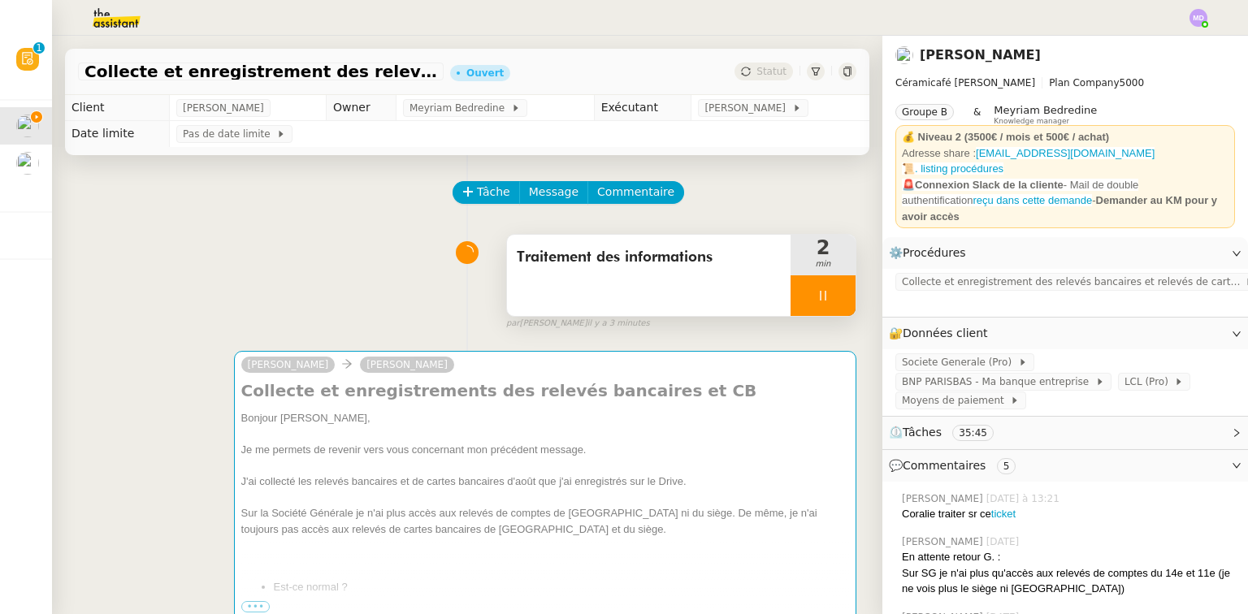
drag, startPoint x: 806, startPoint y: 300, endPoint x: 826, endPoint y: 300, distance: 19.5
click at [817, 300] on icon at bounding box center [823, 295] width 13 height 13
click at [838, 299] on button at bounding box center [839, 296] width 33 height 41
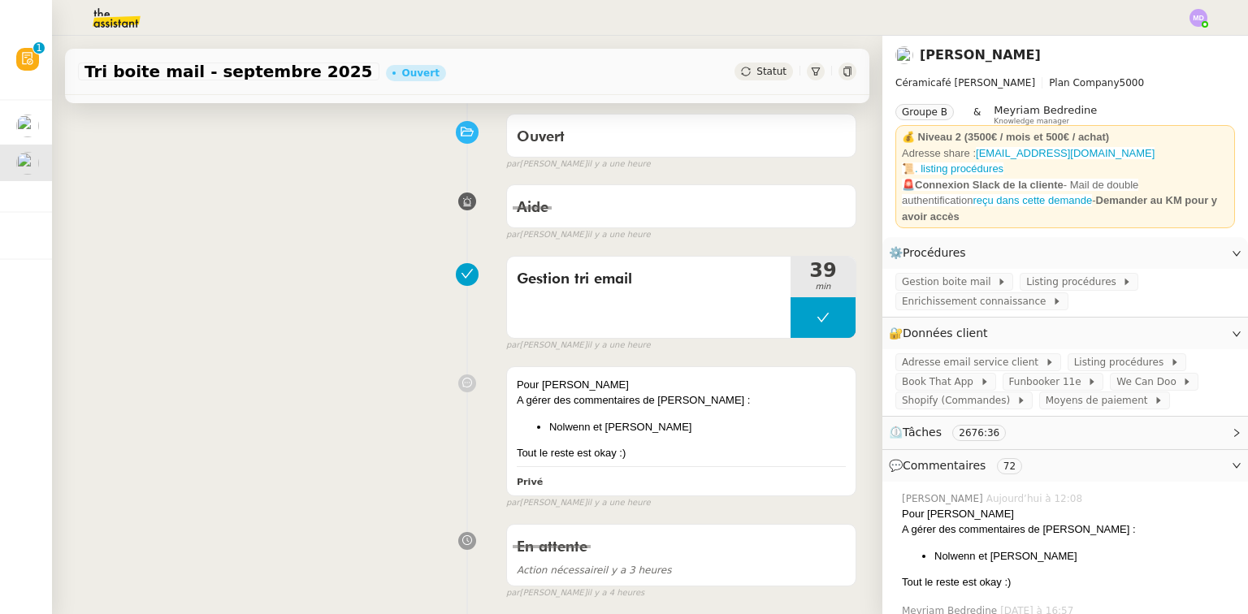
scroll to position [130, 0]
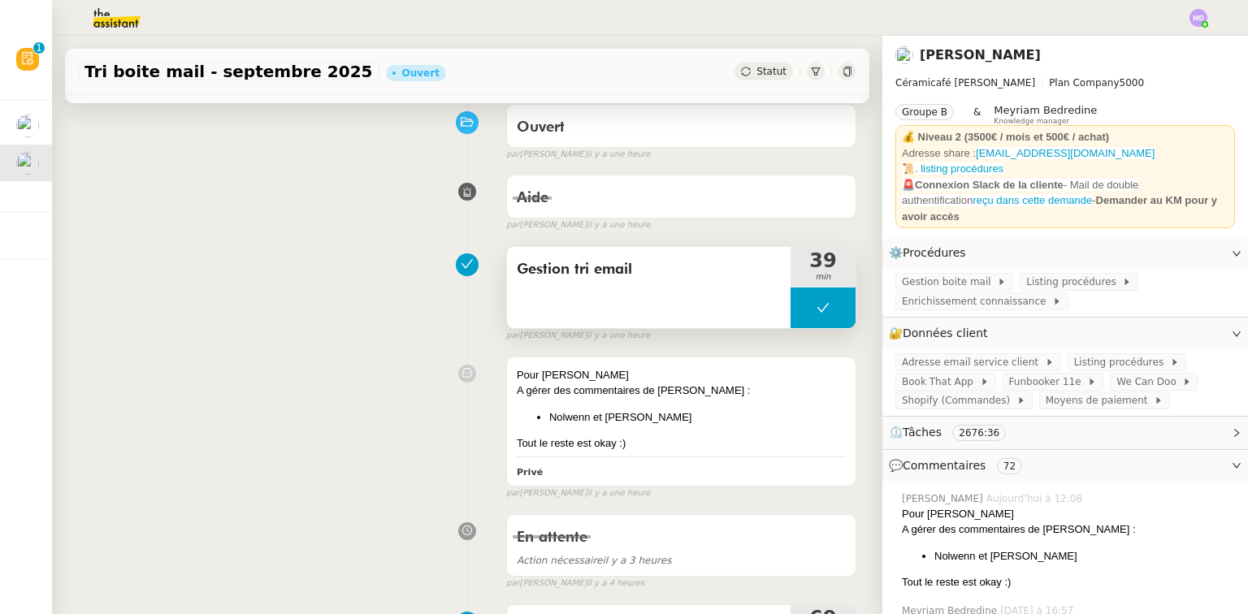
click at [791, 315] on button at bounding box center [823, 308] width 65 height 41
click at [791, 315] on div at bounding box center [807, 308] width 33 height 41
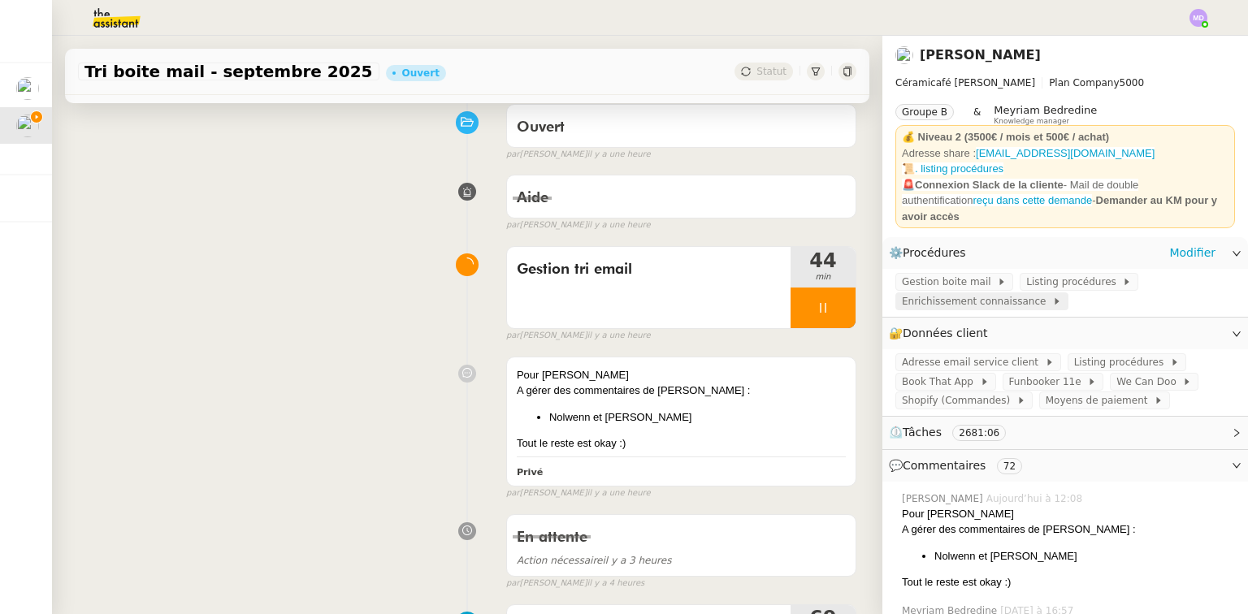
click at [994, 297] on span "Enrichissement connaissance" at bounding box center [977, 301] width 150 height 16
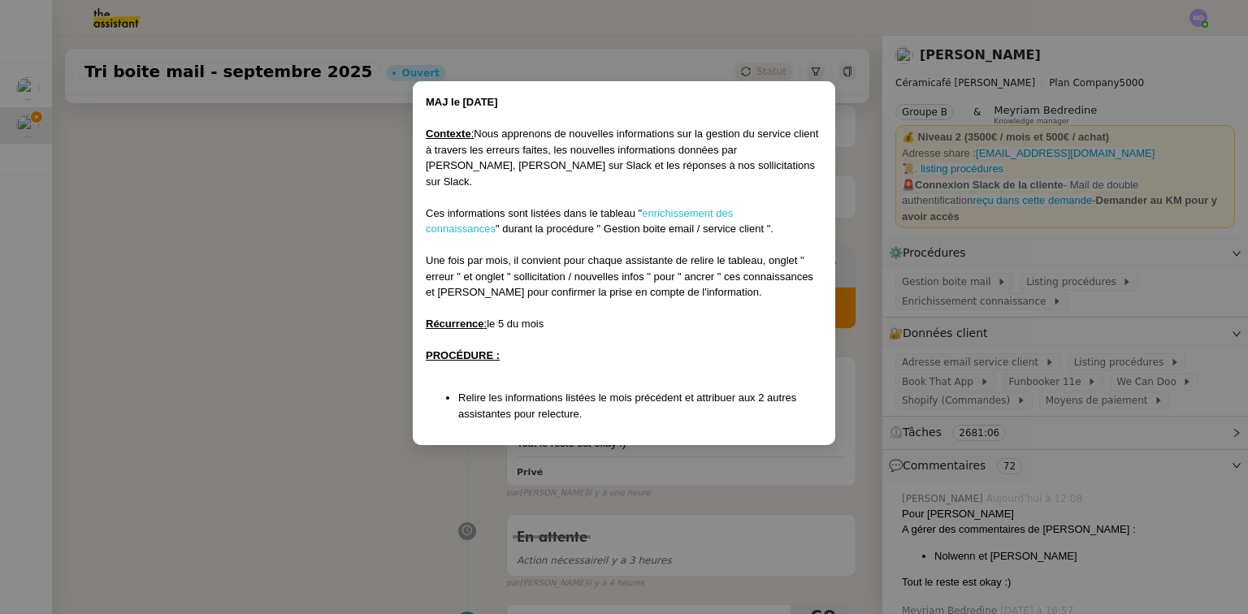
click at [697, 207] on link "enrichissement des connaissances" at bounding box center [579, 221] width 307 height 28
drag, startPoint x: 324, startPoint y: 269, endPoint x: 506, endPoint y: 241, distance: 183.5
click at [322, 269] on nz-modal-container "MAJ le 26/06/2025 Contexte : Nous apprenons de nouvelles informations sur la ge…" at bounding box center [624, 307] width 1248 height 614
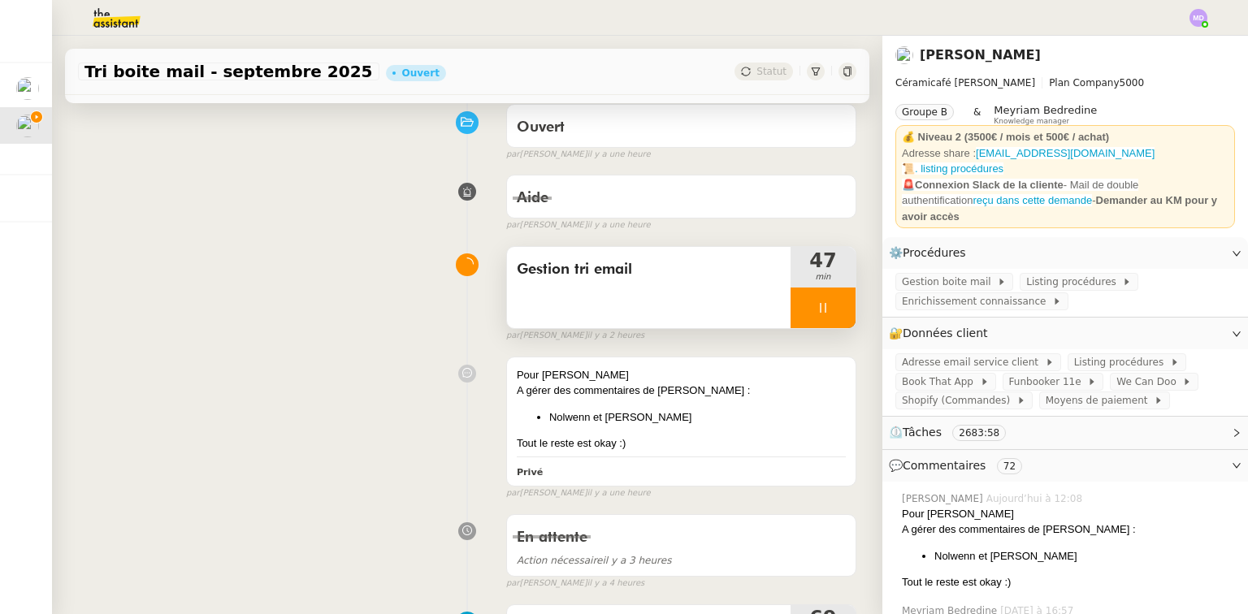
click at [837, 299] on div at bounding box center [823, 308] width 65 height 41
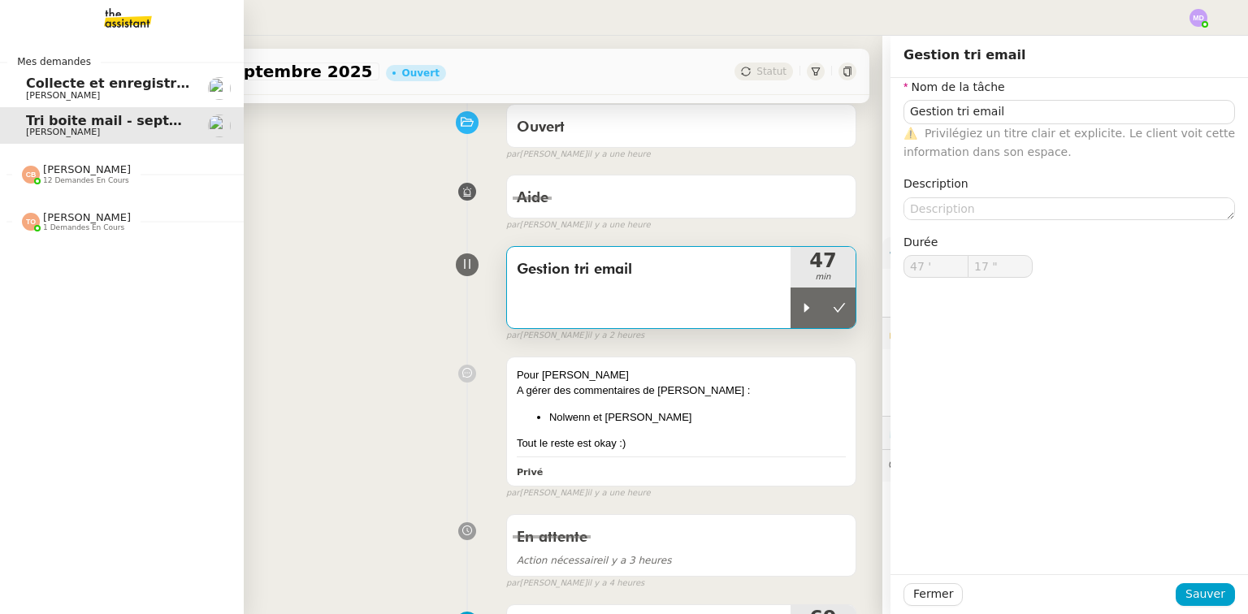
type input "Gestion tri email"
type input "47 '"
type input "17 ""
click at [10, 79] on link "Collecte et enregistrement des relevés bancaires et relevés de cartes bancaires…" at bounding box center [122, 88] width 244 height 37
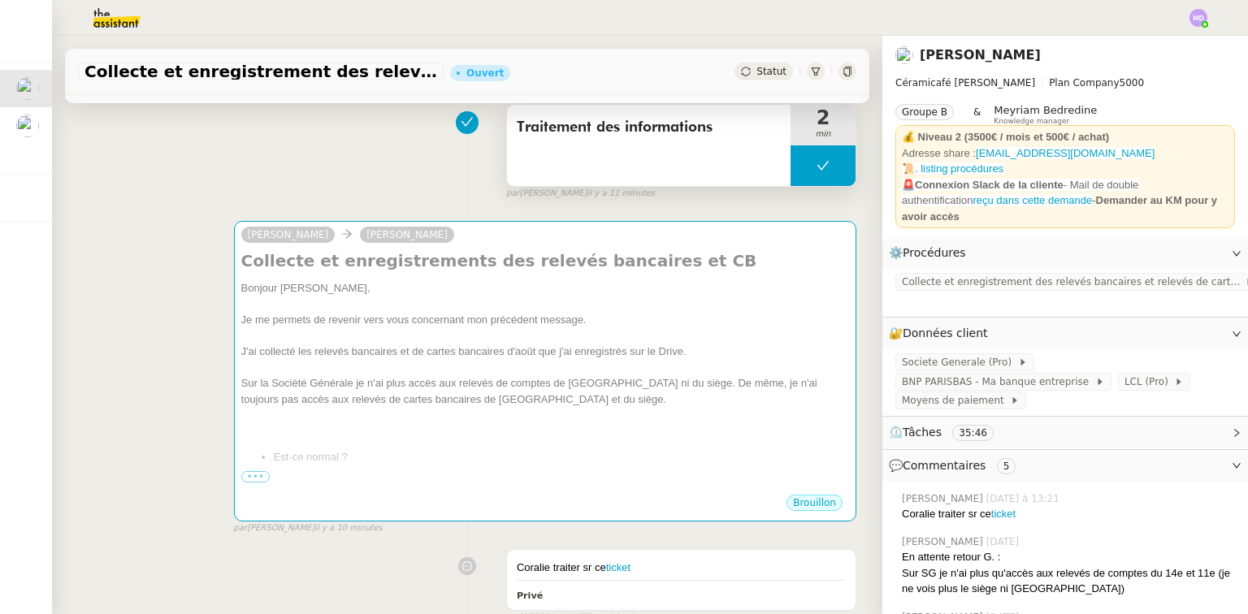
click at [817, 167] on icon at bounding box center [823, 165] width 13 height 13
click at [801, 167] on icon at bounding box center [807, 165] width 13 height 13
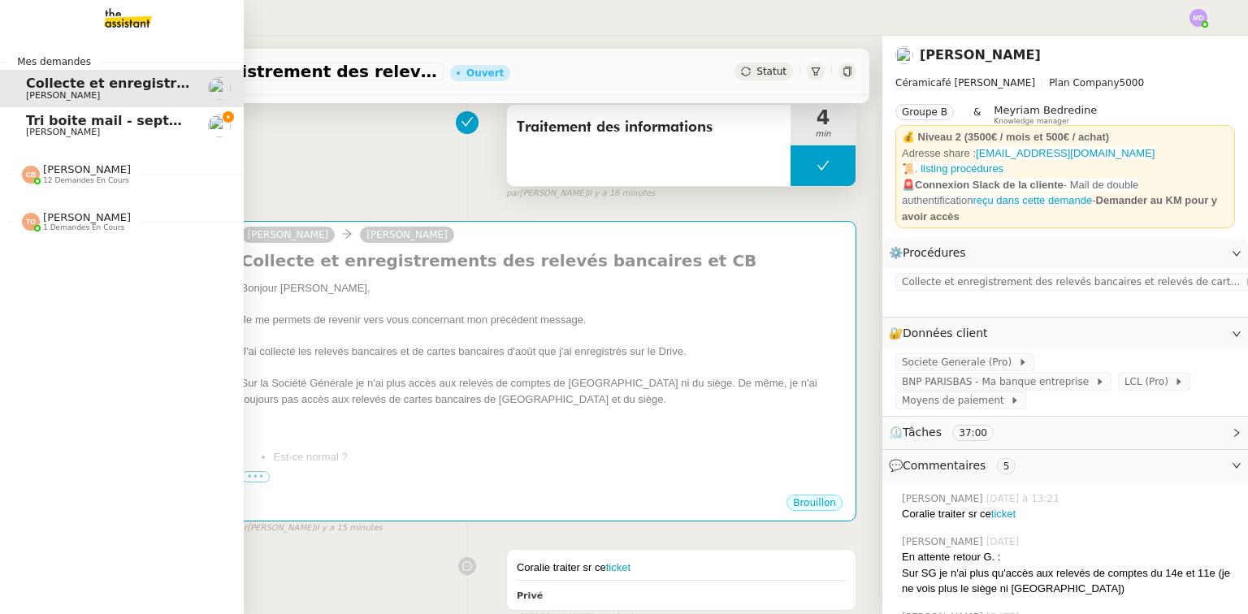
drag, startPoint x: 34, startPoint y: 130, endPoint x: 43, endPoint y: 124, distance: 11.1
click at [33, 130] on span "[PERSON_NAME]" at bounding box center [63, 132] width 74 height 11
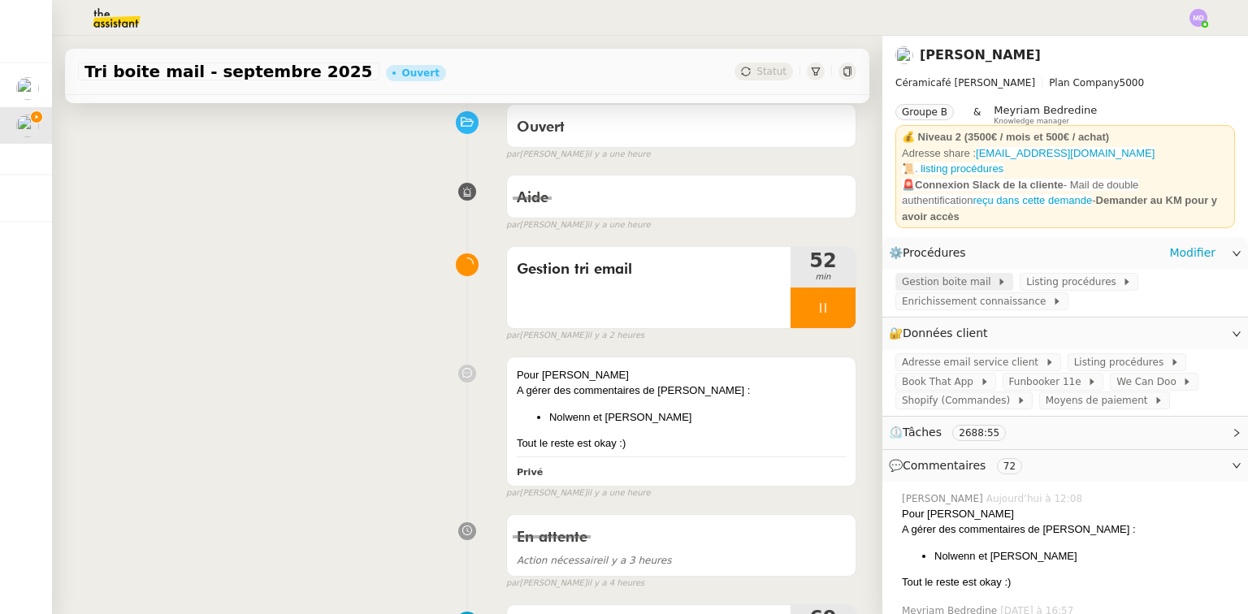
click at [926, 274] on span "Gestion boite mail" at bounding box center [949, 282] width 95 height 16
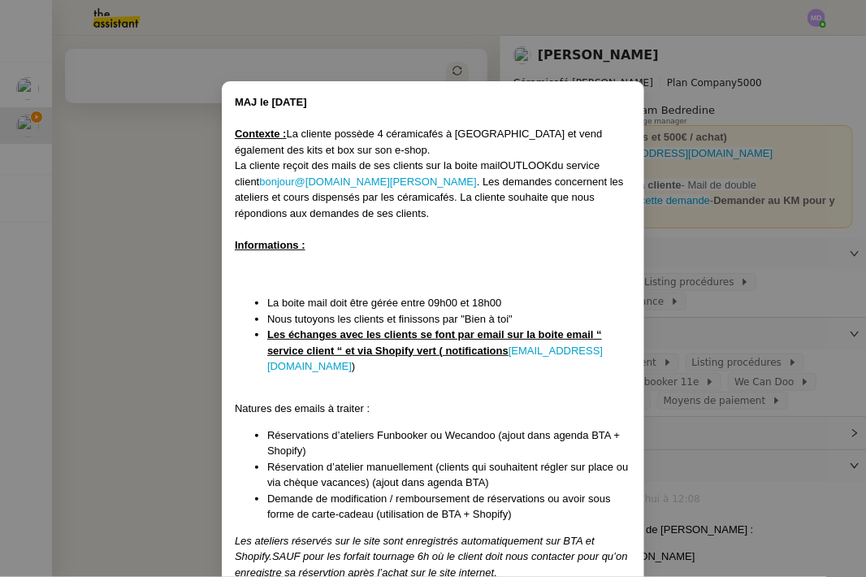
click at [700, 241] on nz-modal-container "MAJ le 21/01/2025 Contexte : La cliente possède 4 céramicafés à Paris et vend é…" at bounding box center [433, 288] width 866 height 577
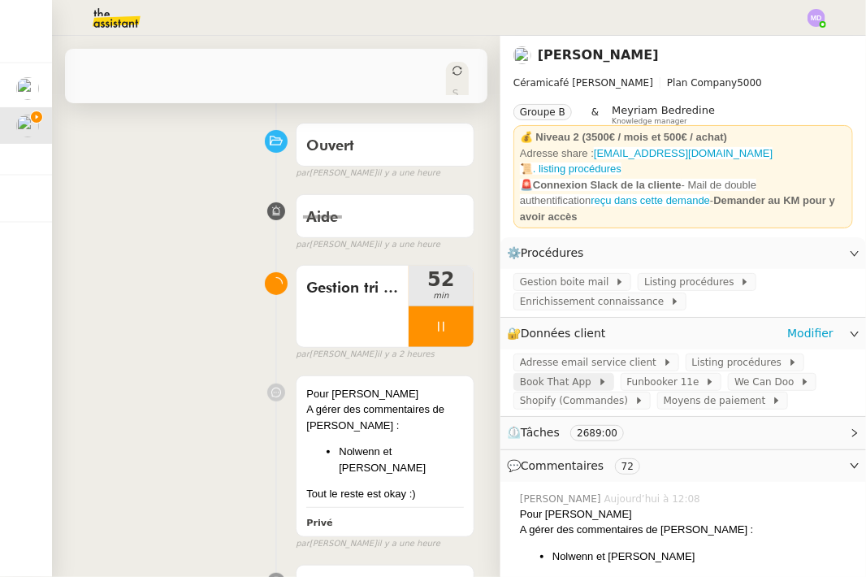
click at [561, 374] on span "Book That App" at bounding box center [559, 382] width 78 height 16
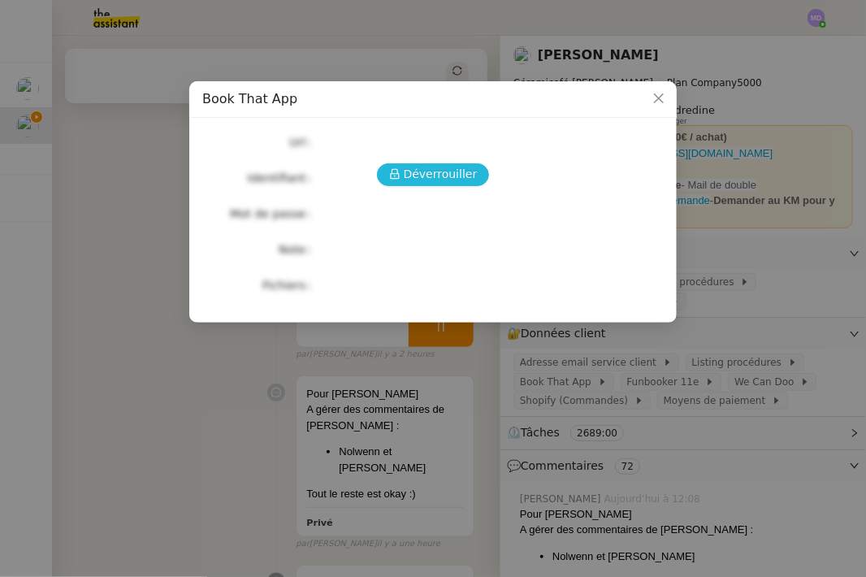
drag, startPoint x: 441, startPoint y: 156, endPoint x: 436, endPoint y: 172, distance: 16.5
click at [441, 158] on div "Déverrouiller Url Identifiant Mot de passe Note Fichiers Upload" at bounding box center [433, 214] width 462 height 166
click at [436, 172] on span "Déverrouiller" at bounding box center [441, 174] width 74 height 19
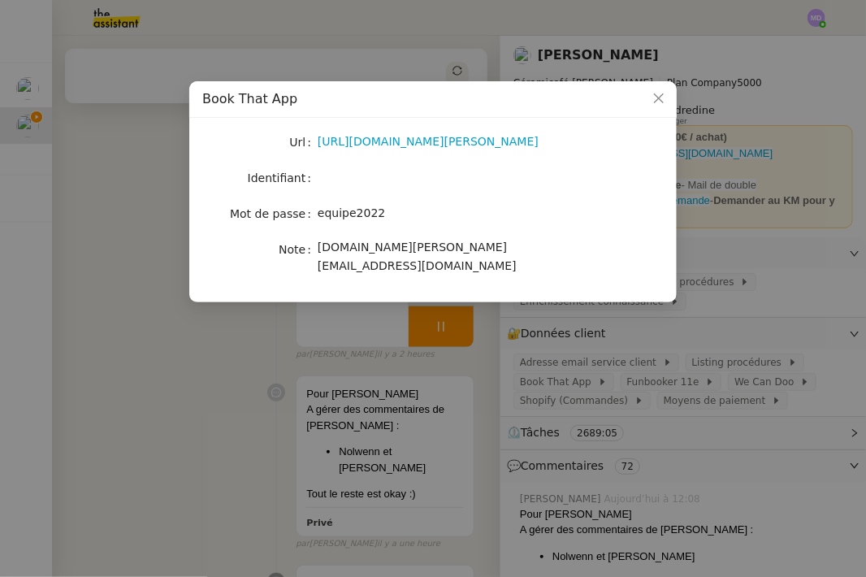
click at [350, 212] on span "equipe2022" at bounding box center [351, 212] width 67 height 13
copy span "equipe2022"
click at [179, 203] on nz-modal-container "Book That App Url https://latelier-genevieve.bookthatapp.com/users/login Identi…" at bounding box center [433, 288] width 866 height 577
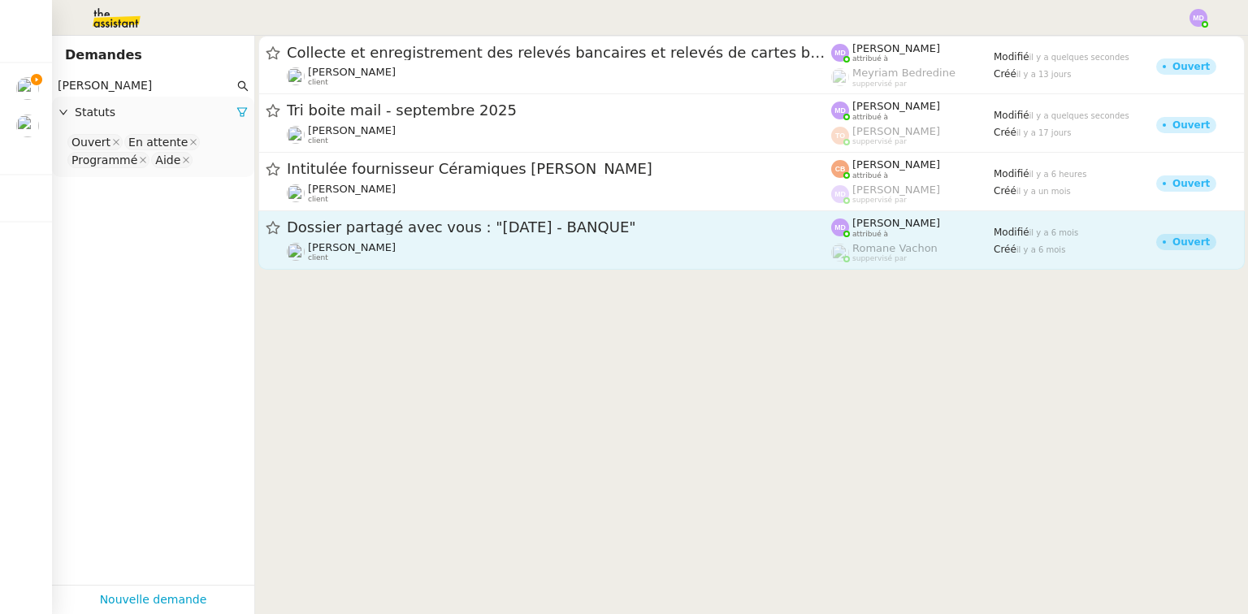
click at [397, 237] on div "Dossier partagé avec vous : "[DATE] - BANQUE"" at bounding box center [559, 228] width 545 height 20
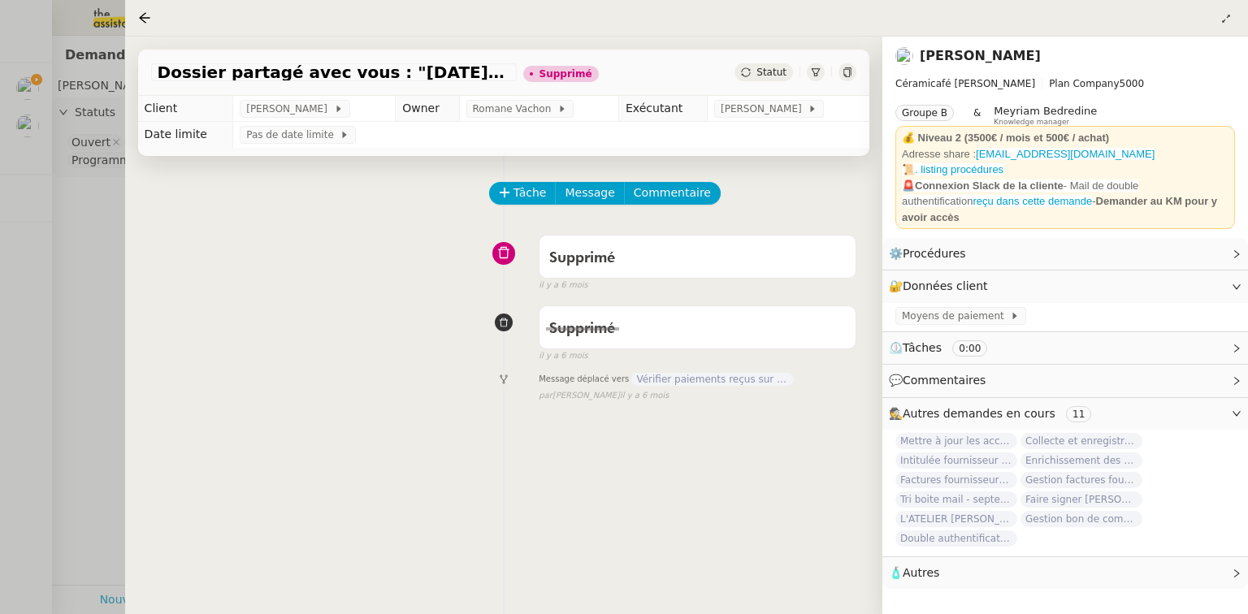
click at [146, 27] on div at bounding box center [148, 18] width 20 height 20
click at [146, 17] on icon at bounding box center [144, 17] width 13 height 13
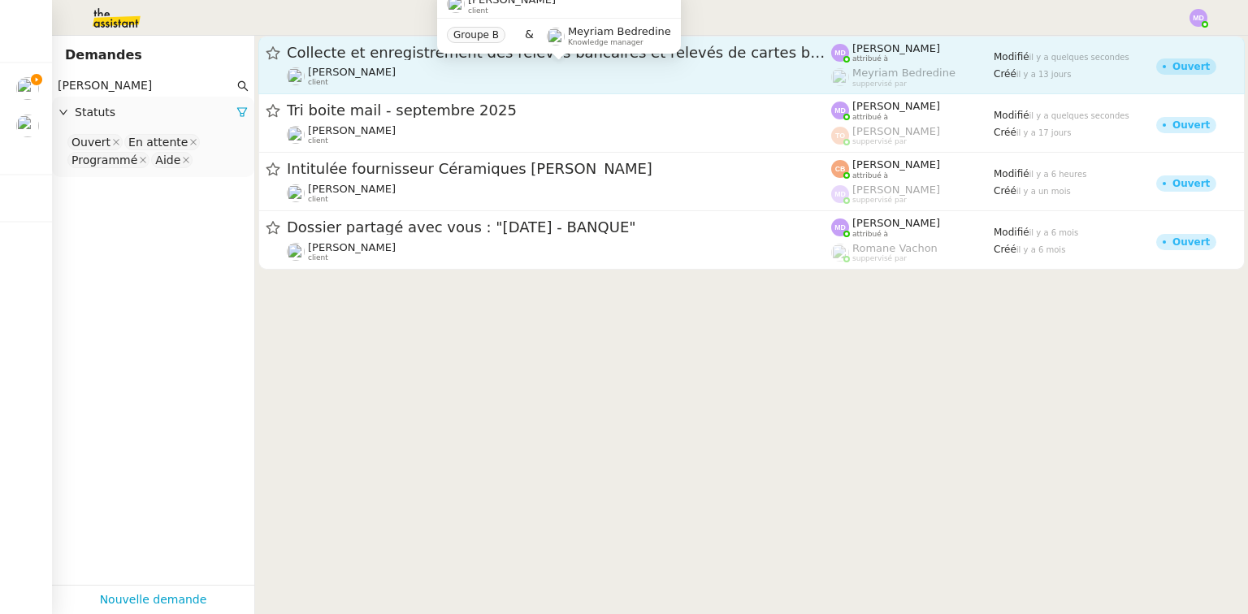
click at [392, 74] on span "[PERSON_NAME]" at bounding box center [352, 72] width 88 height 12
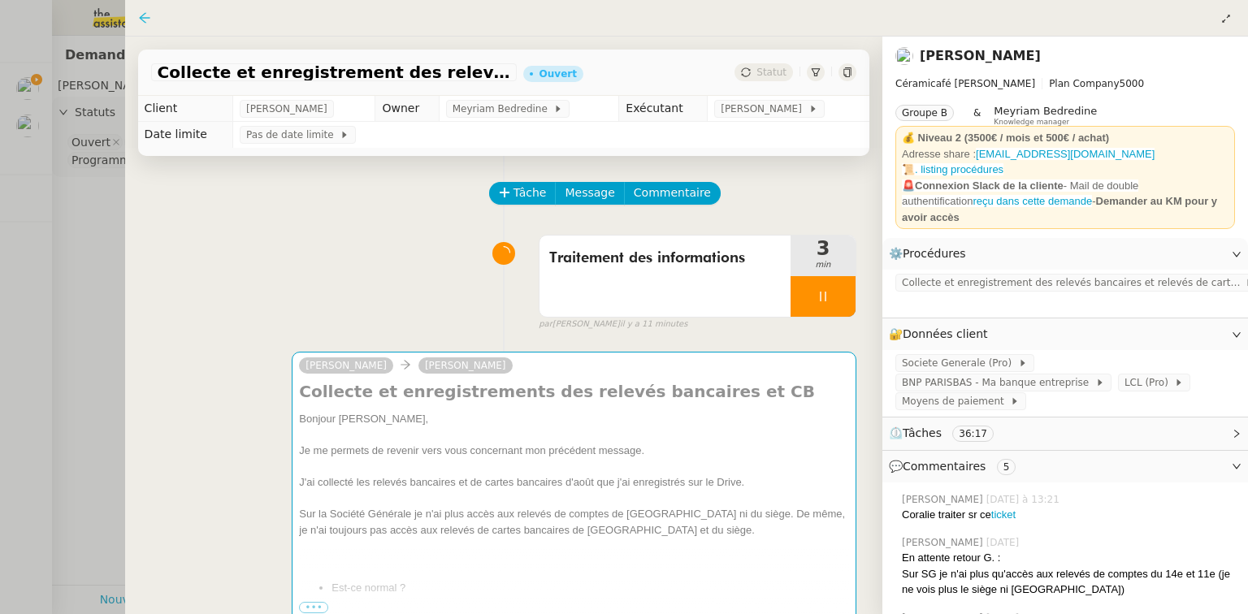
click at [143, 15] on icon at bounding box center [144, 17] width 11 height 11
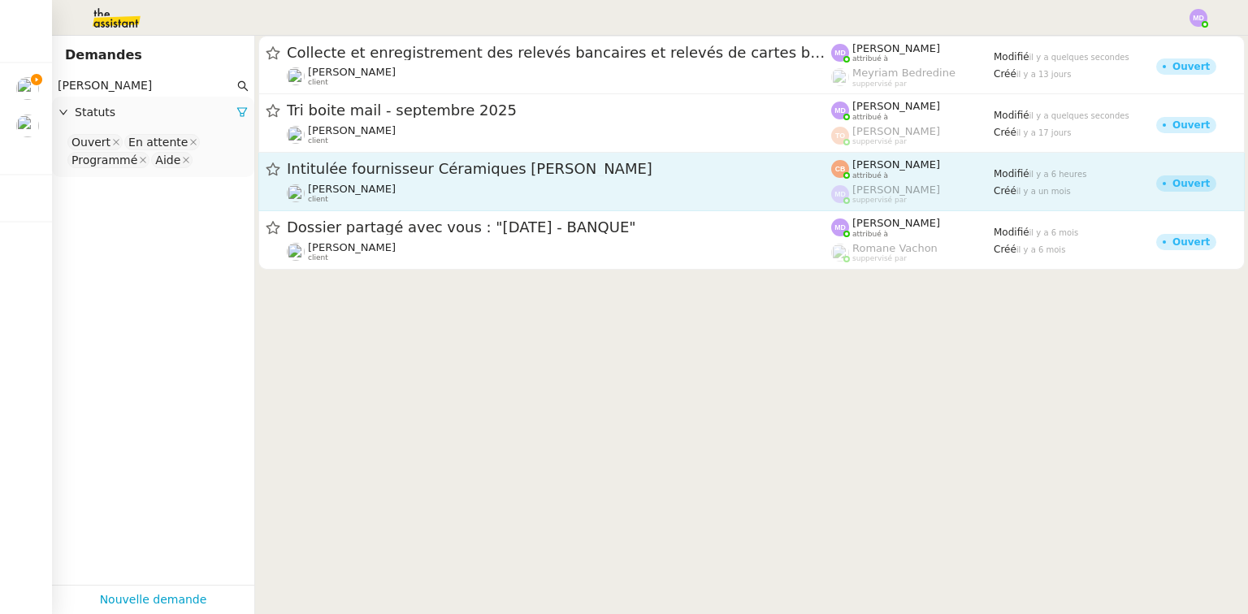
click at [473, 195] on div "[PERSON_NAME] client" at bounding box center [559, 193] width 545 height 21
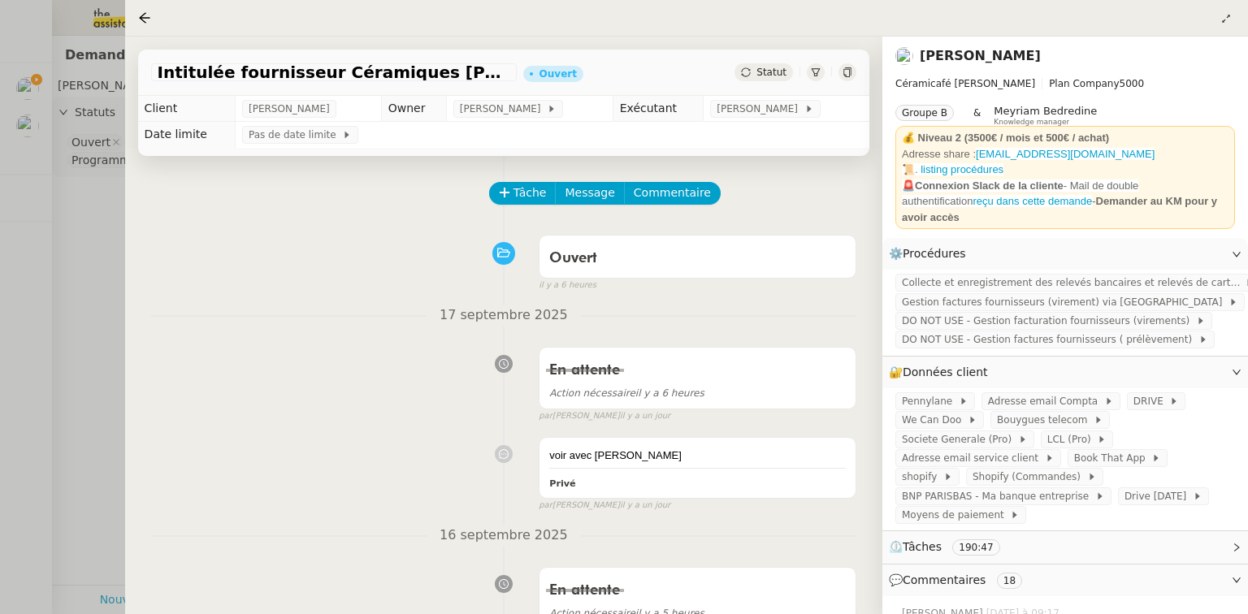
click at [64, 146] on div at bounding box center [624, 307] width 1248 height 614
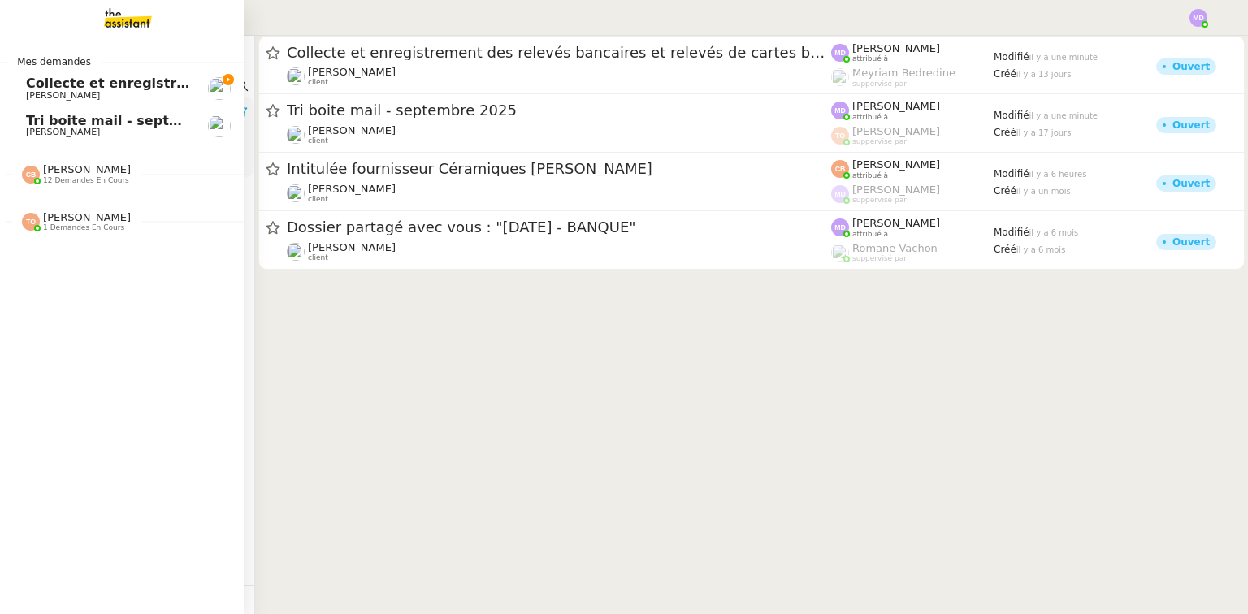
click at [29, 89] on span "Collecte et enregistrement des relevés bancaires et relevés de cartes bancaires…" at bounding box center [387, 83] width 722 height 15
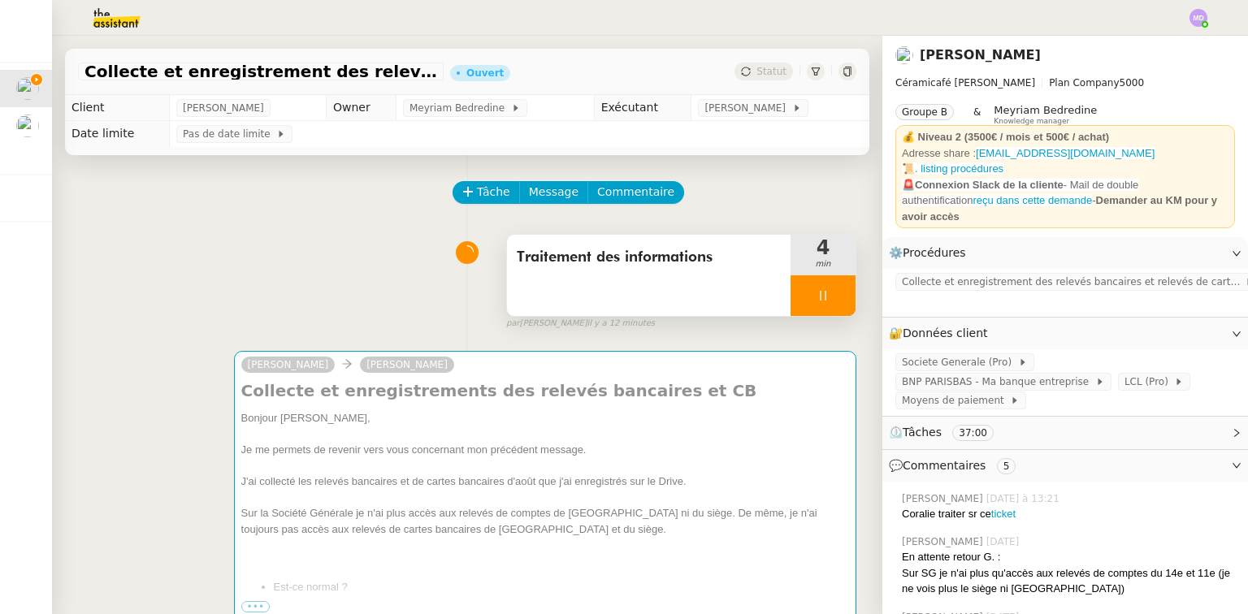
click at [826, 293] on div at bounding box center [823, 296] width 65 height 41
click at [837, 290] on button at bounding box center [839, 296] width 33 height 41
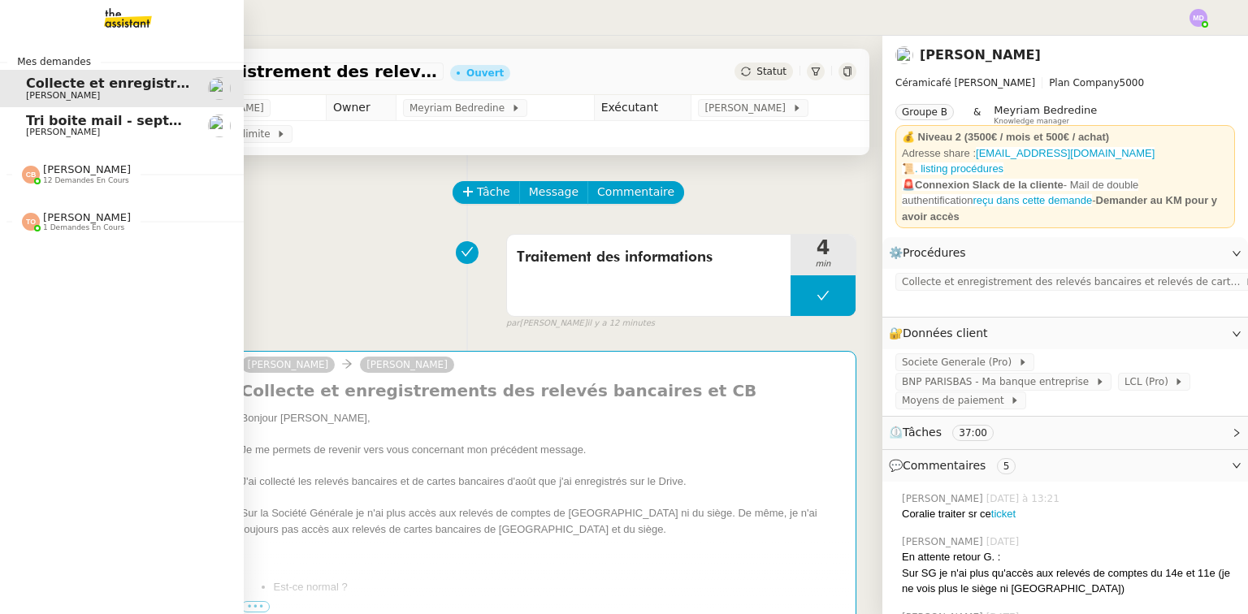
click at [26, 120] on span "Tri boite mail - [DATE]" at bounding box center [141, 120] width 231 height 15
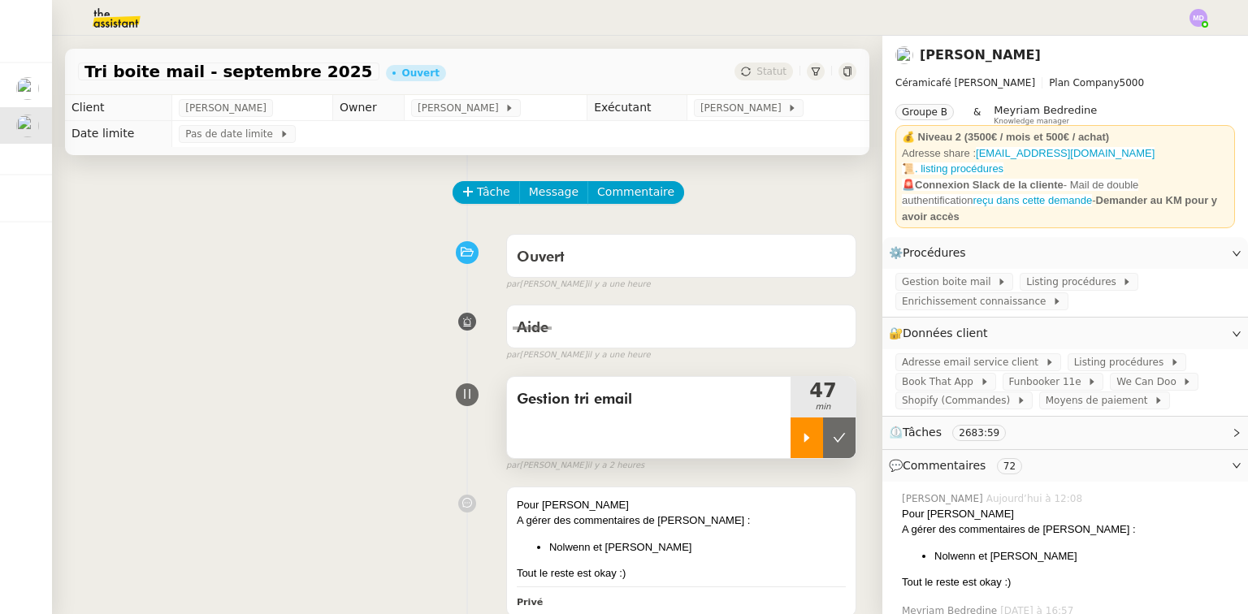
click at [791, 422] on div at bounding box center [807, 438] width 33 height 41
click at [945, 374] on span "Book That App" at bounding box center [941, 382] width 78 height 16
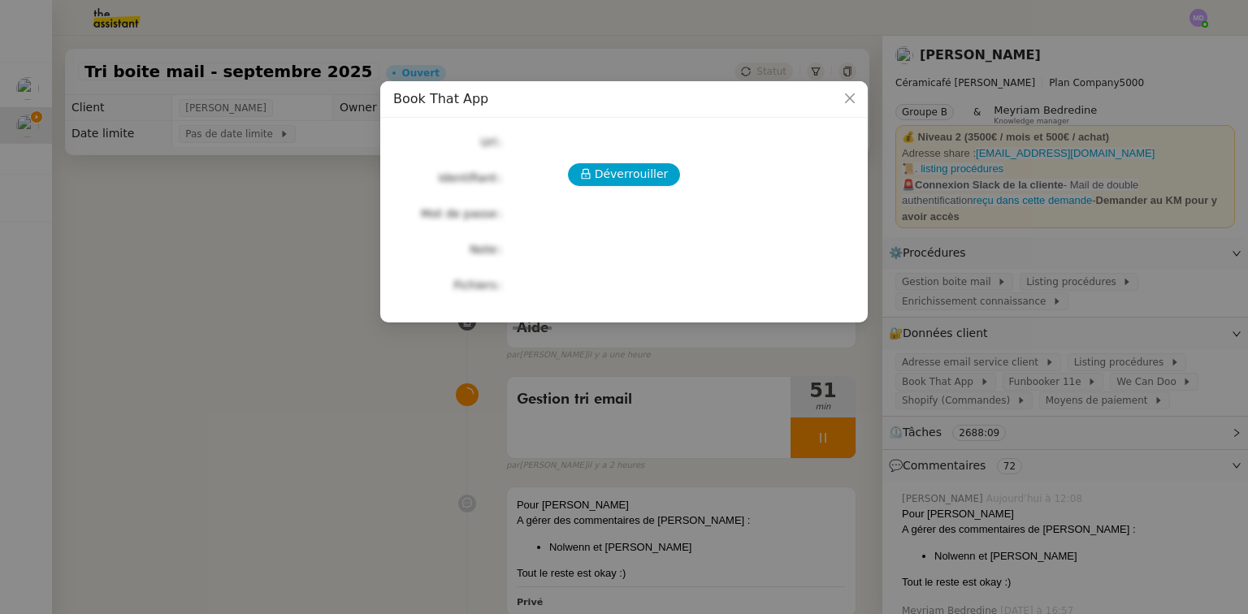
click at [608, 193] on div "Déverrouiller Url Identifiant Mot de passe Note Fichiers Upload" at bounding box center [624, 214] width 462 height 166
click at [610, 184] on span "Déverrouiller" at bounding box center [632, 174] width 74 height 19
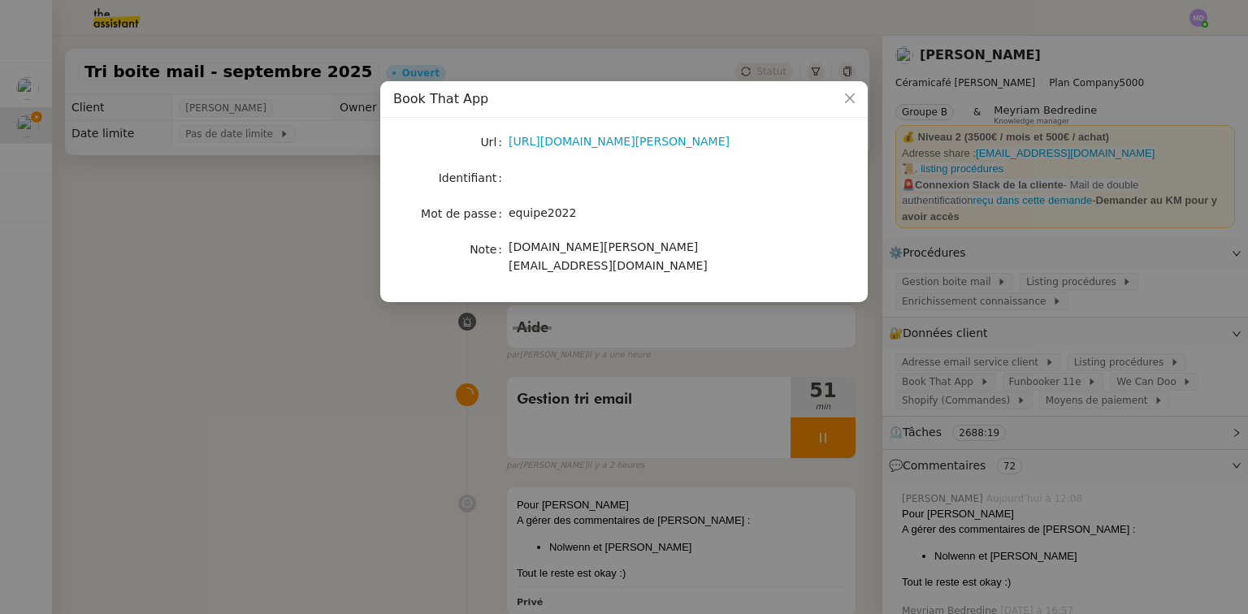
drag, startPoint x: 540, startPoint y: 143, endPoint x: 793, endPoint y: 149, distance: 253.7
click at [787, 149] on div "Url https://latelier-genevieve.bookthatapp.com/users/login Identifiant Mot de p…" at bounding box center [624, 210] width 488 height 185
drag, startPoint x: 663, startPoint y: 193, endPoint x: 613, endPoint y: 176, distance: 53.5
click at [662, 193] on div "Url https://latelier-genevieve.bookthatapp.com/users/login Identifiant Mot de p…" at bounding box center [624, 203] width 462 height 145
click at [593, 137] on link "https://latelier-genevieve.bookthatapp.com/users/login" at bounding box center [619, 141] width 221 height 13
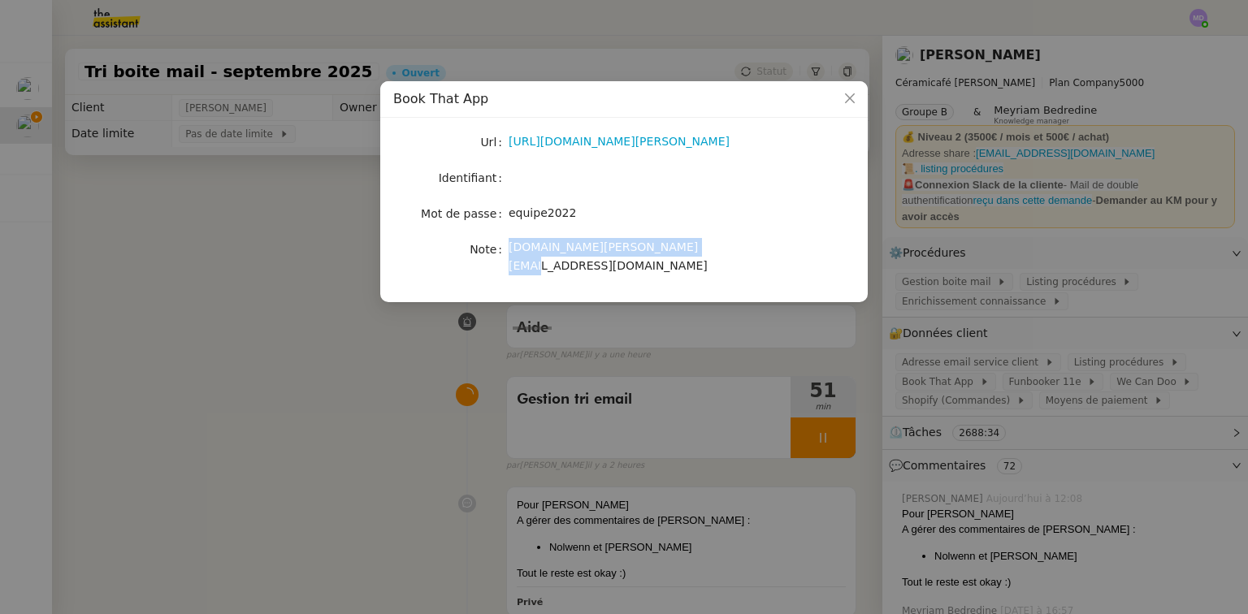
drag, startPoint x: 508, startPoint y: 246, endPoint x: 684, endPoint y: 254, distance: 175.7
click at [684, 254] on div "latelier-genevieve.myshopify.com bienvenue@lateliergenevieve.fr" at bounding box center [643, 257] width 269 height 38
drag, startPoint x: 673, startPoint y: 267, endPoint x: 502, endPoint y: 273, distance: 170.8
click at [502, 273] on nz-form-item "Note latelier-genevieve.myshopify.com bienvenue@lateliergenevieve.fr" at bounding box center [624, 257] width 462 height 38
click at [512, 272] on span "latelier-genevieve.myshopify.com bienvenue@lateliergenevieve.fr" at bounding box center [608, 257] width 199 height 32
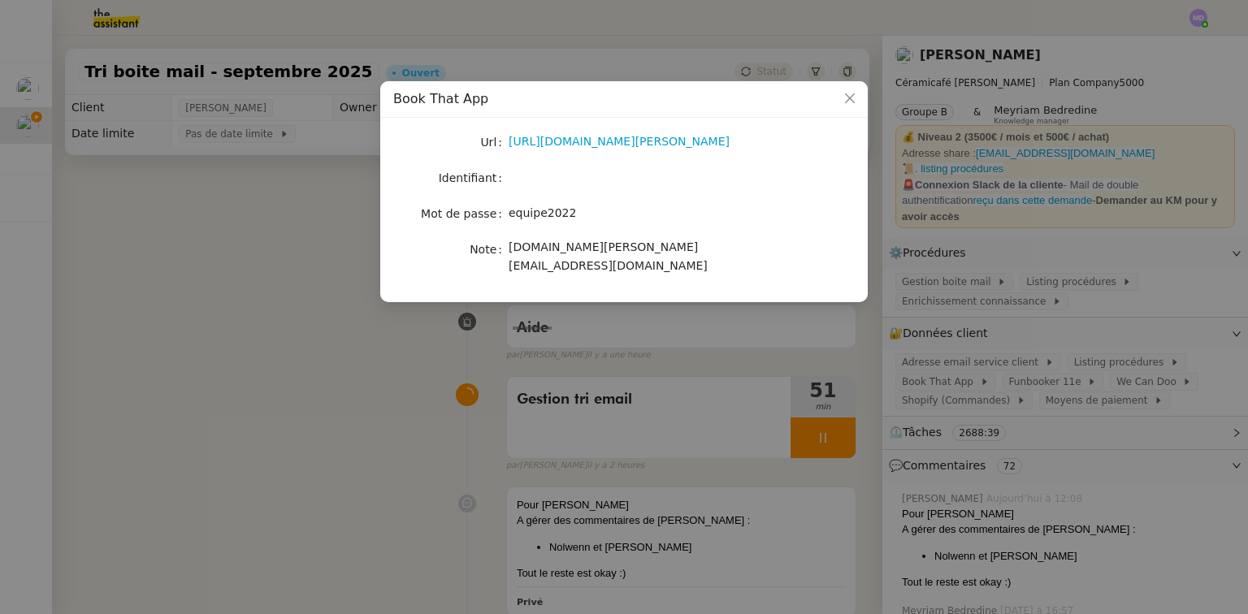
drag, startPoint x: 510, startPoint y: 271, endPoint x: 673, endPoint y: 267, distance: 163.4
click at [673, 267] on div "latelier-genevieve.myshopify.com bienvenue@lateliergenevieve.fr" at bounding box center [643, 257] width 269 height 38
copy span "bienvenue@lateliergenevieve.fr"
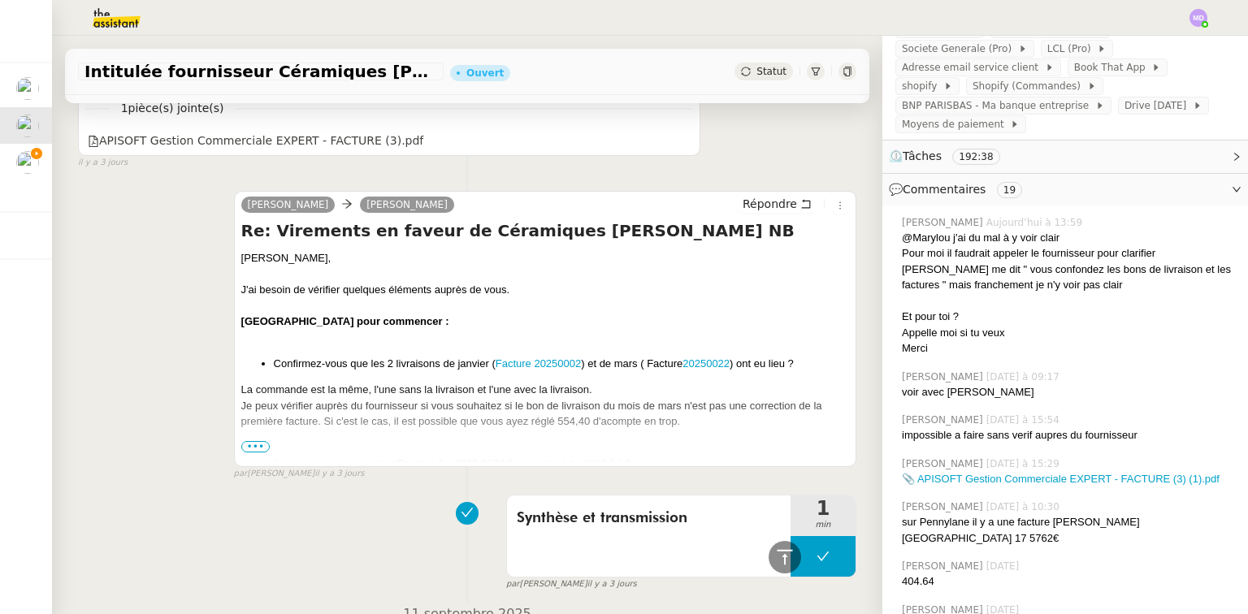
scroll to position [2406, 0]
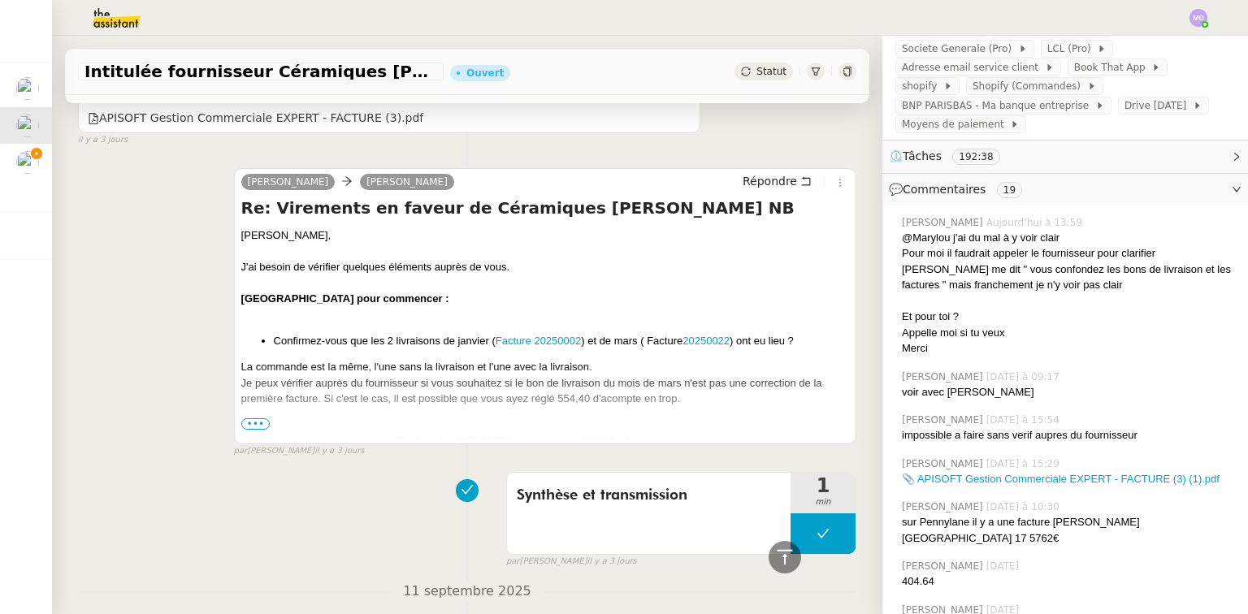
click at [250, 419] on span "•••" at bounding box center [255, 424] width 29 height 11
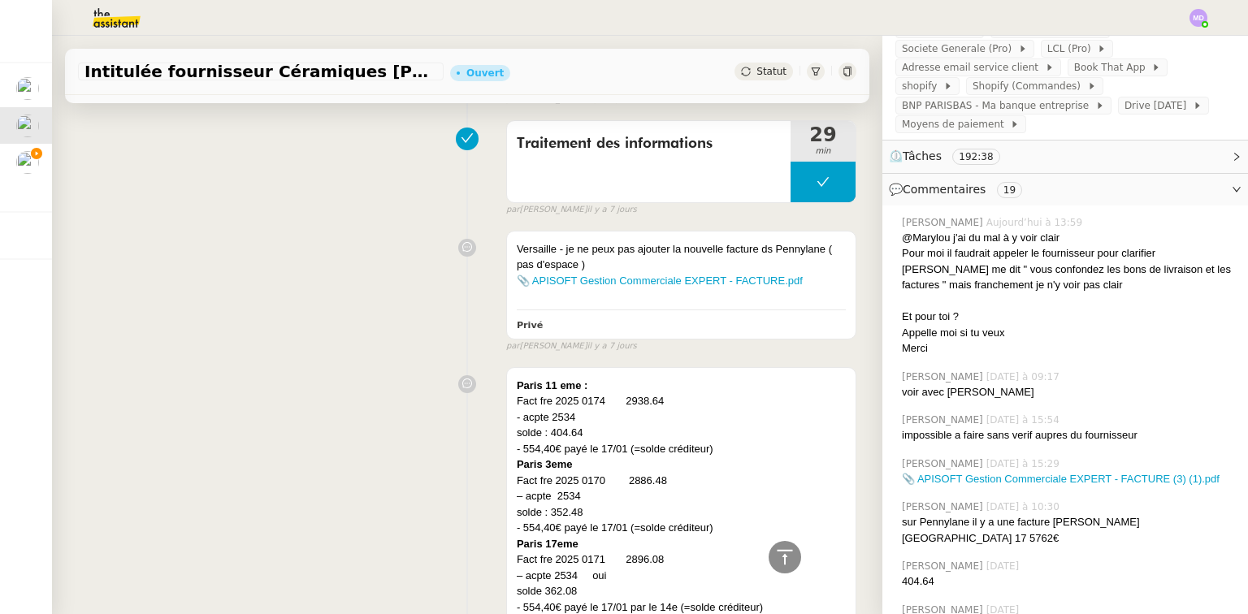
scroll to position [4617, 0]
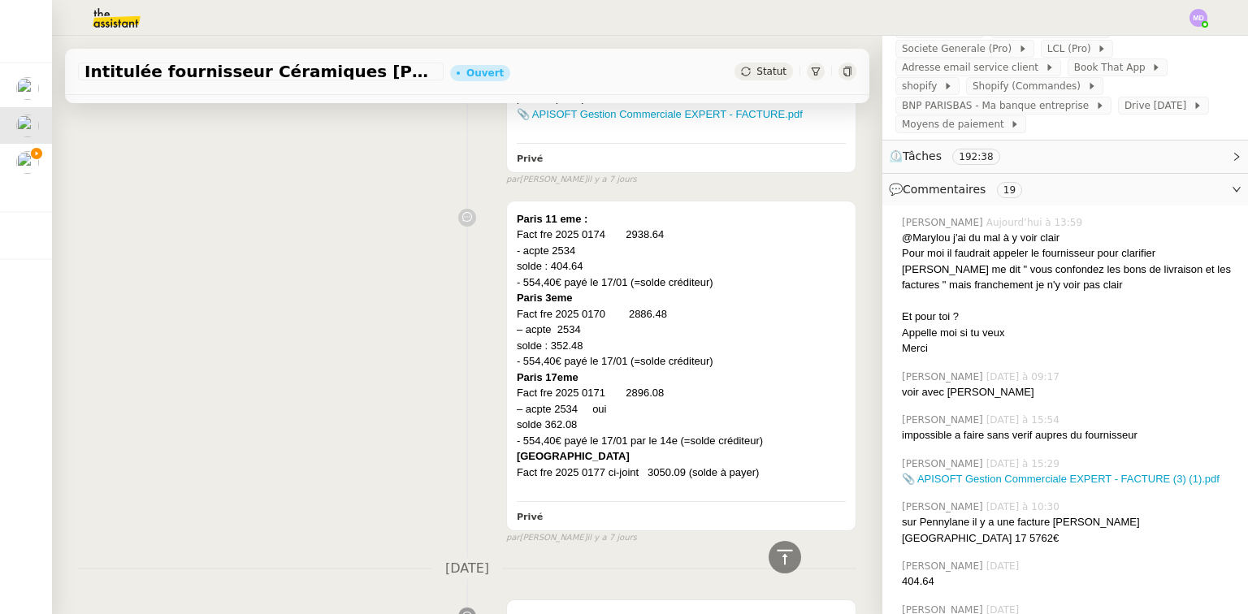
click at [135, 276] on div "[GEOGRAPHIC_DATA] 11 eme : Fact fre 2025 0174 2938.64 - acpte 2534 solde : 404.…" at bounding box center [467, 369] width 779 height 352
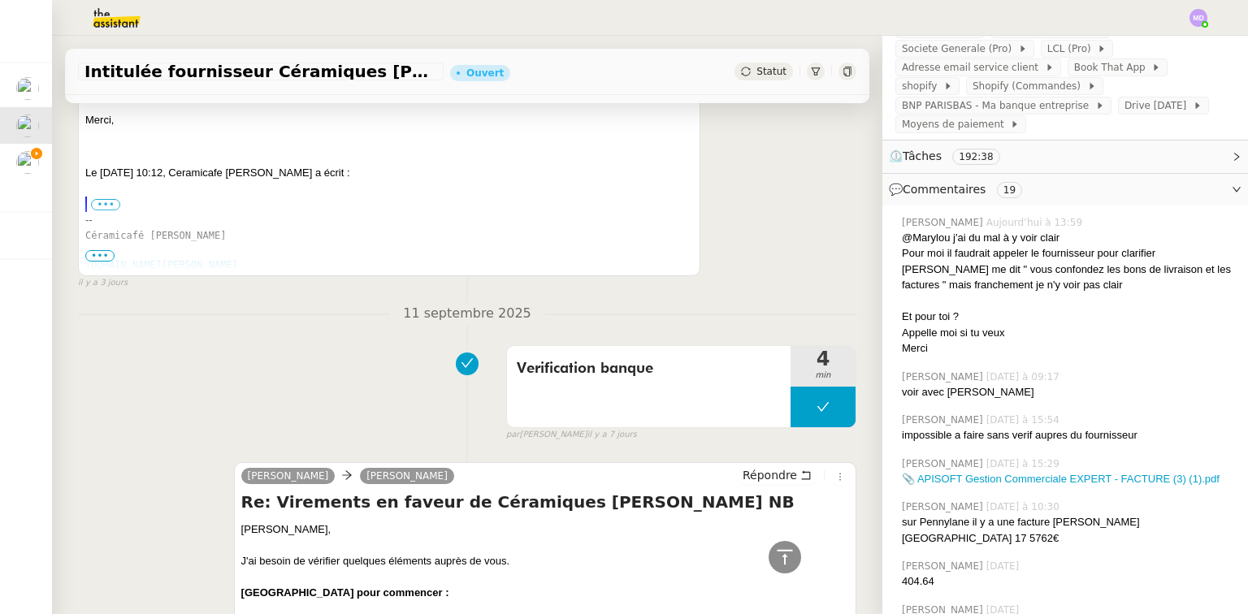
scroll to position [3511, 0]
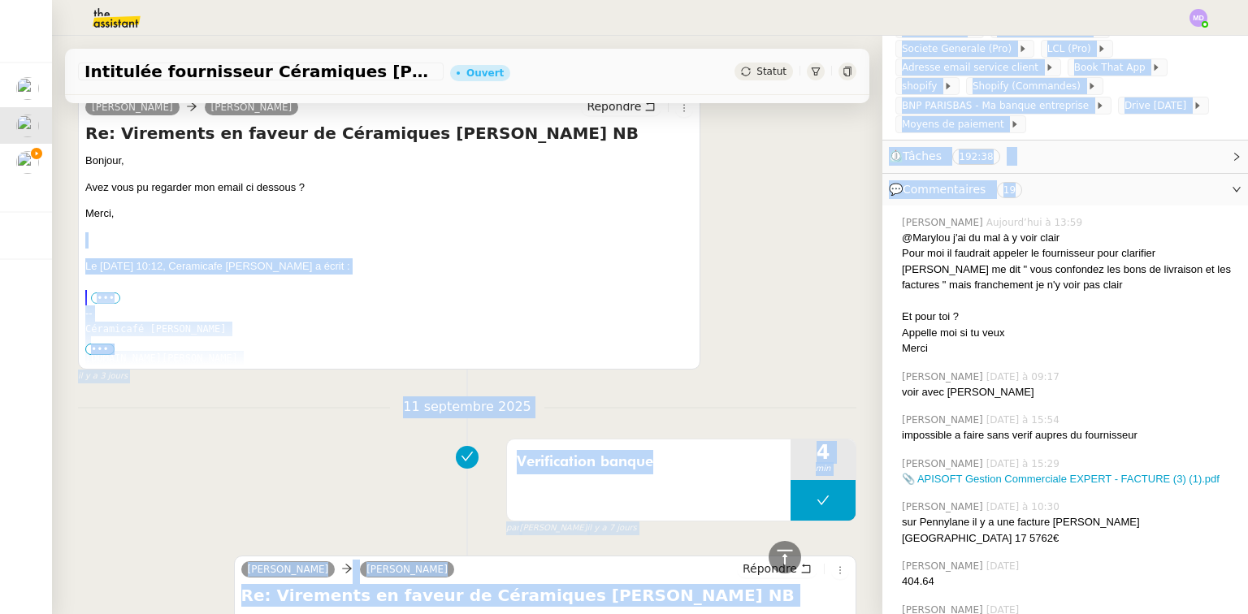
drag, startPoint x: 864, startPoint y: 227, endPoint x: 870, endPoint y: 202, distance: 25.0
click at [874, 189] on nz-layout "Intitulée fournisseur Céramiques [PERSON_NAME] Ouvert Statut Client [PERSON_NAM…" at bounding box center [650, 325] width 1196 height 579
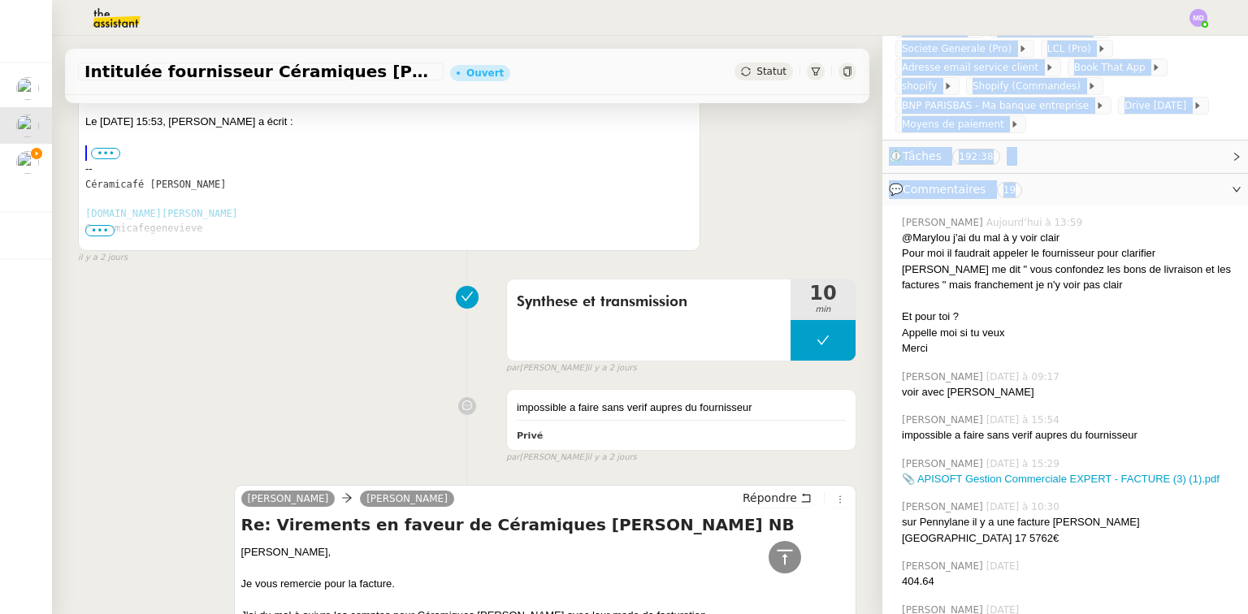
scroll to position [1040, 0]
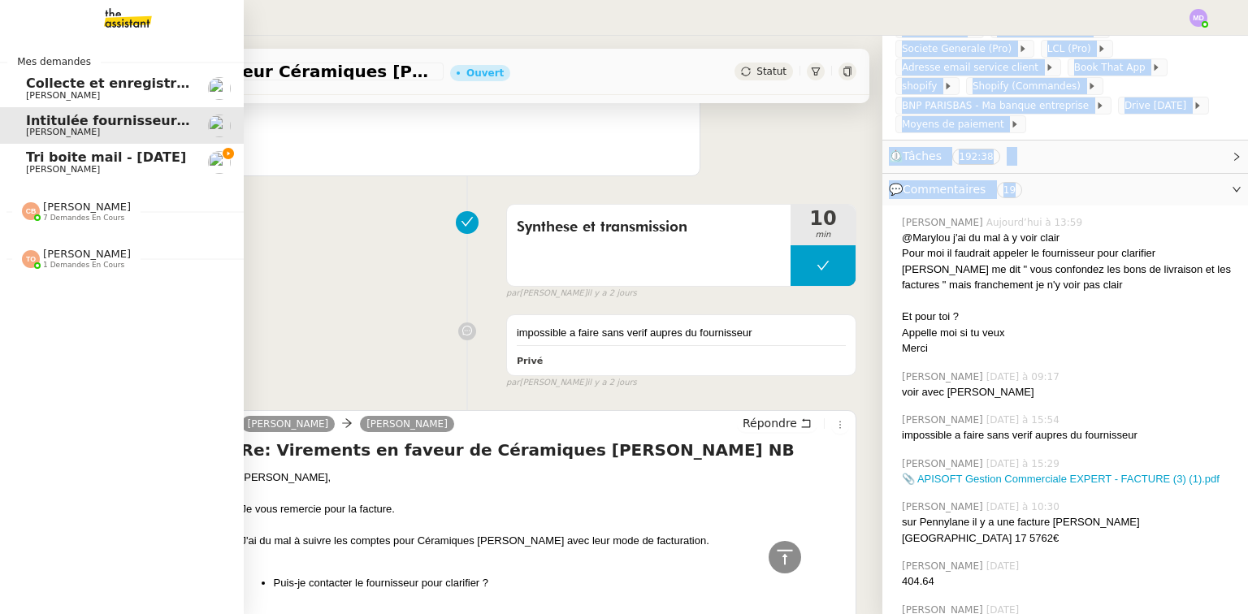
click at [40, 162] on span "Tri boite mail - [DATE]" at bounding box center [106, 157] width 160 height 15
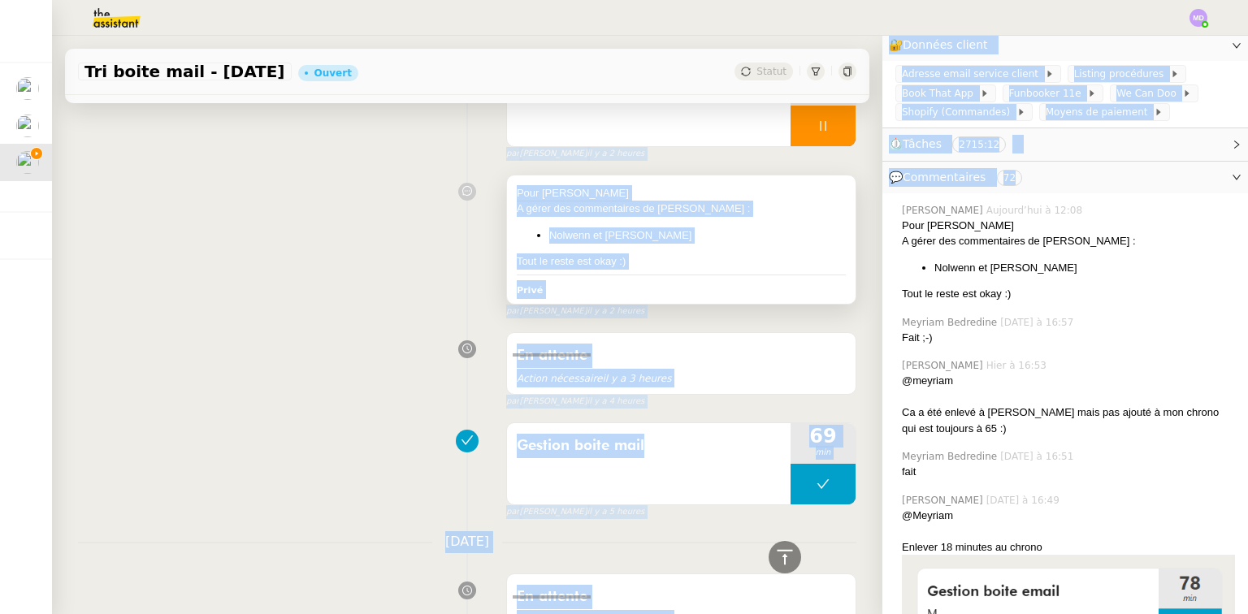
scroll to position [208, 0]
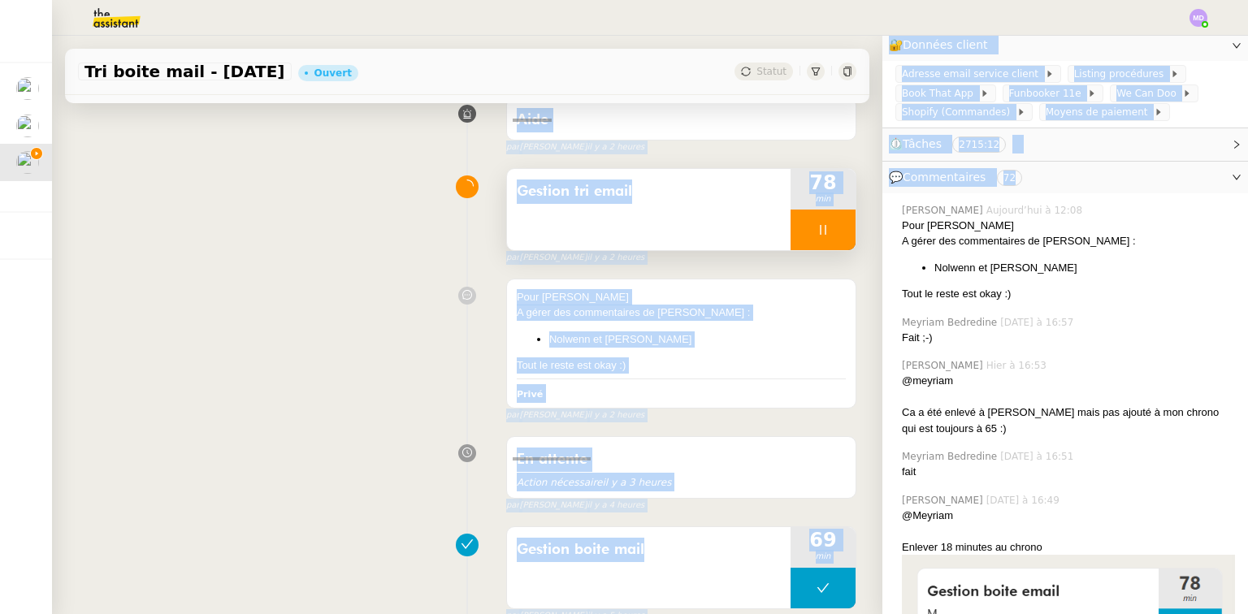
click at [818, 228] on div at bounding box center [823, 230] width 65 height 41
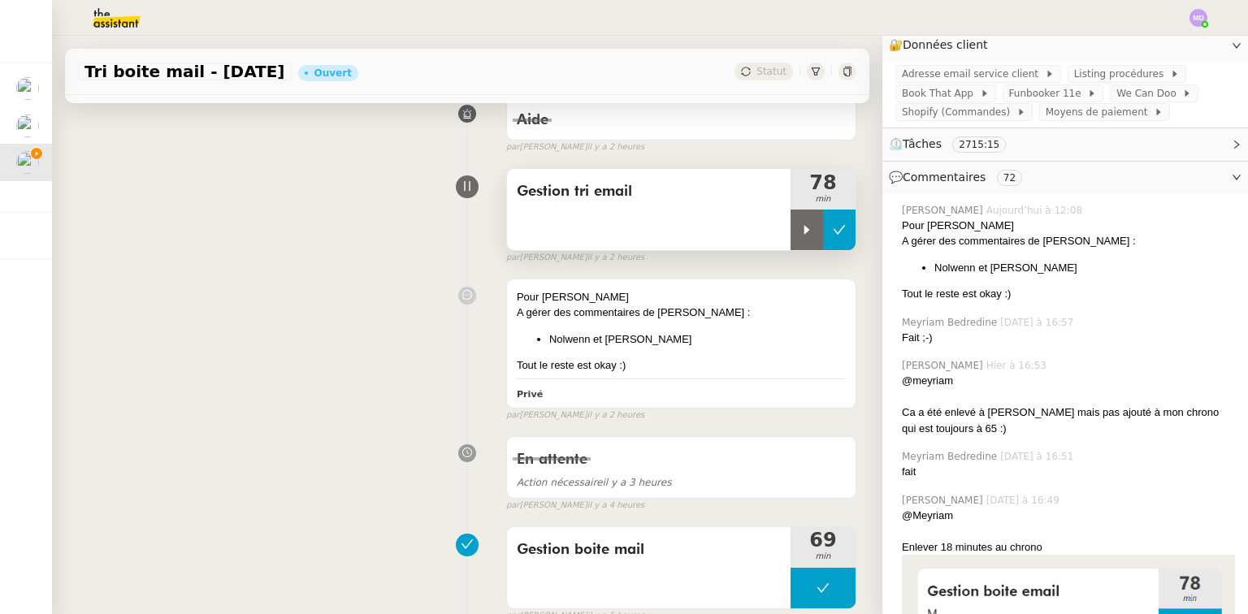
click at [830, 231] on button at bounding box center [839, 230] width 33 height 41
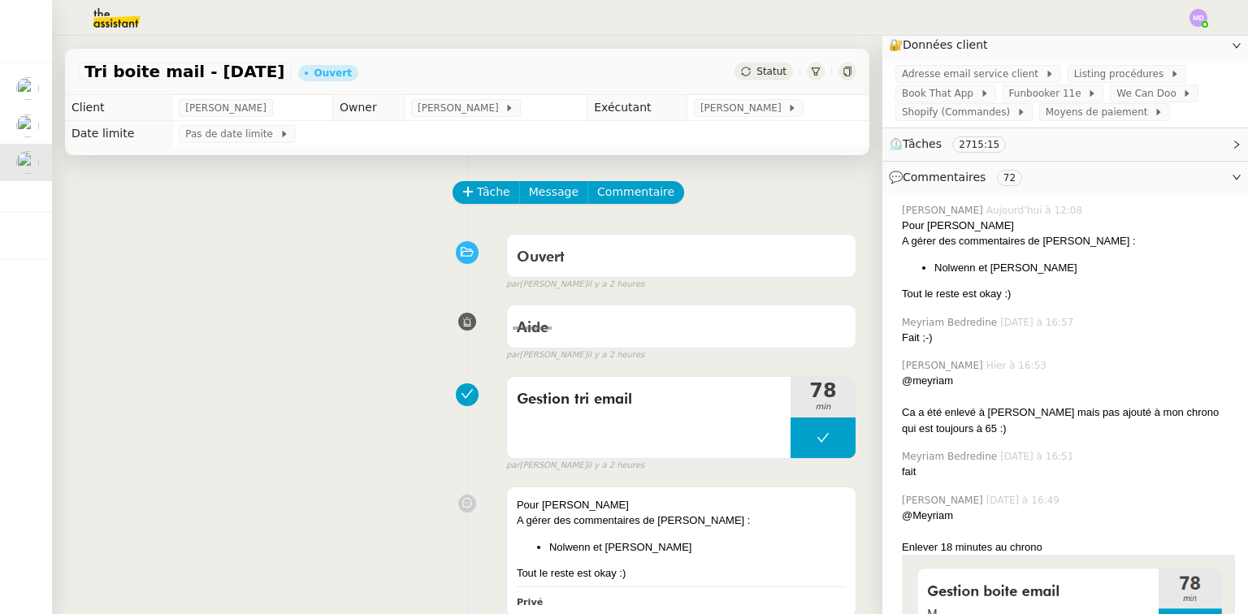
drag, startPoint x: 732, startPoint y: 106, endPoint x: 769, endPoint y: 121, distance: 40.5
click at [732, 106] on span "[PERSON_NAME]" at bounding box center [744, 108] width 87 height 16
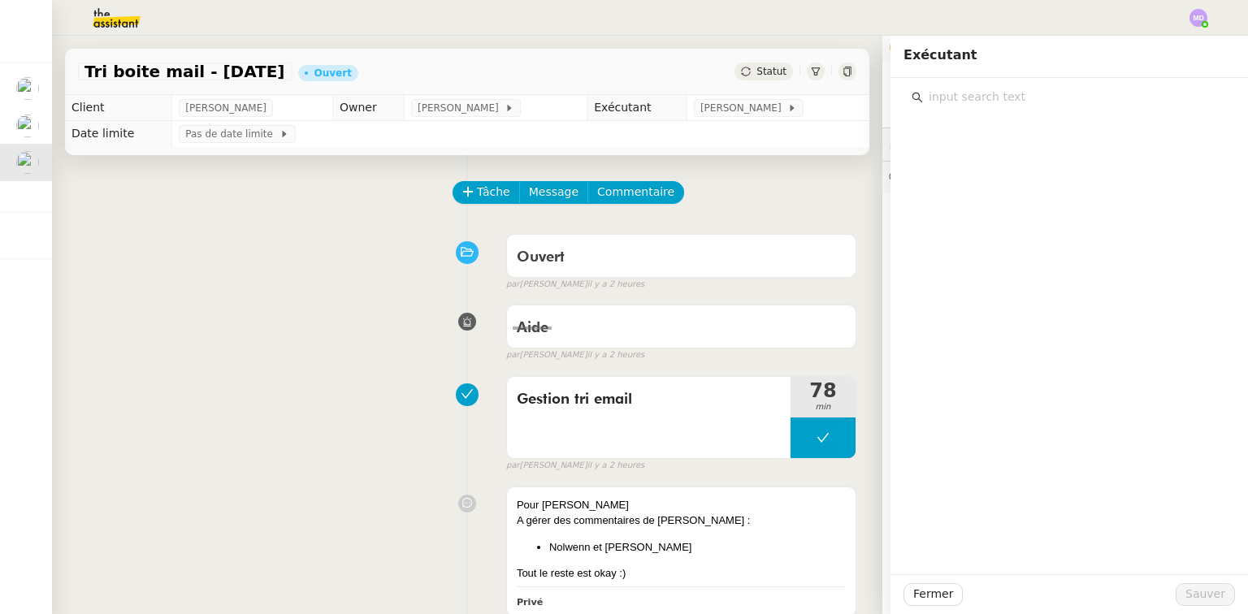
click at [987, 97] on input "text" at bounding box center [1075, 97] width 304 height 22
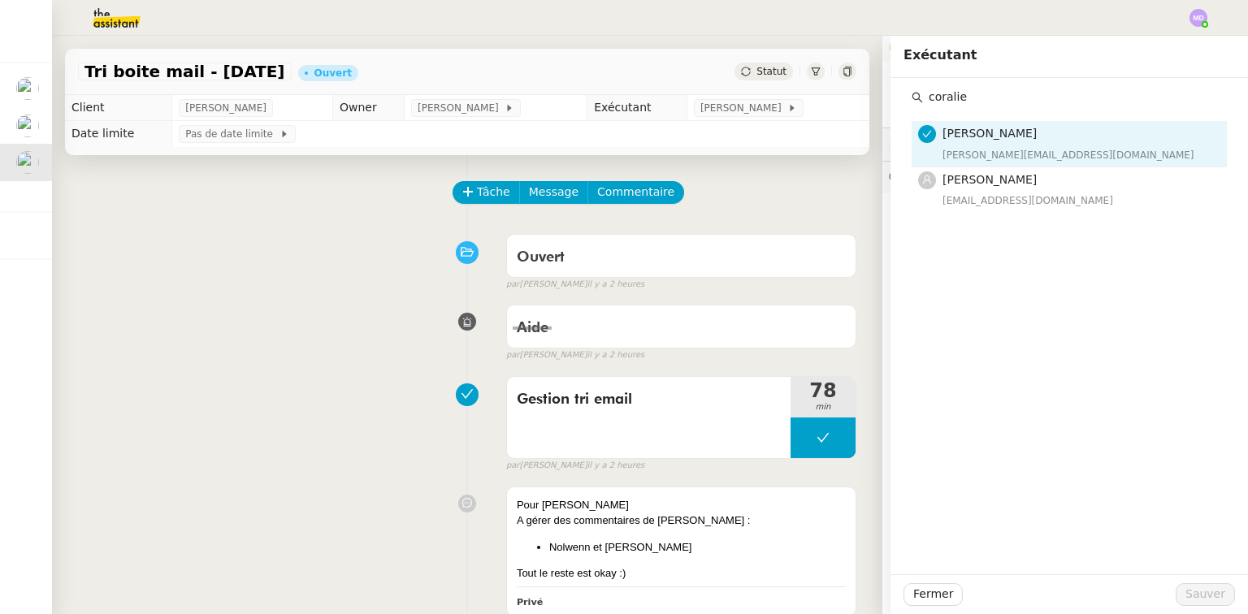
type input "coralie"
drag, startPoint x: 1000, startPoint y: 163, endPoint x: 1015, endPoint y: 250, distance: 89.1
click at [998, 176] on span "[PERSON_NAME]" at bounding box center [990, 179] width 94 height 13
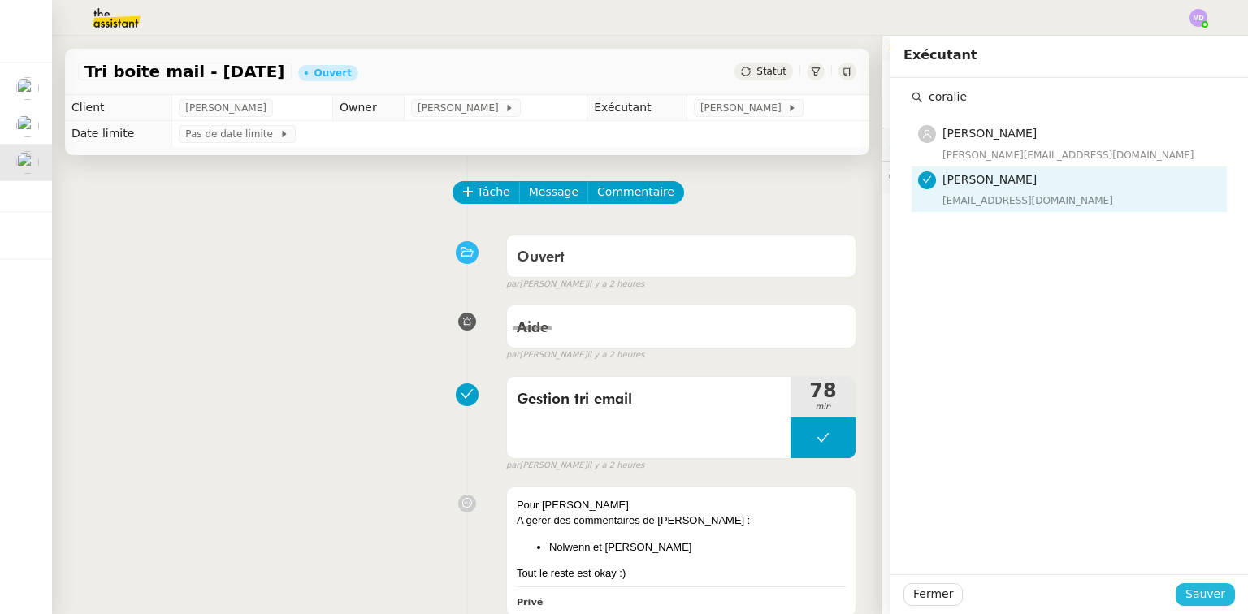
drag, startPoint x: 1206, startPoint y: 593, endPoint x: 1186, endPoint y: 557, distance: 41.1
click at [1208, 593] on span "Sauver" at bounding box center [1206, 594] width 40 height 19
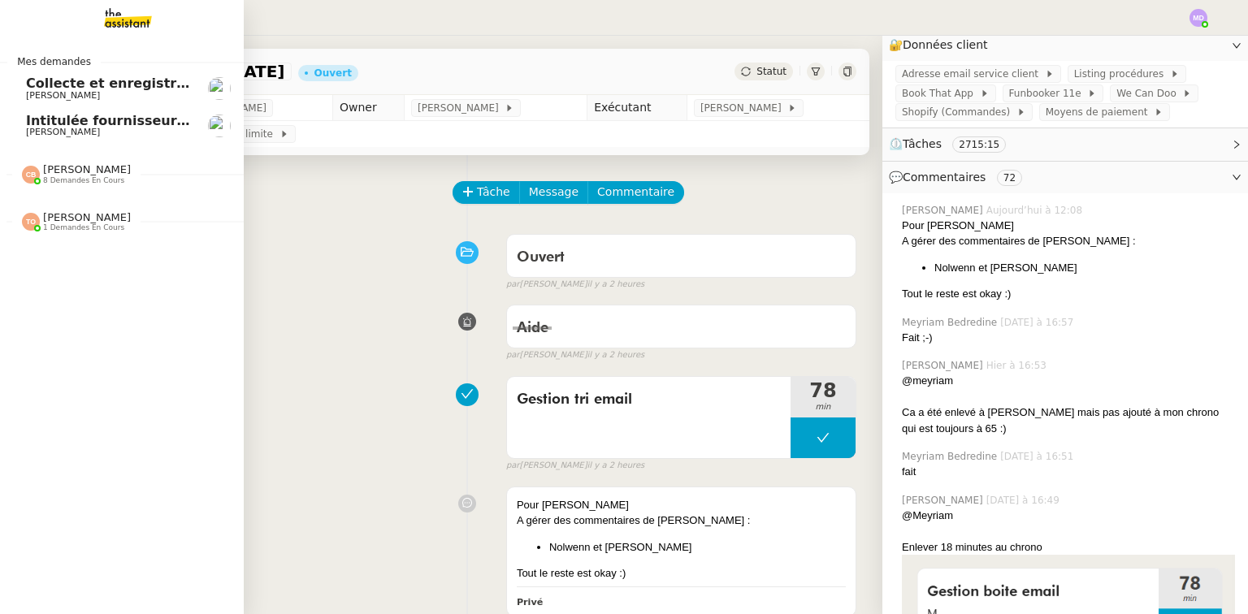
drag, startPoint x: 119, startPoint y: 119, endPoint x: 123, endPoint y: 104, distance: 15.2
click at [119, 119] on span "Intitulée fournisseur Céramiques [PERSON_NAME]" at bounding box center [209, 120] width 367 height 15
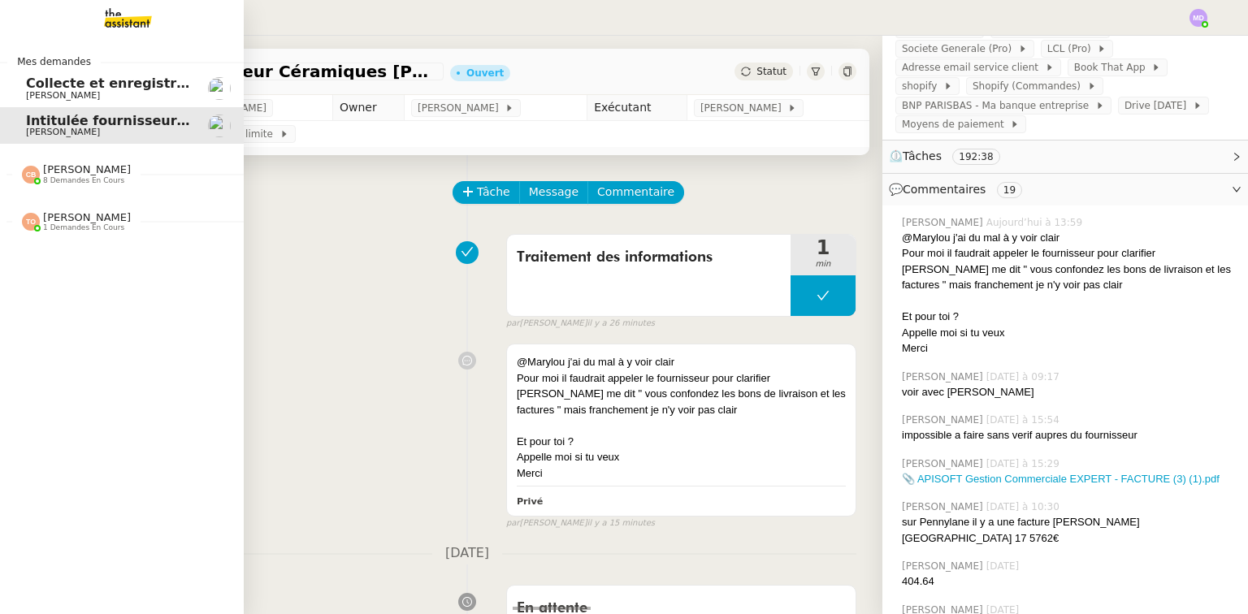
click at [124, 100] on span "[PERSON_NAME]" at bounding box center [108, 96] width 164 height 10
